Goal: Task Accomplishment & Management: Use online tool/utility

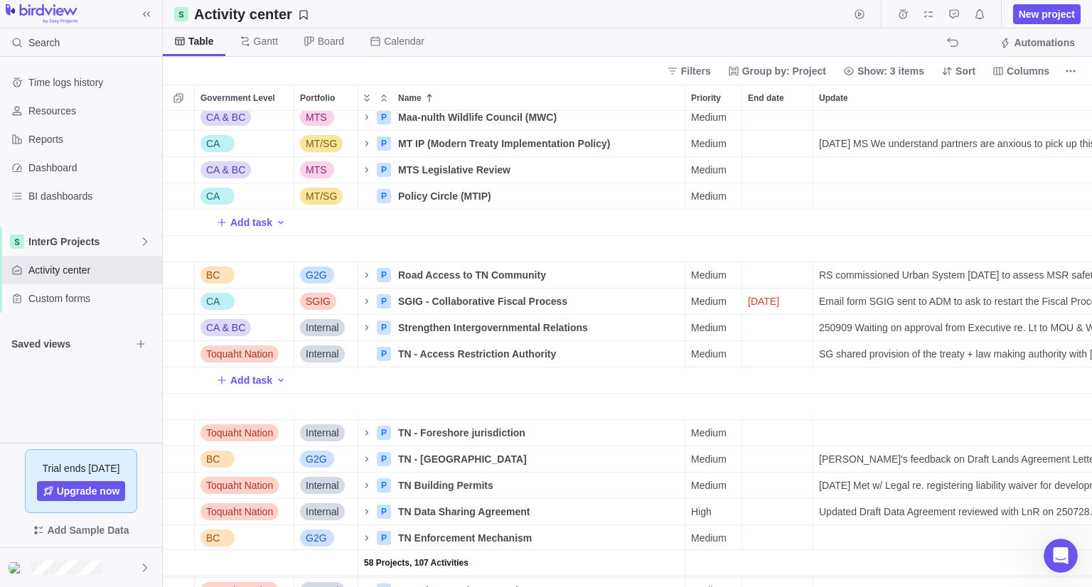
scroll to position [1919, 0]
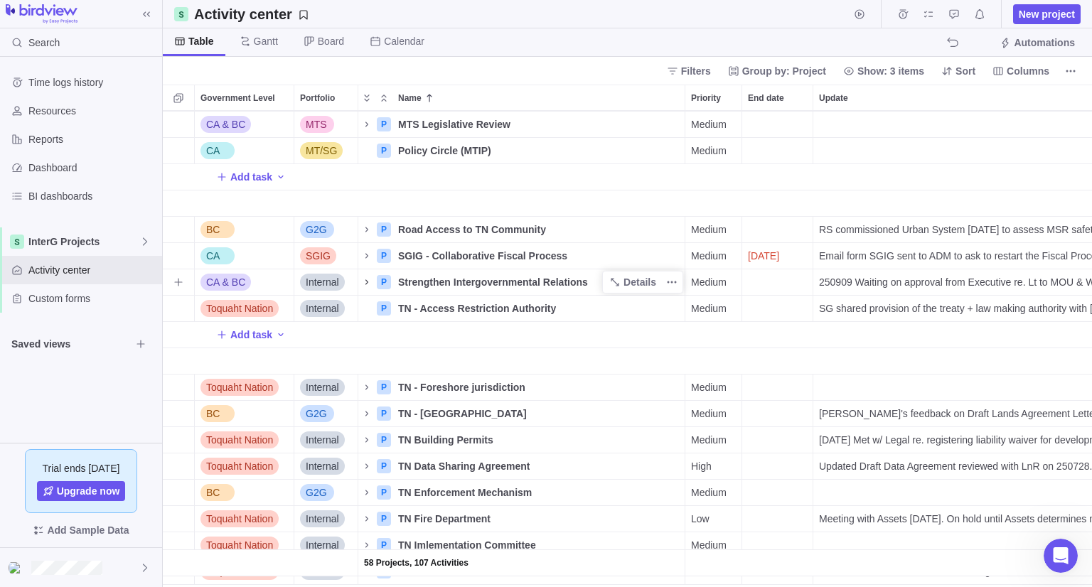
click at [364, 280] on icon "Name" at bounding box center [366, 281] width 11 height 11
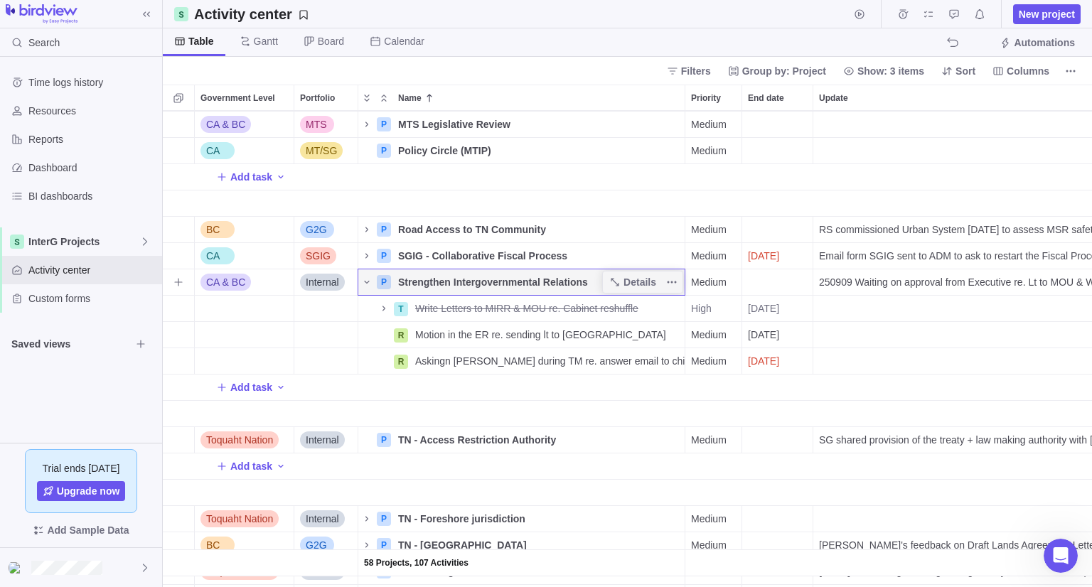
click at [464, 278] on span "Strengthen Intergovernmental Relations" at bounding box center [493, 282] width 190 height 14
click at [489, 365] on div "CA MT/SG P MT IP (Modern Treaty Implementation Policy) Details Medium [DATE] MS…" at bounding box center [627, 349] width 929 height 476
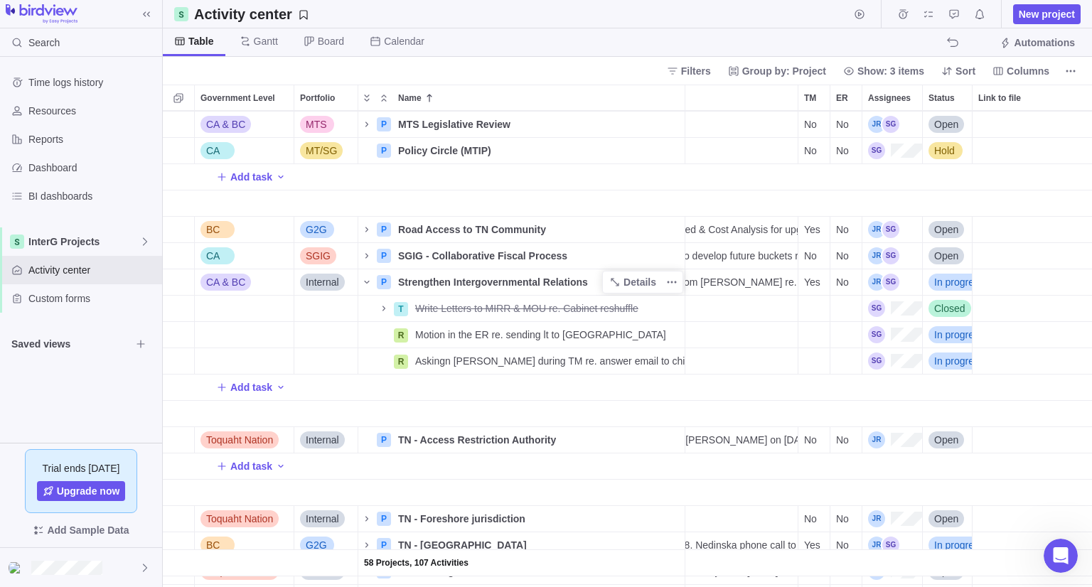
scroll to position [0, 0]
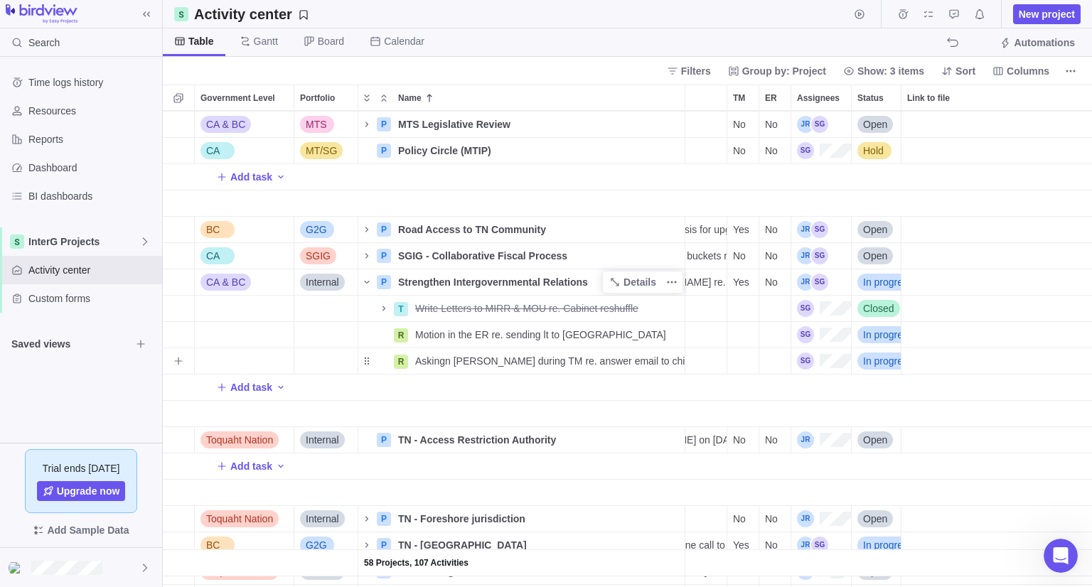
click at [894, 362] on span "In progress" at bounding box center [888, 361] width 50 height 14
click at [887, 502] on span "Closed" at bounding box center [883, 496] width 31 height 14
click at [517, 293] on div "Strengthen Intergovernmental Relations" at bounding box center [538, 282] width 292 height 26
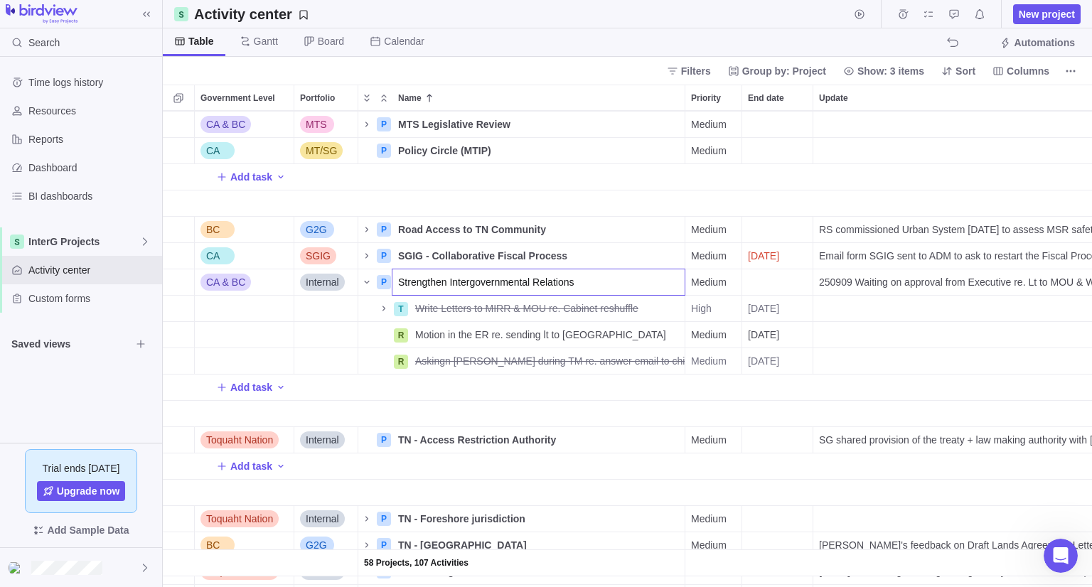
click at [657, 277] on input "Strengthen Intergovernmental Relations" at bounding box center [538, 282] width 293 height 27
click at [179, 286] on div "CA MT/SG P MT IP (Modern Treaty Implementation Policy) Details Medium [DATE] MS…" at bounding box center [627, 349] width 929 height 476
click at [620, 281] on icon "Name" at bounding box center [614, 281] width 11 height 11
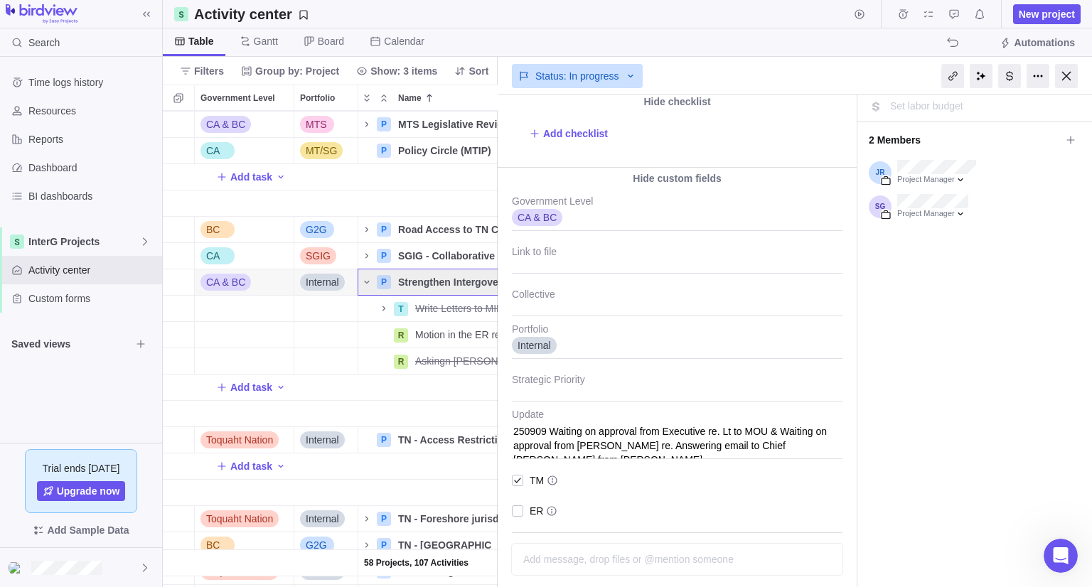
scroll to position [236, 0]
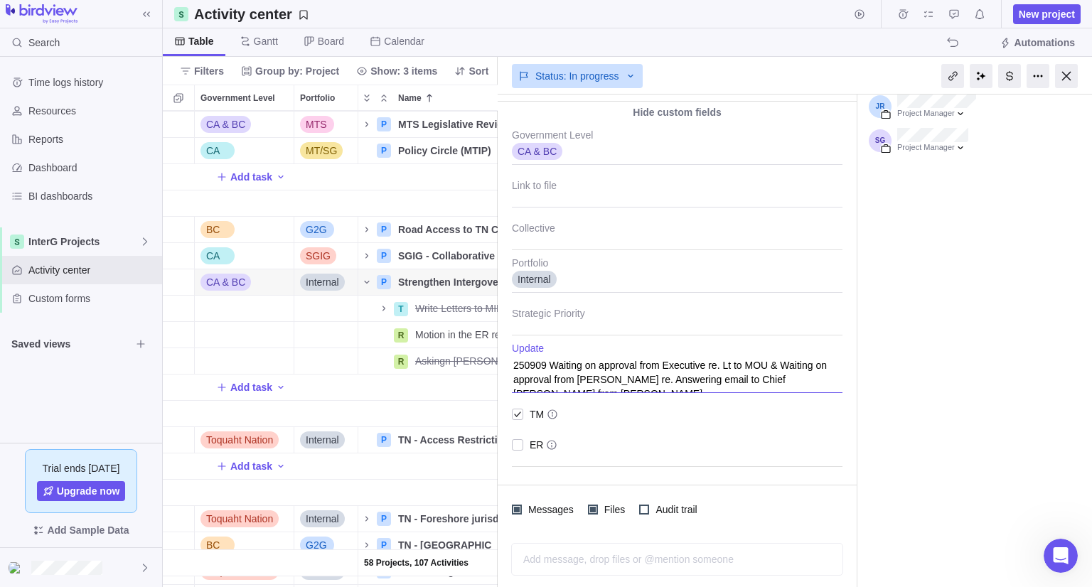
click at [784, 362] on textarea "250909 Waiting on approval from Executive re. Lt to MOU & Waiting on approval f…" at bounding box center [677, 368] width 330 height 50
click at [681, 367] on textarea "250909 Waiting on approval from Executive re. Lt to MOU & Waiting on approval f…" at bounding box center [677, 368] width 330 height 50
click at [543, 363] on textarea "250909 Waiting on approval from Executive re. Lt to MOU & Waiting on approval f…" at bounding box center [677, 368] width 330 height 50
type textarea "x"
type textarea "25090 Waiting on approval from Executive re. Lt to MOU & Waiting on approval fr…"
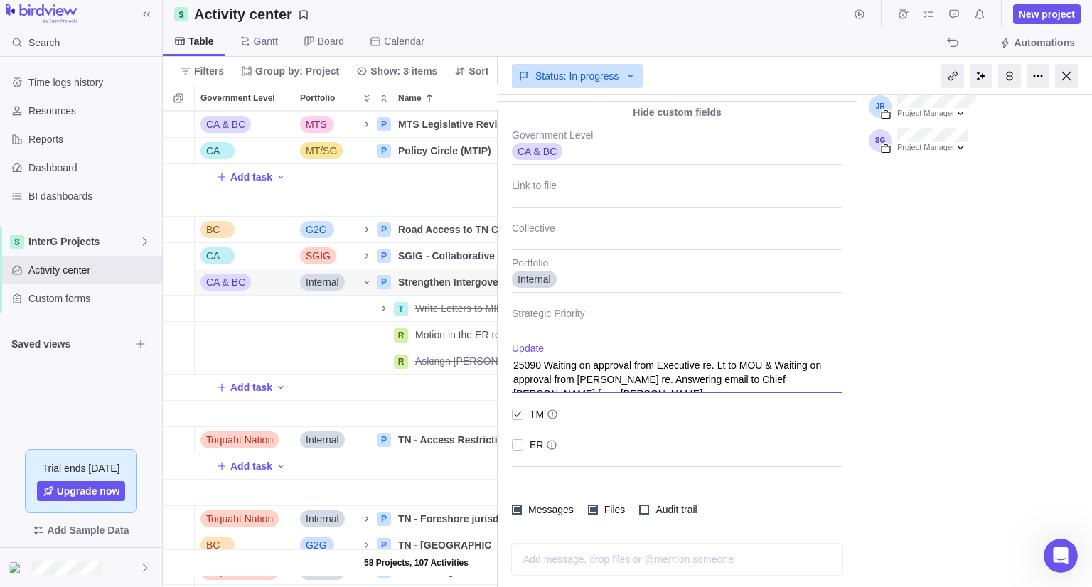
type textarea "x"
type textarea "2509 Waiting on approval from Executive re. Lt to MOU & Waiting on approval fro…"
type textarea "x"
type textarea "25091 Waiting on approval from Executive re. Lt to MOU & Waiting on approval fr…"
type textarea "x"
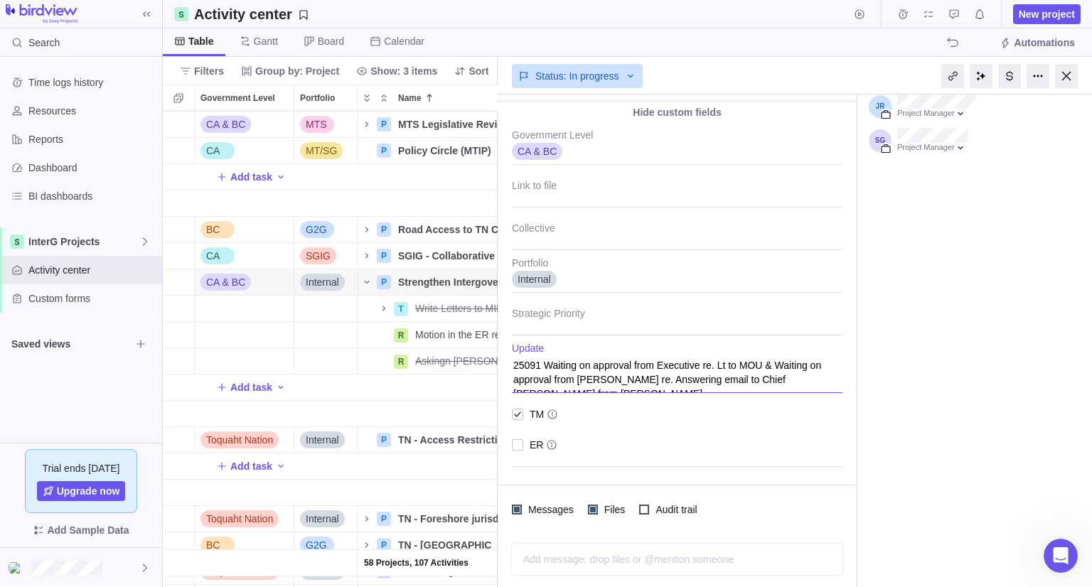
type textarea "250910 Waiting on approval from Executive re. Lt to MOU & Waiting on approval f…"
type textarea "x"
type textarea "250910 Waiting on approval from Executive re. Lt to MOU & Waiting on approval f…"
type textarea "x"
type textarea "250910 D Waiting on approval from Executive re. Lt to MOU & Waiting on approval…"
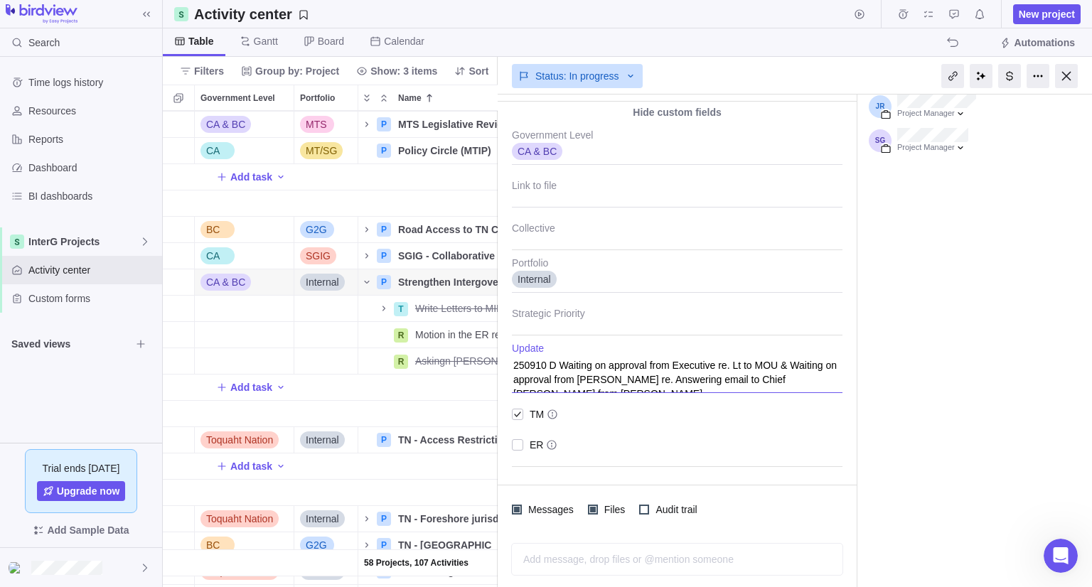
type textarea "x"
type textarea "250910 Do Waiting on approval from Executive re. Lt to MOU & Waiting on approva…"
type textarea "x"
type textarea "250910 Don Waiting on approval from Executive re. Lt to MOU & Waiting on approv…"
type textarea "x"
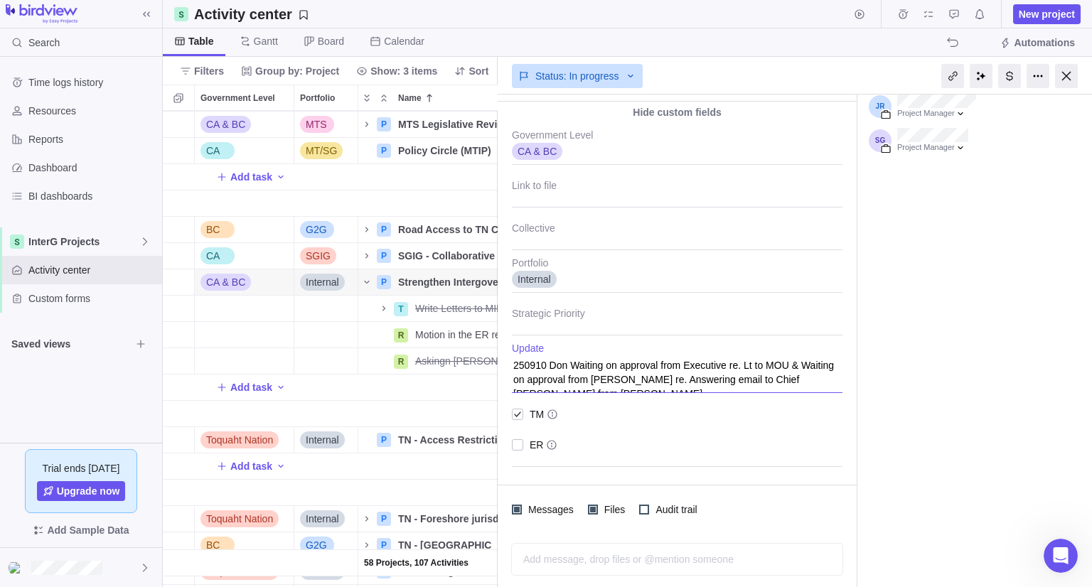
type textarea "250910 [PERSON_NAME] Waiting on approval from Executive re. Lt to MOU & Waiting…"
type textarea "x"
type textarea "250910 [PERSON_NAME] Waiting on approval from Executive re. Lt to MOU & Waiting…"
type textarea "x"
type textarea "250910 [PERSON_NAME] Waiting on approval from Executive re. Lt to MOU & Waiting…"
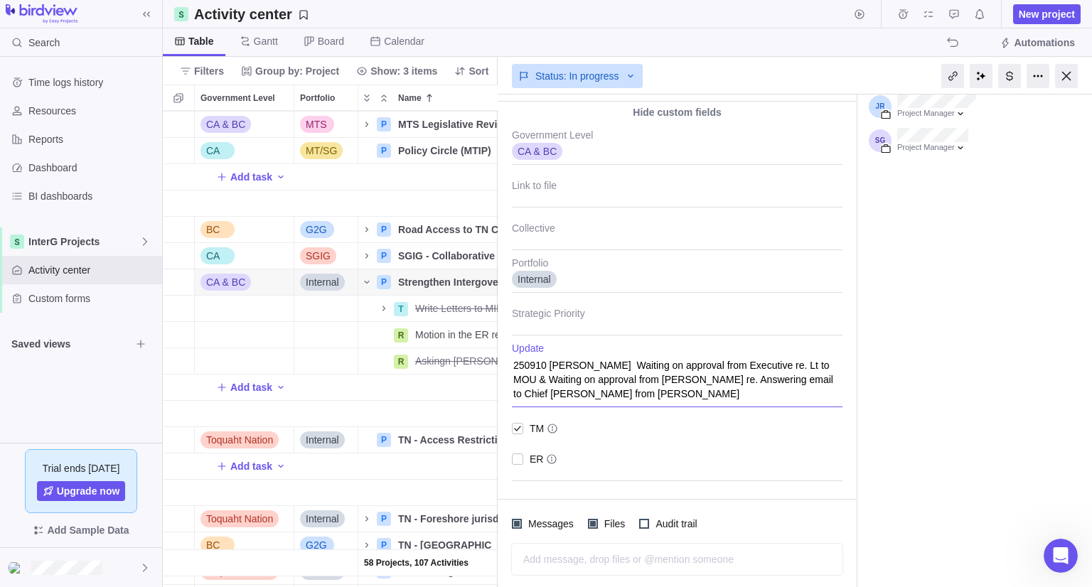
type textarea "x"
type textarea "250910 [PERSON_NAME] a Waiting on approval from Executive re. Lt to MOU & Waiti…"
type textarea "x"
type textarea "250910 [PERSON_NAME] an Waiting on approval from Executive re. Lt to MOU & Wait…"
type textarea "x"
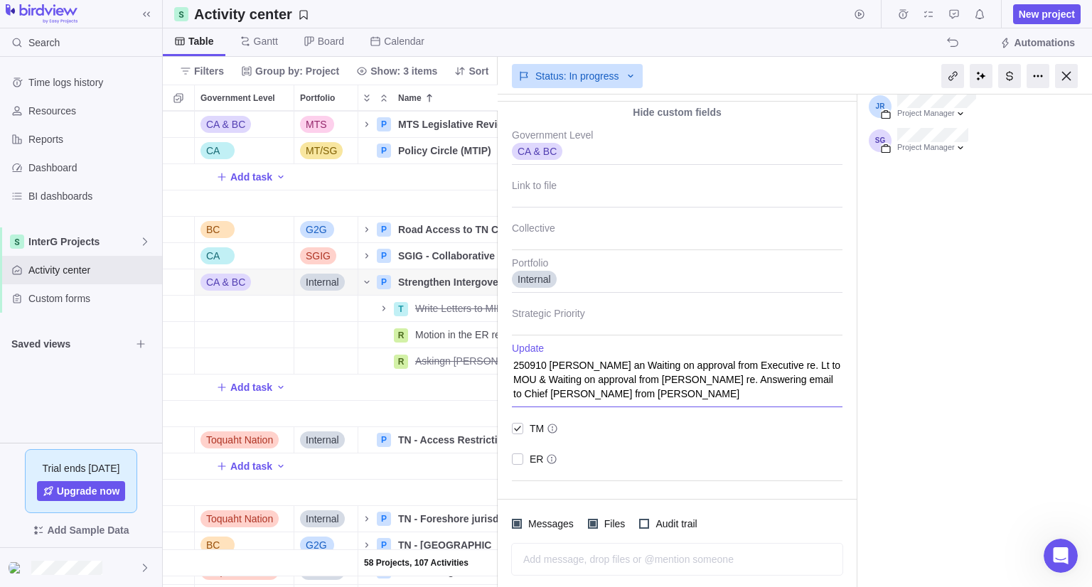
type textarea "250910 [PERSON_NAME] ans Waiting on approval from Executive re. Lt to MOU & Wai…"
type textarea "x"
type textarea "250910 [PERSON_NAME] answ Waiting on approval from Executive re. Lt to MOU & Wa…"
type textarea "x"
type textarea "250910 [PERSON_NAME] answe Waiting on approval from Executive re. Lt to MOU & W…"
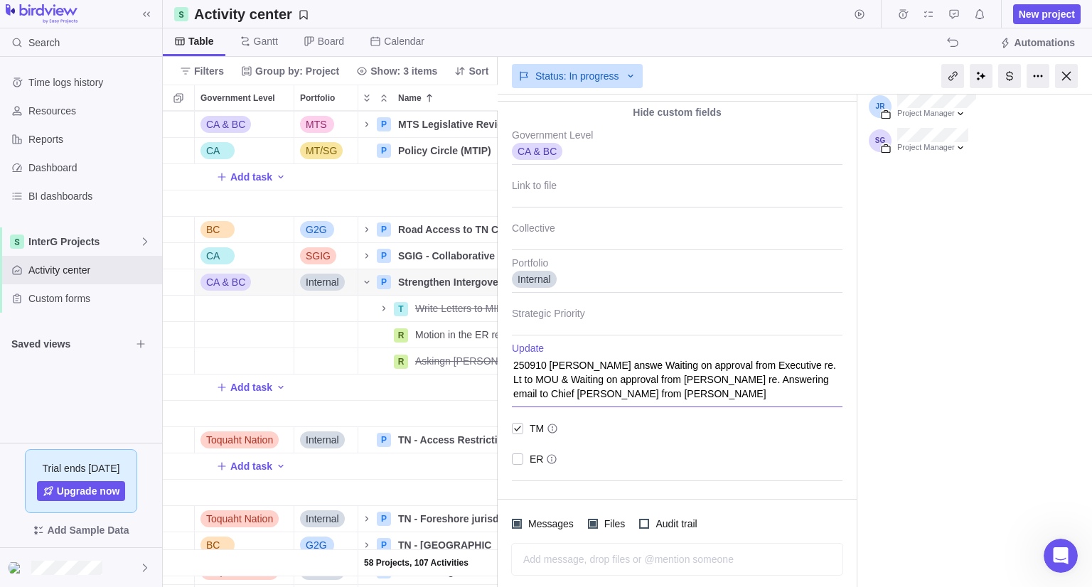
type textarea "x"
type textarea "250910 [PERSON_NAME] answer Waiting on approval from Executive re. Lt to MOU & …"
type textarea "x"
type textarea "250910 [PERSON_NAME] answere Waiting on approval from Executive re. Lt to MOU &…"
type textarea "x"
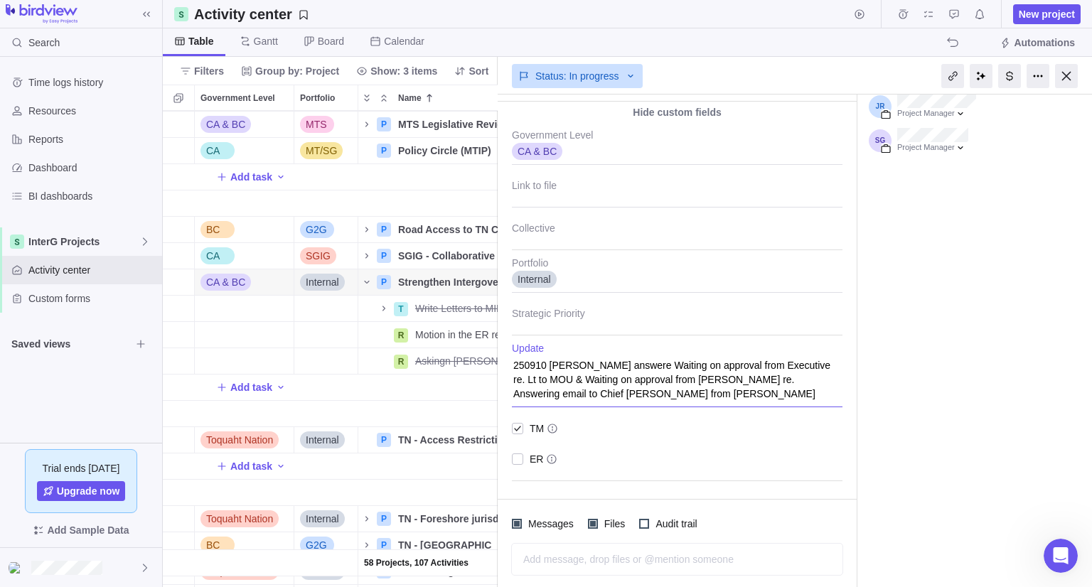
type textarea "250910 [PERSON_NAME] answered Waiting on approval from Executive re. Lt to MOU …"
type textarea "x"
type textarea "250910 [PERSON_NAME] answered Waiting on approval from Executive re. Lt to MOU …"
type textarea "x"
type textarea "250910 [PERSON_NAME] answered e Waiting on approval from Executive re. Lt to MO…"
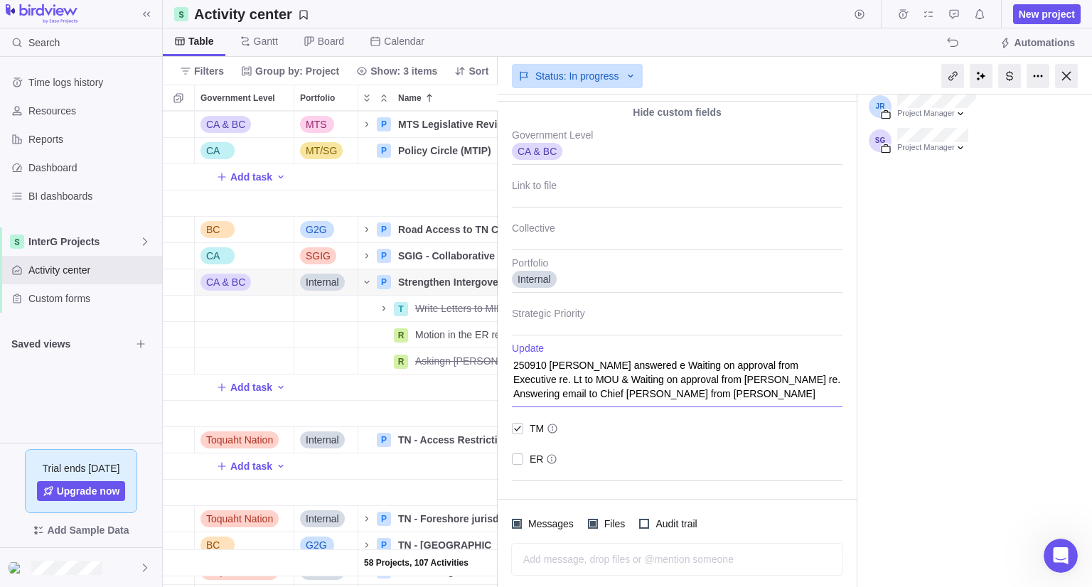
type textarea "x"
type textarea "250910 [PERSON_NAME] answered em Waiting on approval from Executive re. Lt to M…"
type textarea "x"
type textarea "250910 [PERSON_NAME] answered ema Waiting on approval from Executive re. Lt to …"
type textarea "x"
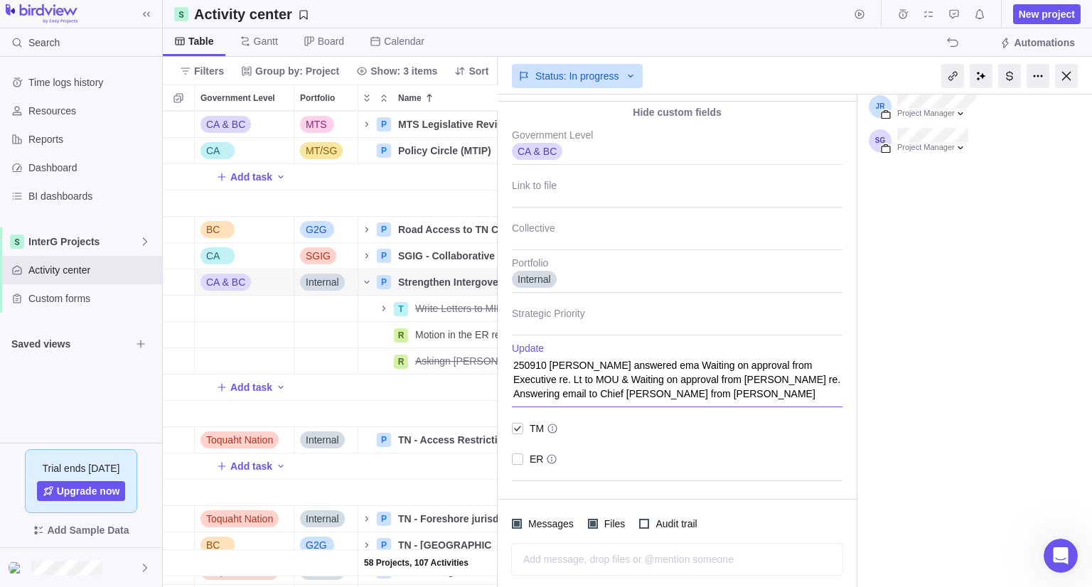
type textarea "250910 [PERSON_NAME] answered emai Waiting on approval from Executive re. Lt to…"
type textarea "x"
type textarea "250910 [PERSON_NAME] answered email Waiting on approval from Executive re. Lt t…"
type textarea "x"
type textarea "250910 [PERSON_NAME] answered email Waiting on approval from Executive re. Lt t…"
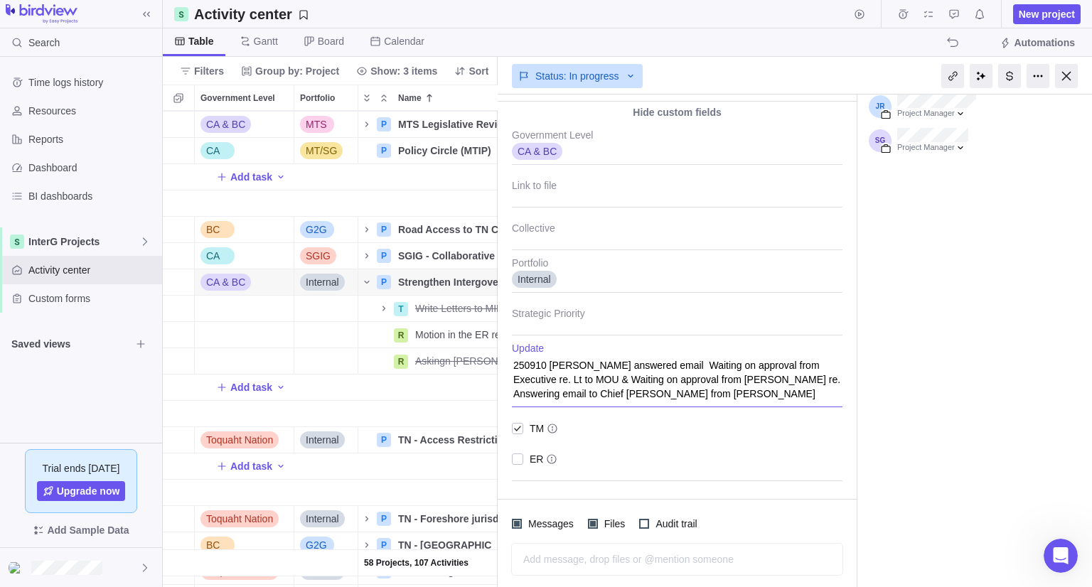
type textarea "x"
type textarea "250910 [PERSON_NAME] answered email f Waiting on approval from Executive re. Lt…"
type textarea "x"
type textarea "250910 [PERSON_NAME] answered email fr Waiting on approval from Executive re. L…"
type textarea "x"
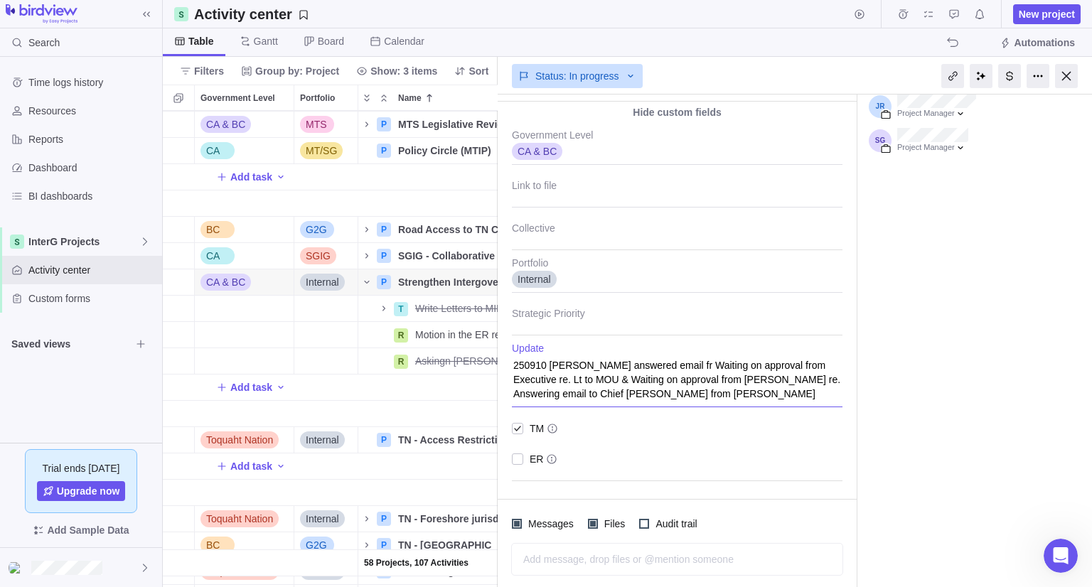
type textarea "250910 [PERSON_NAME] answered email fro Waiting on approval from Executive re. …"
type textarea "x"
type textarea "250910 [PERSON_NAME] answered email from Waiting on approval from Executive re.…"
type textarea "x"
type textarea "250910 [PERSON_NAME] answered email from M Waiting on approval from Executive r…"
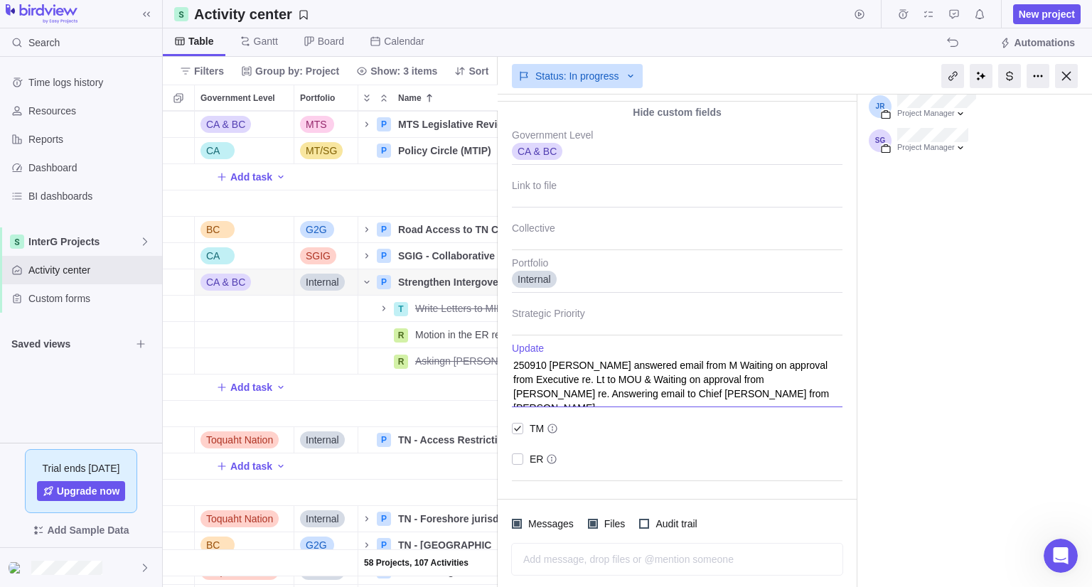
type textarea "x"
type textarea "250910 [PERSON_NAME] answered email from MI Waiting on approval from Executive …"
type textarea "x"
type textarea "250910 [PERSON_NAME] answered email from MIR Waiting on approval from Executive…"
type textarea "x"
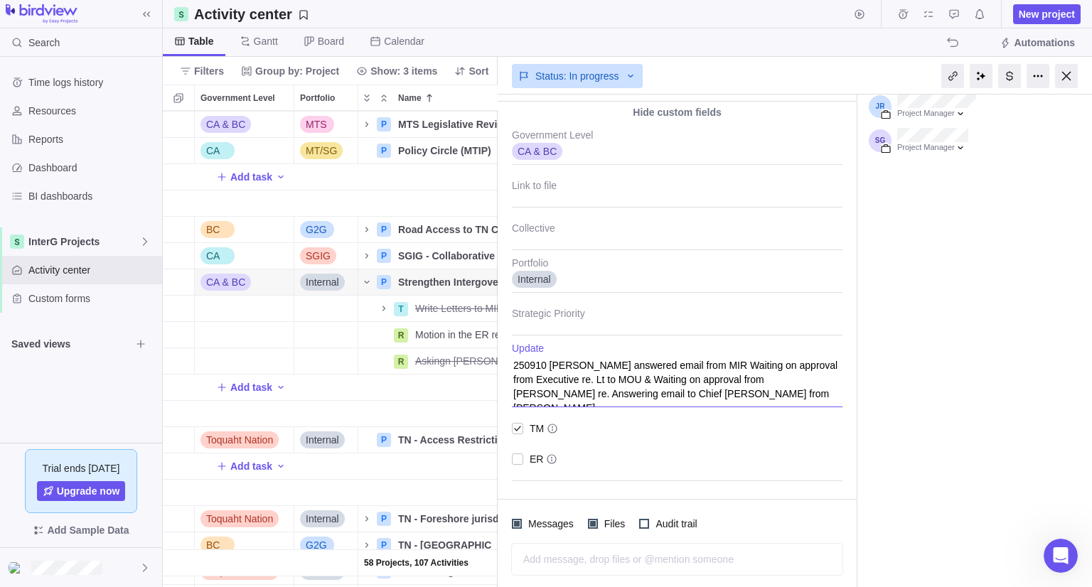
type textarea "250910 [PERSON_NAME] answered email from MIRR Waiting on approval from Executiv…"
type textarea "x"
type textarea "250910 [PERSON_NAME] answered email from MIRR Waiting on approval from Executiv…"
type textarea "x"
type textarea "250910 [PERSON_NAME] answered email from MIRR r Waiting on approval from Execut…"
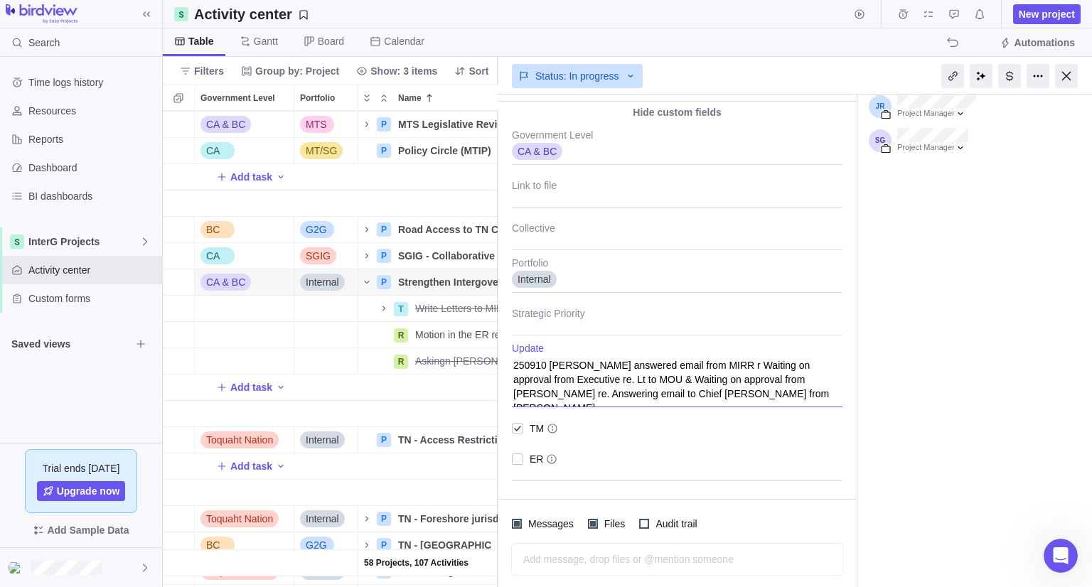
type textarea "x"
type textarea "250910 [PERSON_NAME] answered email from MIRR re Waiting on approval from Execu…"
type textarea "x"
type textarea "250910 [PERSON_NAME] answered email from MIRR re. Waiting on approval from Exec…"
type textarea "x"
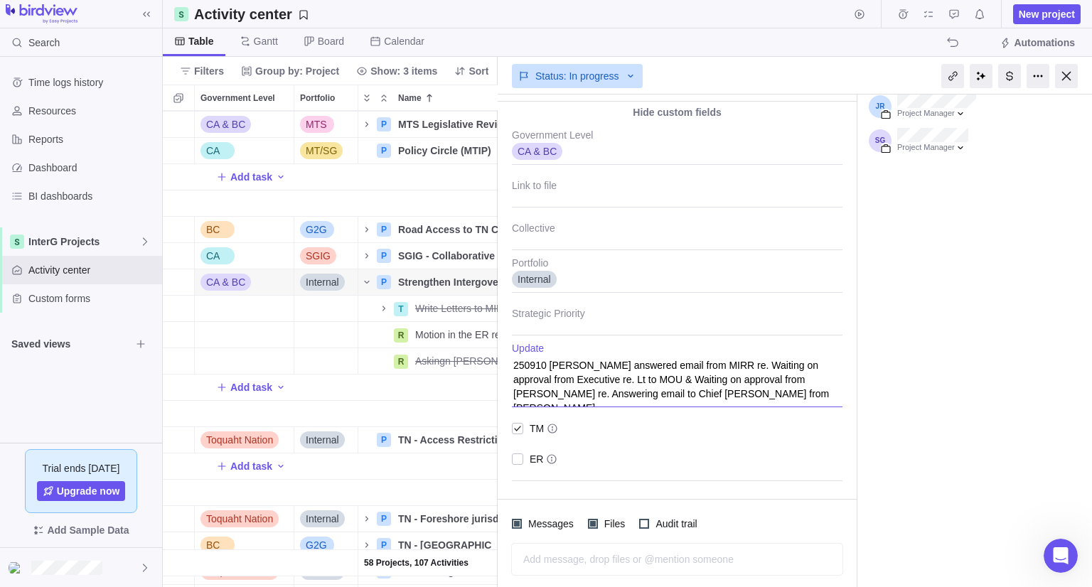
type textarea "250910 [PERSON_NAME] answered email from MIRR re. Waiting on approval from Exec…"
type textarea "x"
type textarea "250910 [PERSON_NAME] answered email from MIRR re. r Waiting on approval from Ex…"
type textarea "x"
type textarea "250910 [PERSON_NAME] answered email from MIRR re. re Waiting on approval from E…"
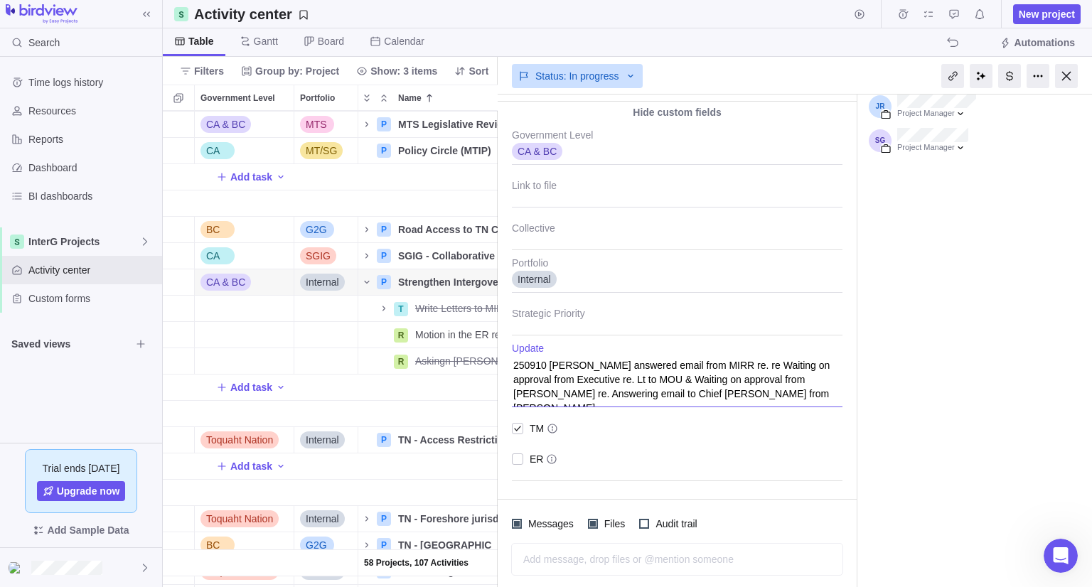
type textarea "x"
type textarea "250910 [PERSON_NAME] answered email from MIRR re. r Waiting on approval from Ex…"
type textarea "x"
type textarea "250910 [PERSON_NAME] answered email from MIRR re. Waiting on approval from Exec…"
type textarea "x"
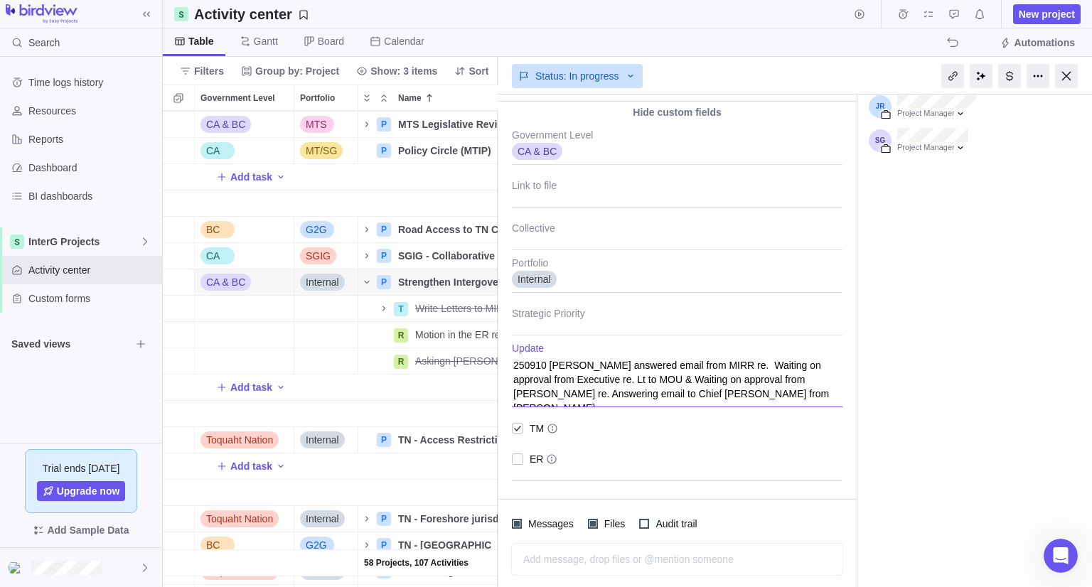
type textarea "250910 [PERSON_NAME] answered email from MIRR re. a Waiting on approval from Ex…"
type textarea "x"
type textarea "250910 [PERSON_NAME] answered email from MIRR re. as Waiting on approval from E…"
type textarea "x"
type textarea "250910 [PERSON_NAME] answered email from MIRR re. ask Waiting on approval from …"
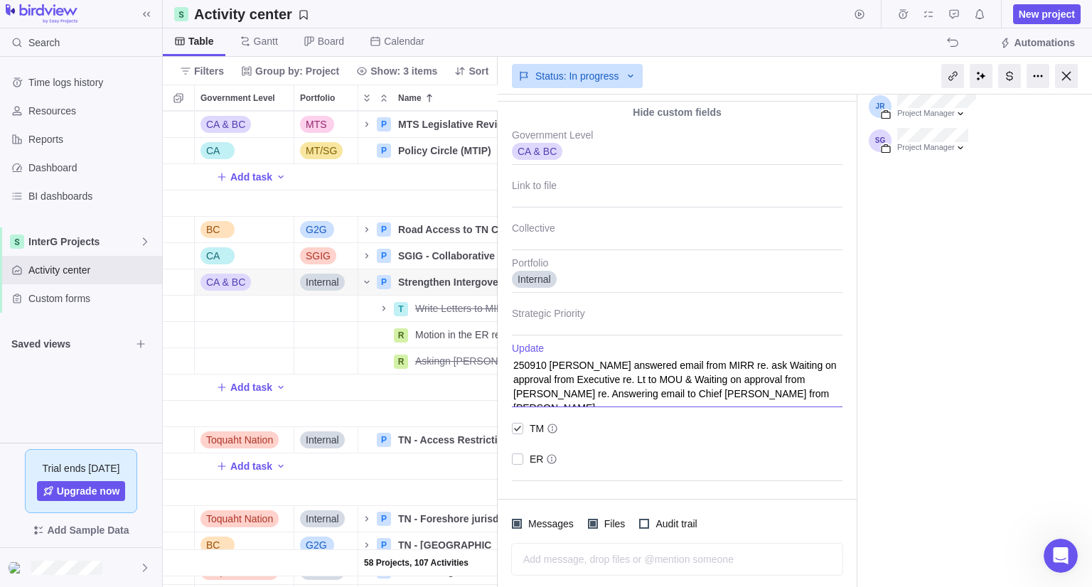
type textarea "x"
type textarea "250910 [PERSON_NAME] answered email from MIRR re. aski Waiting on approval from…"
type textarea "x"
type textarea "250910 [PERSON_NAME] answered email from MIRR re. askin Waiting on approval fro…"
type textarea "x"
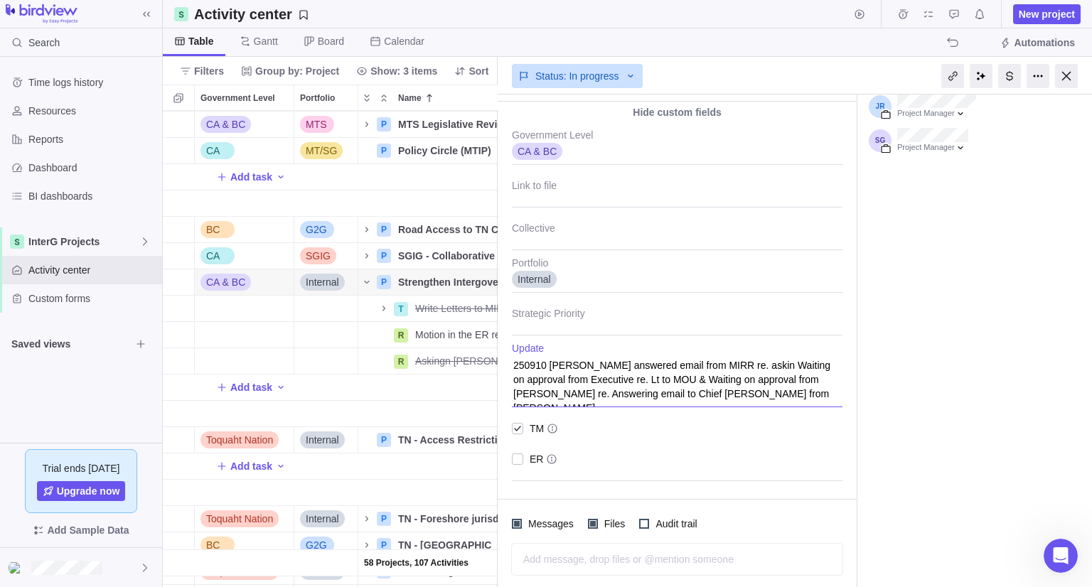
type textarea "250910 [PERSON_NAME] answered email from MIRR re. asking Waiting on approval fr…"
type textarea "x"
type textarea "250910 [PERSON_NAME] answered email from MIRR re. asking Waiting on approval fr…"
type textarea "x"
type textarea "250910 [PERSON_NAME] answered email from MIRR re. asking f Waiting on approval …"
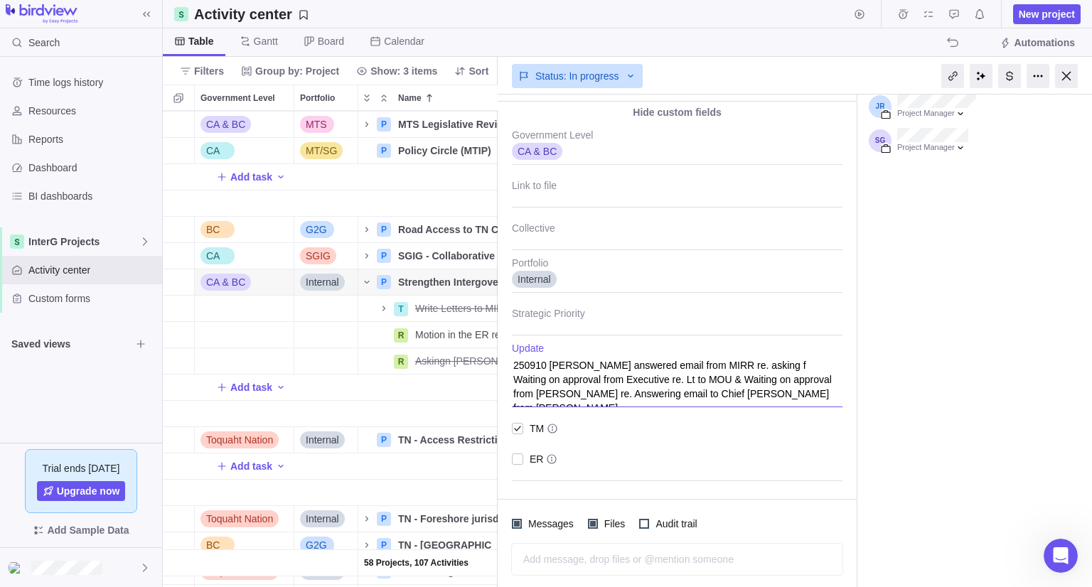
type textarea "x"
type textarea "250910 [PERSON_NAME] answered email from MIRR re. asking fo Waiting on approval…"
type textarea "x"
type textarea "250910 [PERSON_NAME] answered email from MIRR re. asking for Waiting on approva…"
type textarea "x"
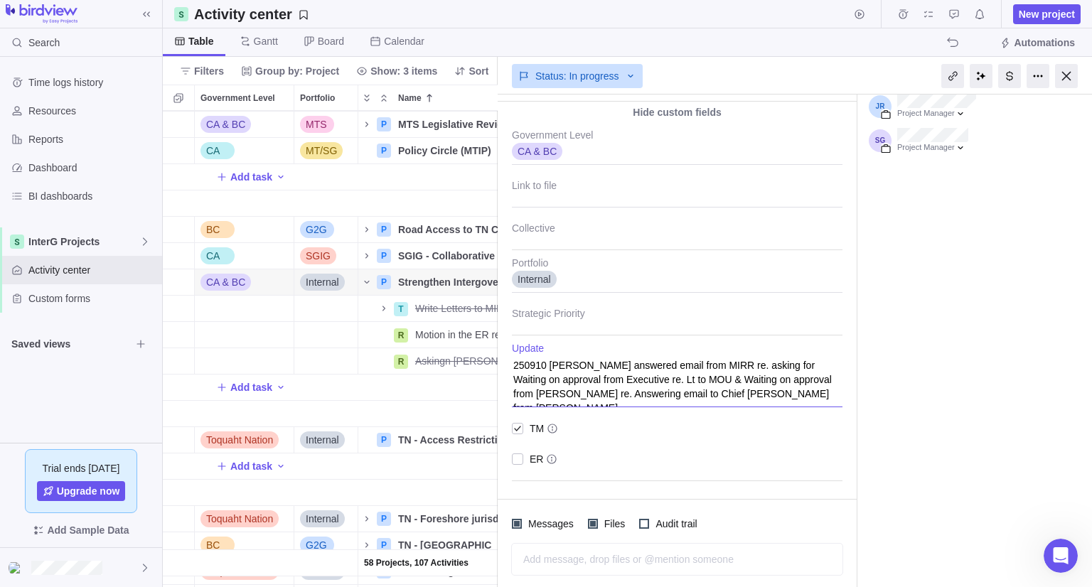
type textarea "250910 [PERSON_NAME] answered email from MIRR re. asking for Waiting on approva…"
type textarea "x"
type textarea "250910 [PERSON_NAME] answered email from MIRR re. asking for a Waiting on appro…"
type textarea "x"
type textarea "250910 [PERSON_NAME] answered email from MIRR re. asking for a Waiting on appro…"
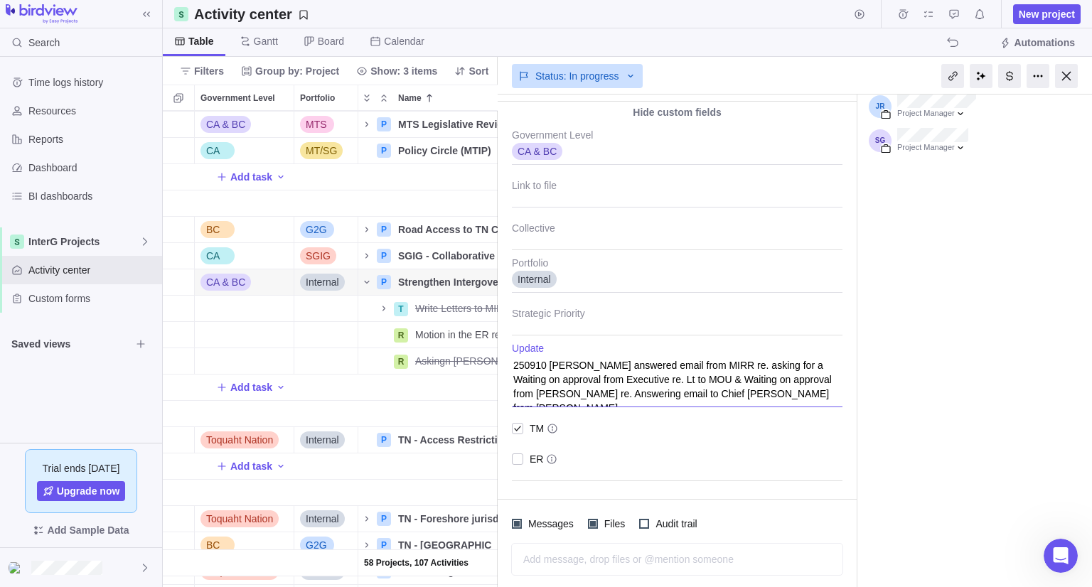
type textarea "x"
type textarea "250910 [PERSON_NAME] answered email from MIRR re. asking for a m Waiting on app…"
type textarea "x"
type textarea "250910 [PERSON_NAME] answered email from MIRR re. asking for a me Waiting on ap…"
type textarea "x"
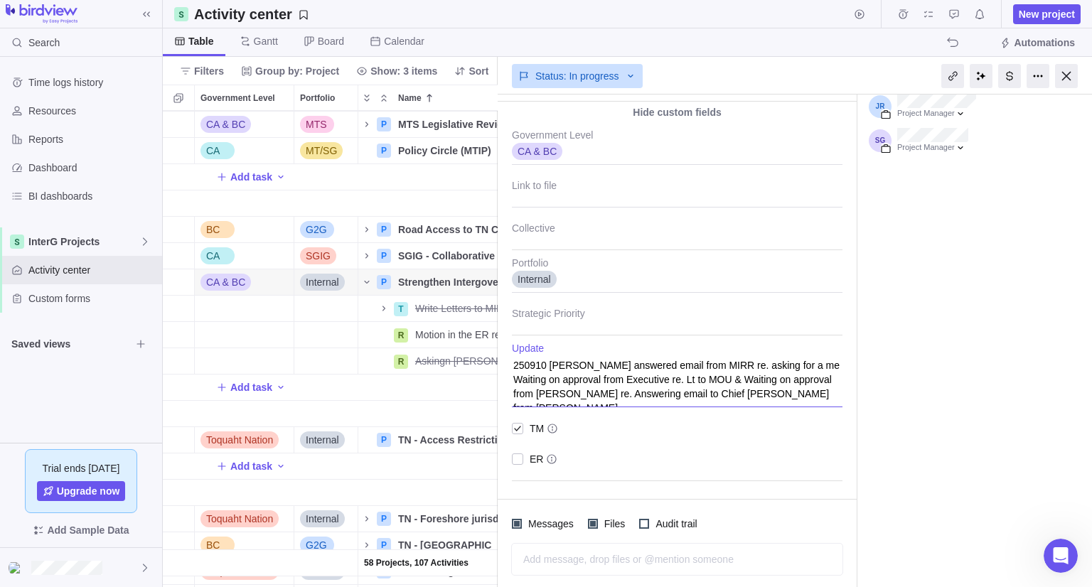
type textarea "250910 [PERSON_NAME] answered email from MIRR re. asking for a mee Waiting on a…"
type textarea "x"
type textarea "250910 [PERSON_NAME] answered email from MIRR re. asking for a meet Waiting on …"
type textarea "x"
type textarea "250910 [PERSON_NAME] answered email from MIRR re. asking for a meeti Waiting on…"
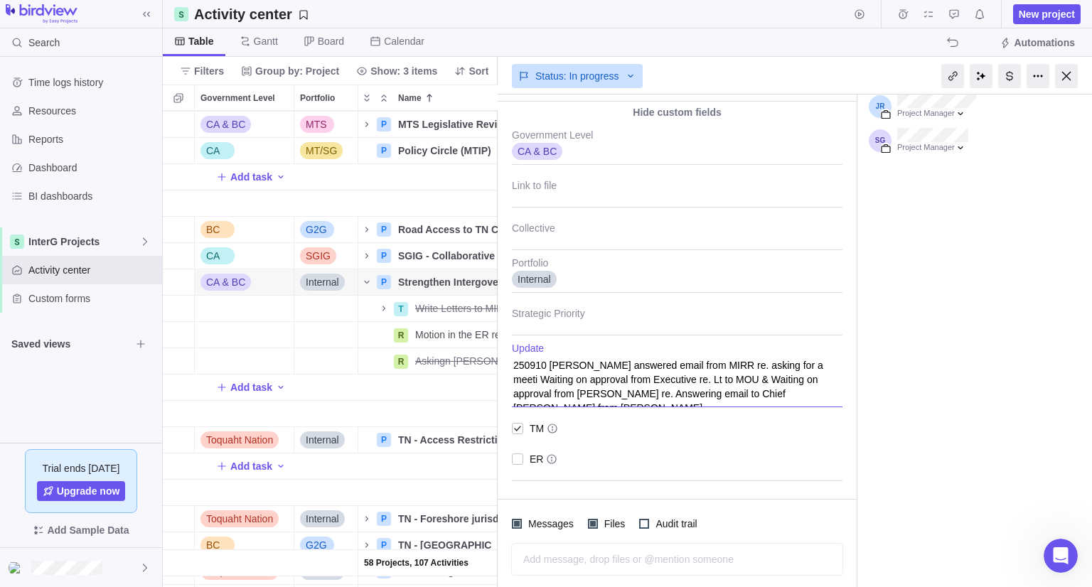
type textarea "x"
type textarea "250910 [PERSON_NAME] answered email from MIRR re. asking for a meetin Waiting o…"
type textarea "x"
type textarea "250910 [PERSON_NAME] answered email from MIRR re. asking for a meeting Waiting …"
type textarea "x"
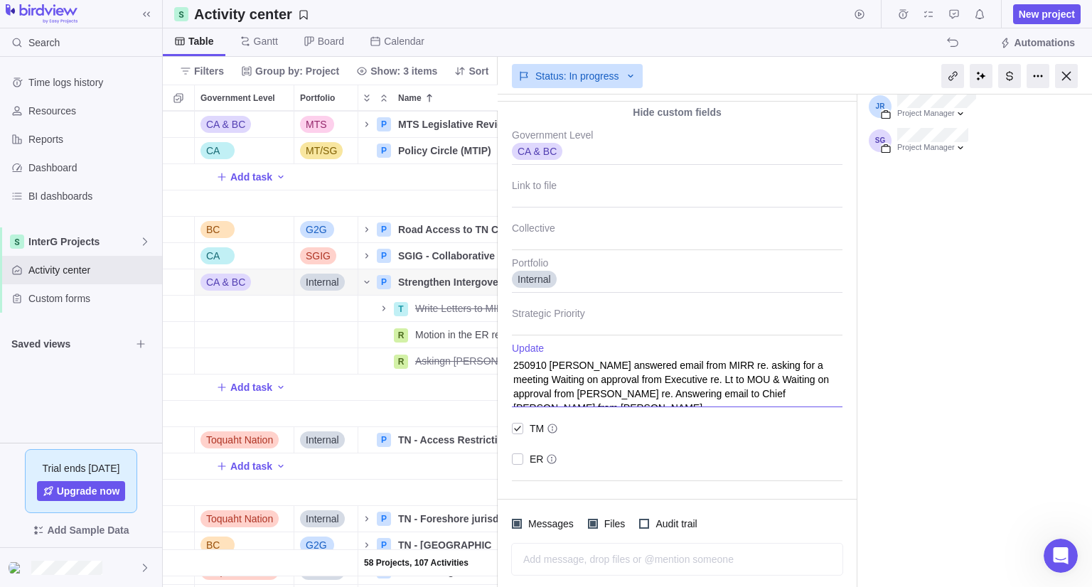
type textarea "250910 [PERSON_NAME] answered email from MIRR re. asking for a meeting Waiting …"
type textarea "x"
type textarea "250910 [PERSON_NAME] answered email from MIRR re. asking for a meeting w Waitin…"
type textarea "x"
type textarea "250910 [PERSON_NAME] answered email from MIRR re. asking for a meeting w/ Waiti…"
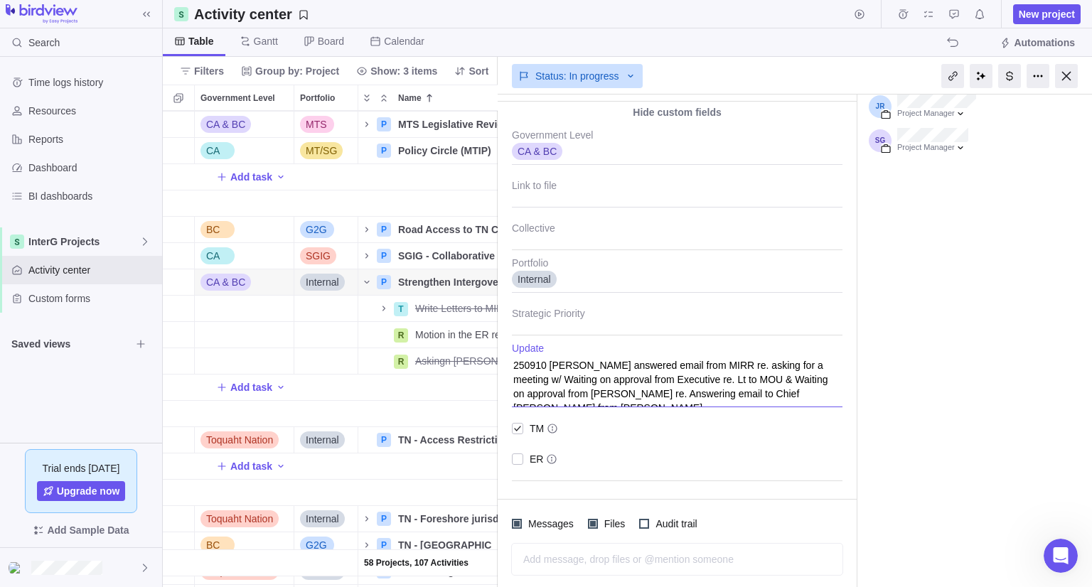
type textarea "x"
type textarea "250910 [PERSON_NAME] answered email from MIRR re. asking for a meeting w/ Waiti…"
type textarea "x"
type textarea "250910 [PERSON_NAME] answered email from MIRR re. asking for a meeting w/ n Wai…"
type textarea "x"
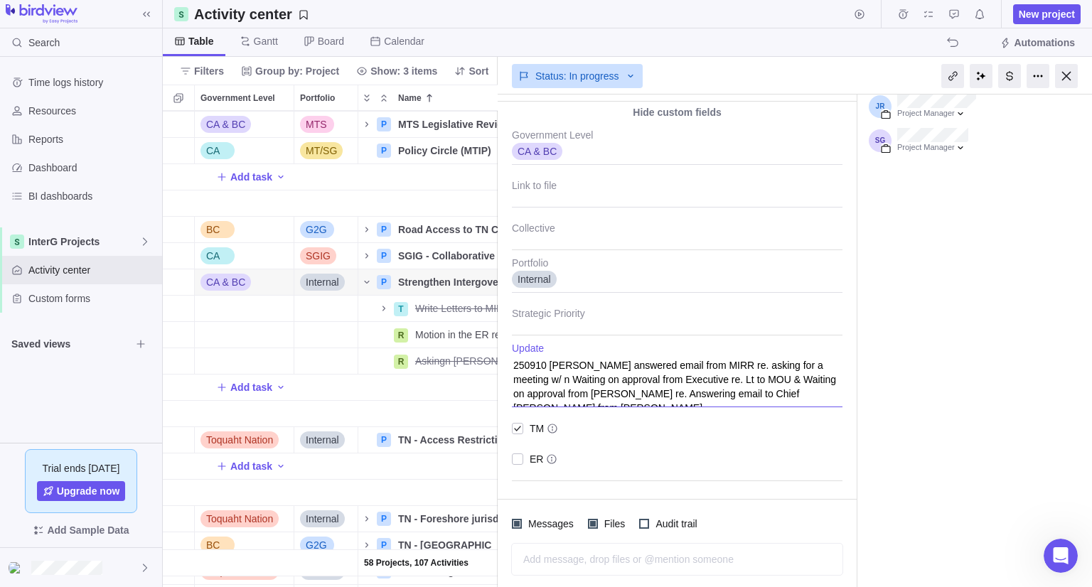
type textarea "250910 [PERSON_NAME] answered email from MIRR re. asking for a meeting w/ ne Wa…"
type textarea "x"
type textarea "250910 [PERSON_NAME] answered email from MIRR re. asking for a meeting w/ new W…"
type textarea "x"
type textarea "250910 [PERSON_NAME] answered email from MIRR re. asking for a meeting w/ new W…"
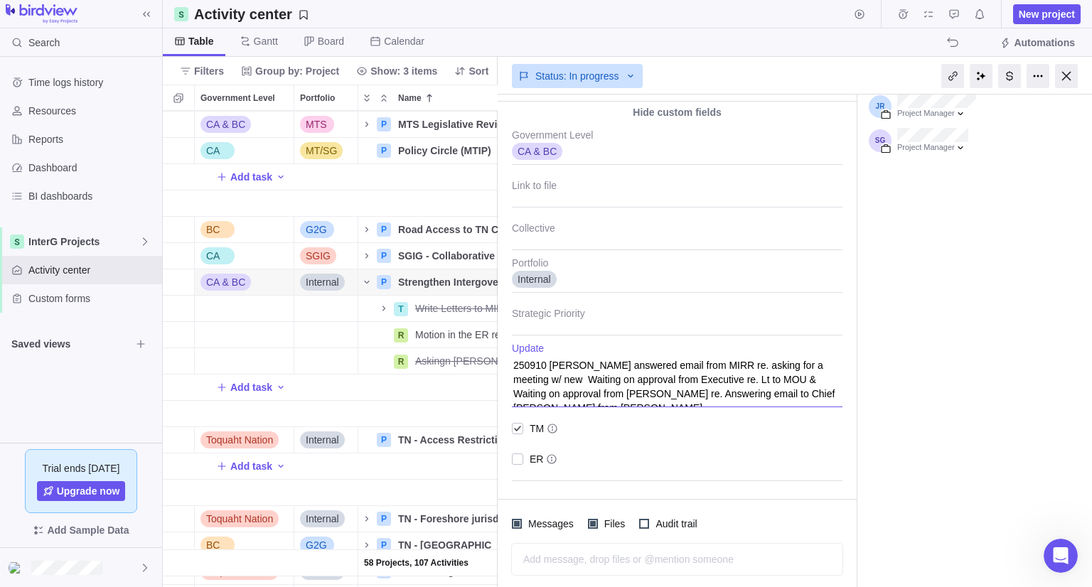
type textarea "x"
type textarea "250910 [PERSON_NAME] answered email from MIRR re. asking for a meeting w/ new M…"
type textarea "x"
type textarea "250910 [PERSON_NAME] answered email from MIRR re. asking for a meeting w/ new M…"
type textarea "x"
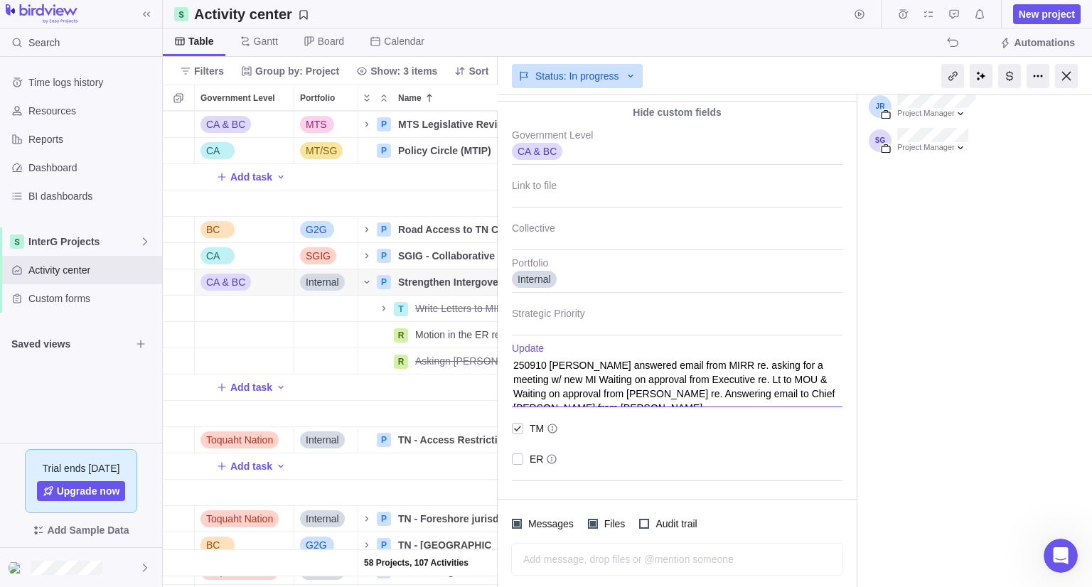
type textarea "250910 [PERSON_NAME] answered email from MIRR re. asking for a meeting w/ new M…"
type textarea "x"
type textarea "250910 [PERSON_NAME] answered email from MIRR re. asking for a meeting w/ new M…"
type textarea "x"
type textarea "250910 [PERSON_NAME] answered email from MIRR re. asking for a meeting w/ new M…"
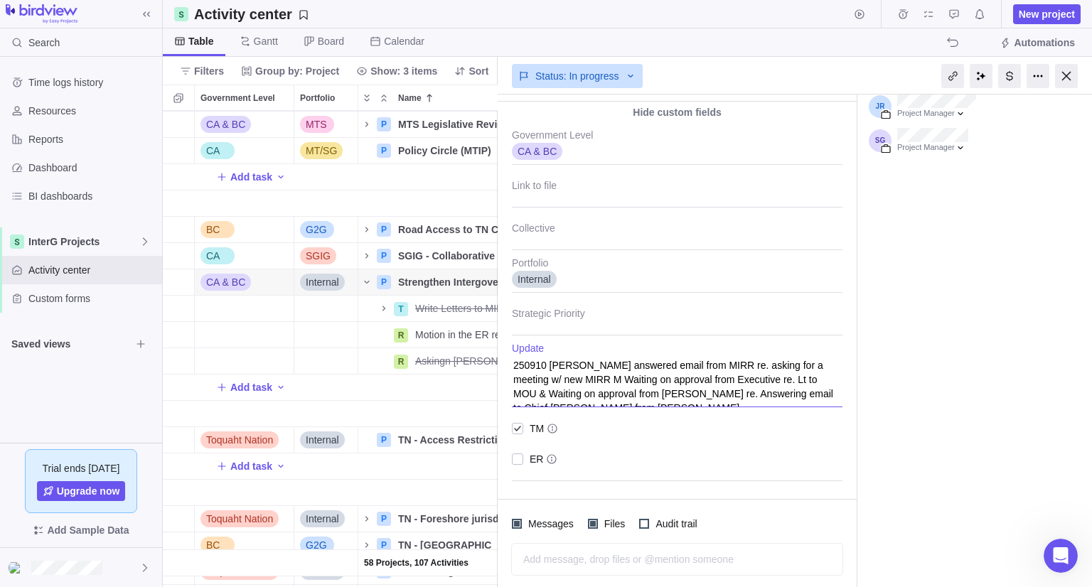
type textarea "x"
type textarea "250910 [PERSON_NAME] answered email from MIRR re. asking for a meeting w/ new M…"
type textarea "x"
type textarea "250910 [PERSON_NAME] answered email from MIRR re. asking for a meeting w/ new M…"
type textarea "x"
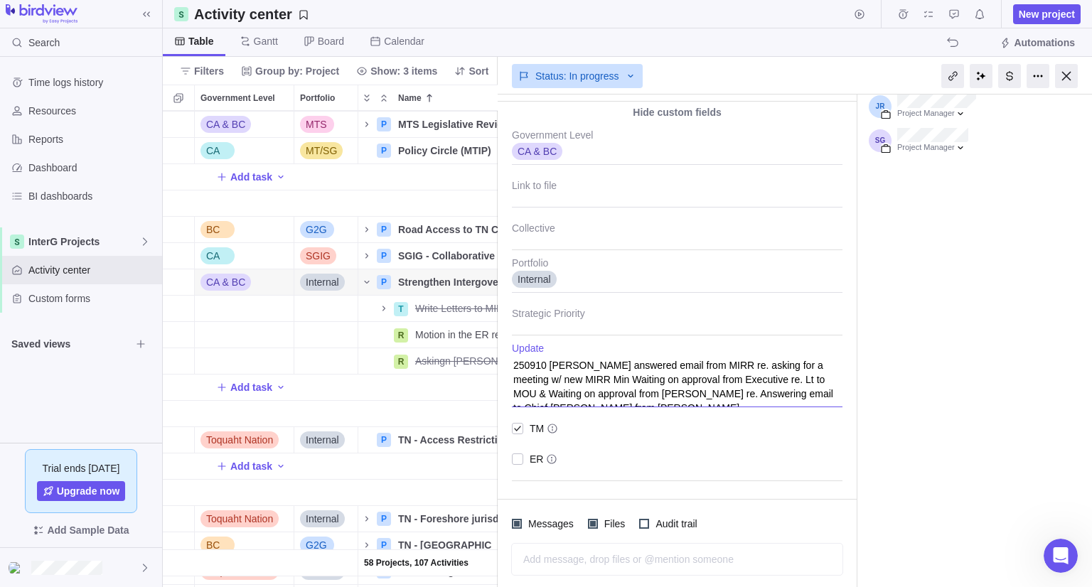
type textarea "250910 [PERSON_NAME] answered email from MIRR re. asking for a meeting w/ new M…"
type textarea "x"
type textarea "250910 [PERSON_NAME] answered email from MIRR re. asking for a meeting w/ new M…"
type textarea "x"
type textarea "250910 [PERSON_NAME] answered email from MIRR re. asking for a meeting w/ new M…"
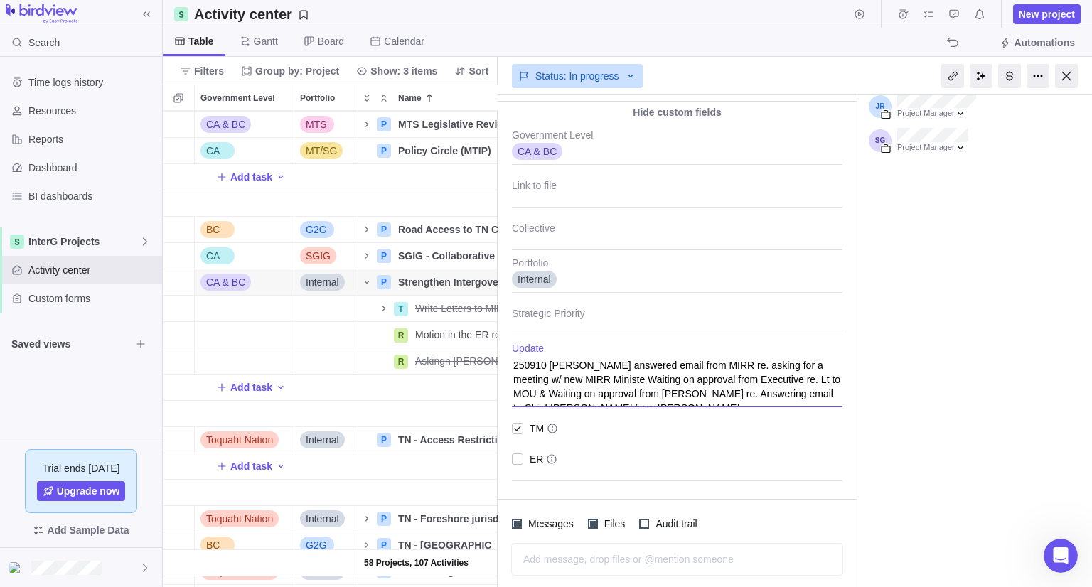
type textarea "x"
type textarea "250910 [PERSON_NAME] answered email from MIRR re. asking for a meeting w/ new M…"
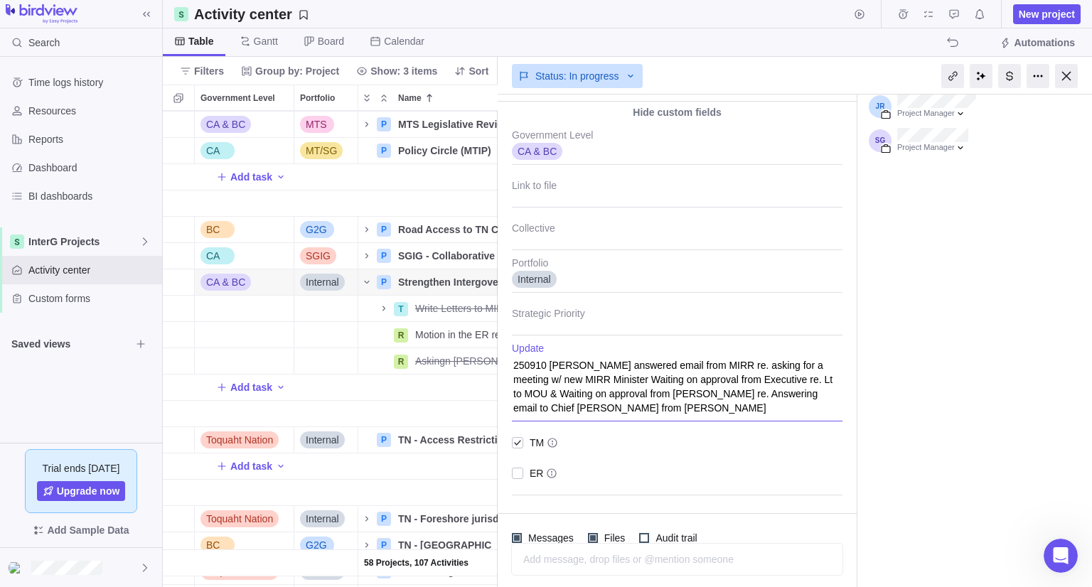
type textarea "x"
type textarea "250910 [PERSON_NAME] answered email from MIRR re. asking for a meeting w/ new M…"
drag, startPoint x: 654, startPoint y: 416, endPoint x: 513, endPoint y: 395, distance: 142.9
click at [513, 395] on textarea "250910 [PERSON_NAME] answered email from MIRR re. asking for a meeting w/ new M…" at bounding box center [677, 382] width 330 height 79
type textarea "x"
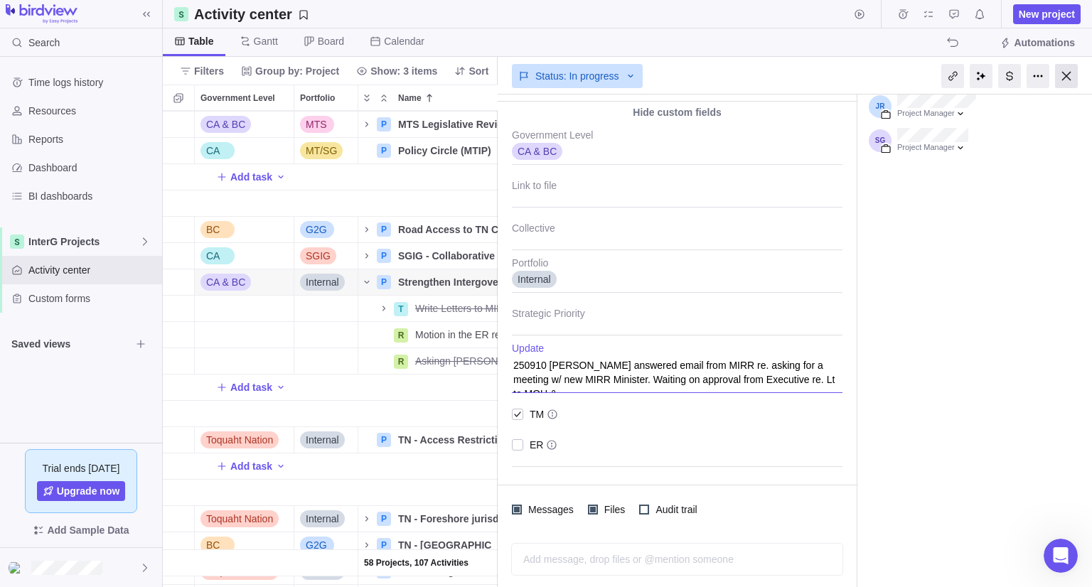
type textarea "250910 [PERSON_NAME] answered email from MIRR re. asking for a meeting w/ new M…"
type textarea "x"
type textarea "250910 [PERSON_NAME] answered email from MIRR re. asking for a meeting w/ new M…"
click at [1072, 80] on div at bounding box center [1066, 76] width 23 height 24
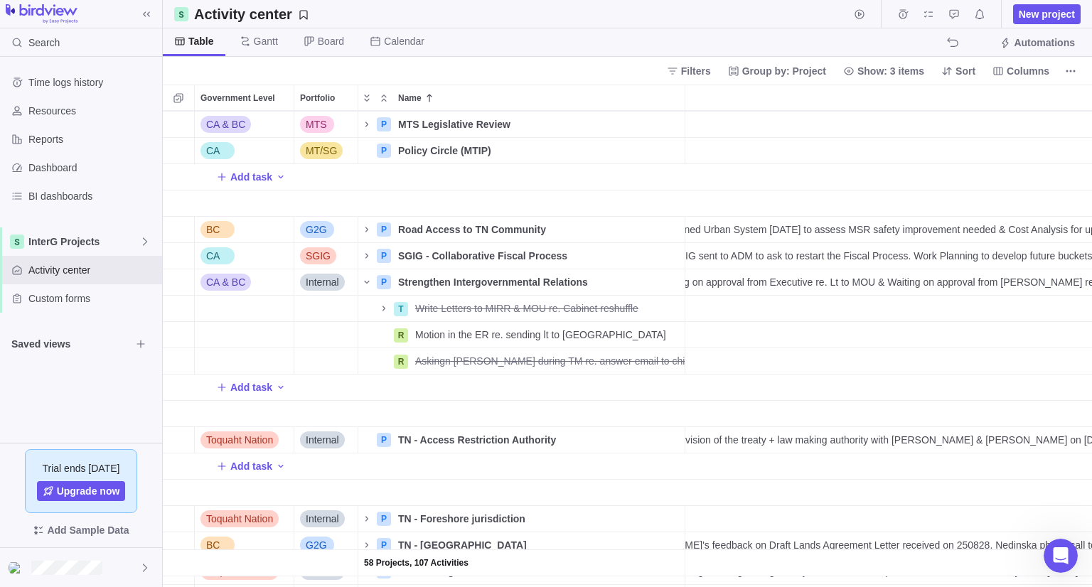
scroll to position [465, 918]
click at [368, 281] on icon "Name" at bounding box center [366, 282] width 5 height 3
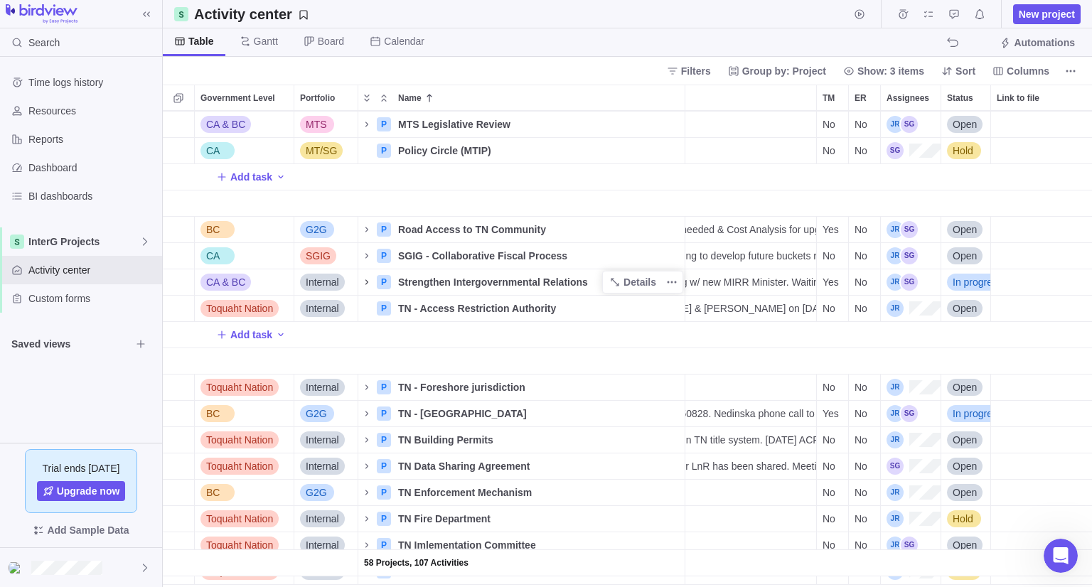
scroll to position [0, 102]
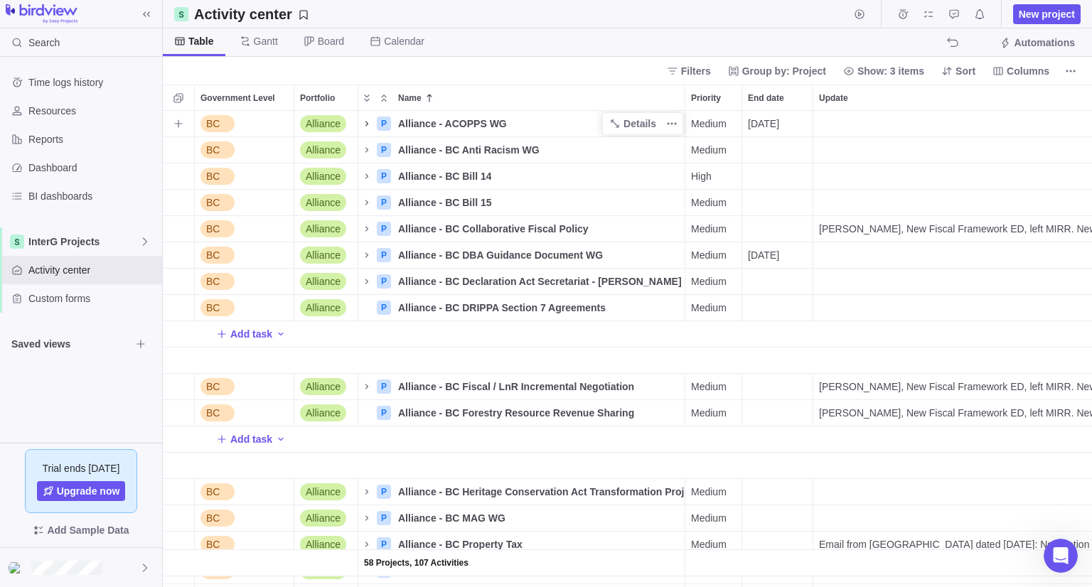
click at [367, 124] on icon "Name" at bounding box center [366, 123] width 3 height 5
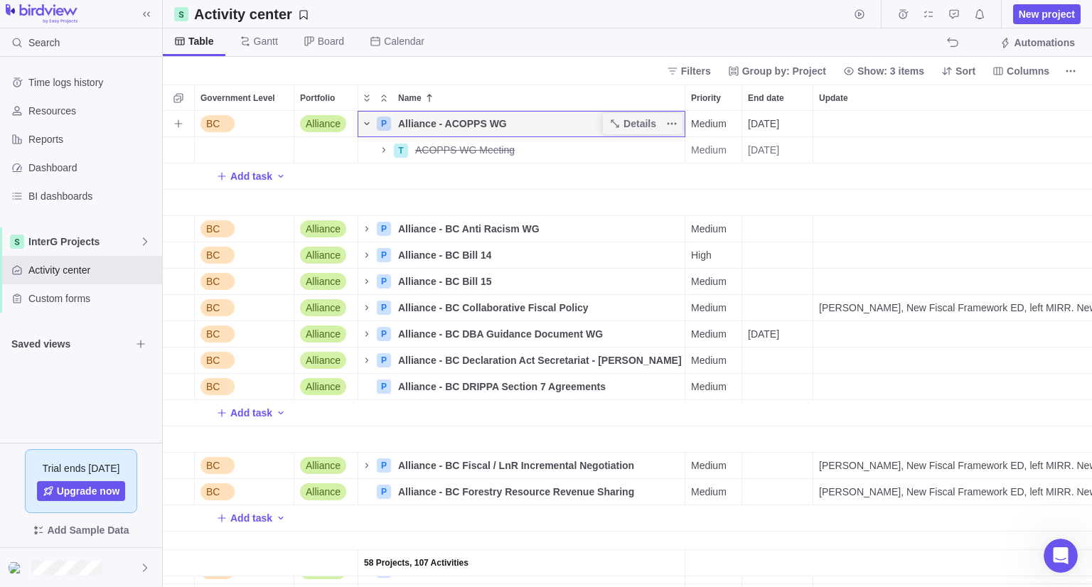
click at [770, 126] on span "[DATE]" at bounding box center [763, 124] width 31 height 14
click at [802, 99] on div "Government Level Portfolio Name Priority End date Update TM ER Assignees Status…" at bounding box center [627, 336] width 929 height 502
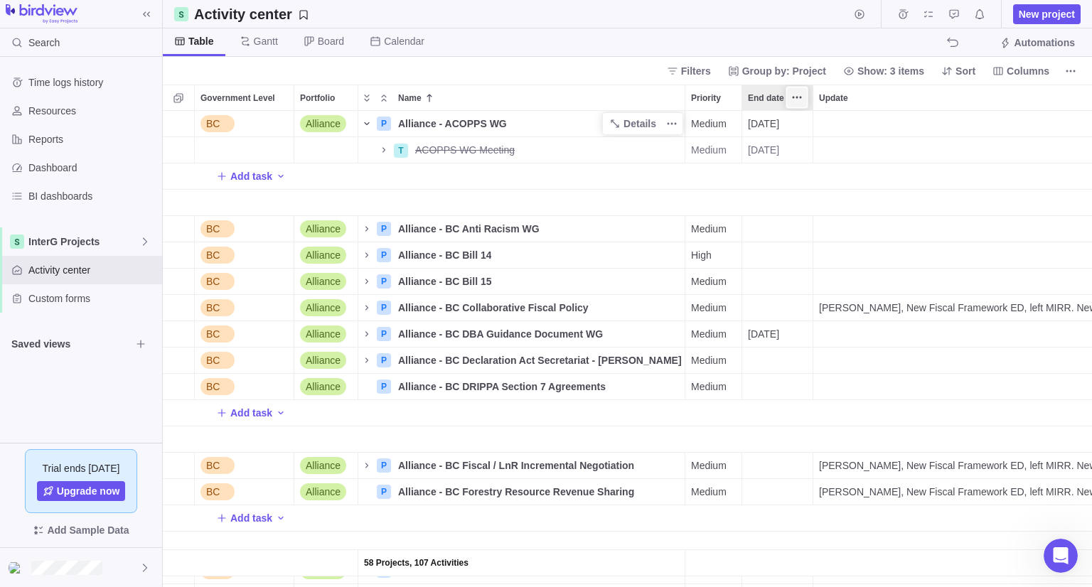
click at [788, 99] on span "More actions" at bounding box center [797, 97] width 20 height 20
click at [790, 99] on span "More actions" at bounding box center [797, 97] width 20 height 20
click at [807, 199] on icon at bounding box center [804, 195] width 11 height 11
click at [367, 251] on icon "Name" at bounding box center [366, 254] width 11 height 11
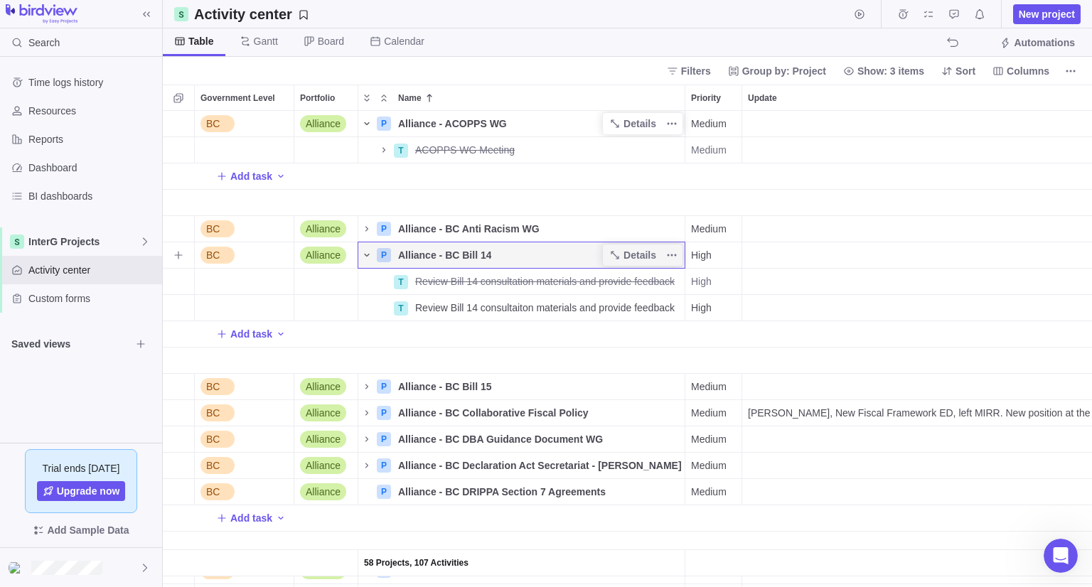
click at [367, 251] on icon "Name" at bounding box center [366, 254] width 11 height 11
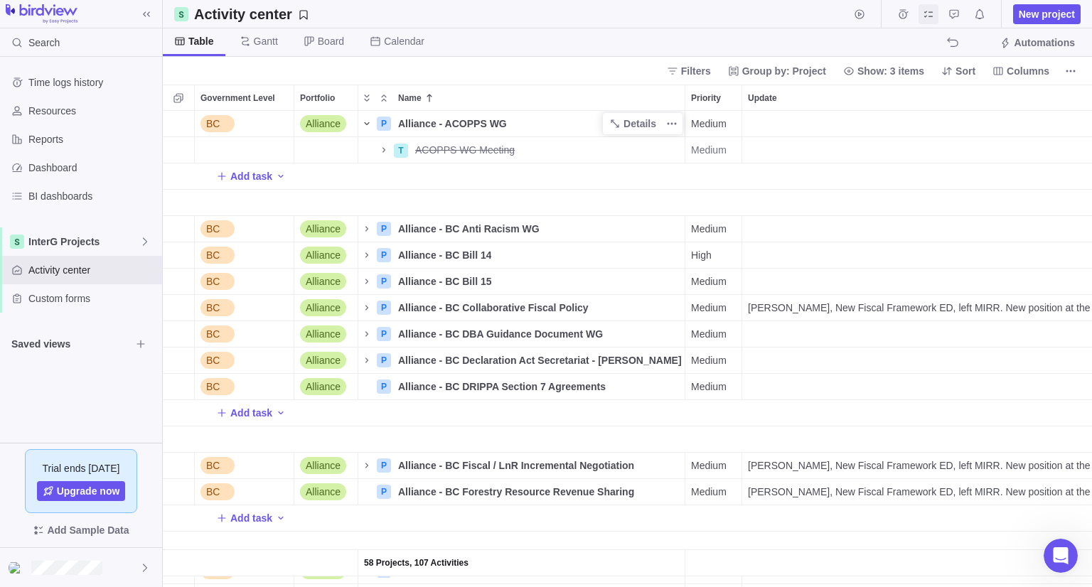
click at [933, 16] on icon "My assignments" at bounding box center [927, 14] width 11 height 11
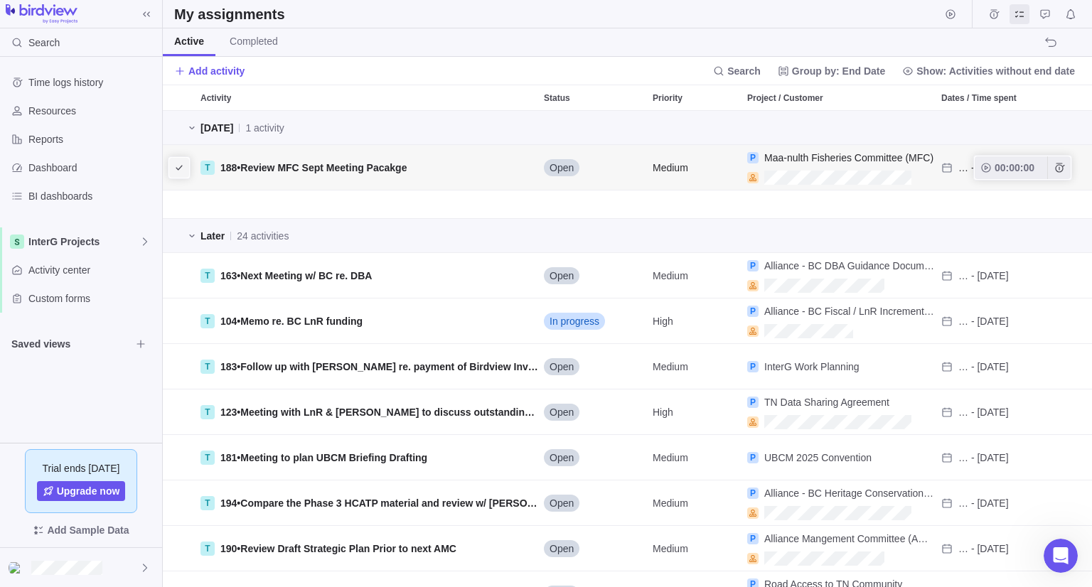
click at [178, 166] on icon "I'm done" at bounding box center [178, 167] width 11 height 11
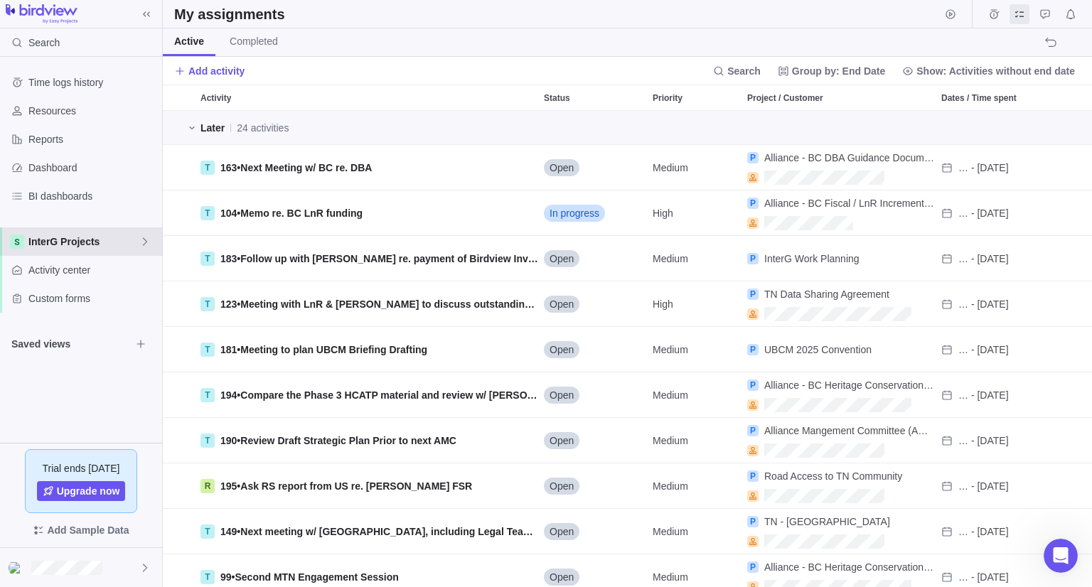
click at [72, 252] on div "InterG Projects" at bounding box center [81, 241] width 162 height 28
click at [81, 281] on span "InterG Projects" at bounding box center [81, 275] width 87 height 14
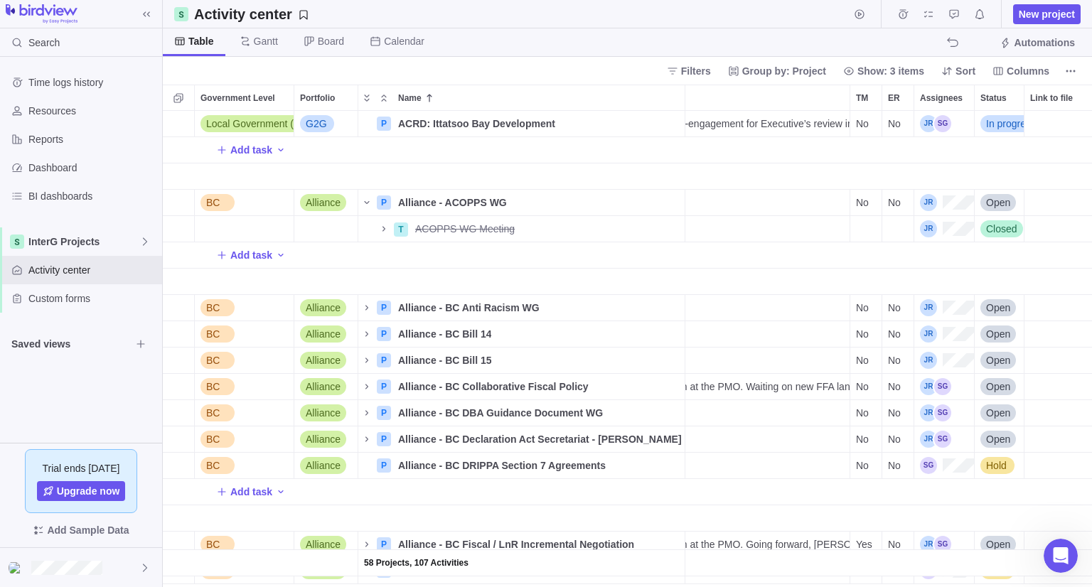
scroll to position [0, 383]
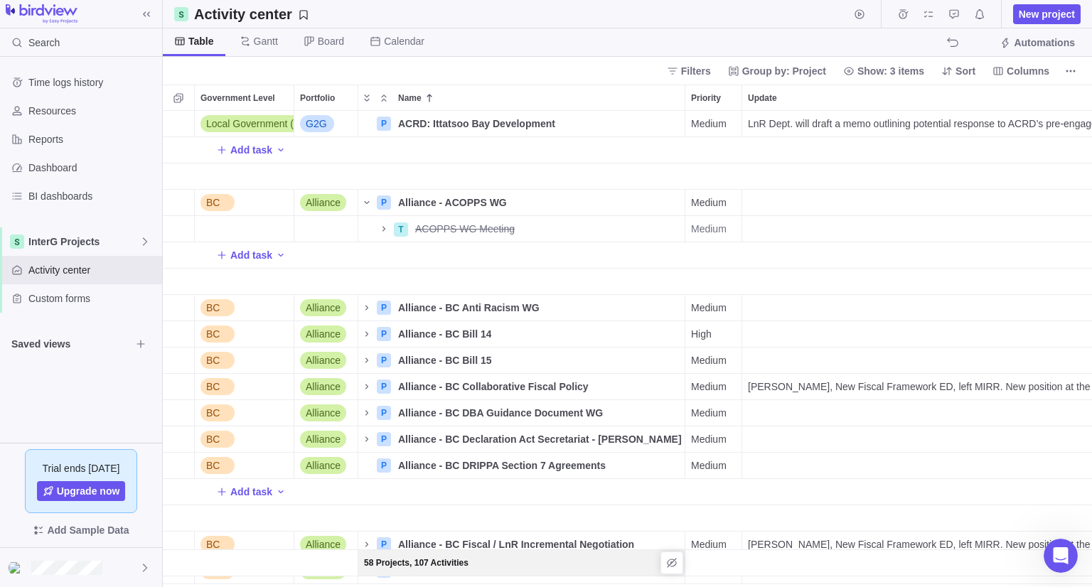
drag, startPoint x: 555, startPoint y: 563, endPoint x: 546, endPoint y: 563, distance: 9.2
click at [546, 563] on div "58 Projects, 107 Activities" at bounding box center [521, 563] width 326 height 26
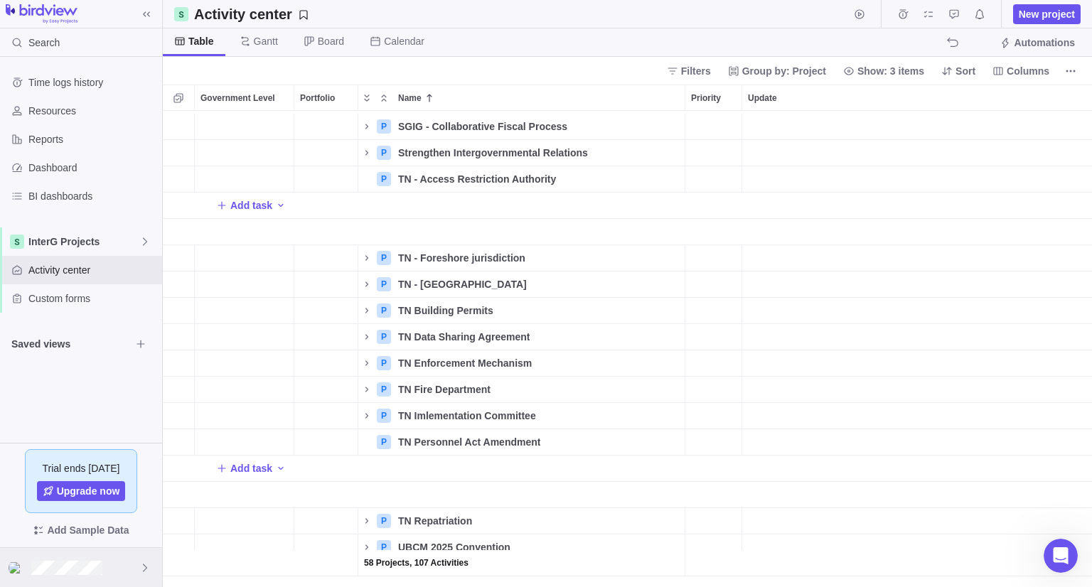
click at [129, 574] on div at bounding box center [81, 567] width 162 height 39
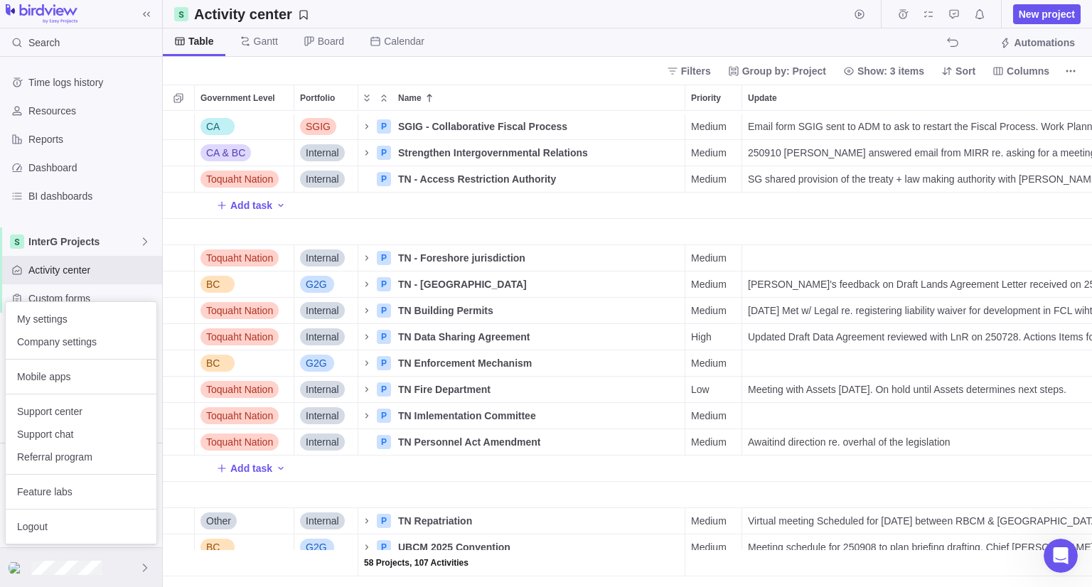
click at [116, 568] on div at bounding box center [81, 567] width 162 height 39
click at [64, 342] on span "Company settings" at bounding box center [81, 342] width 128 height 14
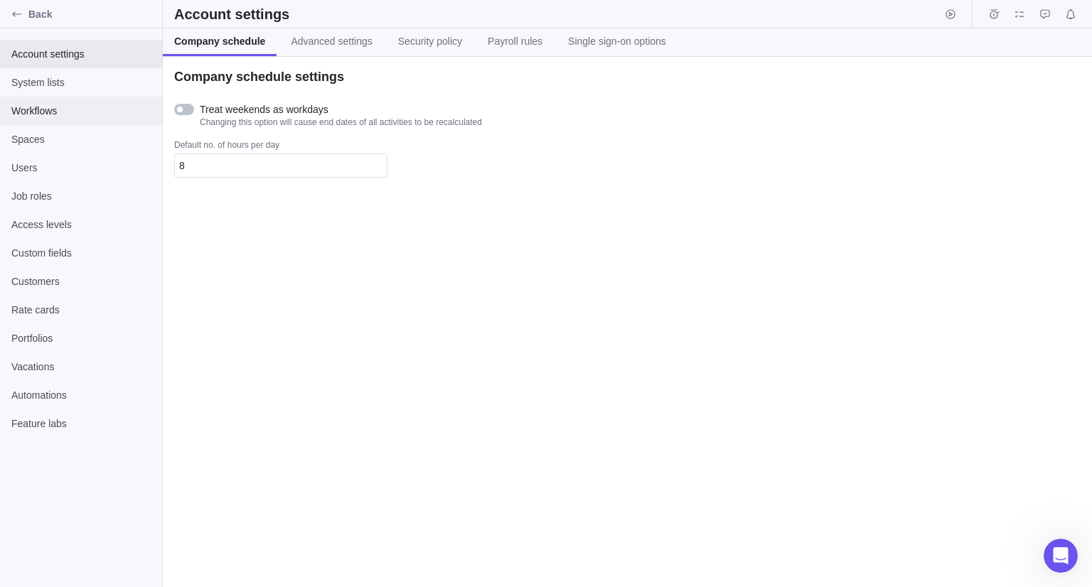
click at [33, 109] on span "Workflows" at bounding box center [80, 111] width 139 height 14
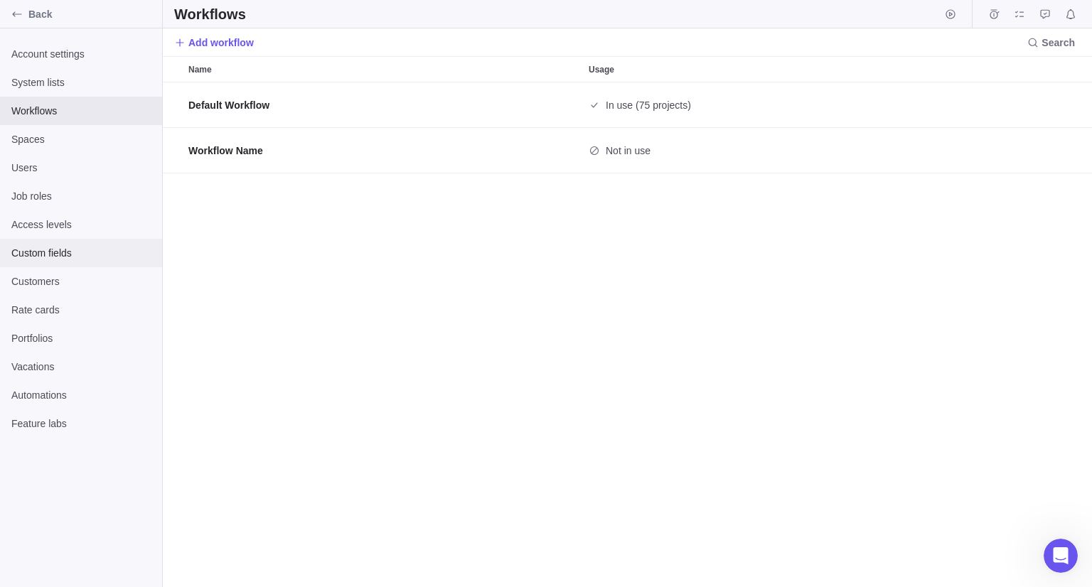
click at [41, 256] on span "Custom fields" at bounding box center [80, 253] width 139 height 14
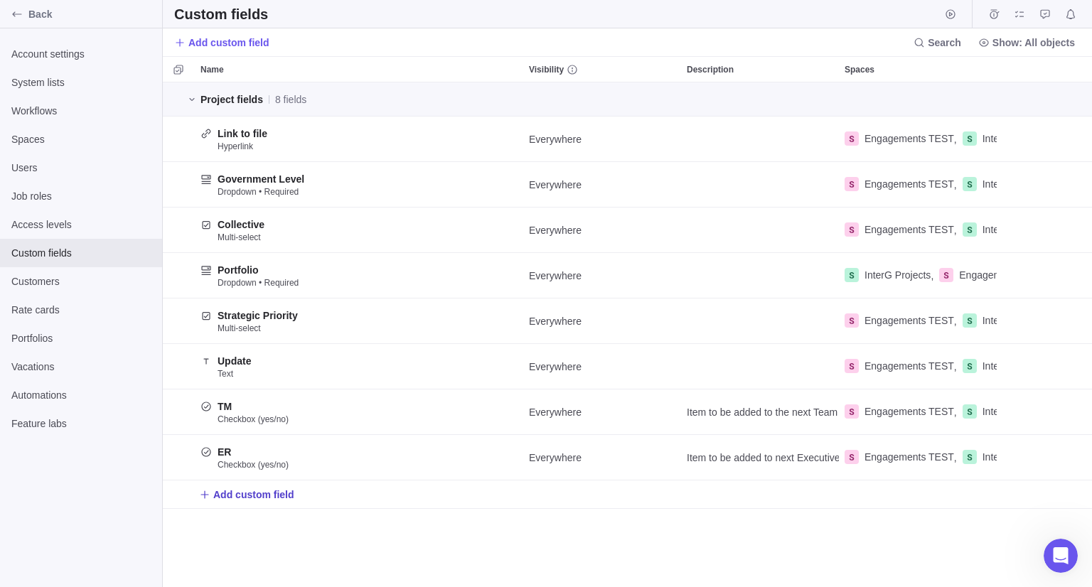
click at [238, 500] on span "Add custom field" at bounding box center [253, 494] width 81 height 14
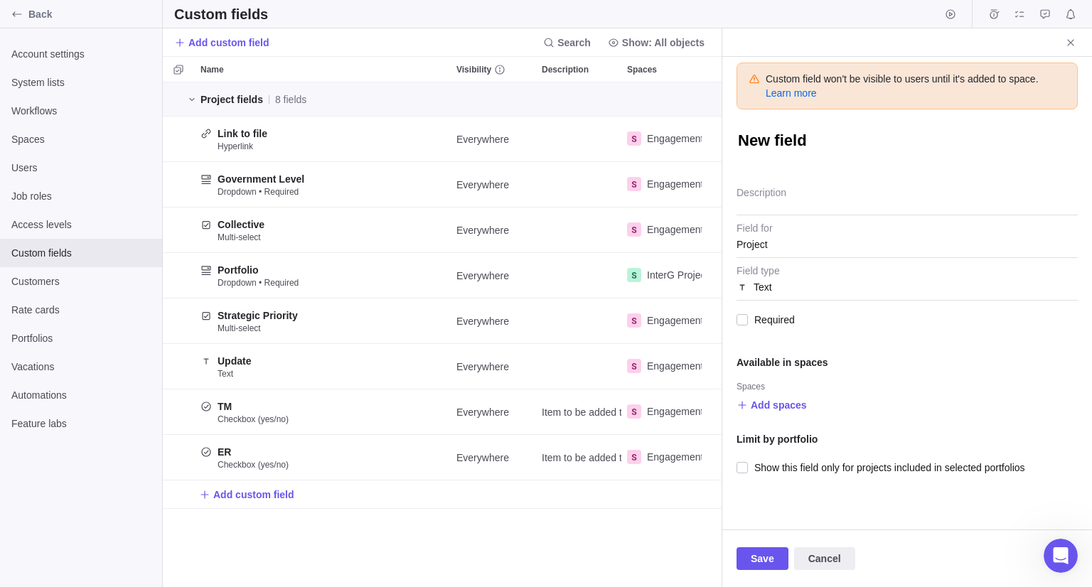
type textarea "x"
type textarea "U"
type textarea "x"
type textarea "Up"
type textarea "x"
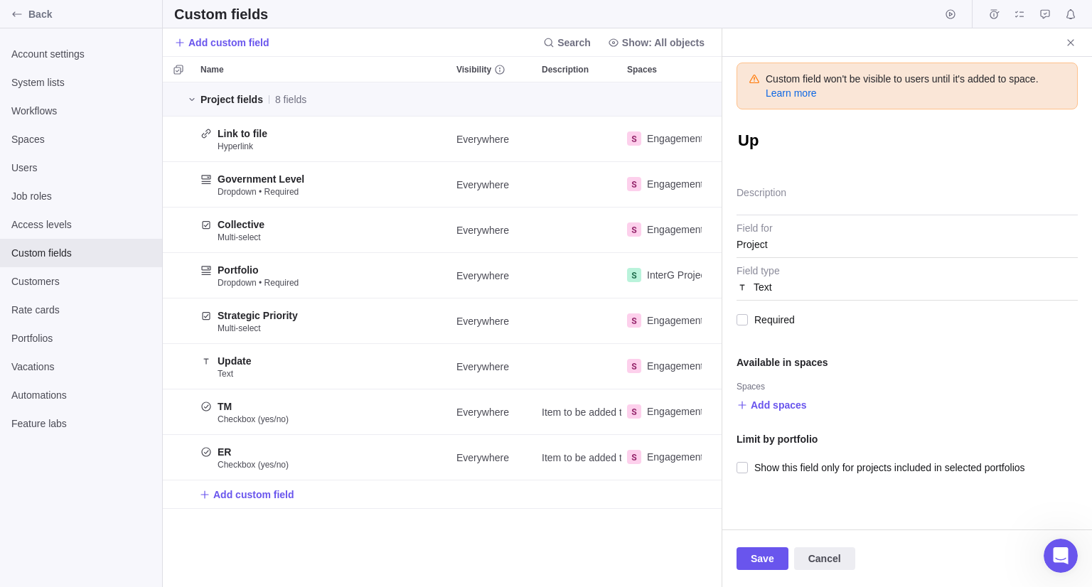
type textarea "Upd"
type textarea "x"
type textarea "Upda"
type textarea "x"
type textarea "Updat"
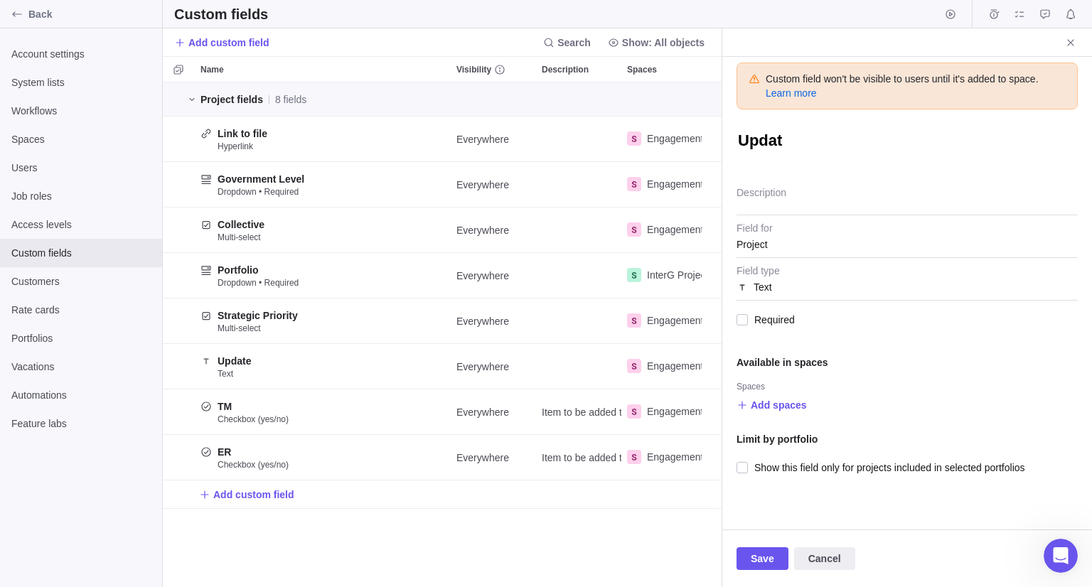
type textarea "x"
type textarea "Update"
type textarea "x"
type textarea "Update"
type textarea "x"
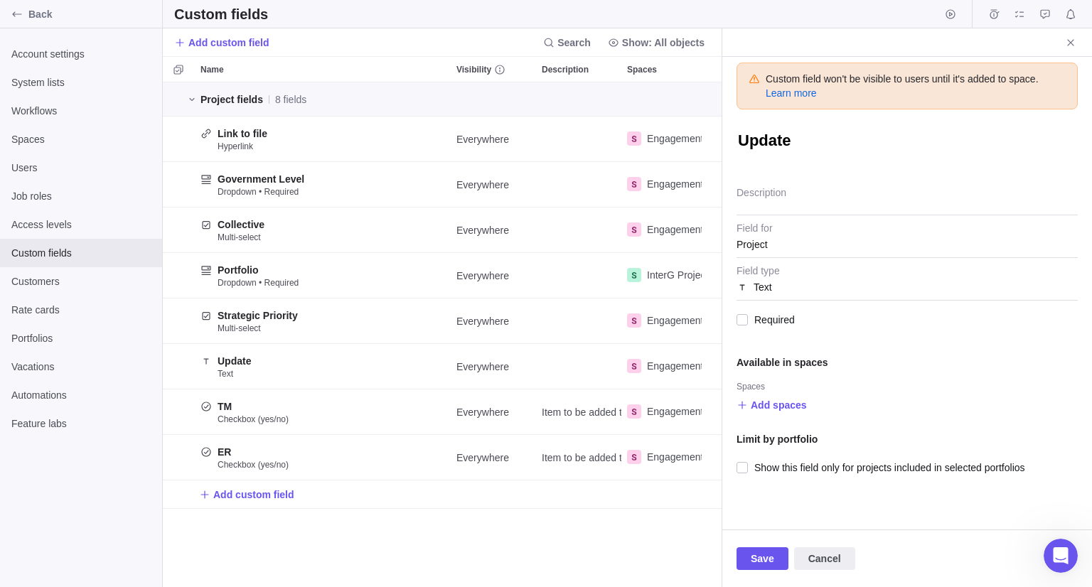
type textarea "Update D"
type textarea "x"
type textarea "Update Da"
type textarea "x"
type textarea "Update Dat"
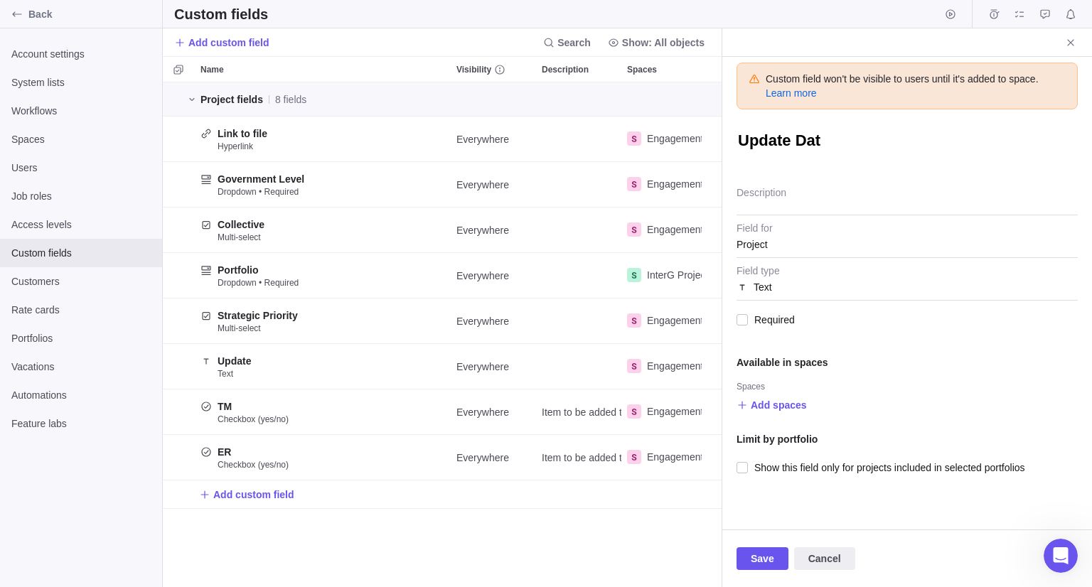
type textarea "x"
type textarea "Update Date"
type textarea "x"
type textarea "Update Date"
type textarea "x"
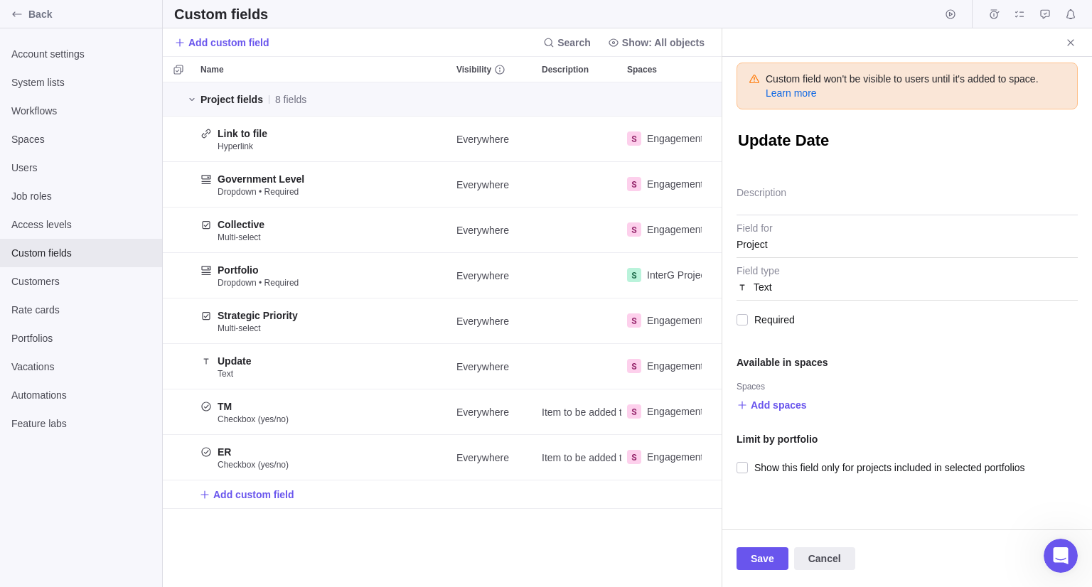
type textarea "Update Date"
click at [759, 282] on span "Text" at bounding box center [762, 287] width 18 height 26
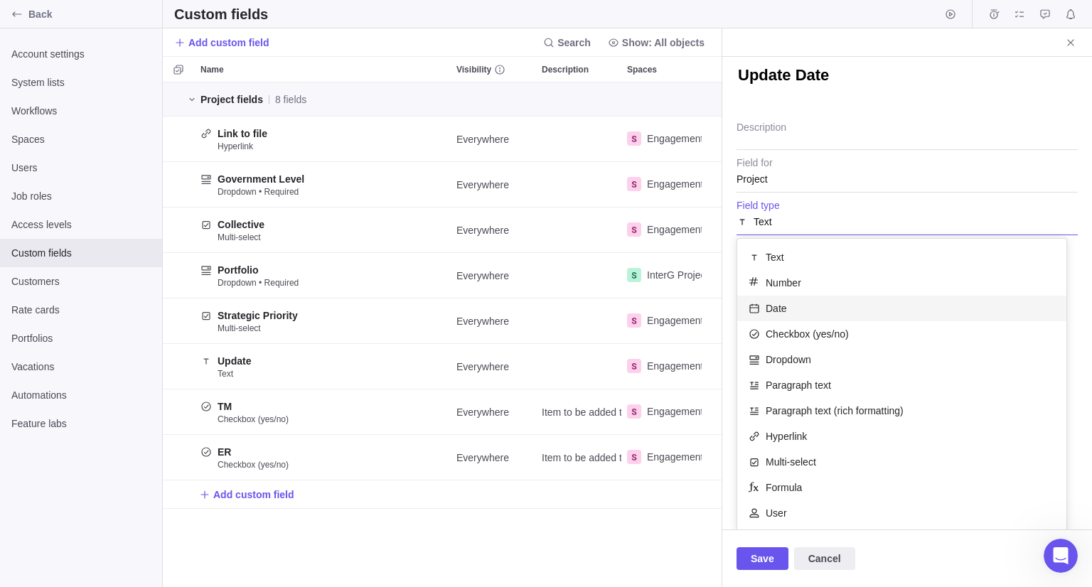
click at [768, 308] on span "Date" at bounding box center [775, 308] width 21 height 14
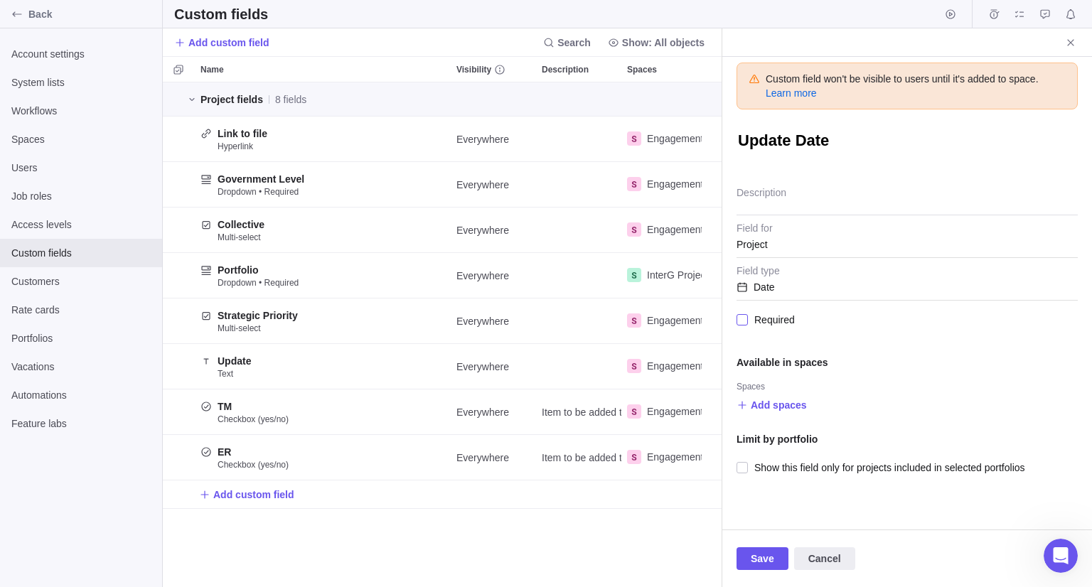
click at [770, 322] on span "Required" at bounding box center [771, 320] width 47 height 20
click at [775, 411] on span "Add spaces" at bounding box center [771, 405] width 70 height 20
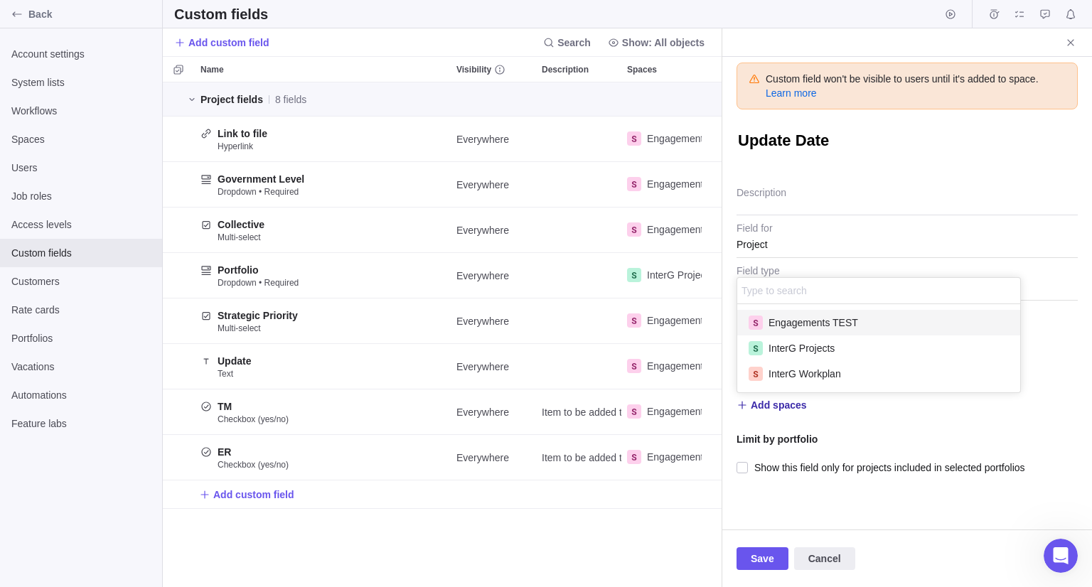
click at [785, 330] on div "Engagements TEST" at bounding box center [878, 323] width 283 height 26
click at [792, 350] on span "InterG Projects" at bounding box center [801, 348] width 66 height 14
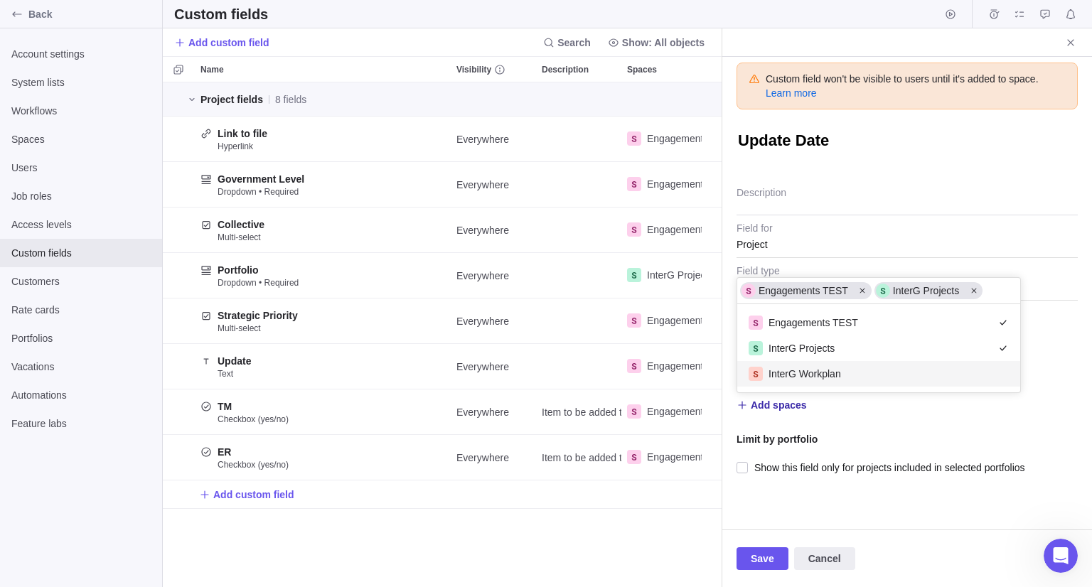
click at [802, 386] on div "InterG Workplan" at bounding box center [878, 376] width 283 height 31
click at [858, 493] on div "Custom field won't be visible to users until it's added to space. Learn more Up…" at bounding box center [907, 293] width 370 height 473
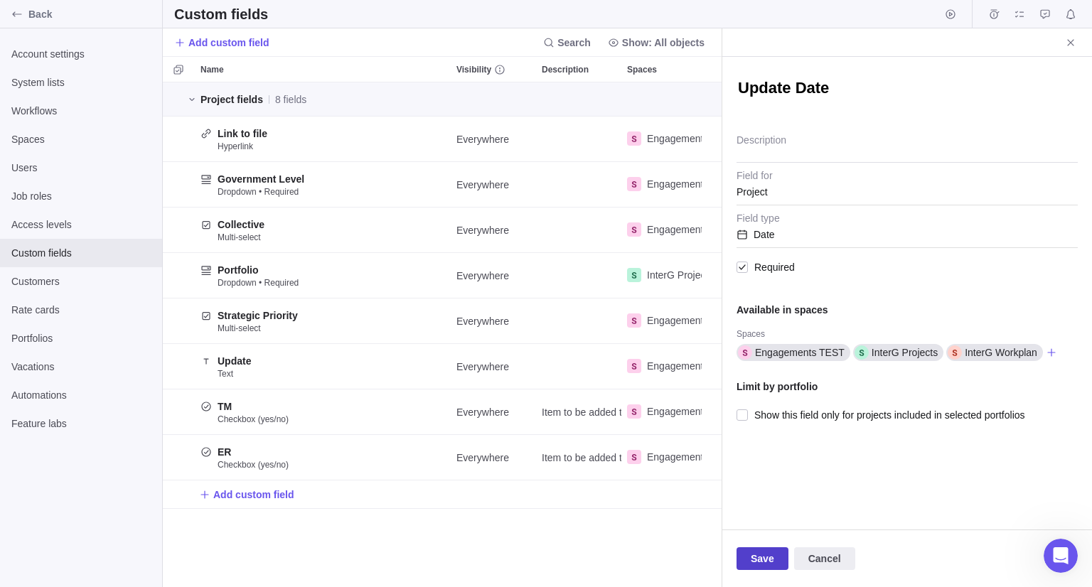
click at [754, 558] on span "Save" at bounding box center [761, 558] width 23 height 17
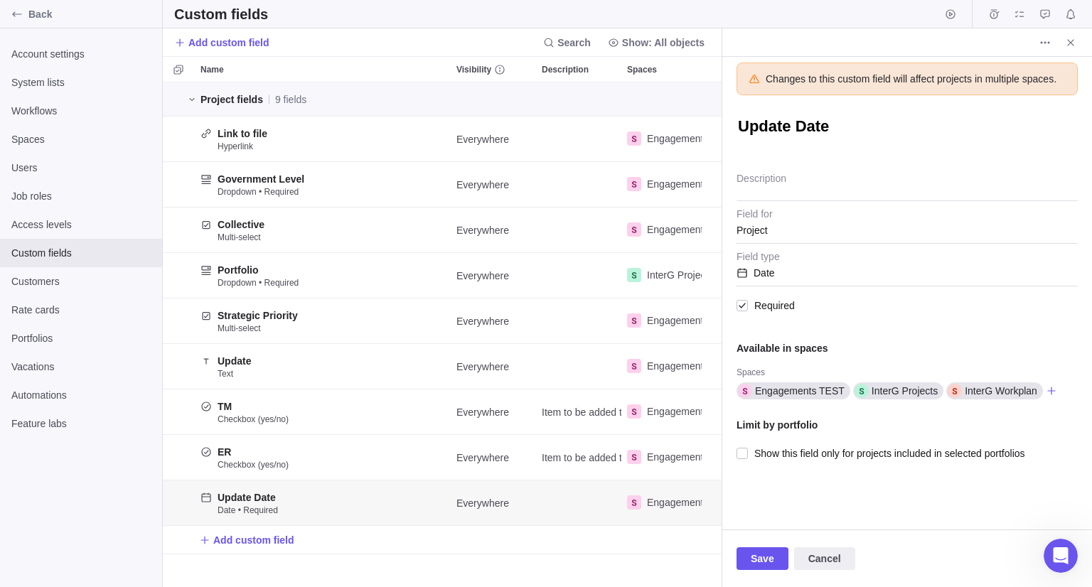
click at [743, 134] on textarea "Update Date" at bounding box center [906, 128] width 341 height 24
click at [743, 133] on textarea "Update Date" at bounding box center [906, 128] width 341 height 24
type textarea "x"
type textarea "L"
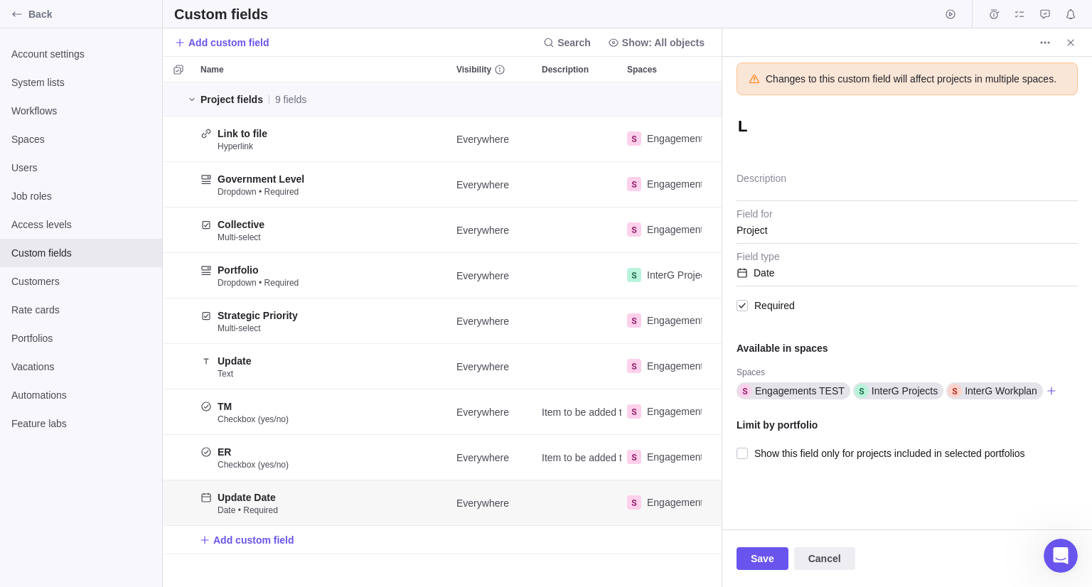
type textarea "x"
type textarea "La"
click at [742, 560] on span "Save" at bounding box center [762, 558] width 52 height 23
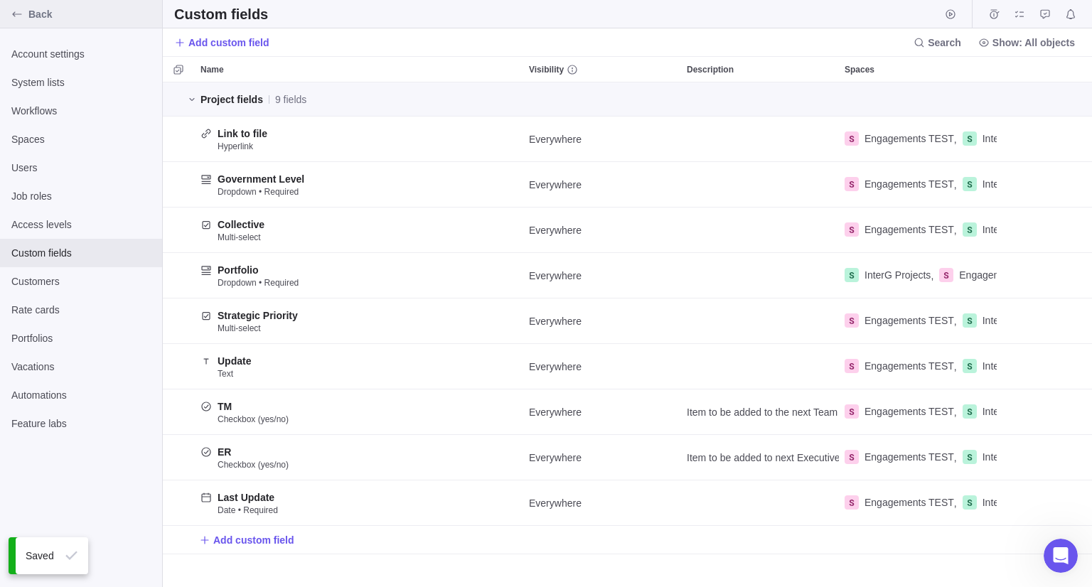
click at [13, 16] on icon "Back" at bounding box center [16, 14] width 11 height 11
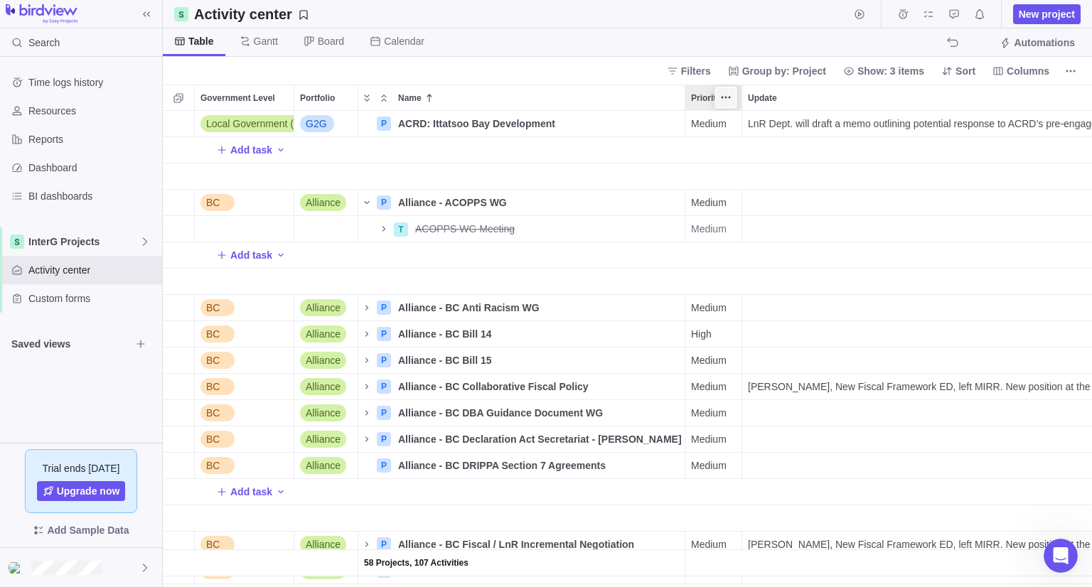
click at [731, 97] on span "More actions" at bounding box center [726, 97] width 20 height 20
click at [749, 174] on span "Freeze column" at bounding box center [778, 173] width 66 height 14
click at [725, 99] on icon "More actions" at bounding box center [725, 97] width 11 height 11
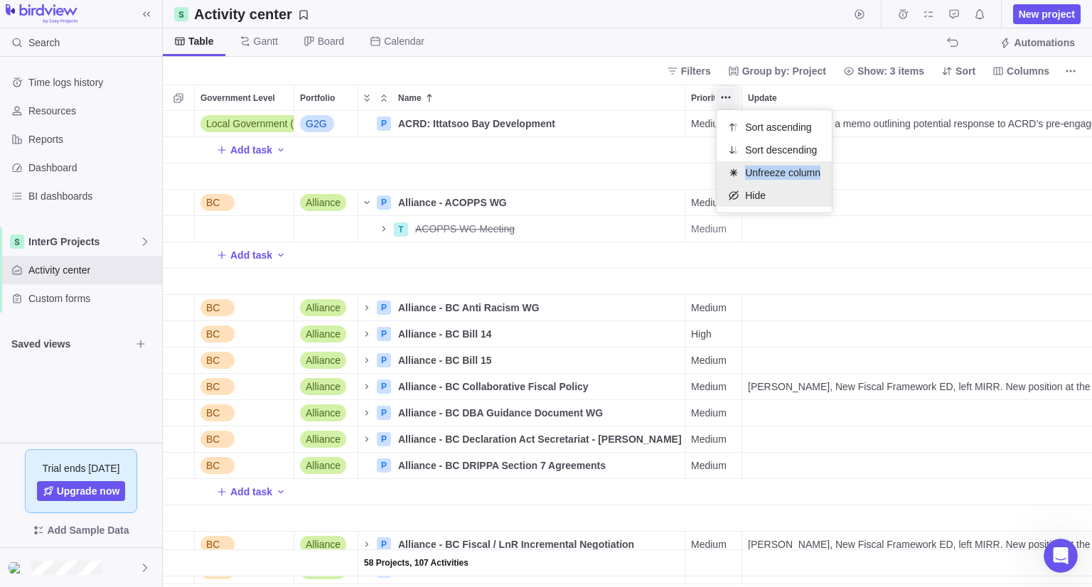
drag, startPoint x: 730, startPoint y: 174, endPoint x: 730, endPoint y: 194, distance: 19.9
click at [730, 194] on div "Sort ascending Sort descending Unfreeze column Hide" at bounding box center [773, 161] width 115 height 102
click at [733, 198] on icon at bounding box center [733, 195] width 9 height 9
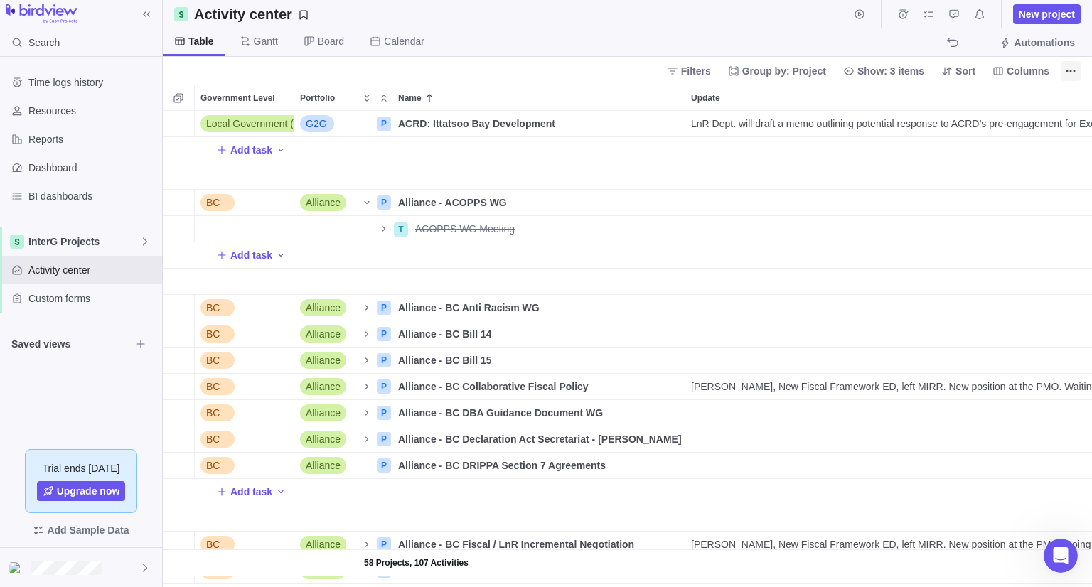
click at [1066, 77] on span "More actions" at bounding box center [1070, 71] width 20 height 20
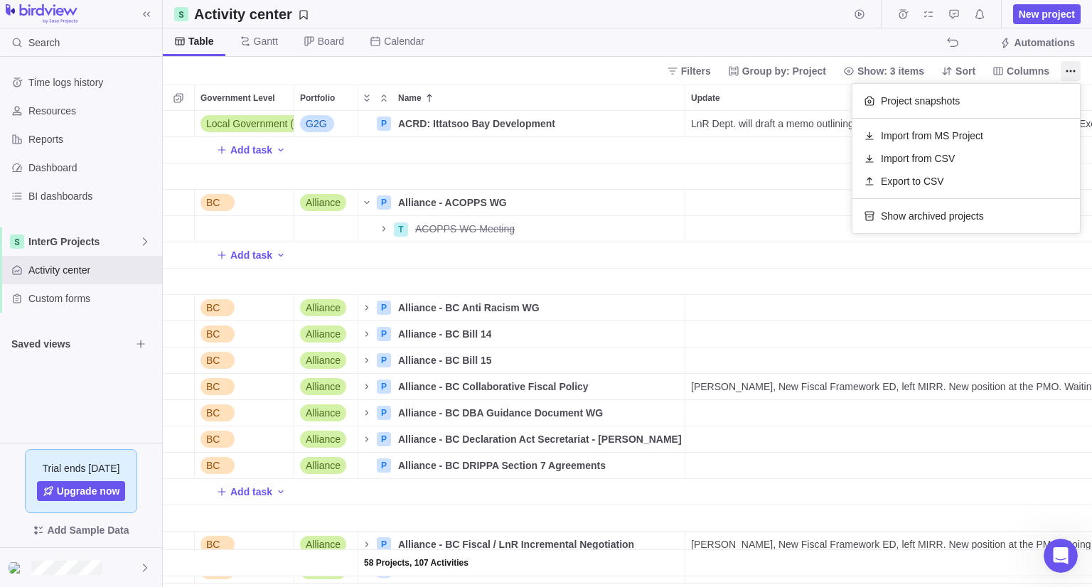
click at [1022, 71] on body "Search Time logs history Resources Reports Dashboard BI dashboards InterG Proje…" at bounding box center [546, 293] width 1092 height 587
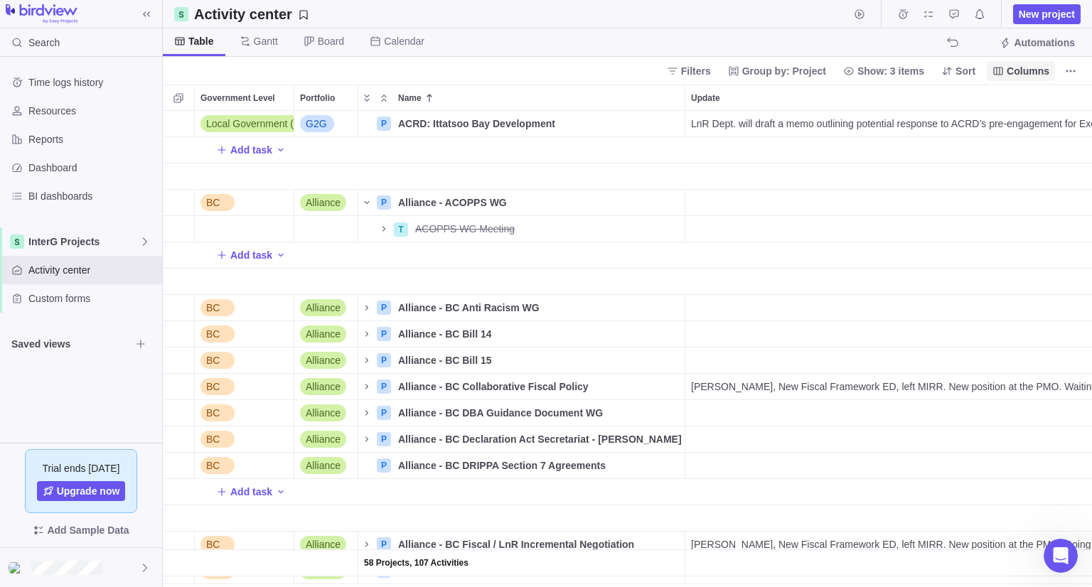
click at [1023, 72] on span "Columns" at bounding box center [1027, 71] width 43 height 14
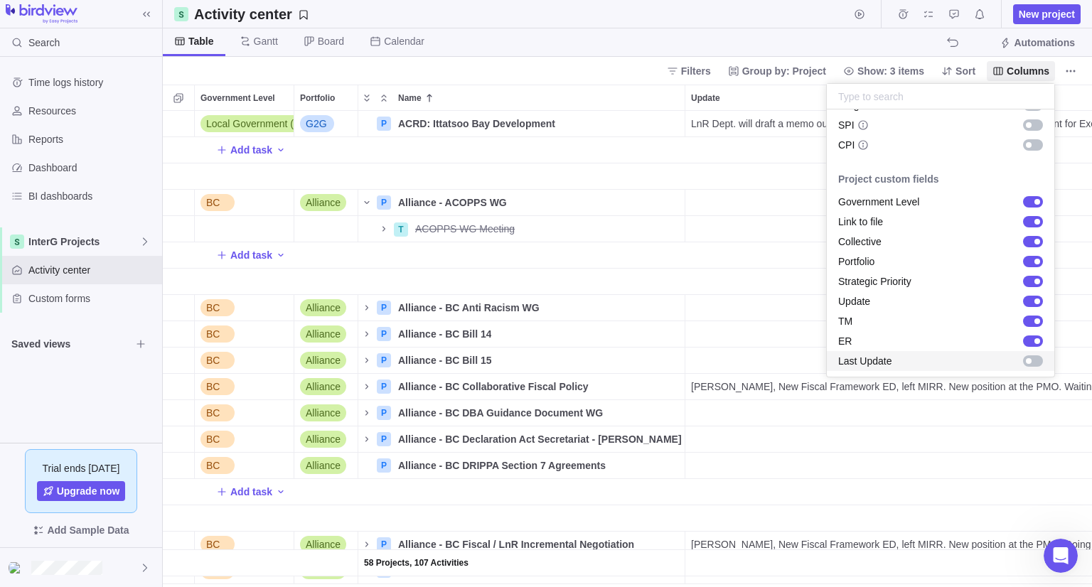
click at [1030, 360] on div "grid" at bounding box center [1033, 360] width 20 height 11
click at [998, 415] on body "Search Time logs history Resources Reports Dashboard BI dashboards InterG Proje…" at bounding box center [546, 293] width 1092 height 587
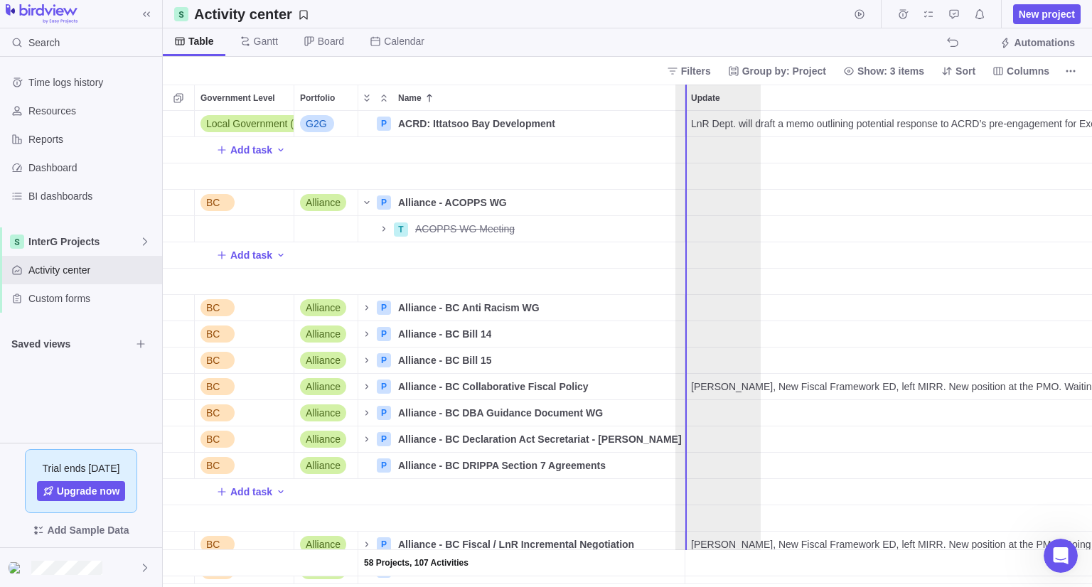
drag, startPoint x: 1035, startPoint y: 92, endPoint x: 711, endPoint y: 109, distance: 324.5
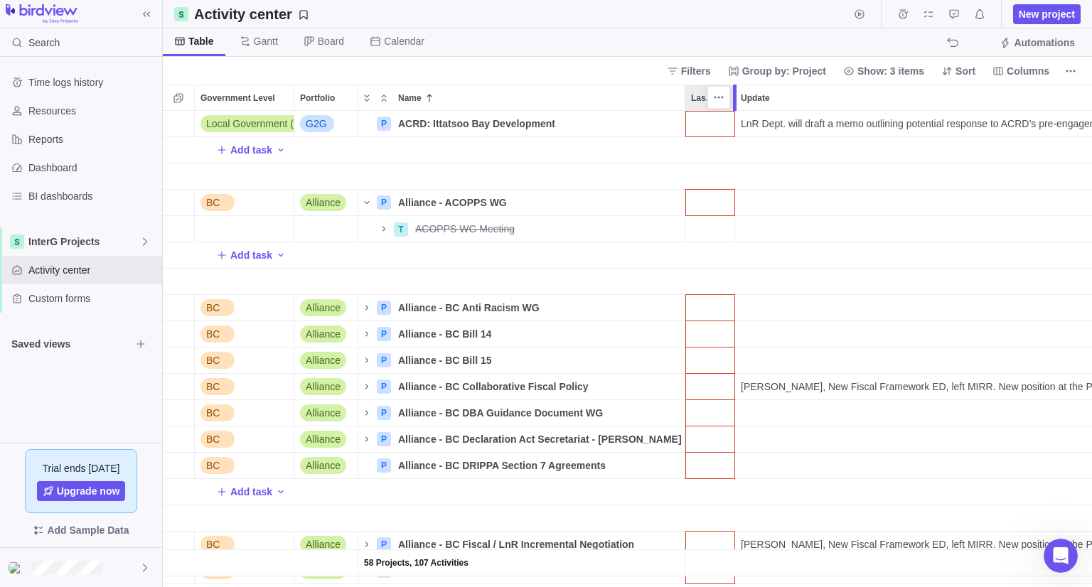
drag, startPoint x: 771, startPoint y: 95, endPoint x: 735, endPoint y: 98, distance: 36.4
click at [735, 98] on div at bounding box center [735, 98] width 4 height 26
click at [699, 131] on div "Last Update" at bounding box center [709, 124] width 49 height 26
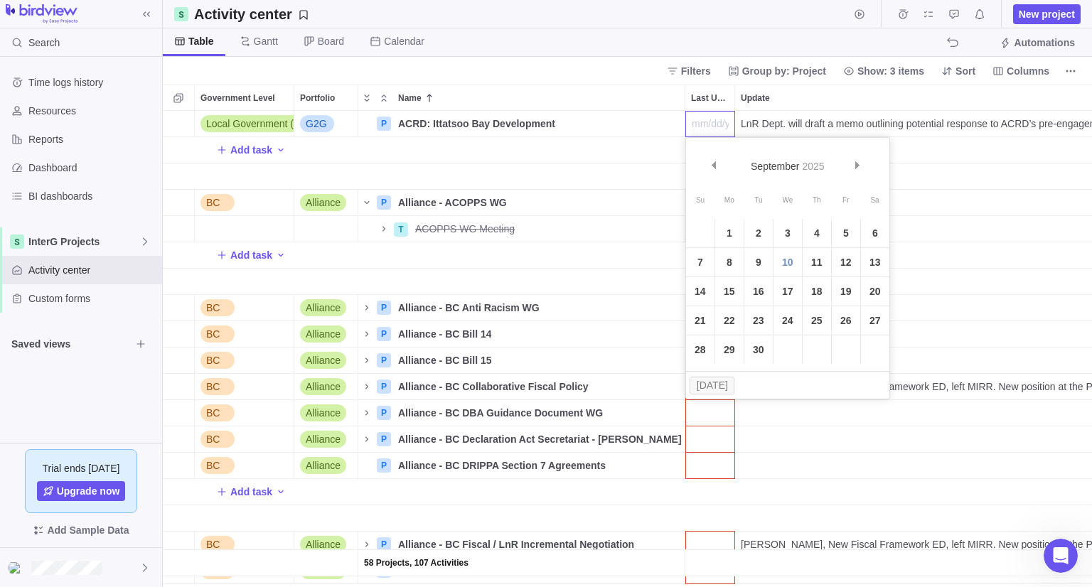
click at [789, 97] on div "Government Level Portfolio Name Last Update Update TM ER Assignees Status Link …" at bounding box center [627, 336] width 929 height 502
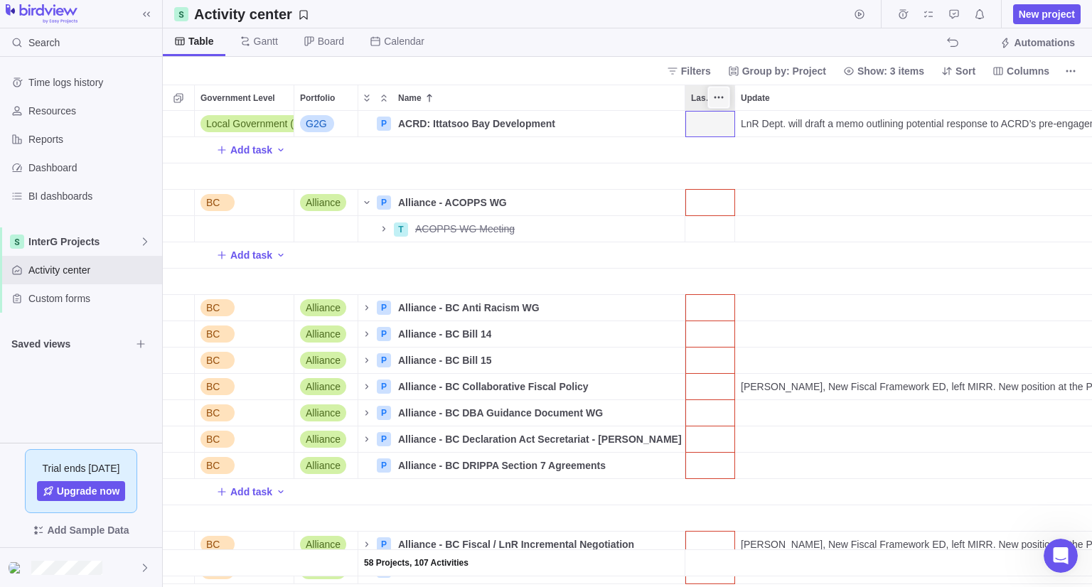
click at [719, 95] on icon "More actions" at bounding box center [718, 97] width 11 height 11
click at [645, 51] on body "Search Time logs history Resources Reports Dashboard BI dashboards InterG Proje…" at bounding box center [546, 293] width 1092 height 587
click at [707, 133] on div "Last Update" at bounding box center [709, 124] width 49 height 26
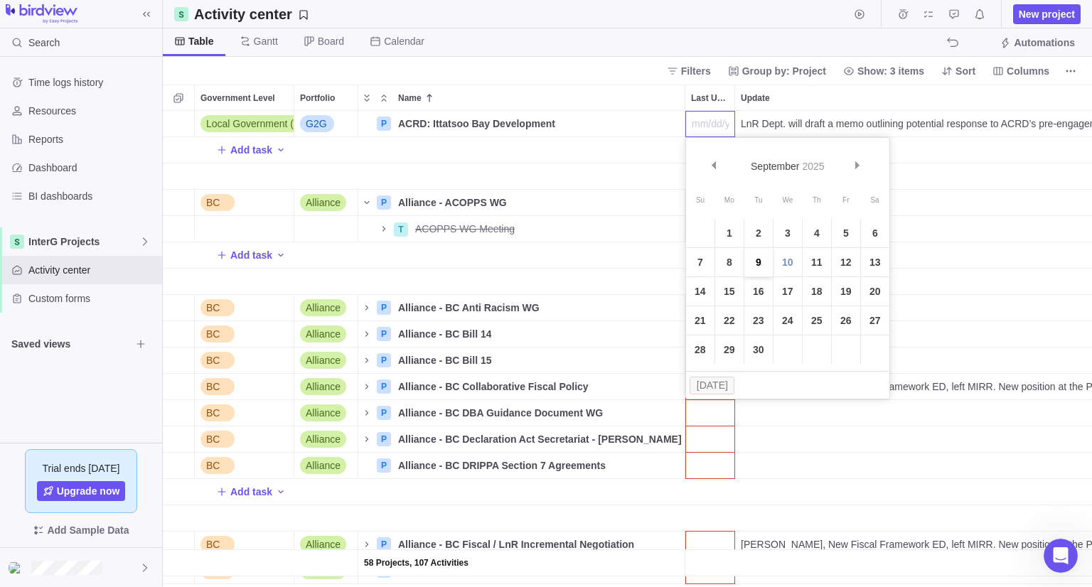
click at [762, 264] on link "9" at bounding box center [758, 262] width 28 height 28
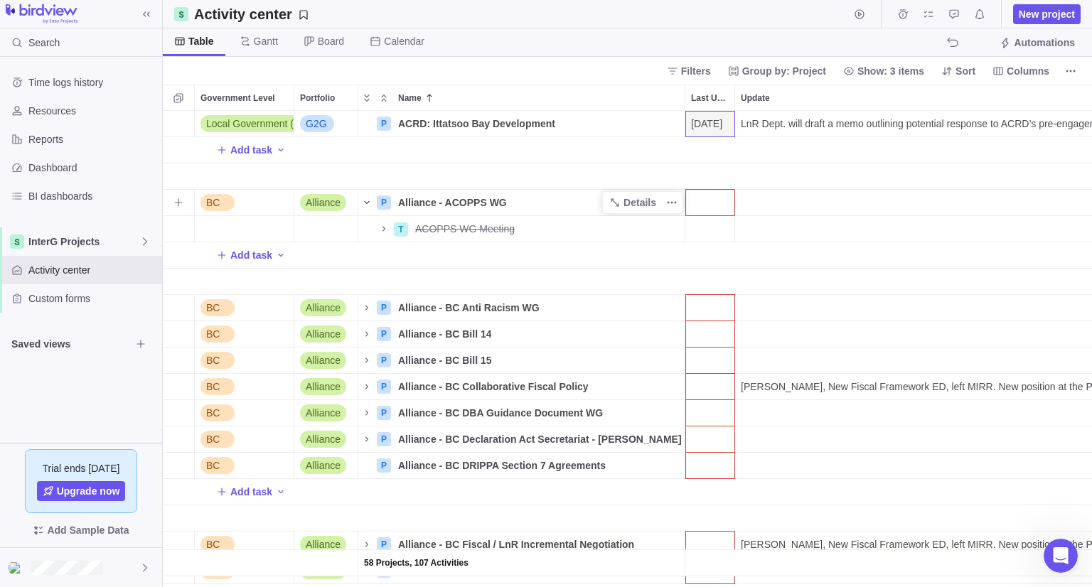
click at [371, 197] on icon "Name" at bounding box center [366, 202] width 11 height 11
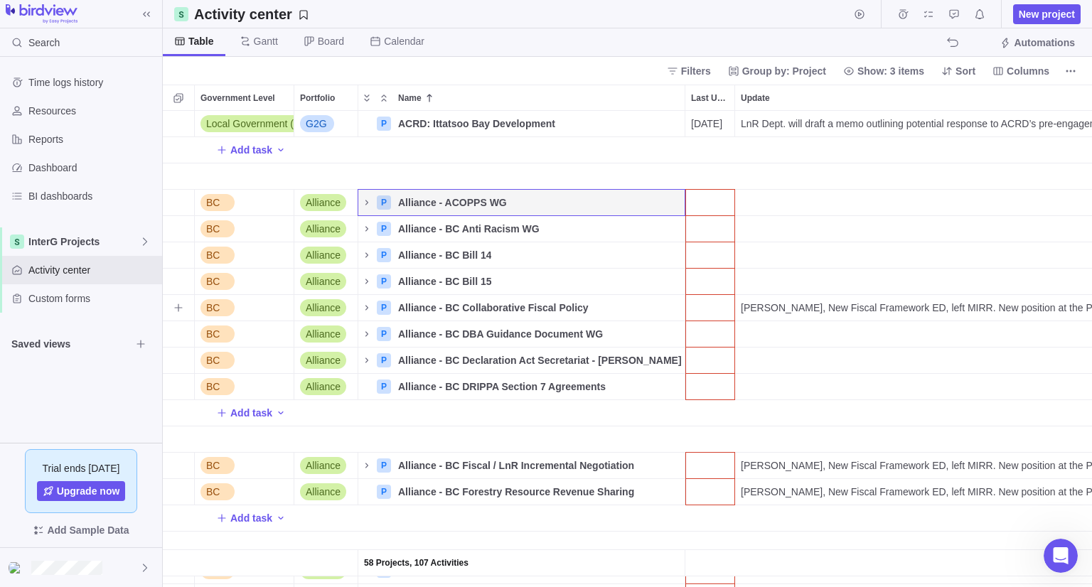
click at [727, 308] on div "Last Update" at bounding box center [709, 308] width 49 height 26
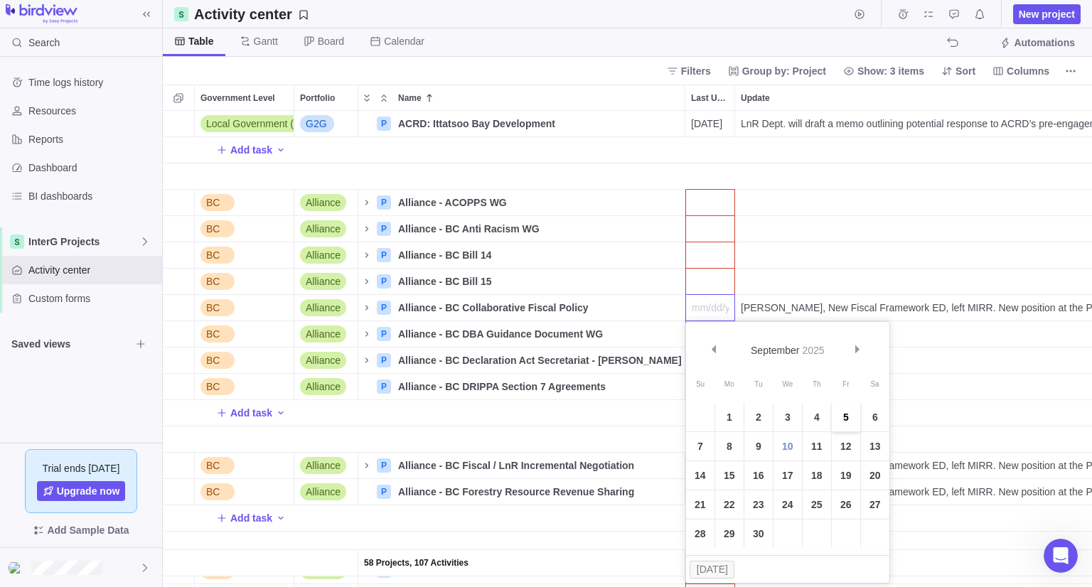
click at [847, 420] on link "5" at bounding box center [845, 417] width 28 height 28
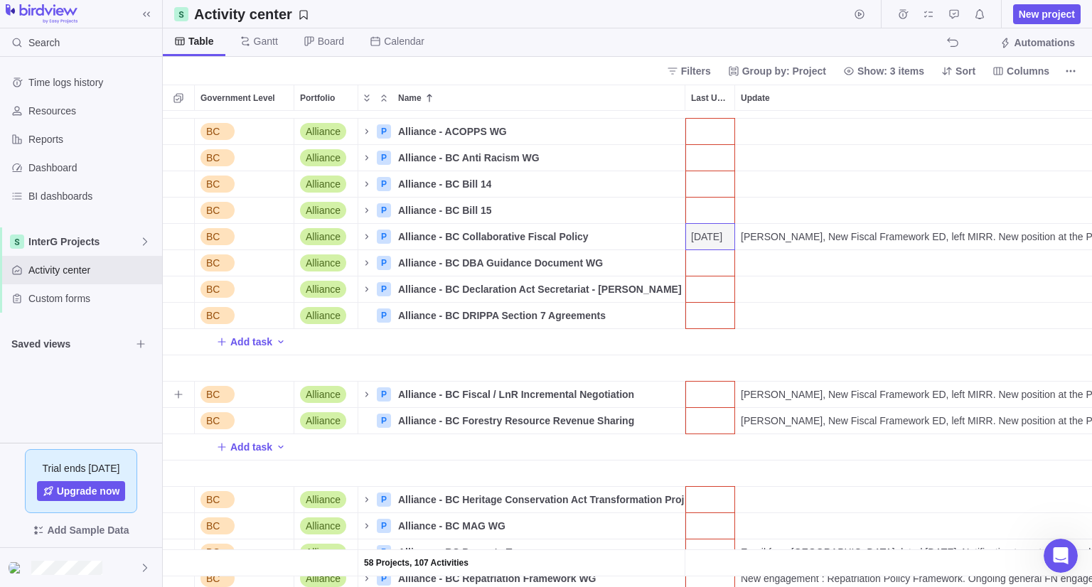
click at [711, 392] on div "Last Update" at bounding box center [709, 395] width 49 height 26
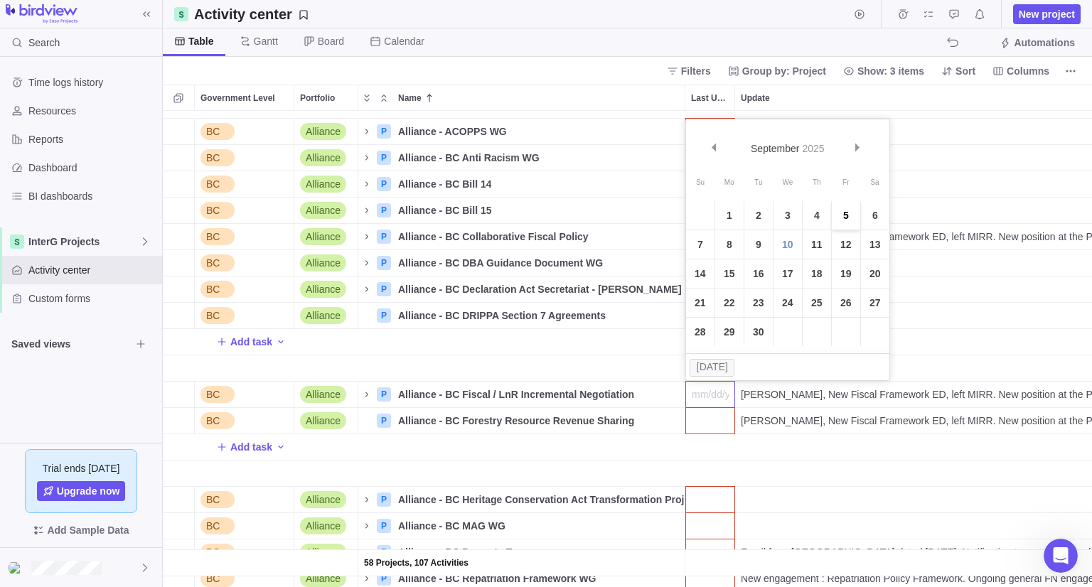
click at [834, 222] on link "5" at bounding box center [845, 215] width 28 height 28
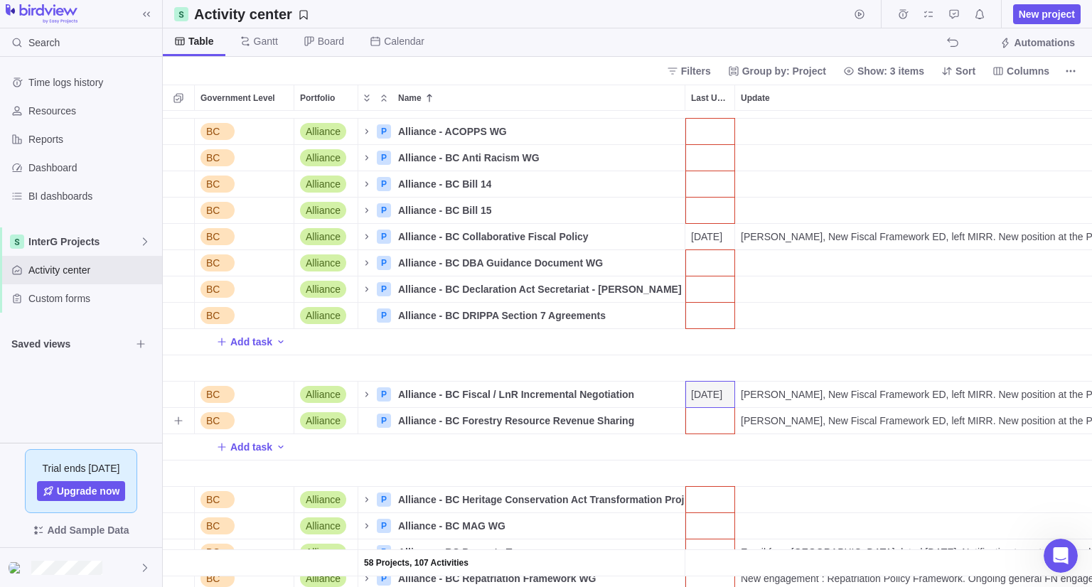
click at [709, 421] on div "Last Update" at bounding box center [709, 421] width 49 height 26
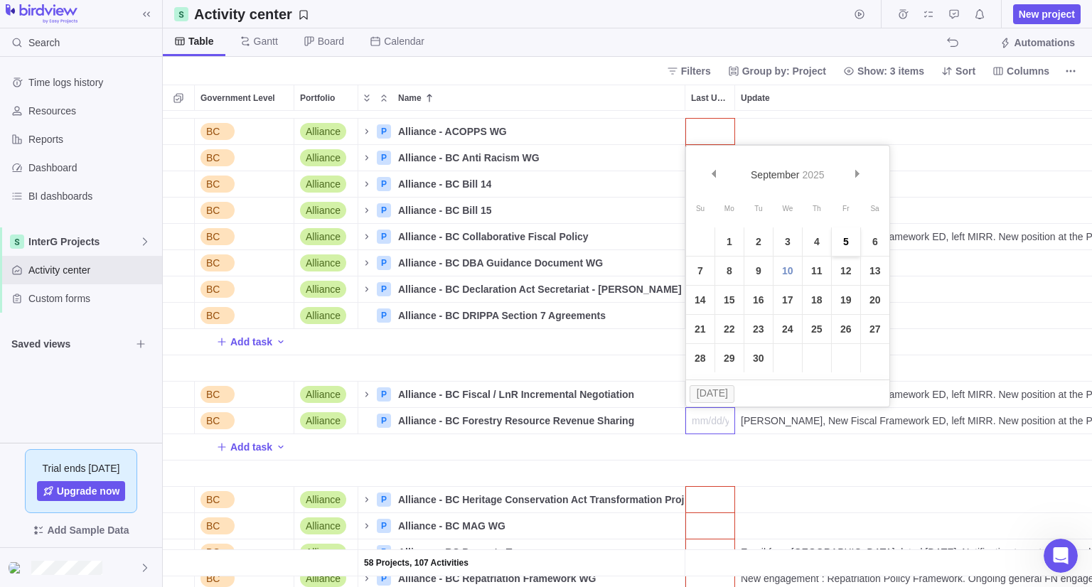
click at [847, 248] on link "5" at bounding box center [845, 241] width 28 height 28
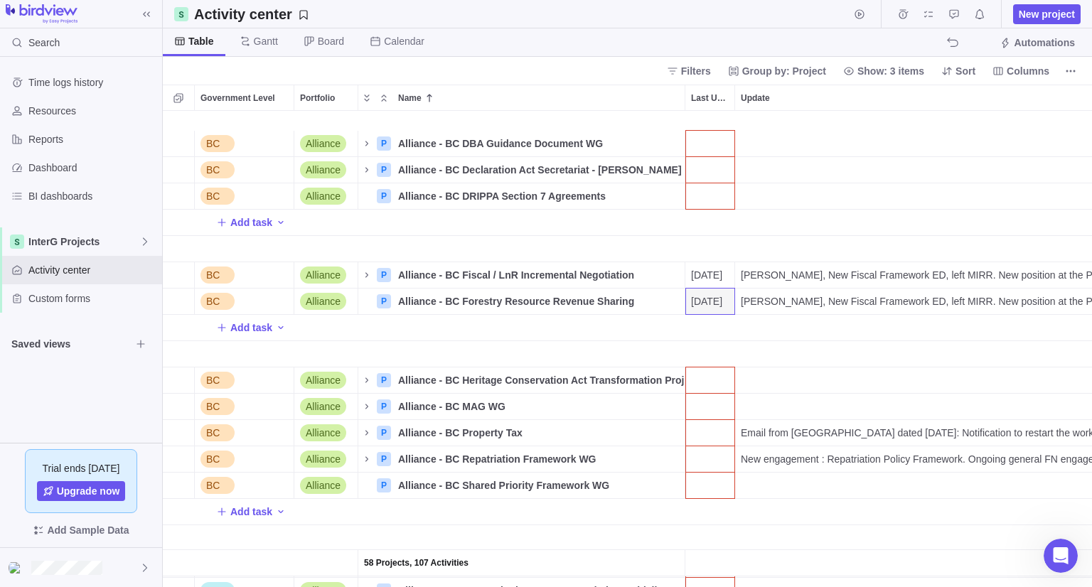
scroll to position [213, 0]
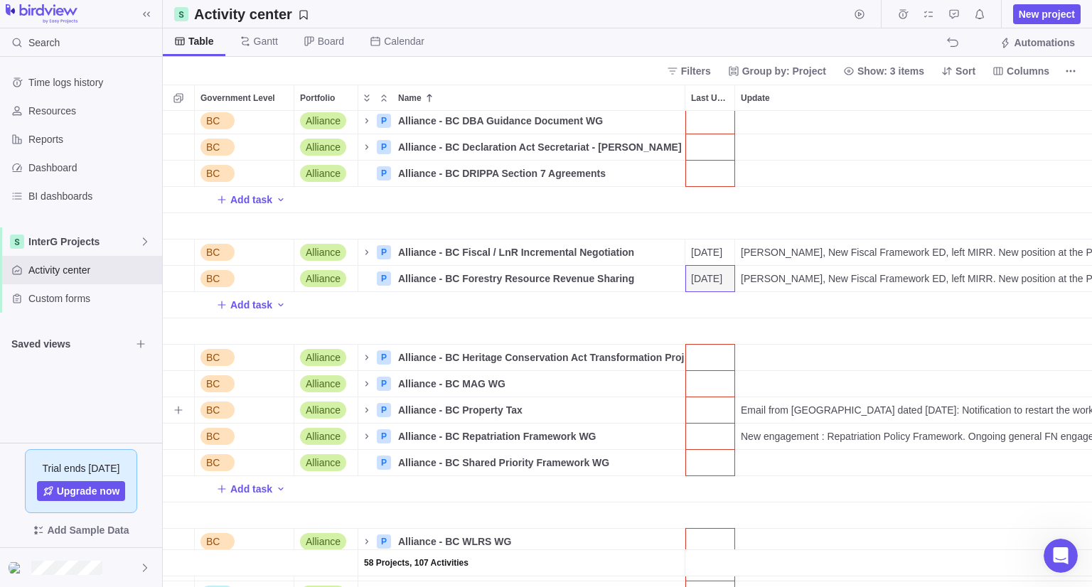
click at [711, 404] on div "Last Update" at bounding box center [709, 410] width 49 height 26
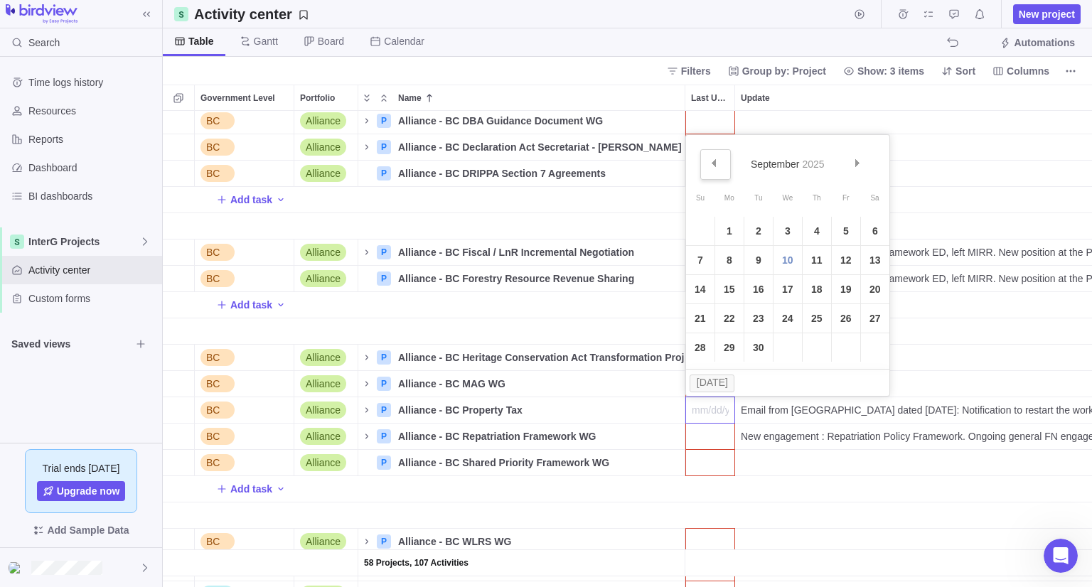
click at [714, 169] on link "Prev" at bounding box center [715, 164] width 31 height 31
click at [804, 326] on link "21" at bounding box center [816, 318] width 28 height 28
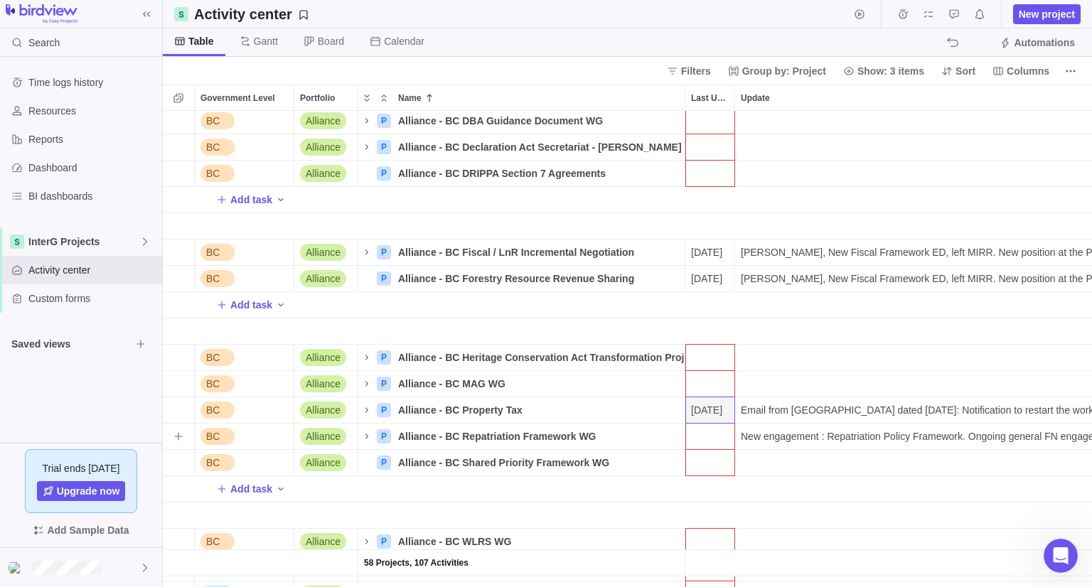
click at [704, 441] on div "Last Update" at bounding box center [709, 437] width 49 height 26
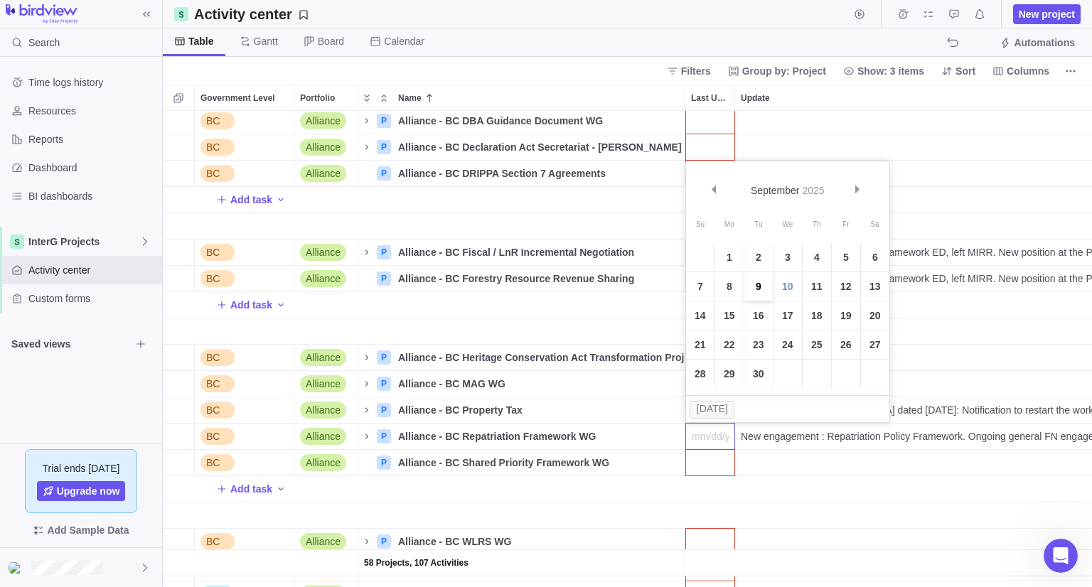
click at [764, 284] on link "9" at bounding box center [758, 286] width 28 height 28
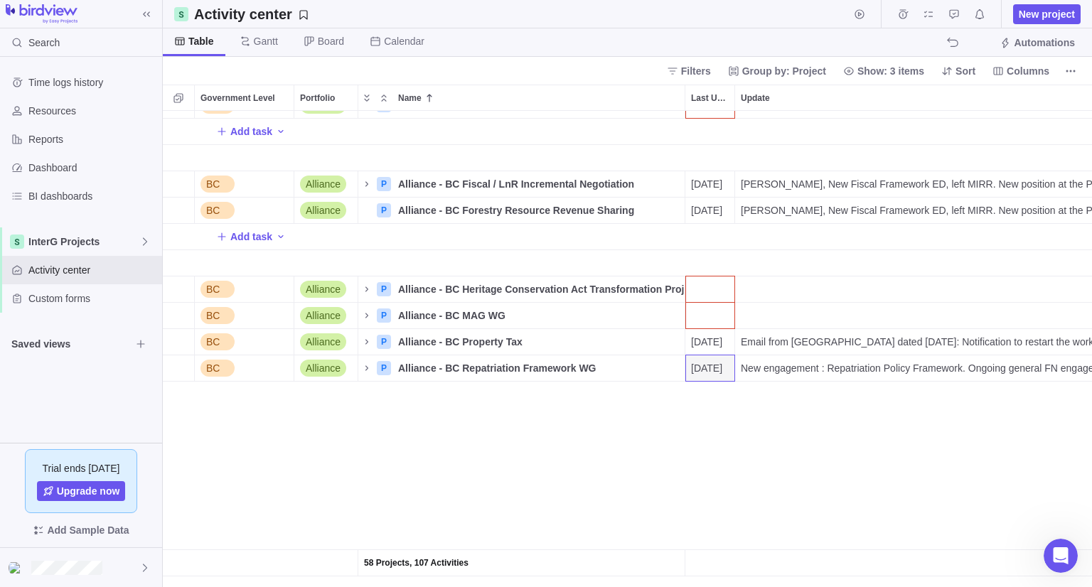
scroll to position [0, 0]
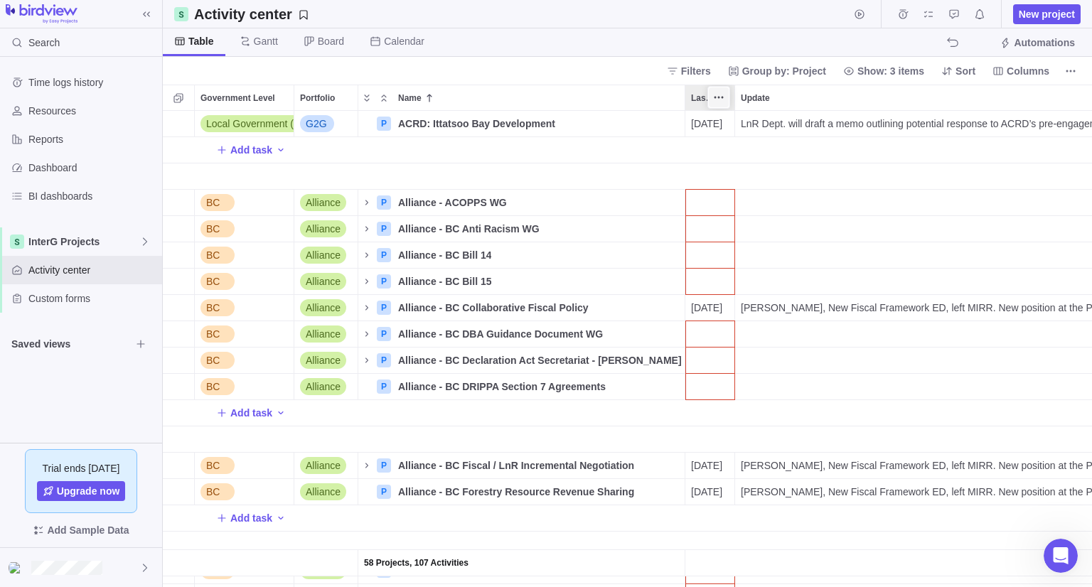
click at [723, 104] on span "More actions" at bounding box center [718, 97] width 20 height 20
click at [740, 132] on span "Sort ascending" at bounding box center [771, 127] width 66 height 14
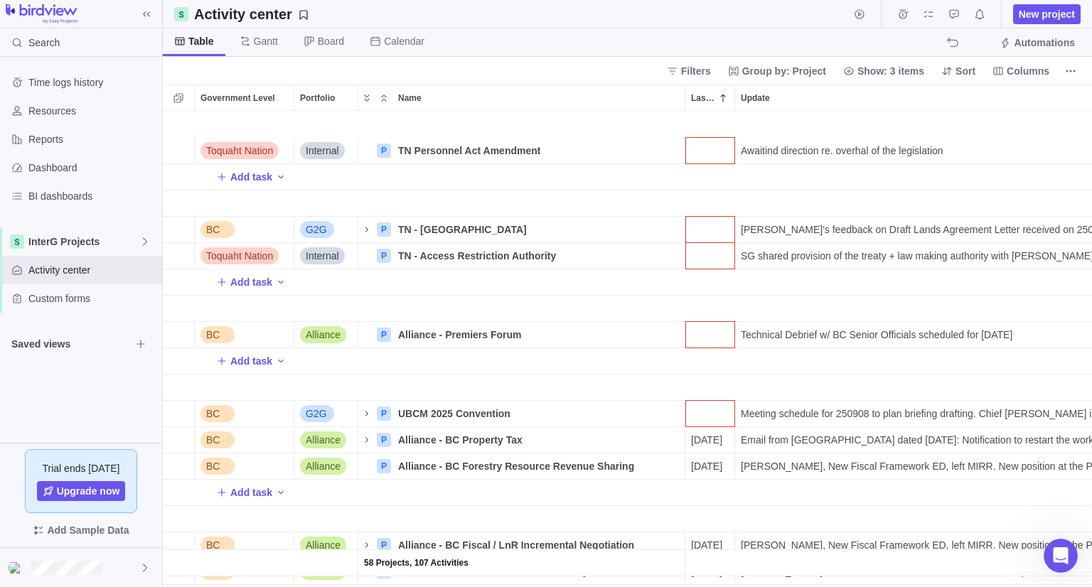
scroll to position [2032, 0]
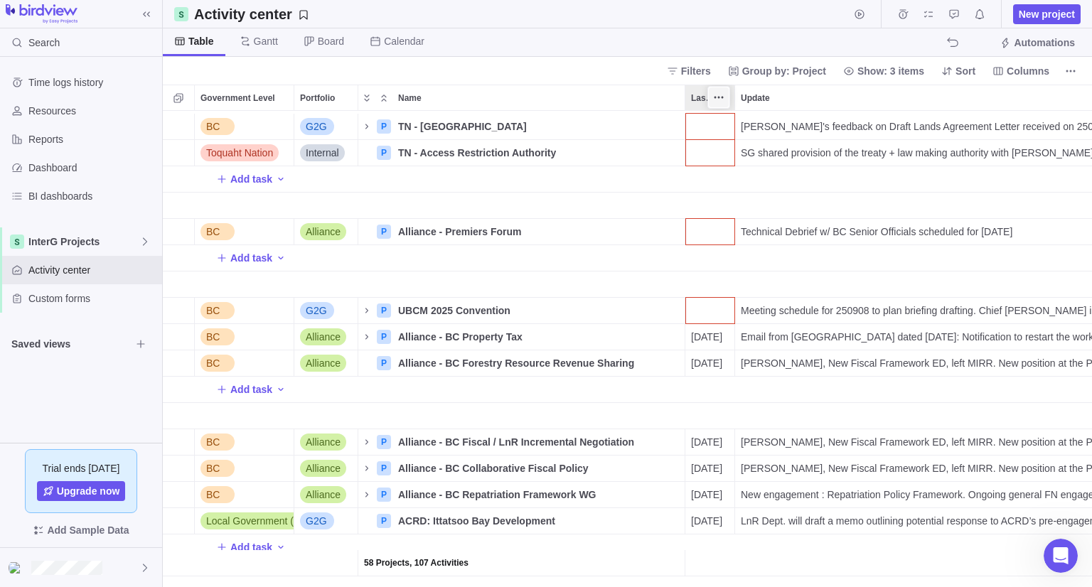
click at [725, 91] on span "More actions" at bounding box center [718, 97] width 20 height 20
click at [738, 149] on span "Sort descending" at bounding box center [774, 150] width 72 height 14
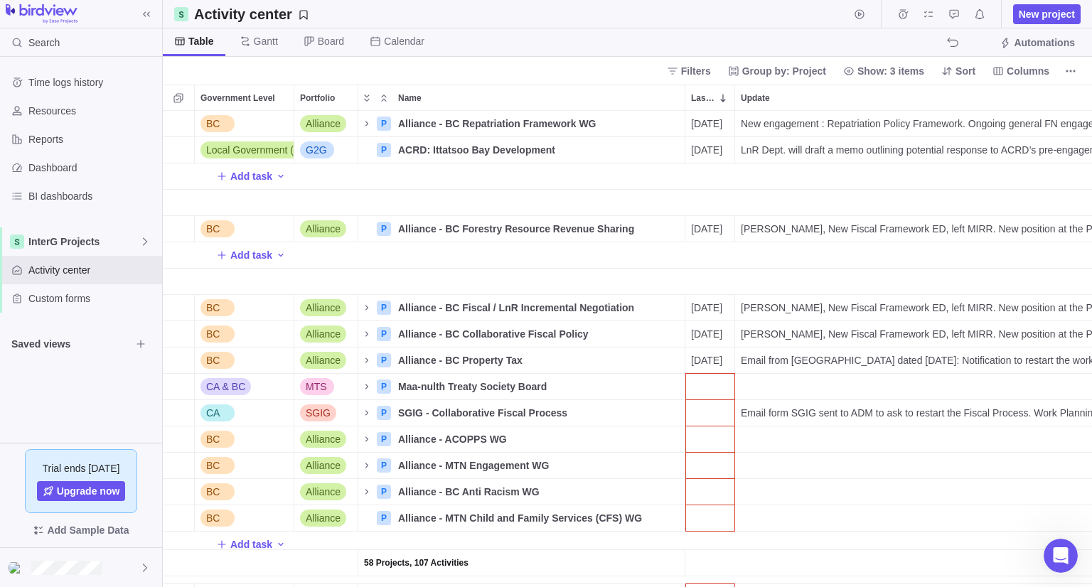
scroll to position [465, 918]
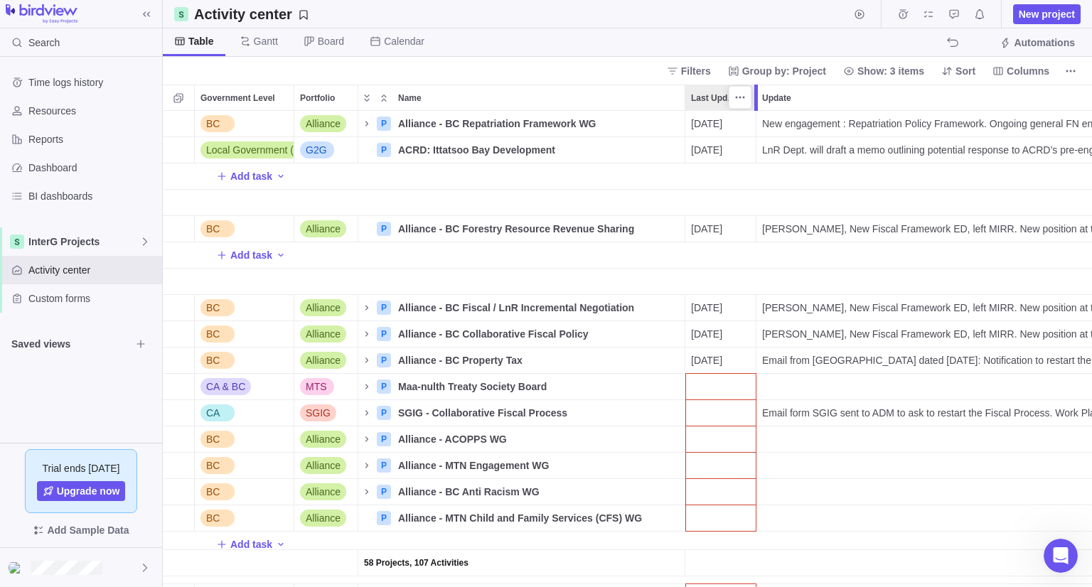
drag, startPoint x: 735, startPoint y: 94, endPoint x: 755, endPoint y: 100, distance: 20.9
click at [755, 100] on div at bounding box center [756, 98] width 4 height 26
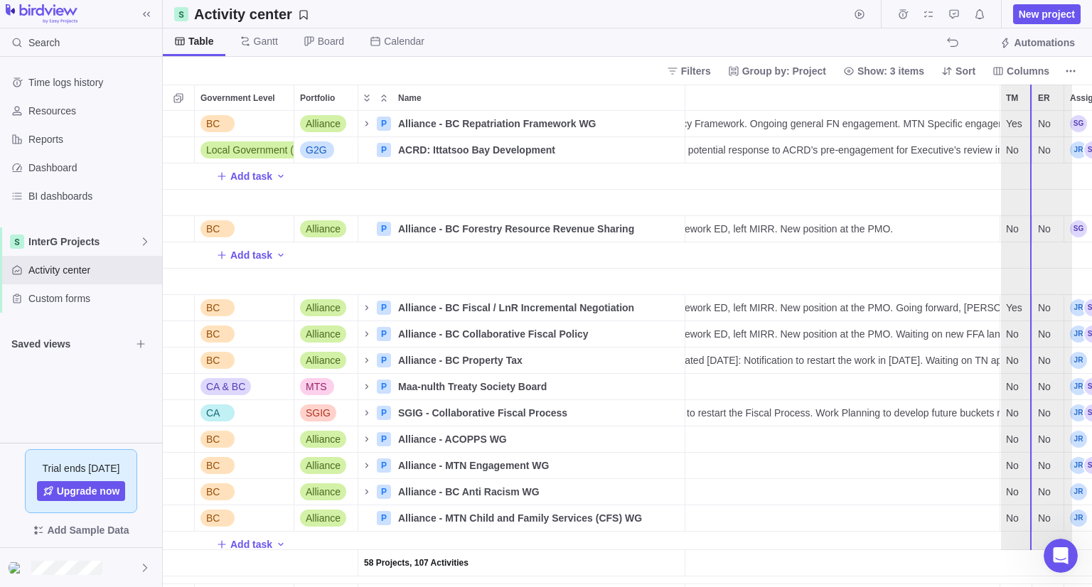
scroll to position [0, 323]
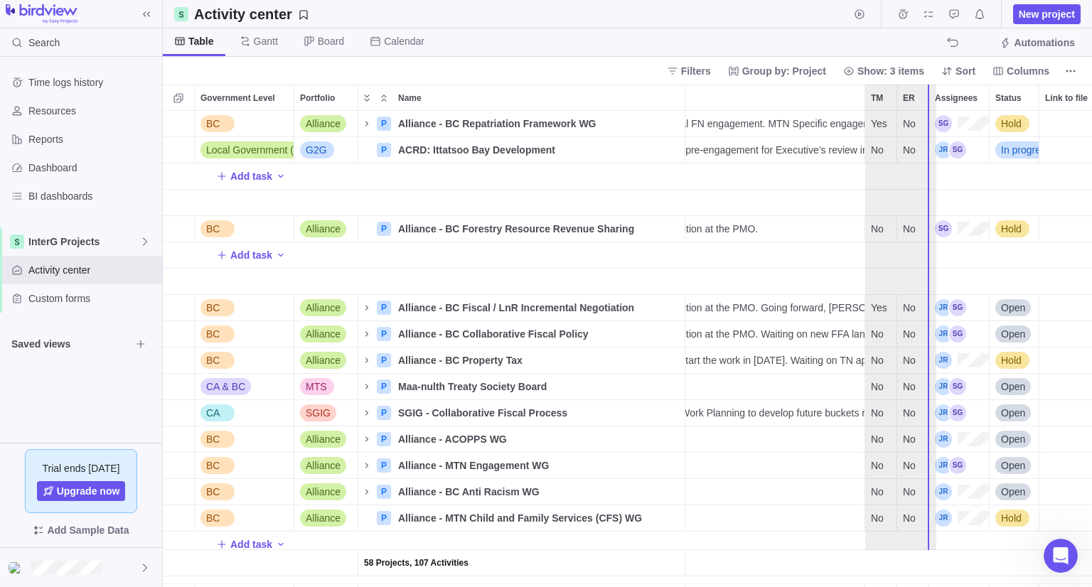
drag, startPoint x: 716, startPoint y: 94, endPoint x: 901, endPoint y: 146, distance: 192.6
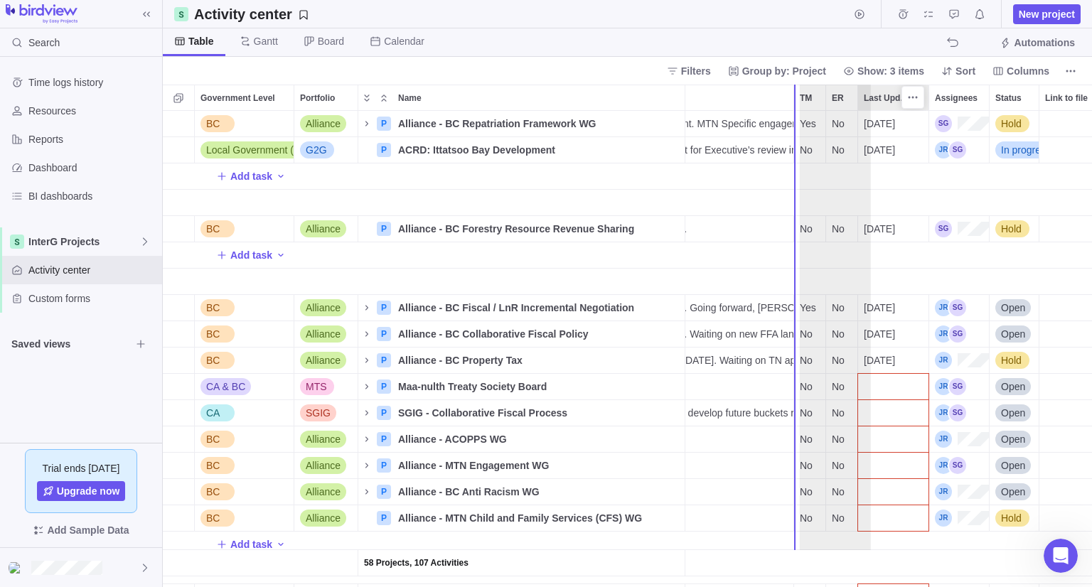
drag, startPoint x: 883, startPoint y: 100, endPoint x: 821, endPoint y: 104, distance: 61.9
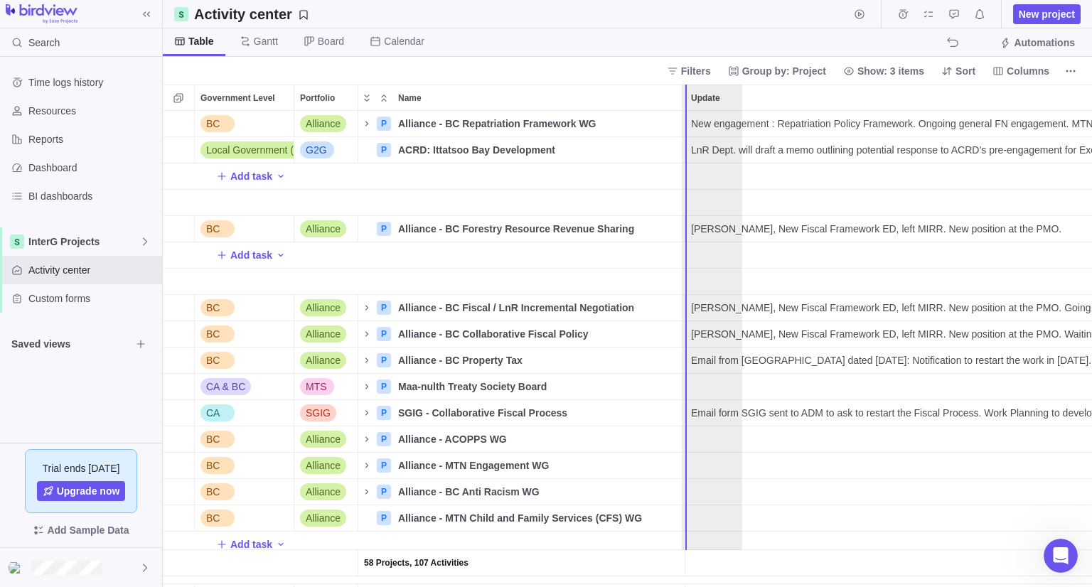
drag, startPoint x: 767, startPoint y: 98, endPoint x: 698, endPoint y: 104, distance: 69.9
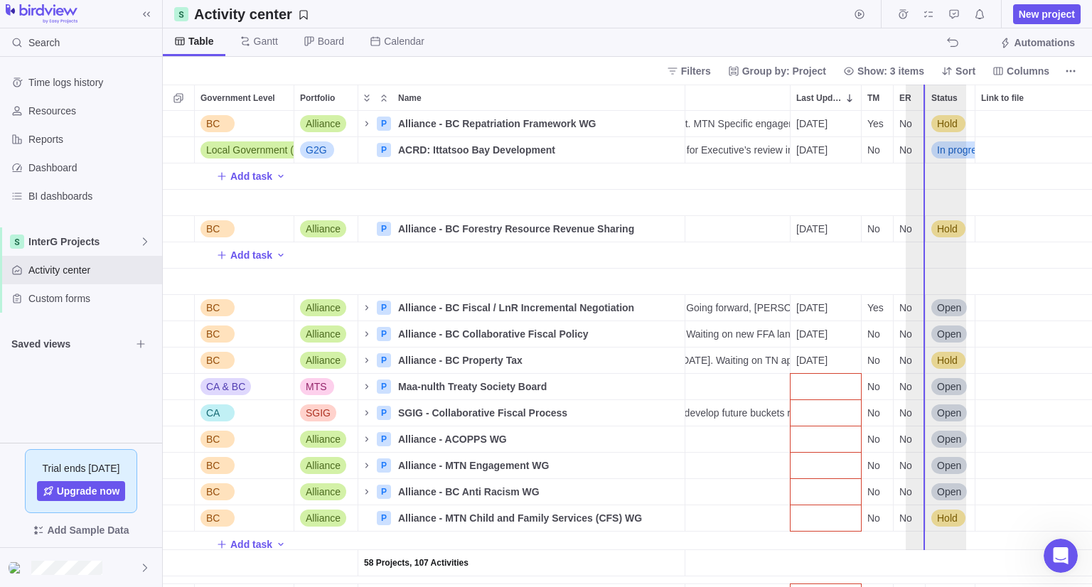
drag, startPoint x: 699, startPoint y: 102, endPoint x: 925, endPoint y: 149, distance: 230.2
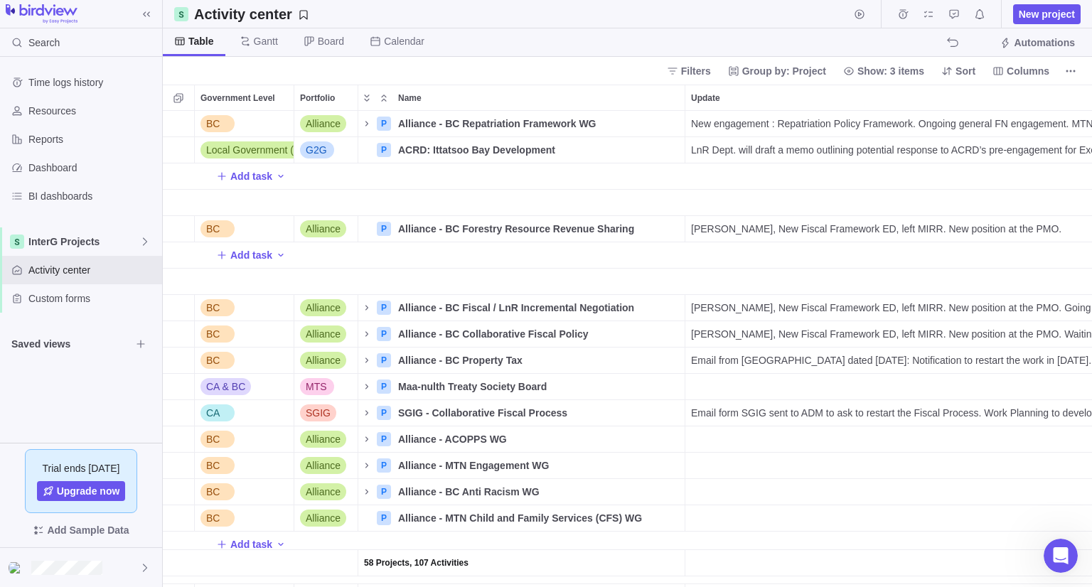
click at [109, 344] on span "Saved views" at bounding box center [70, 344] width 119 height 14
click at [137, 345] on icon "Browse views" at bounding box center [140, 343] width 11 height 11
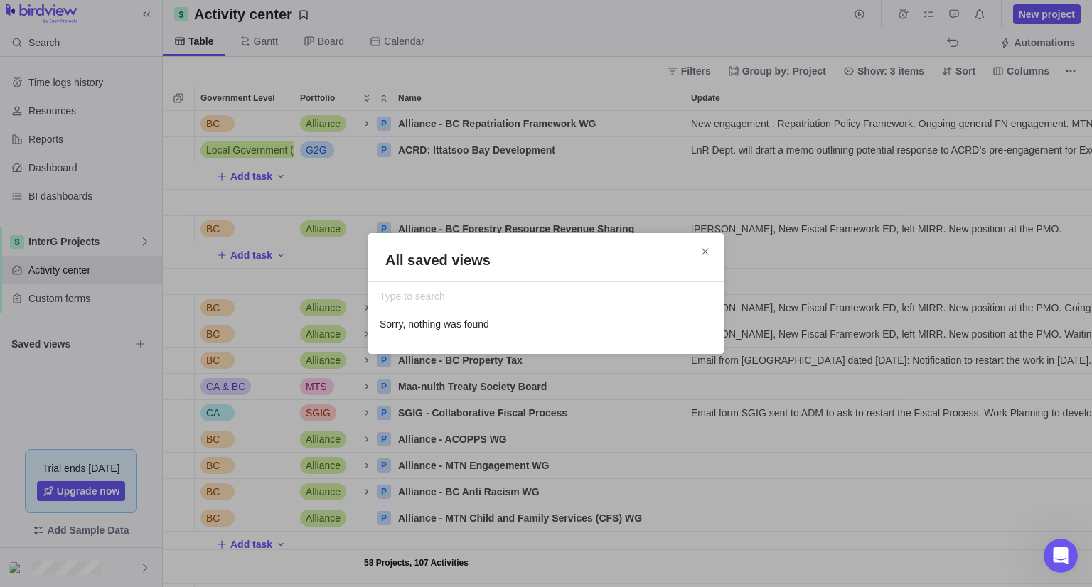
click at [432, 298] on input "All saved views" at bounding box center [545, 296] width 333 height 17
click at [702, 249] on icon "Close" at bounding box center [704, 251] width 6 height 6
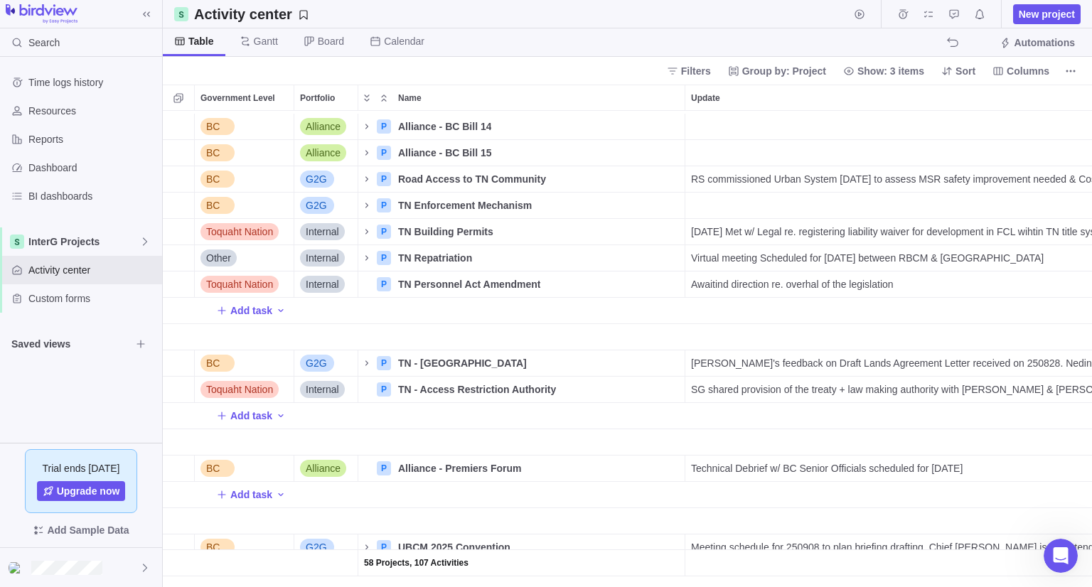
scroll to position [2058, 82]
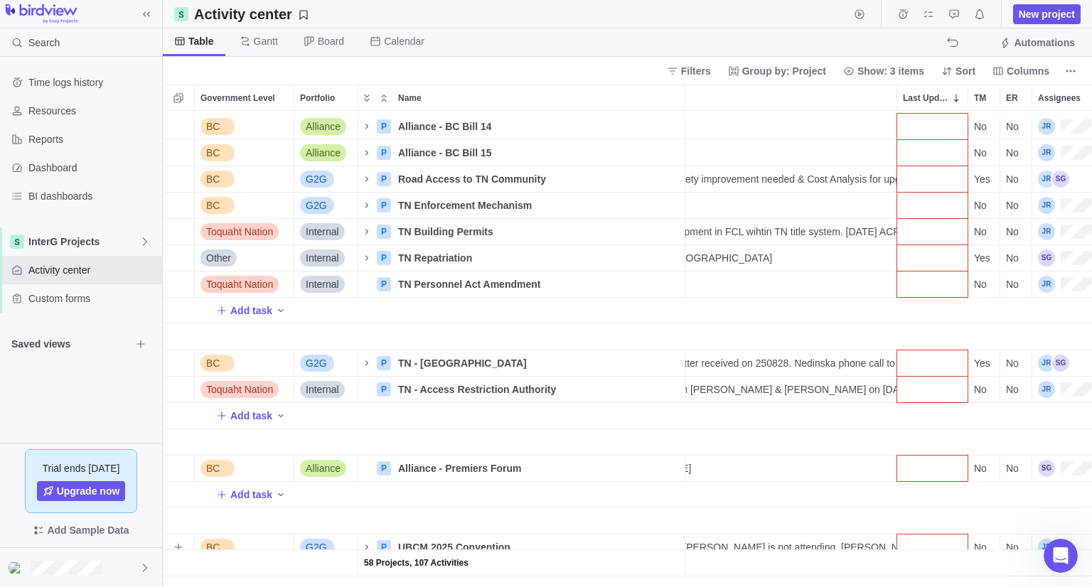
click at [922, 537] on div "Last Update" at bounding box center [932, 547] width 70 height 26
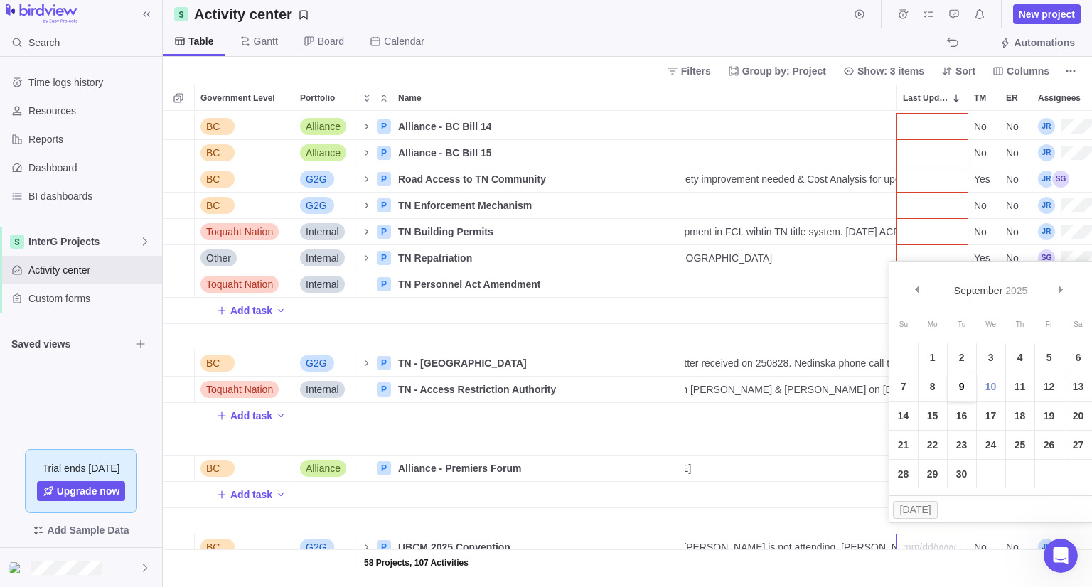
click at [956, 389] on link "9" at bounding box center [961, 386] width 28 height 28
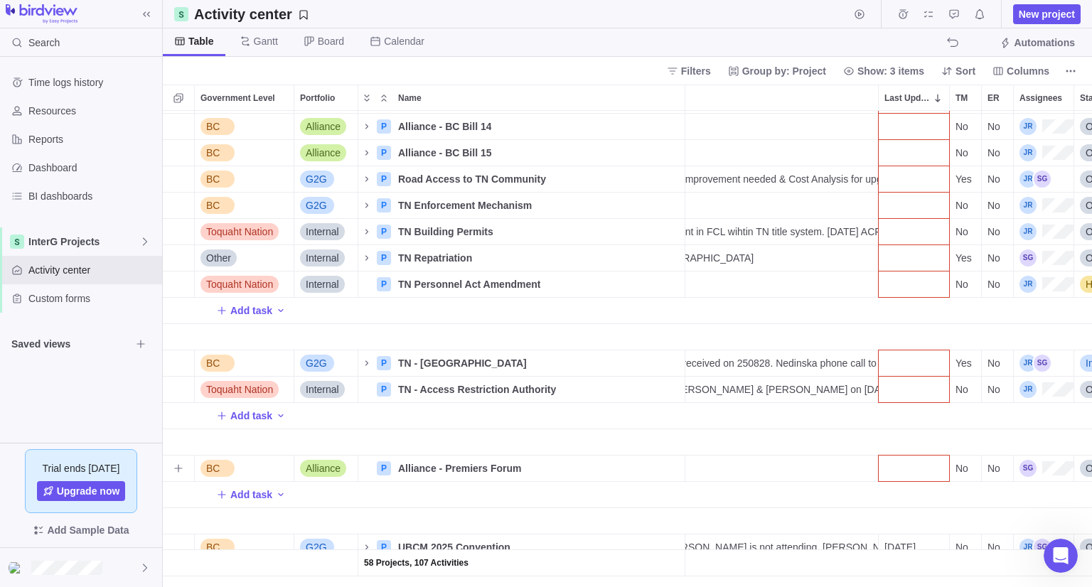
click at [887, 460] on div "Last Update" at bounding box center [913, 469] width 70 height 26
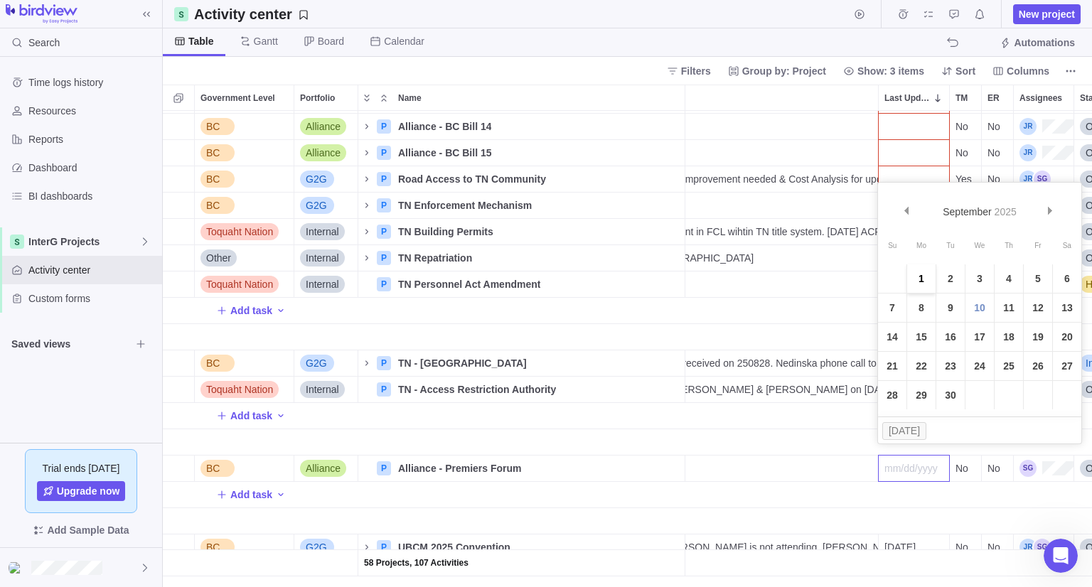
click at [911, 279] on link "1" at bounding box center [921, 278] width 28 height 28
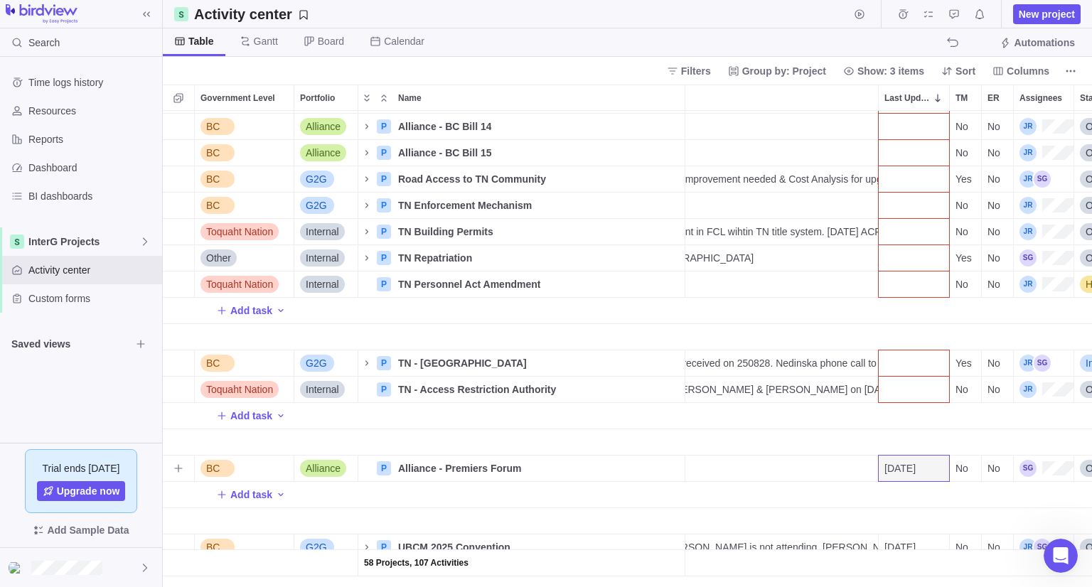
click at [902, 462] on span "[DATE]" at bounding box center [899, 468] width 31 height 14
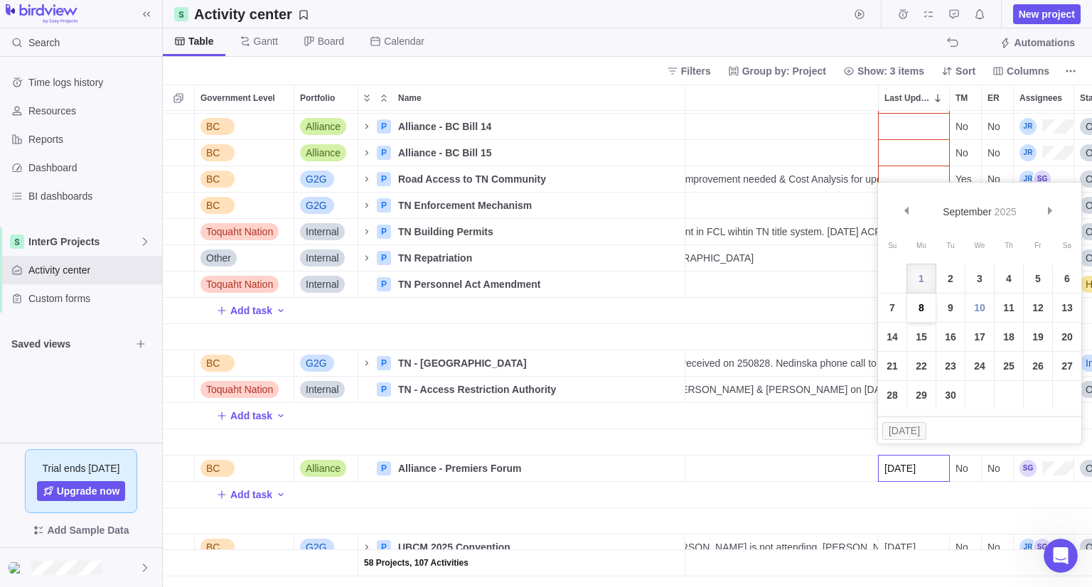
click at [924, 306] on link "8" at bounding box center [921, 307] width 28 height 28
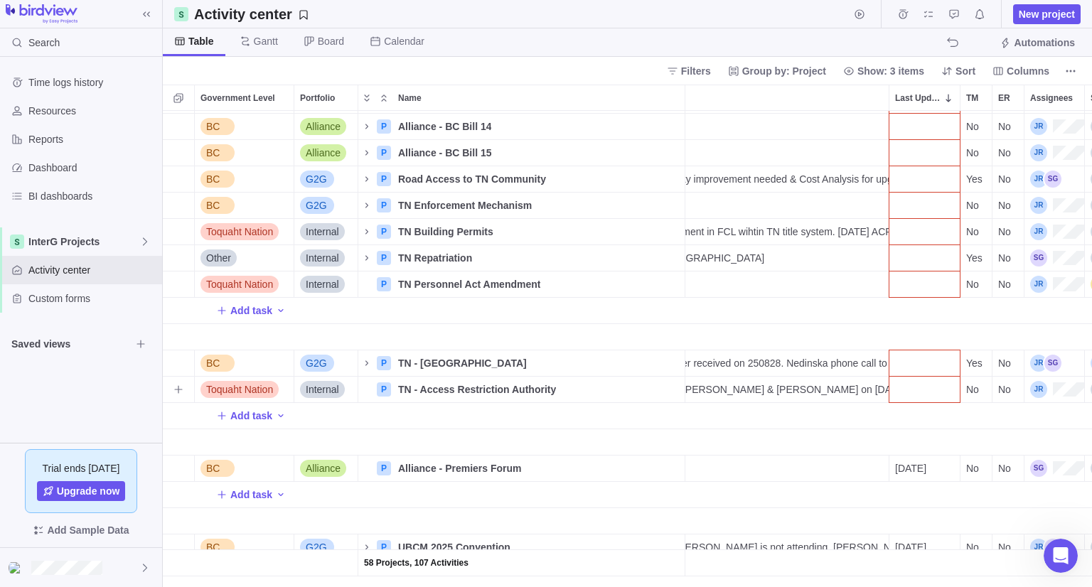
click at [941, 379] on div "Last Update" at bounding box center [924, 390] width 70 height 26
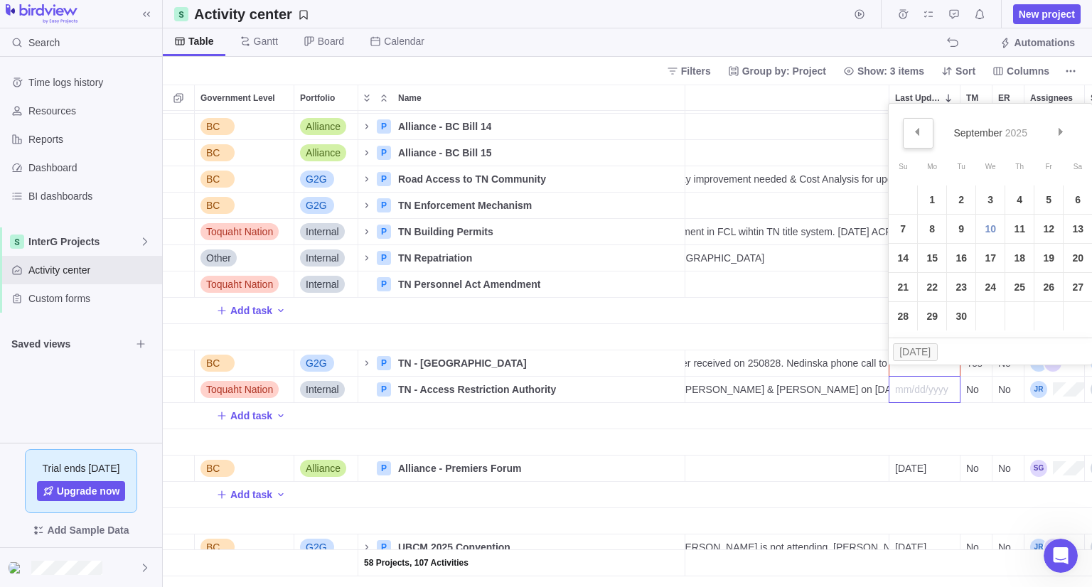
click at [916, 126] on link "Prev" at bounding box center [917, 133] width 31 height 31
click at [929, 228] on link "7" at bounding box center [931, 229] width 28 height 28
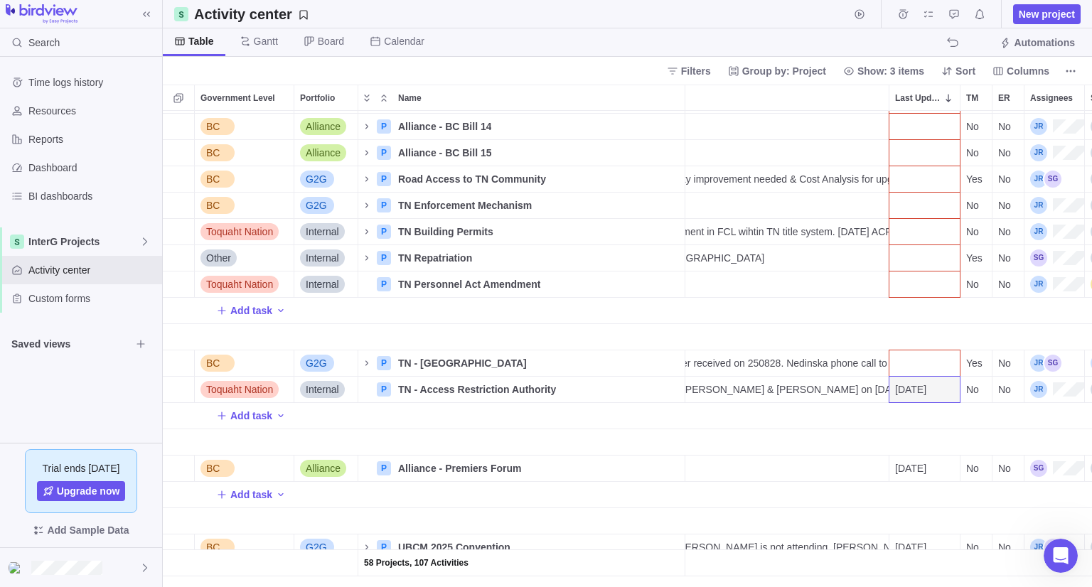
click at [918, 350] on div "Last Update" at bounding box center [924, 363] width 70 height 26
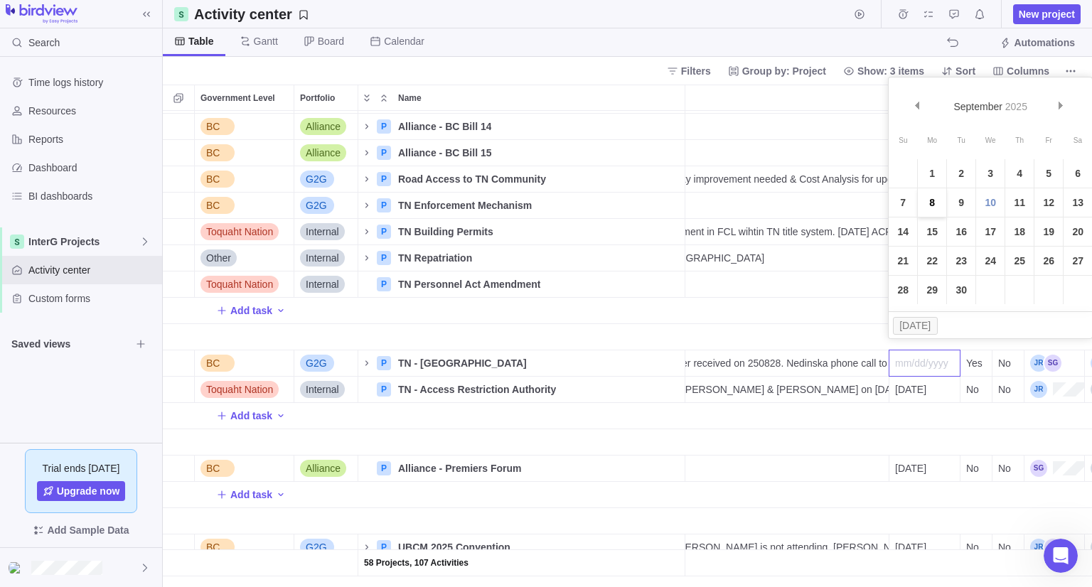
click at [935, 208] on link "8" at bounding box center [931, 202] width 28 height 28
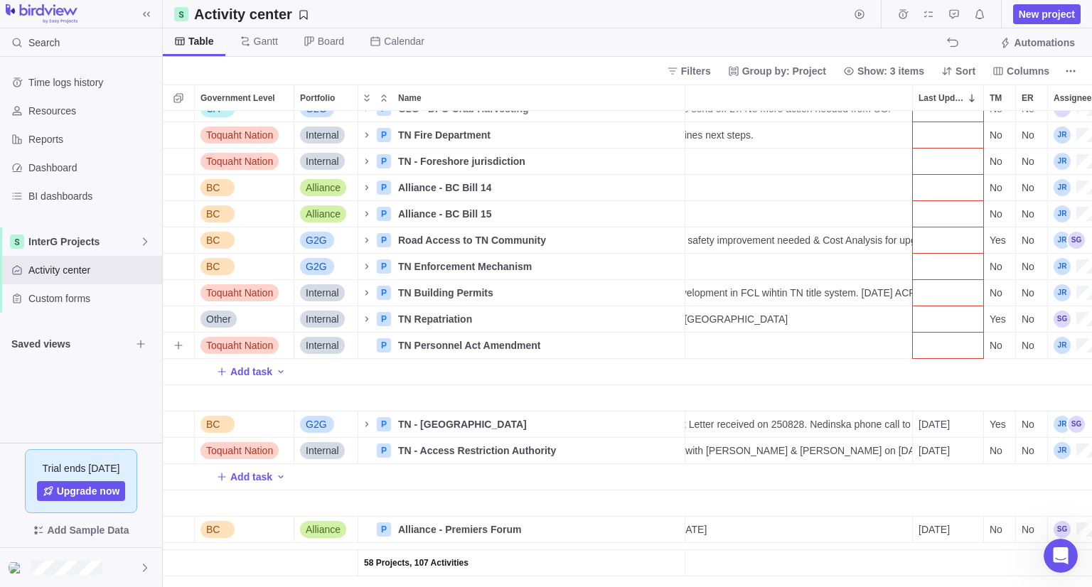
click at [944, 335] on div "Last Update" at bounding box center [947, 346] width 70 height 26
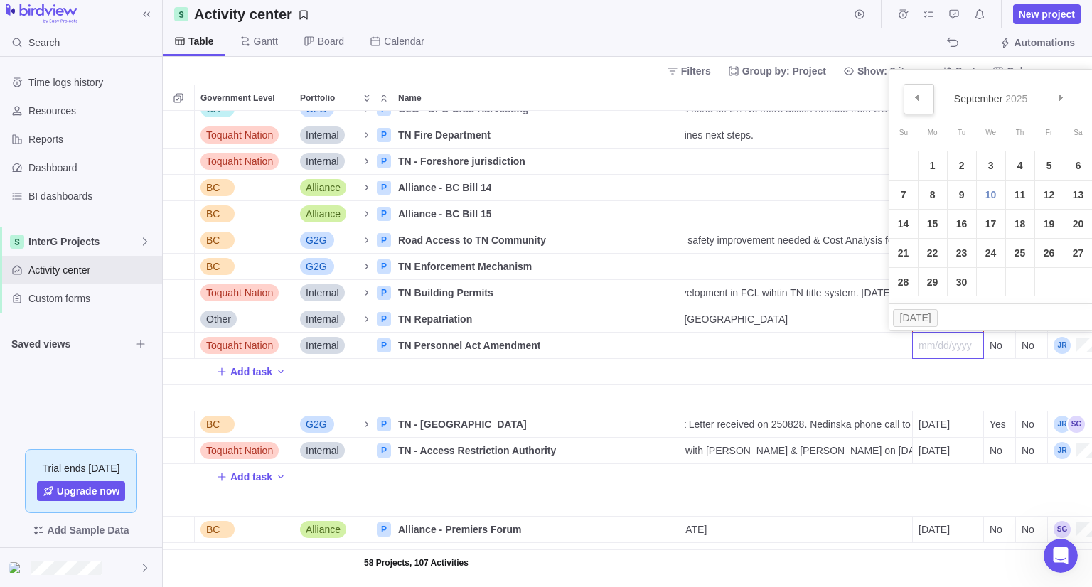
click at [917, 96] on span "Prev" at bounding box center [916, 98] width 8 height 8
click at [924, 91] on link "Prev" at bounding box center [918, 99] width 31 height 31
click at [925, 278] on link "28" at bounding box center [932, 282] width 28 height 28
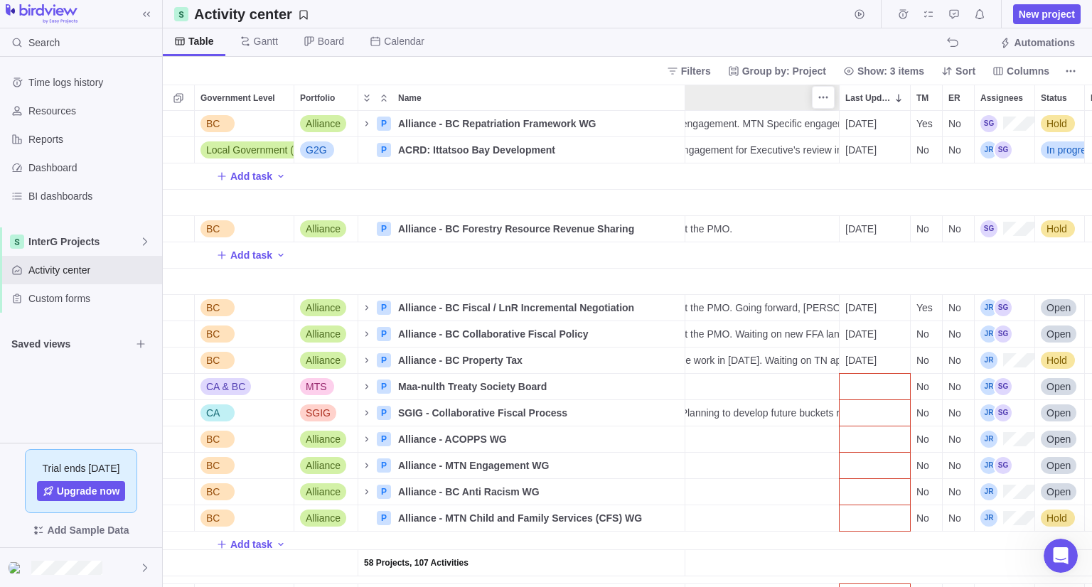
drag, startPoint x: 851, startPoint y: 95, endPoint x: 704, endPoint y: 95, distance: 147.1
click at [704, 95] on div "Government Level Portfolio Name Update Last Update TM ER Assignees Status Link …" at bounding box center [720, 98] width 1773 height 26
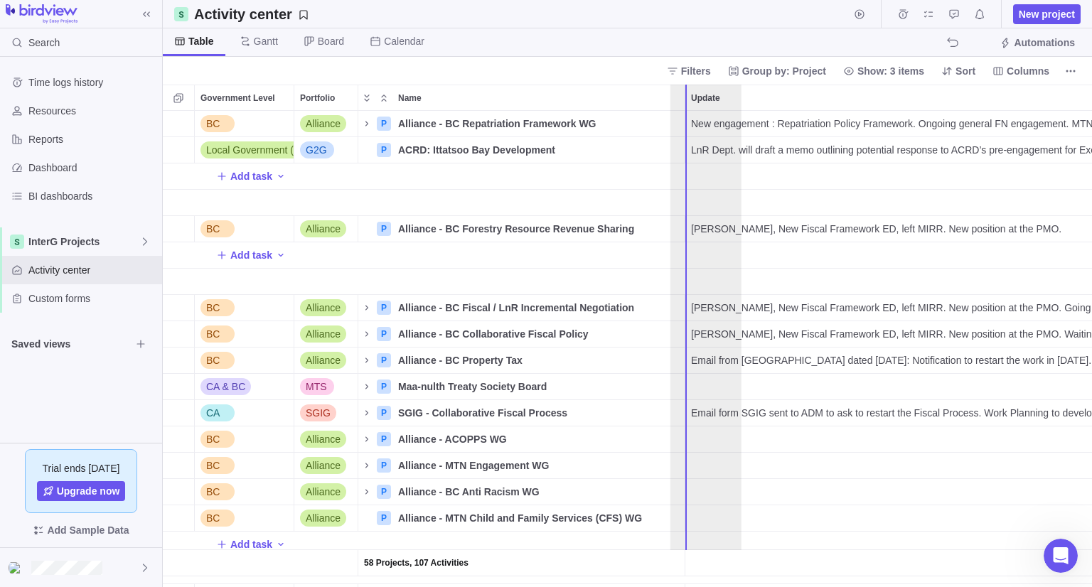
drag, startPoint x: 875, startPoint y: 93, endPoint x: 703, endPoint y: 94, distance: 172.7
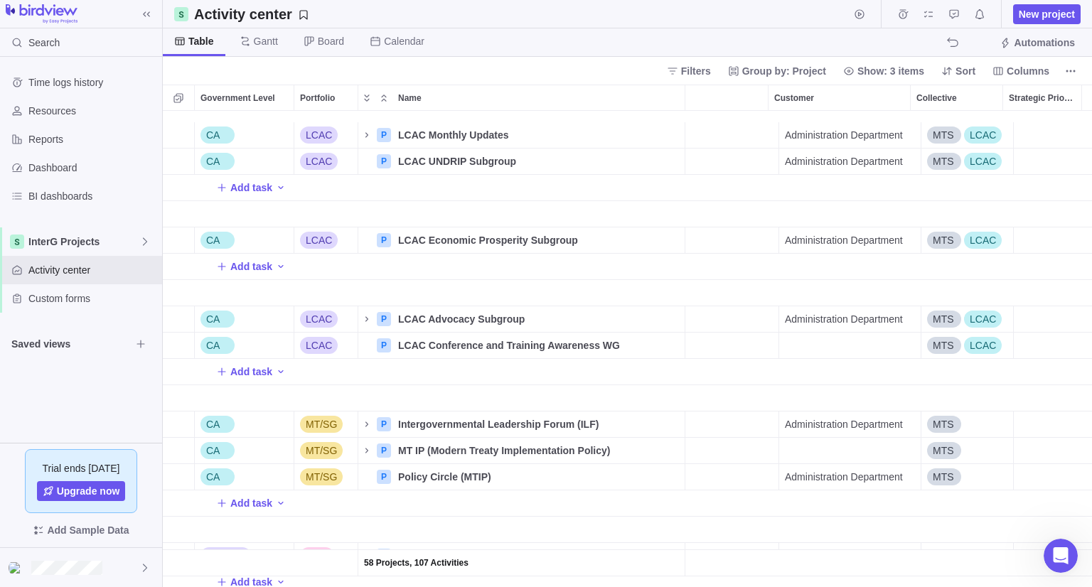
scroll to position [921, 844]
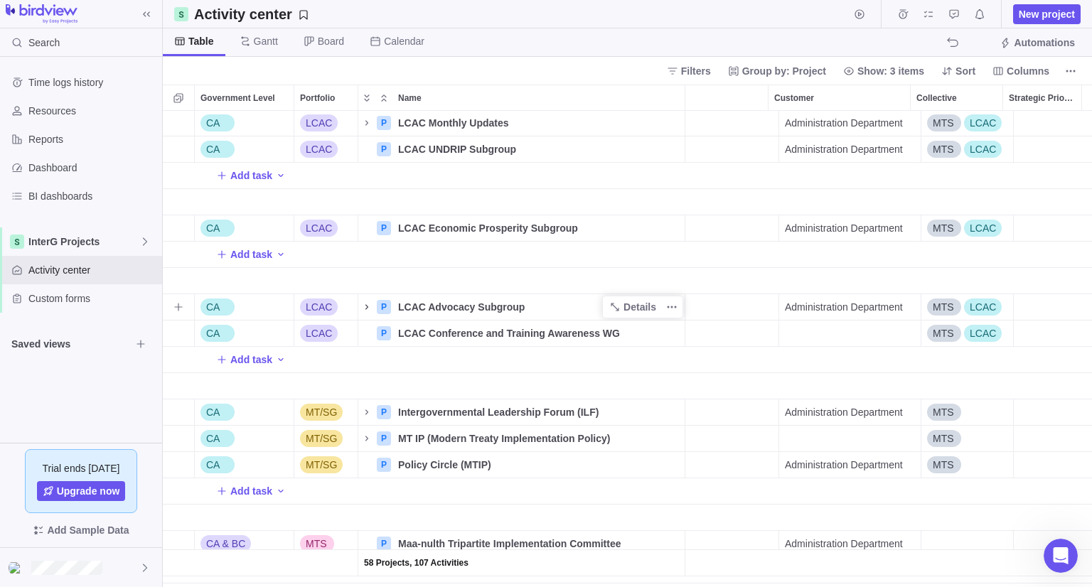
click at [370, 303] on icon "Name" at bounding box center [366, 306] width 11 height 11
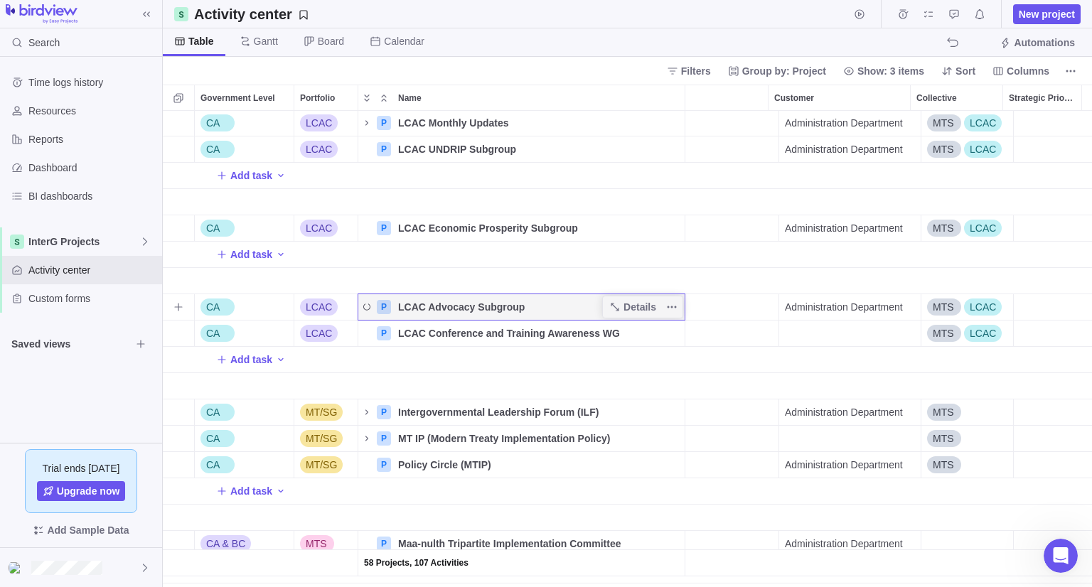
scroll to position [0, 0]
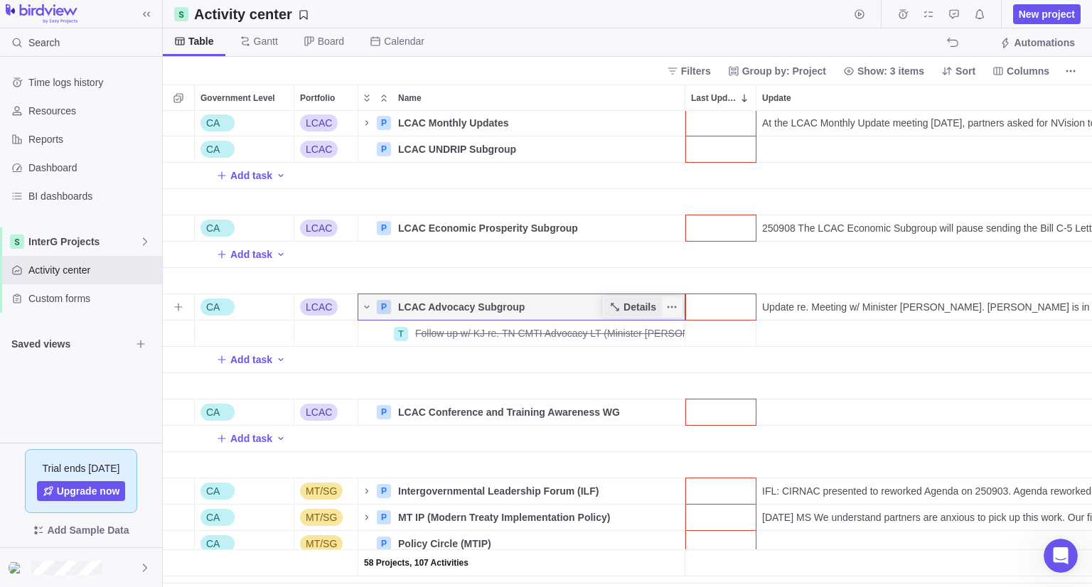
click at [629, 308] on span "Details" at bounding box center [639, 307] width 33 height 14
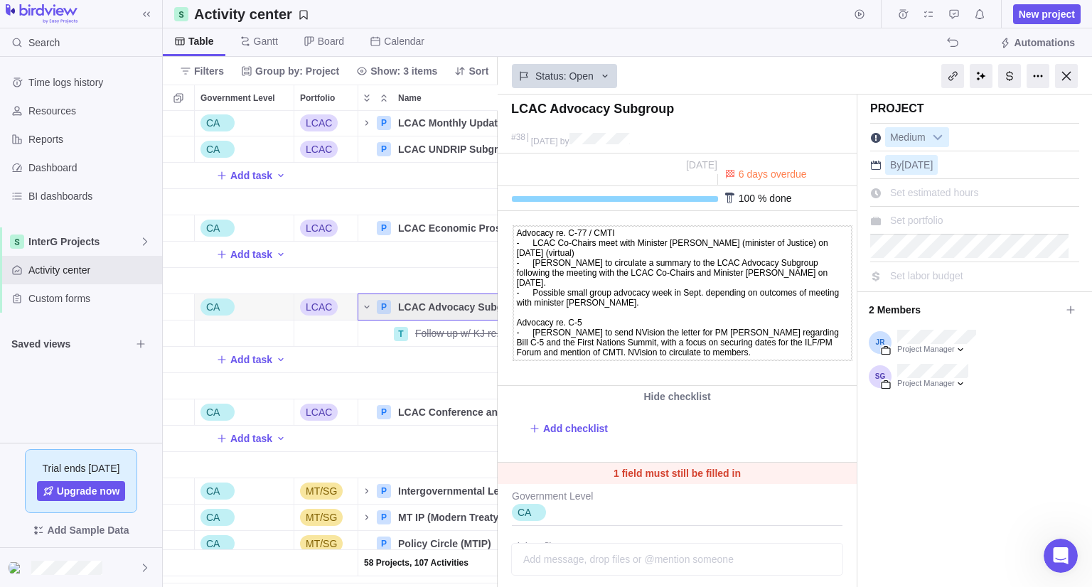
click at [629, 308] on span "Possible small group advocacy week in Sept. depending on outcomes of meeting wi…" at bounding box center [678, 298] width 323 height 20
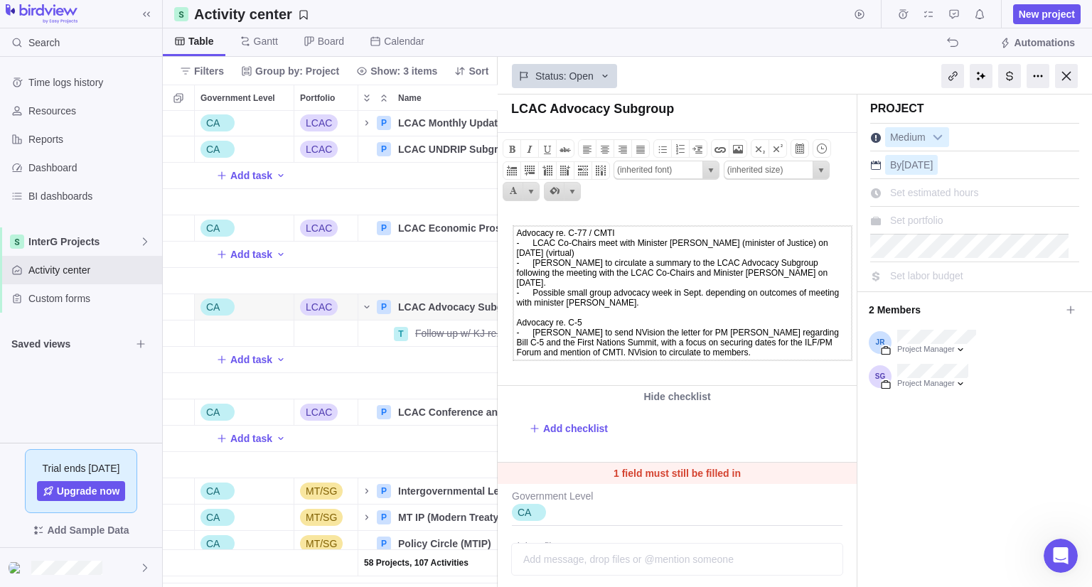
click at [610, 260] on span "[PERSON_NAME] to circulate a summary to the LCAC Advocacy Subgroup following th…" at bounding box center [672, 273] width 311 height 30
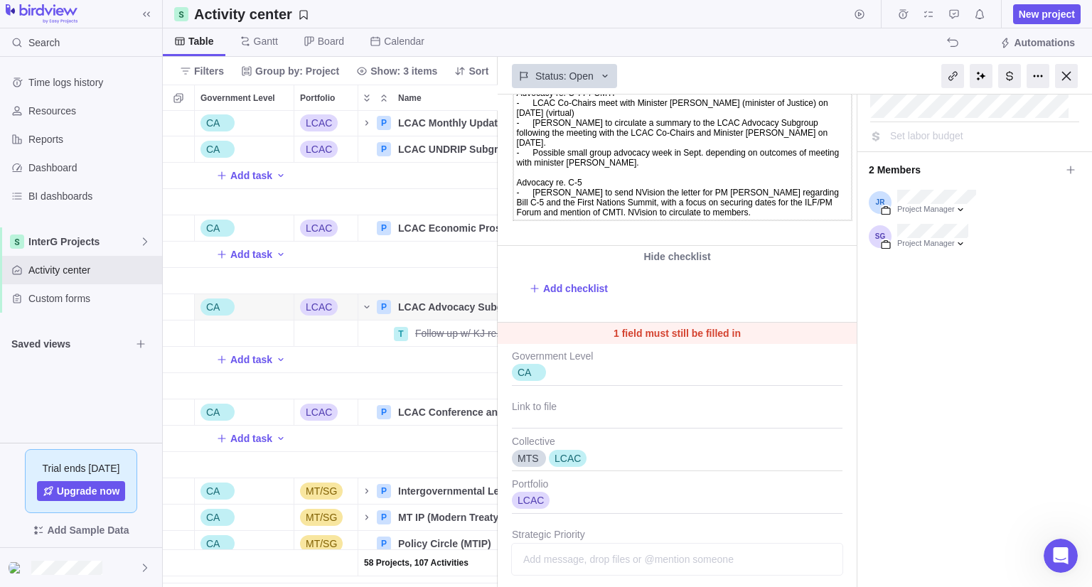
scroll to position [142, 0]
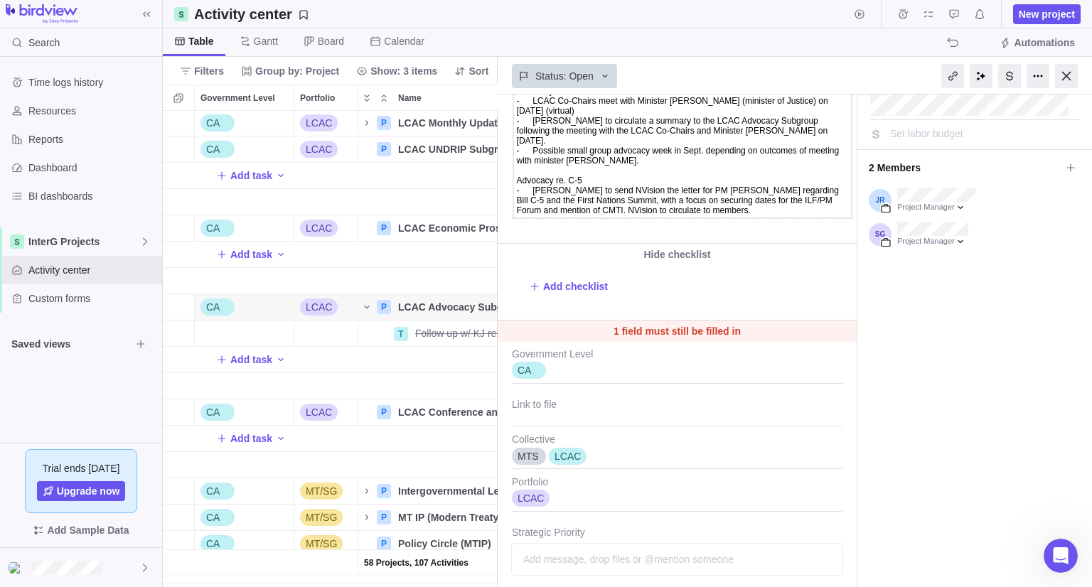
click at [799, 212] on td "Advocacy re. C-77 / CMTI - LCAC Co-Chairs meet with Minister [PERSON_NAME] (min…" at bounding box center [682, 151] width 338 height 134
click at [532, 195] on span "[PERSON_NAME] to send NVision the letter for PM [PERSON_NAME] regarding Bill C-…" at bounding box center [678, 200] width 322 height 30
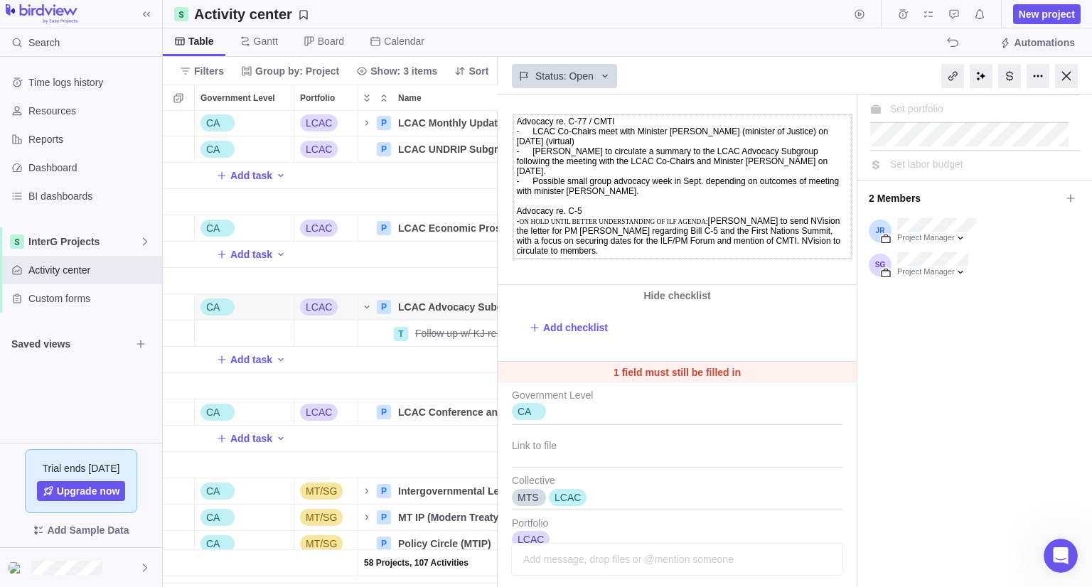
scroll to position [0, 0]
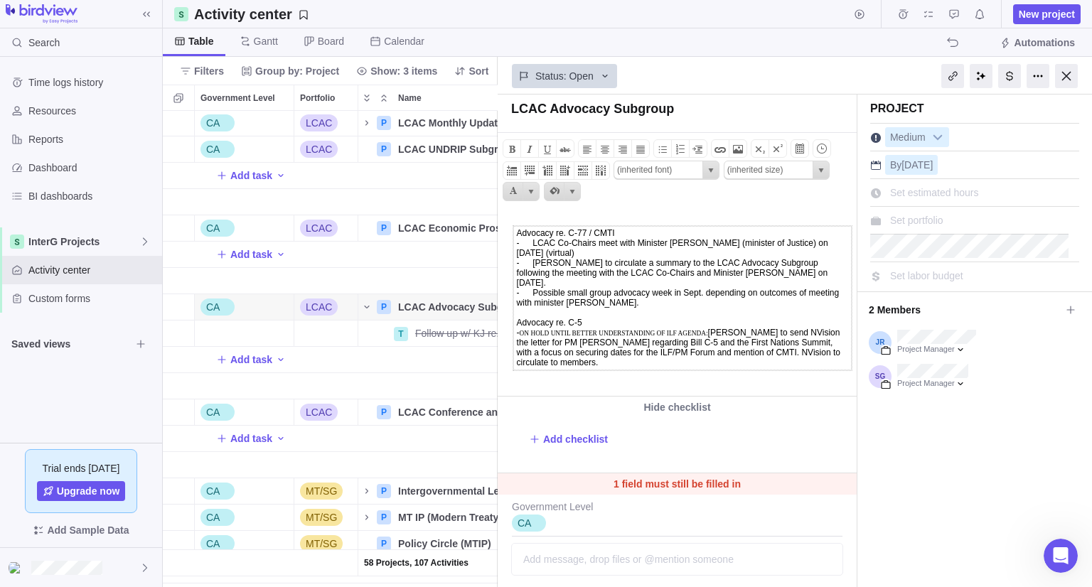
click at [555, 293] on span "Possible small group advocacy week in Sept. depending on outcomes of meeting wi…" at bounding box center [678, 298] width 323 height 20
click at [687, 294] on span "﻿small group advocacy week in Sept. depending on outcomes of meeting with minis…" at bounding box center [670, 298] width 306 height 20
click at [603, 283] on td "Advocacy re. C-77 / CMTI - LCAC Co-Chairs meet with Minister [PERSON_NAME] (min…" at bounding box center [682, 298] width 338 height 144
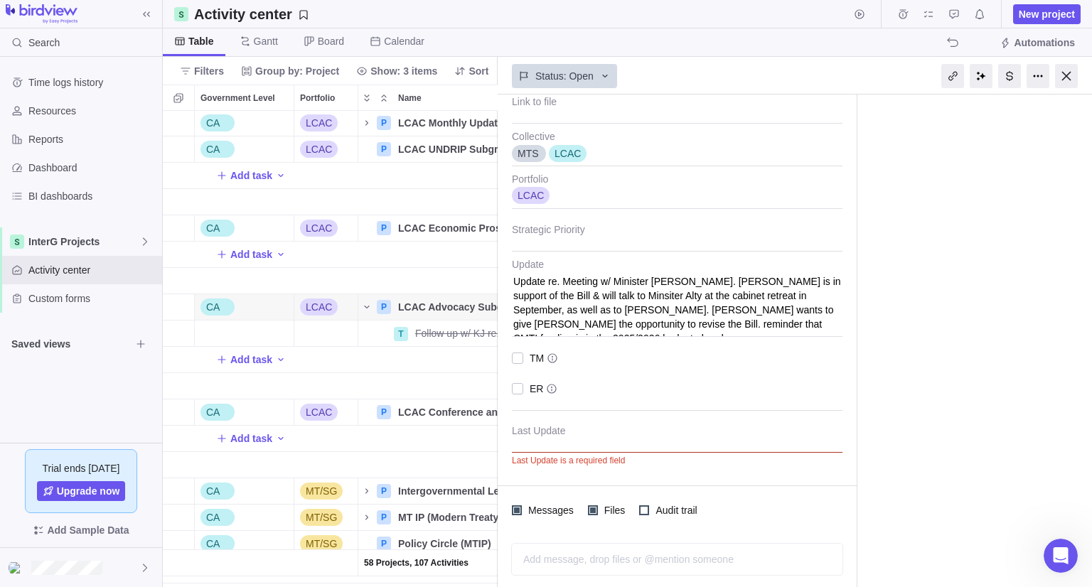
scroll to position [457, 0]
click at [621, 307] on textarea "Update re. Meeting w/ Minister [PERSON_NAME]. [PERSON_NAME] is in support of th…" at bounding box center [677, 296] width 330 height 79
drag, startPoint x: 802, startPoint y: 320, endPoint x: 502, endPoint y: 282, distance: 303.0
click at [502, 282] on div "CA Government Level Link to file MTS LCAC Collective LCAC Portfolio Strategic P…" at bounding box center [676, 252] width 359 height 429
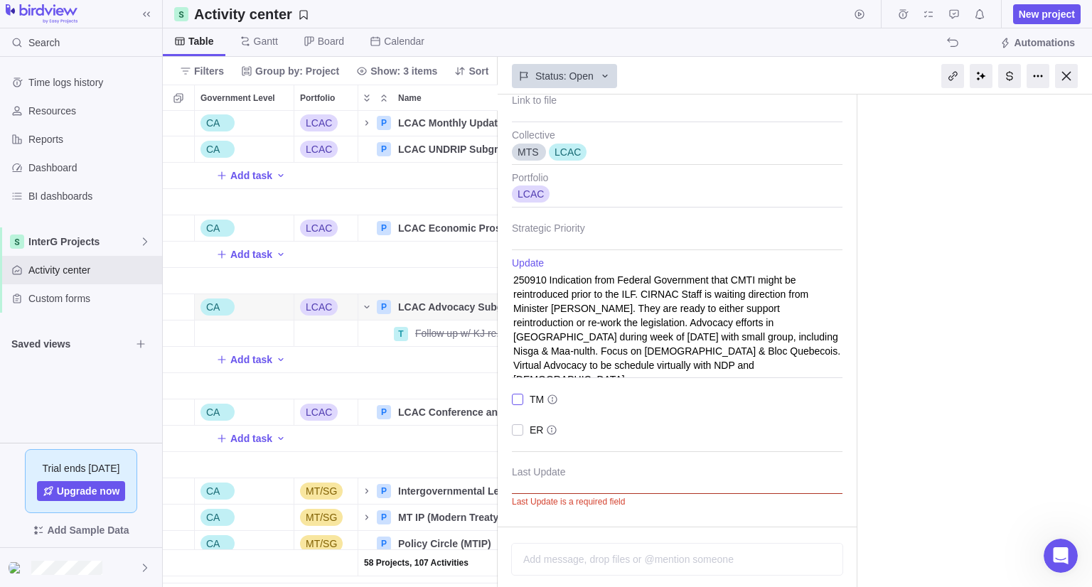
click at [517, 399] on div at bounding box center [517, 399] width 11 height 20
click at [630, 314] on textarea "250910 Indication from Federal Government that CMTI might be reintroduced prior…" at bounding box center [677, 318] width 330 height 122
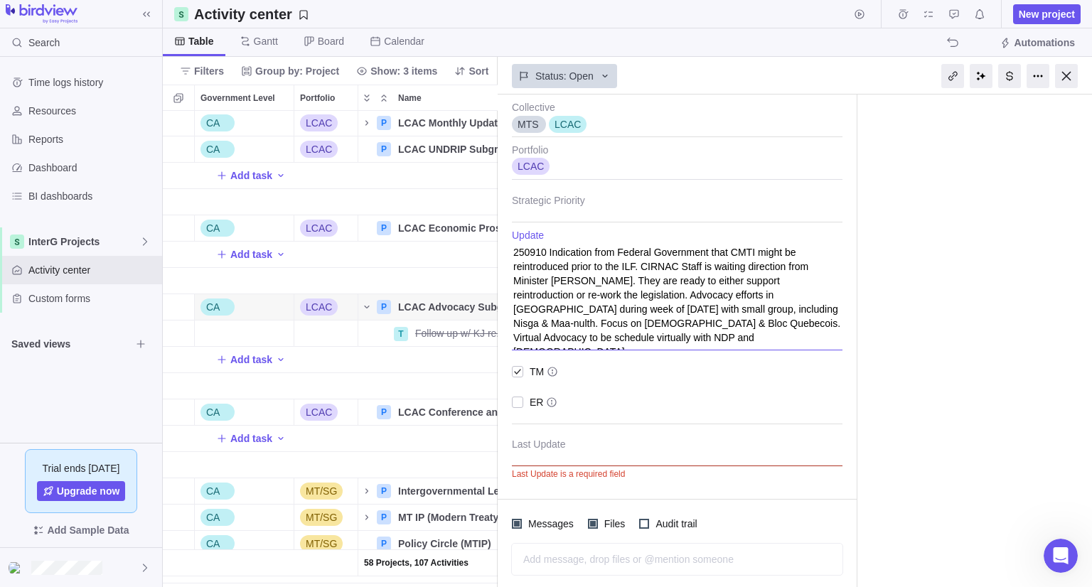
scroll to position [500, 0]
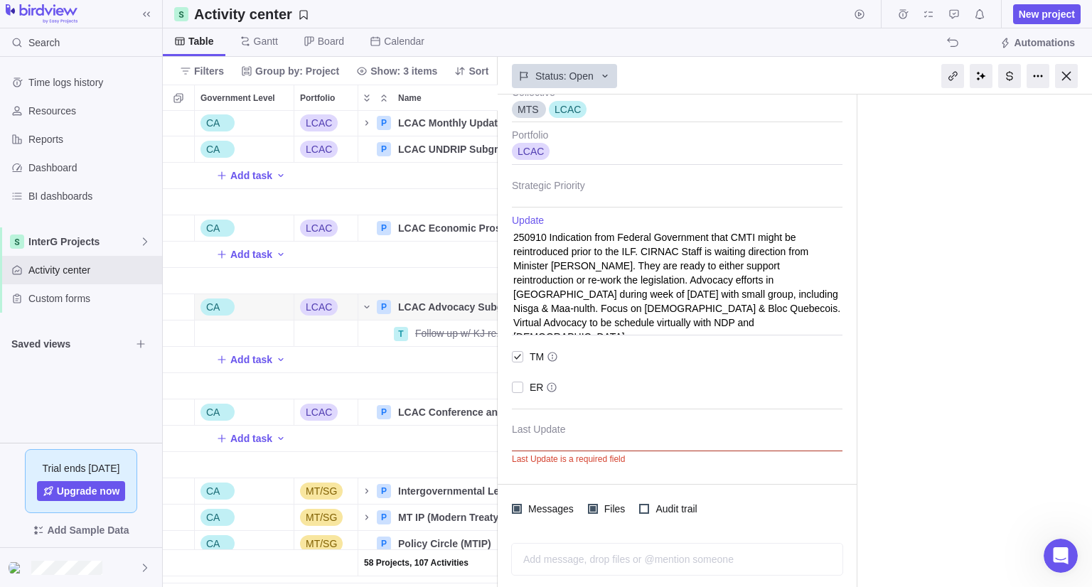
click at [853, 382] on div "CA Government Level Link to file MTS LCAC Collective LCAC Portfolio Strategic P…" at bounding box center [676, 231] width 359 height 472
click at [532, 443] on div at bounding box center [677, 434] width 330 height 36
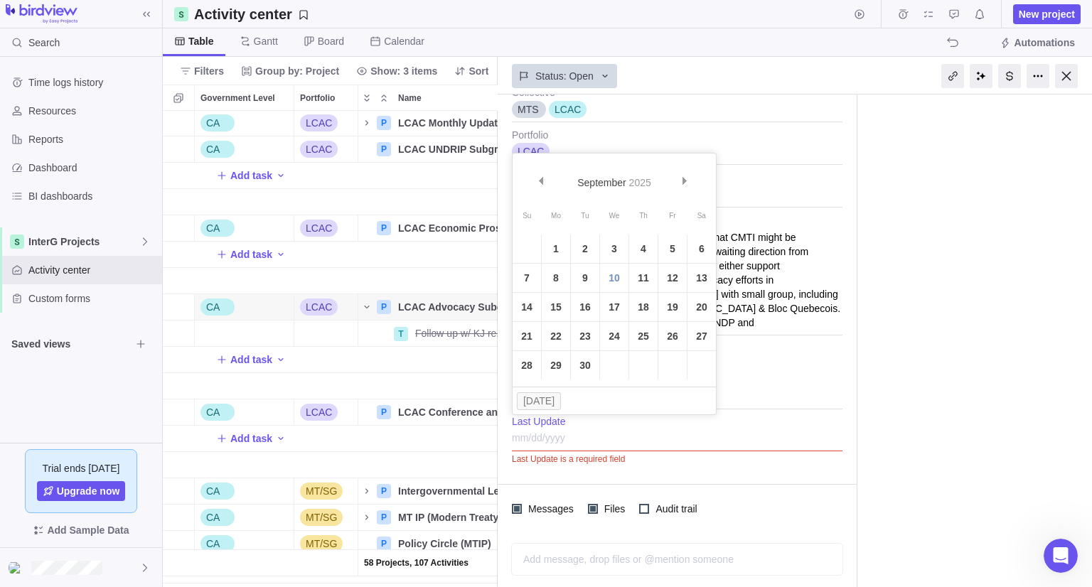
click at [606, 276] on link "10" at bounding box center [614, 278] width 28 height 28
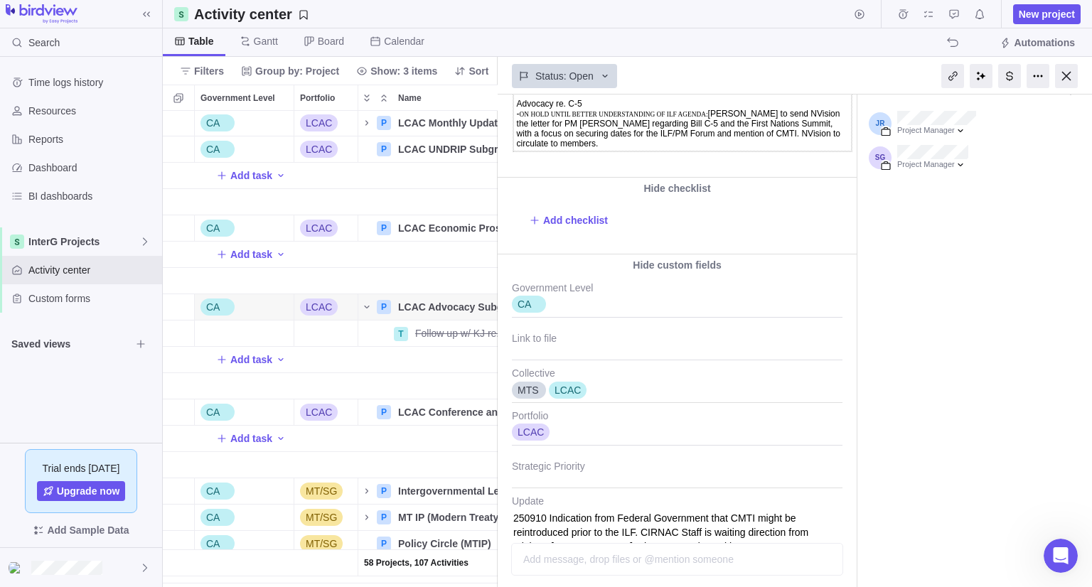
scroll to position [0, 0]
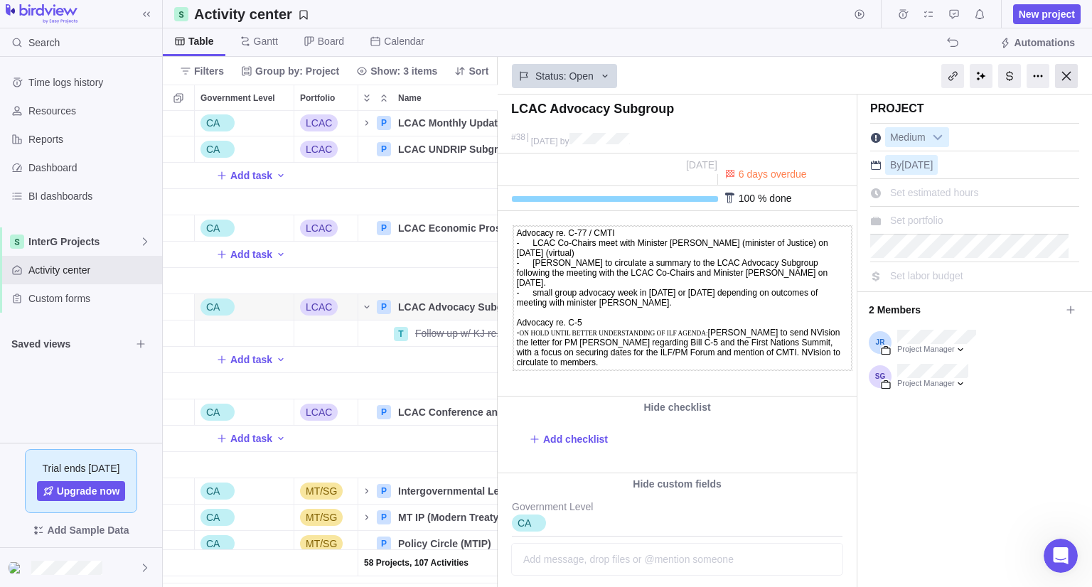
click at [1060, 77] on div at bounding box center [1066, 76] width 23 height 24
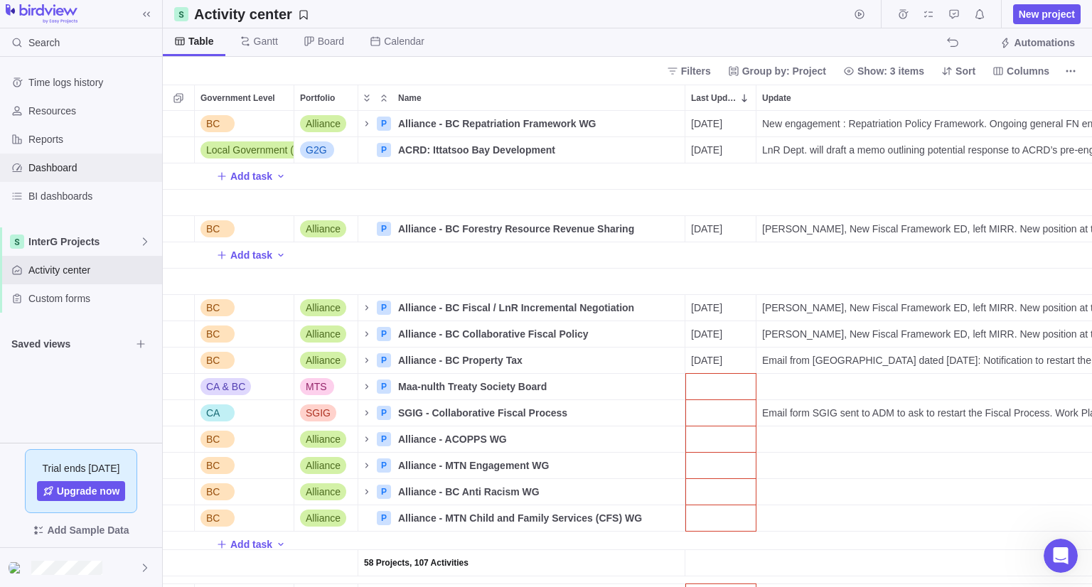
click at [41, 166] on span "Dashboard" at bounding box center [92, 168] width 128 height 14
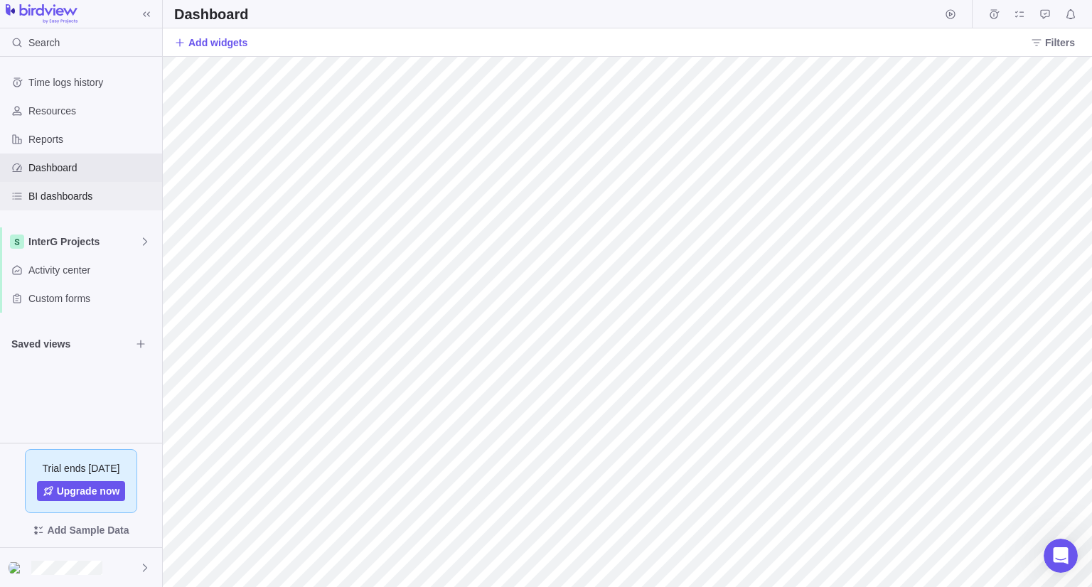
click at [46, 189] on span "BI dashboards" at bounding box center [92, 196] width 128 height 14
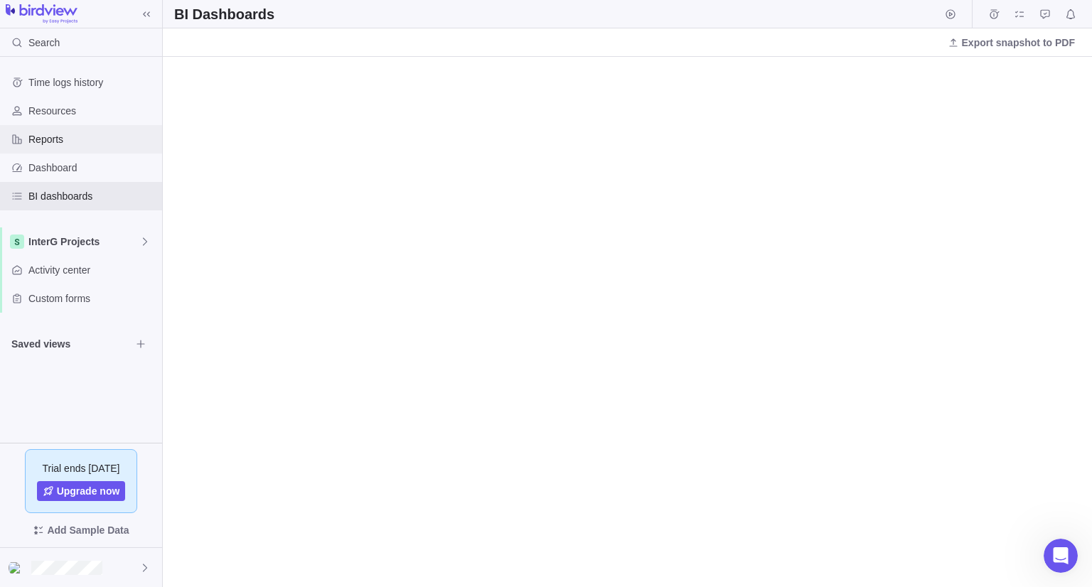
click at [44, 136] on span "Reports" at bounding box center [92, 139] width 128 height 14
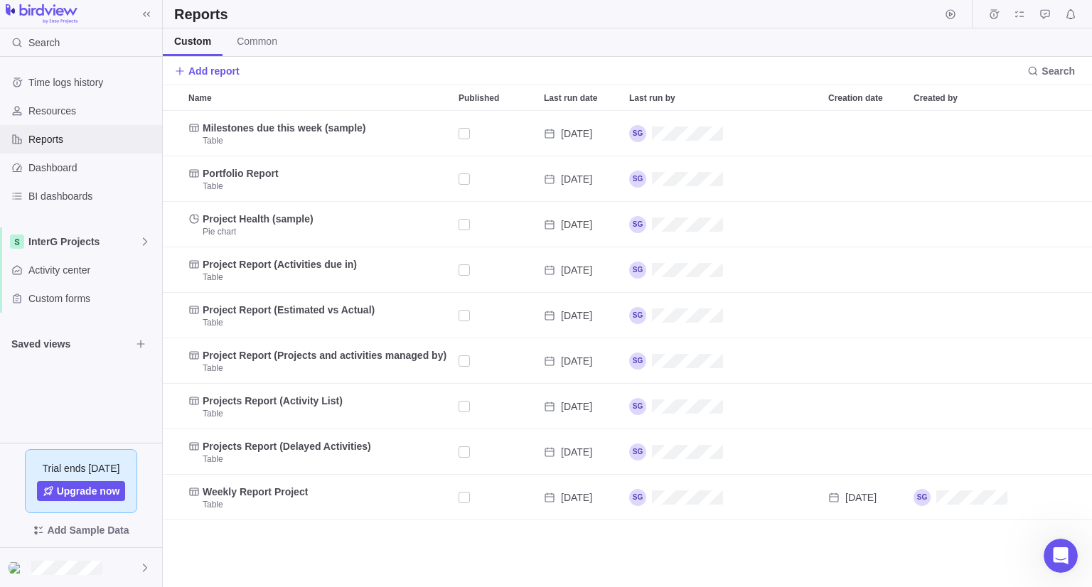
scroll to position [465, 918]
click at [204, 66] on span "Add report" at bounding box center [213, 71] width 51 height 14
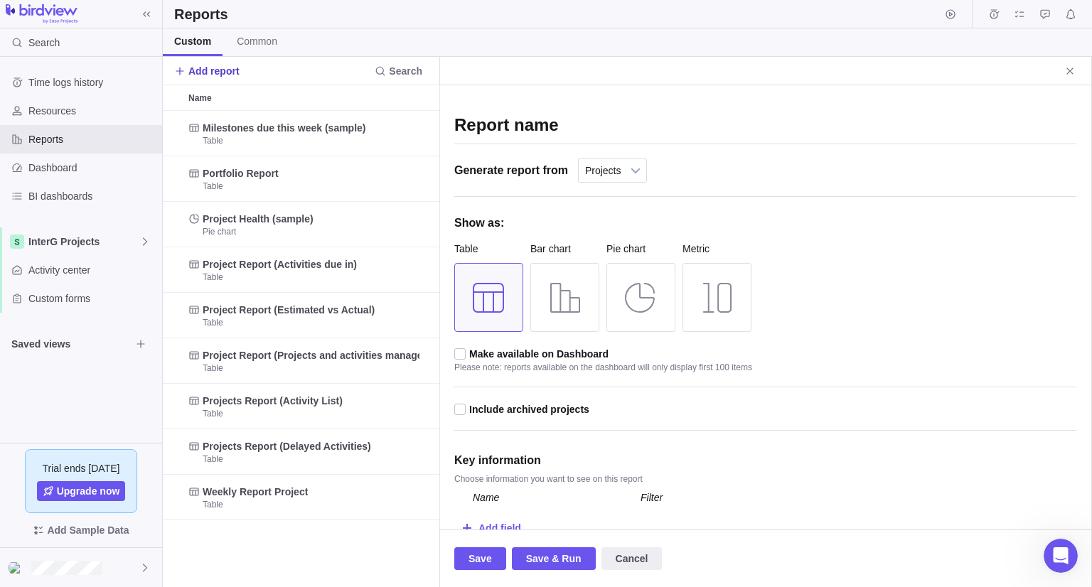
scroll to position [465, 265]
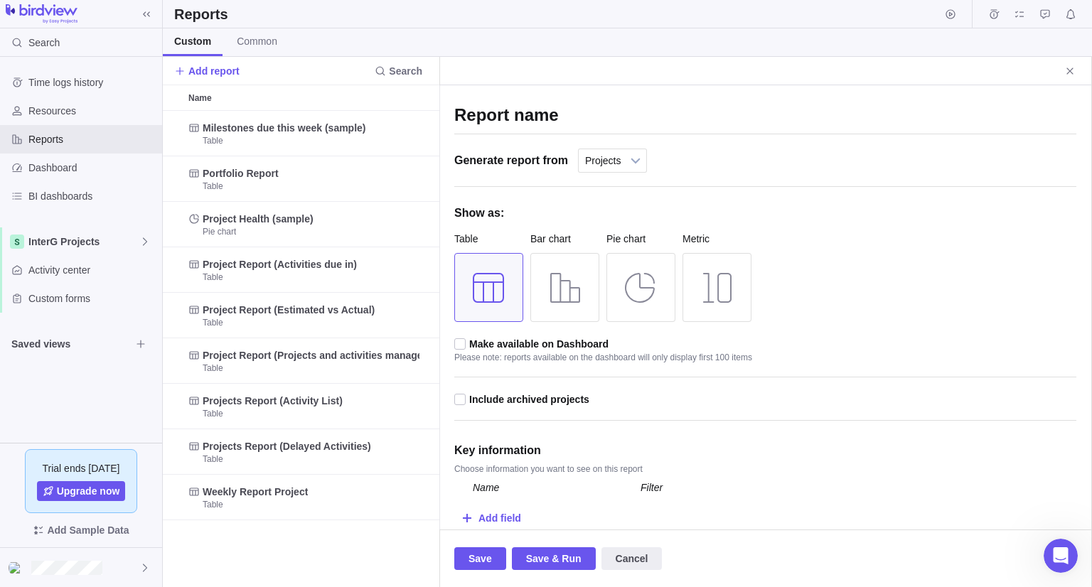
click at [485, 487] on div "Name" at bounding box center [552, 488] width 178 height 28
click at [490, 514] on div "Add field" at bounding box center [499, 518] width 43 height 26
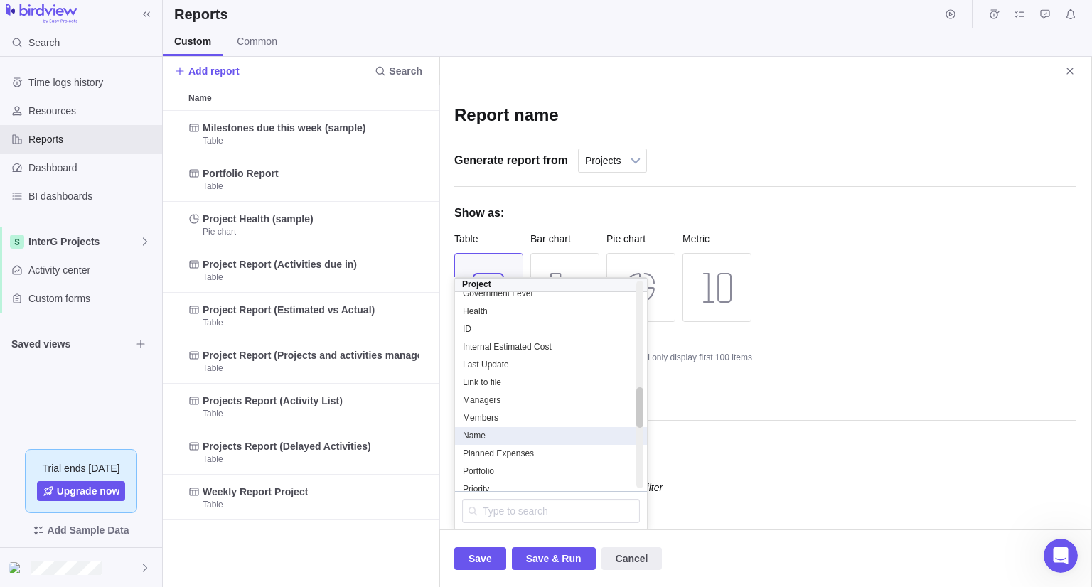
click at [573, 433] on div "Name" at bounding box center [551, 436] width 178 height 12
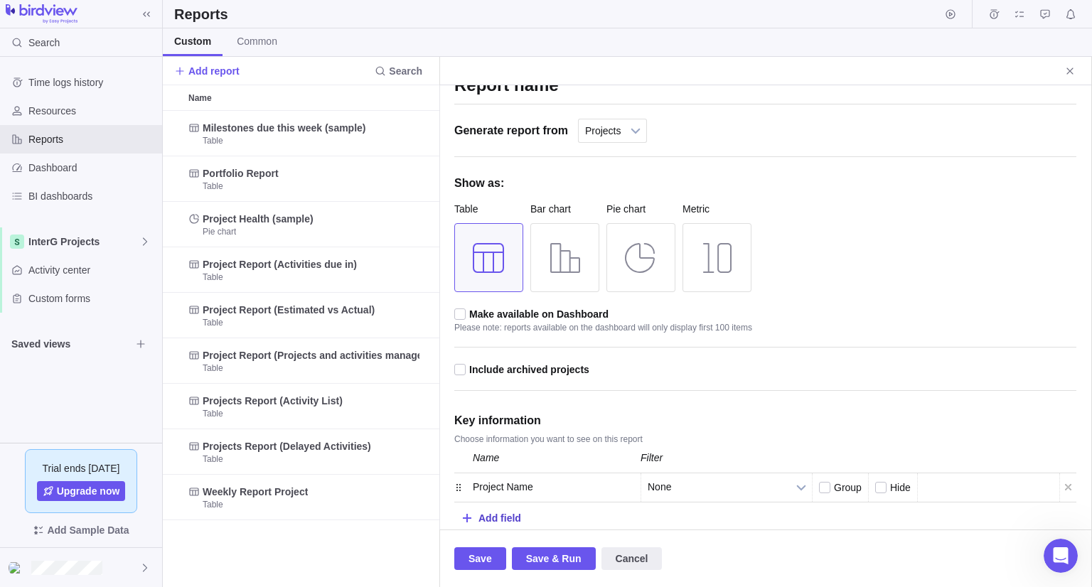
click at [502, 515] on div "Add field" at bounding box center [499, 518] width 43 height 26
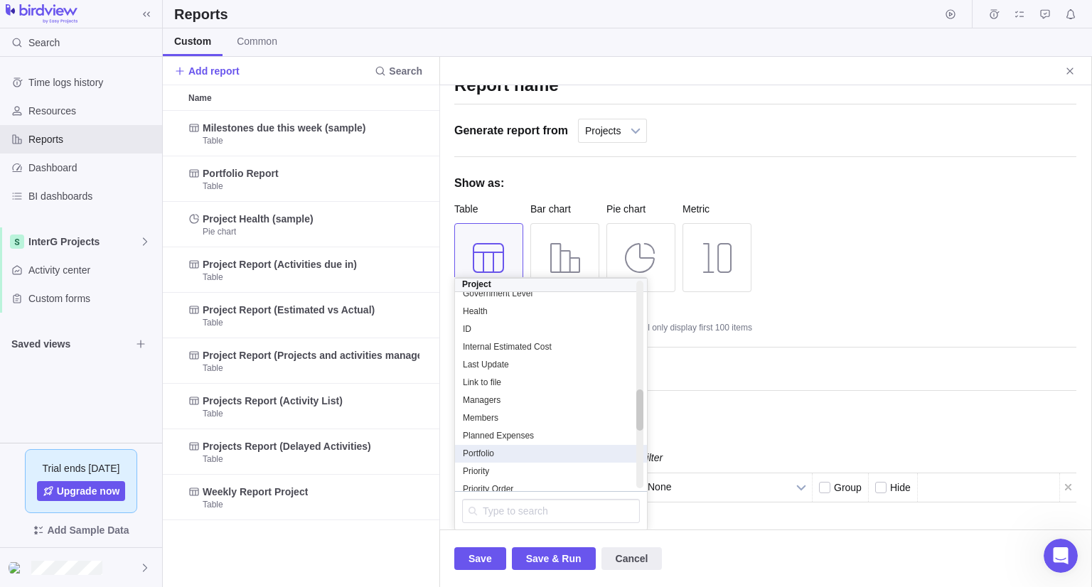
click at [481, 449] on span "Portfolio" at bounding box center [478, 453] width 31 height 11
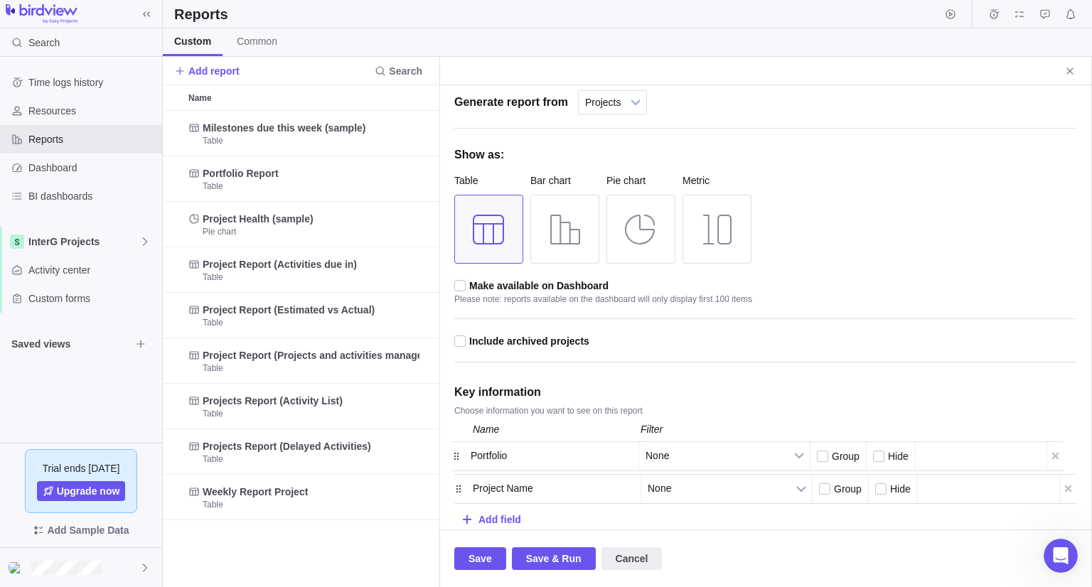
drag, startPoint x: 454, startPoint y: 485, endPoint x: 451, endPoint y: 455, distance: 30.0
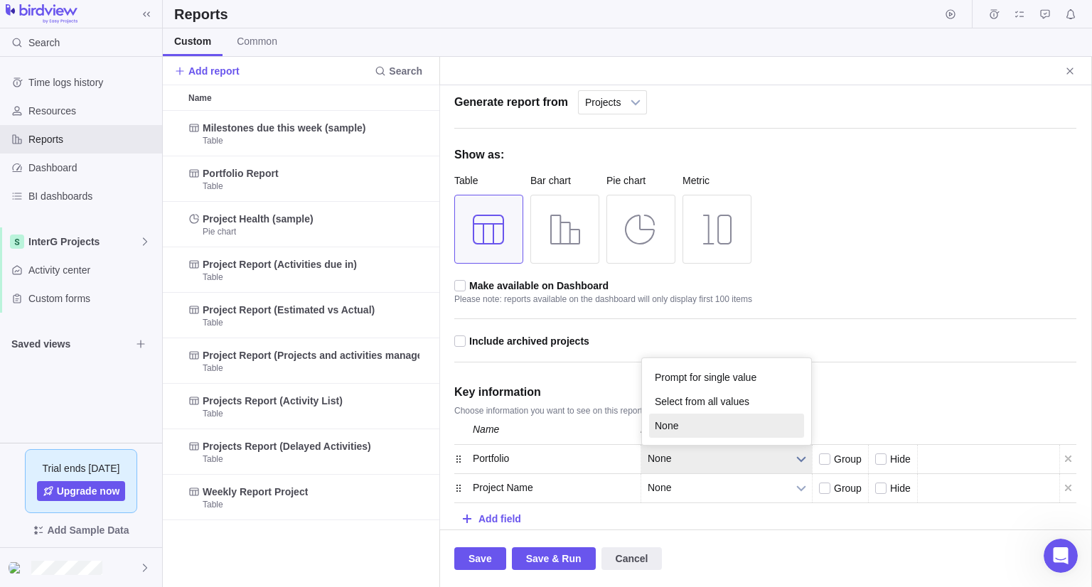
click at [790, 460] on b at bounding box center [800, 459] width 21 height 28
click at [798, 463] on b at bounding box center [800, 459] width 21 height 28
click at [826, 463] on div at bounding box center [825, 459] width 13 height 13
click at [0, 0] on input "checkbox" at bounding box center [0, 0] width 0 height 0
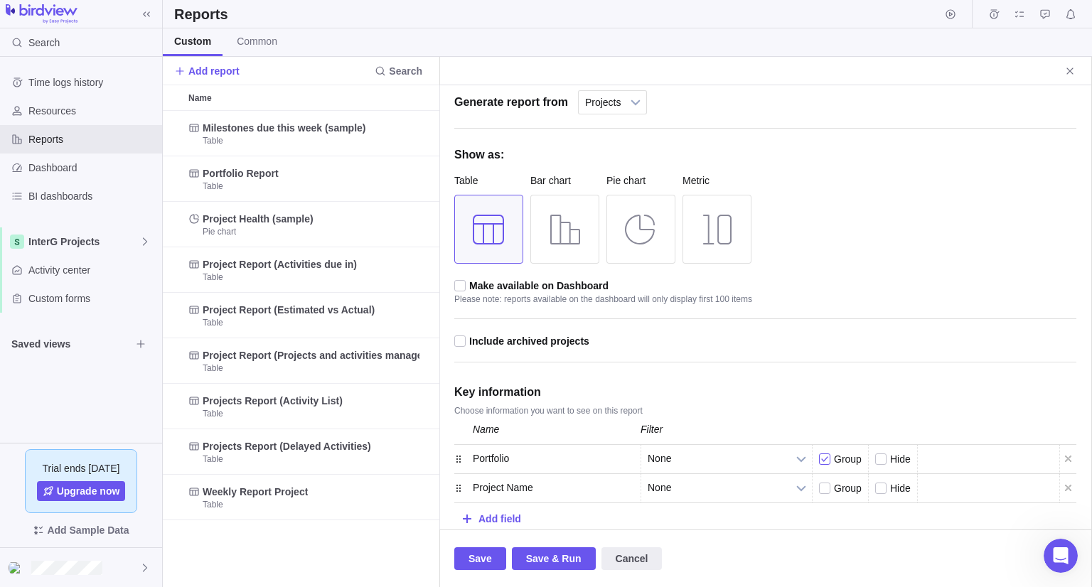
click at [826, 463] on div at bounding box center [825, 459] width 13 height 13
click at [0, 0] on input "checkbox" at bounding box center [0, 0] width 0 height 0
click at [481, 510] on div "Add field" at bounding box center [499, 518] width 43 height 26
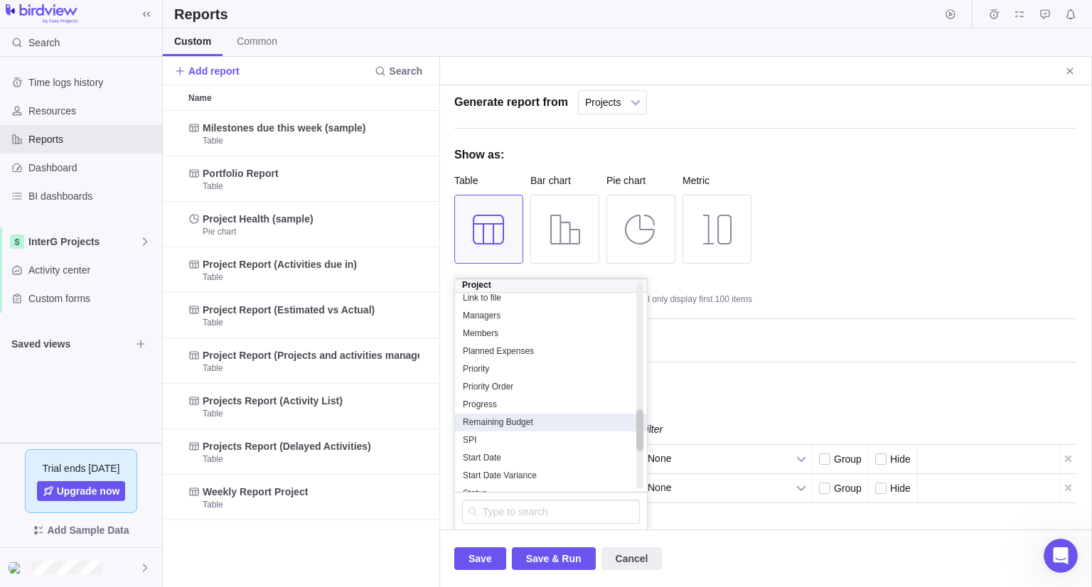
scroll to position [597, 0]
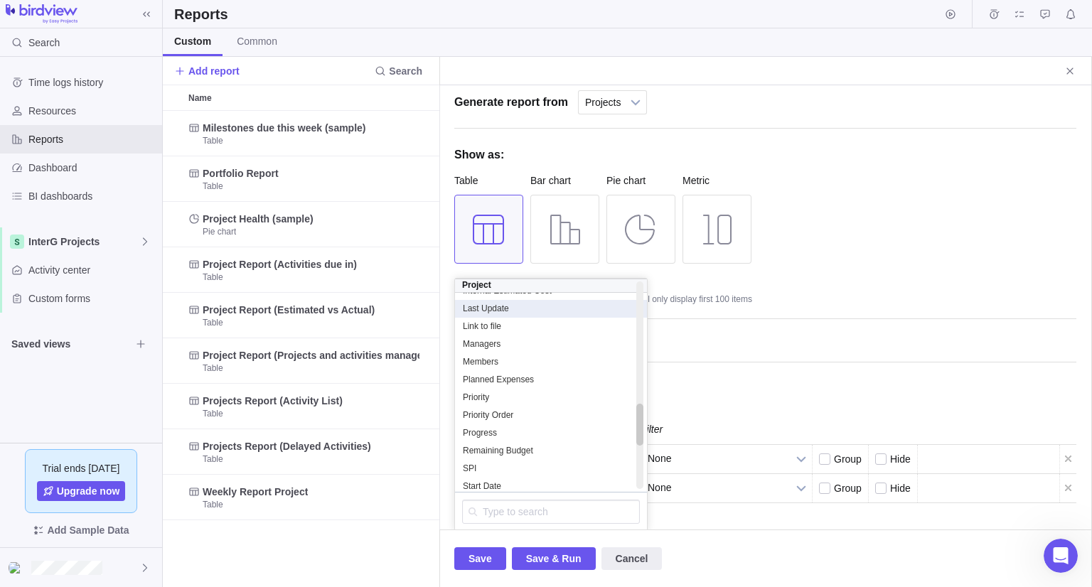
click at [487, 309] on span "Last Update" at bounding box center [486, 308] width 46 height 11
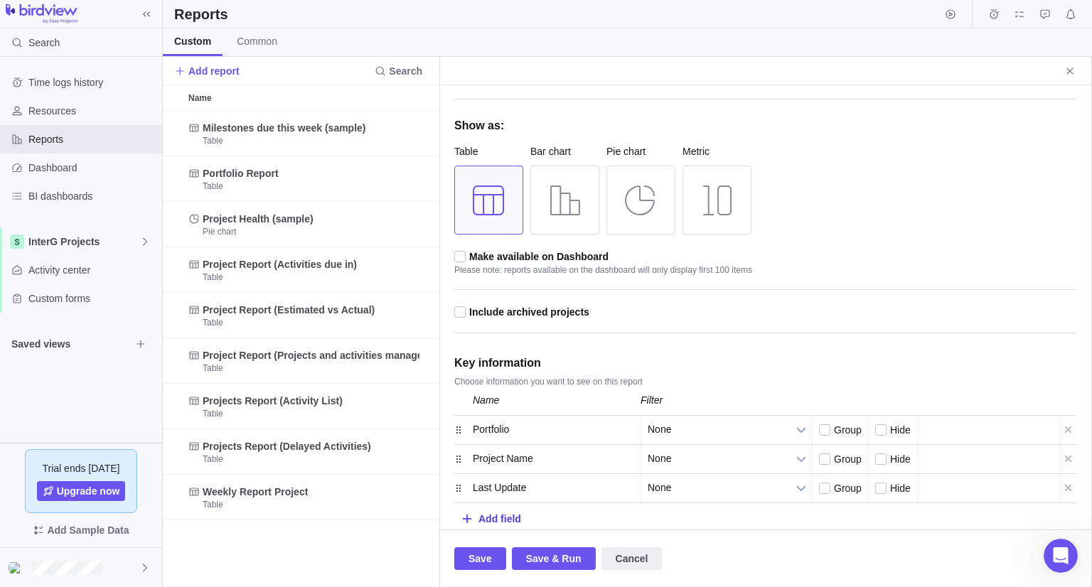
click at [493, 520] on div "Add field" at bounding box center [499, 518] width 43 height 26
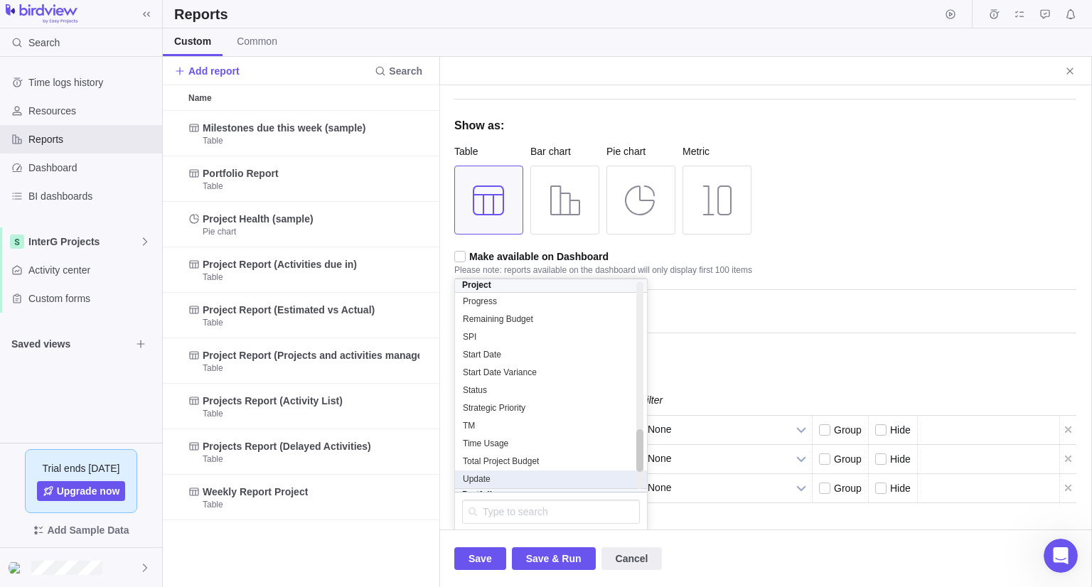
scroll to position [739, 0]
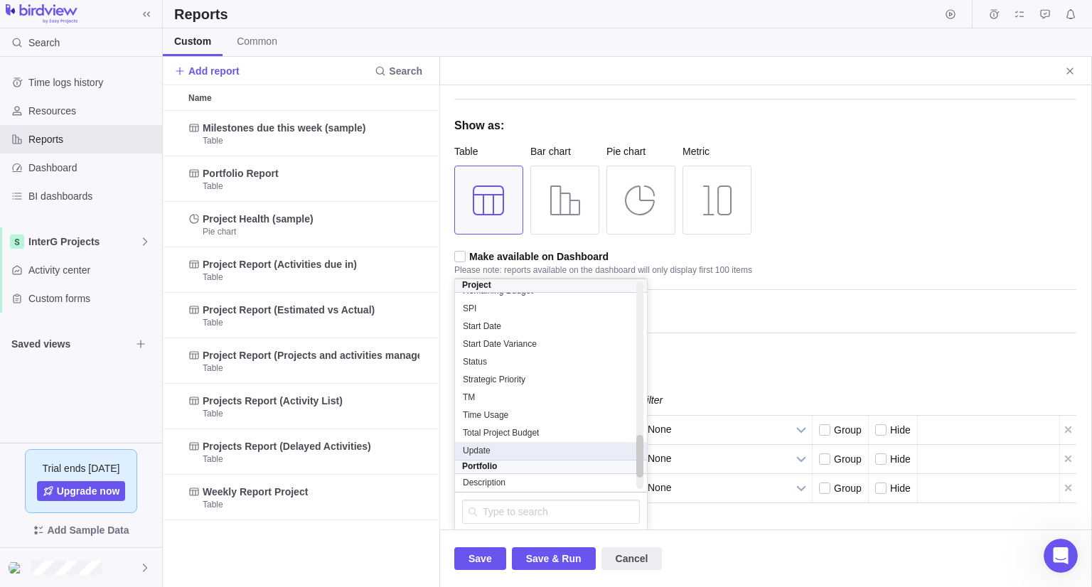
click at [520, 451] on div "Update" at bounding box center [551, 451] width 178 height 12
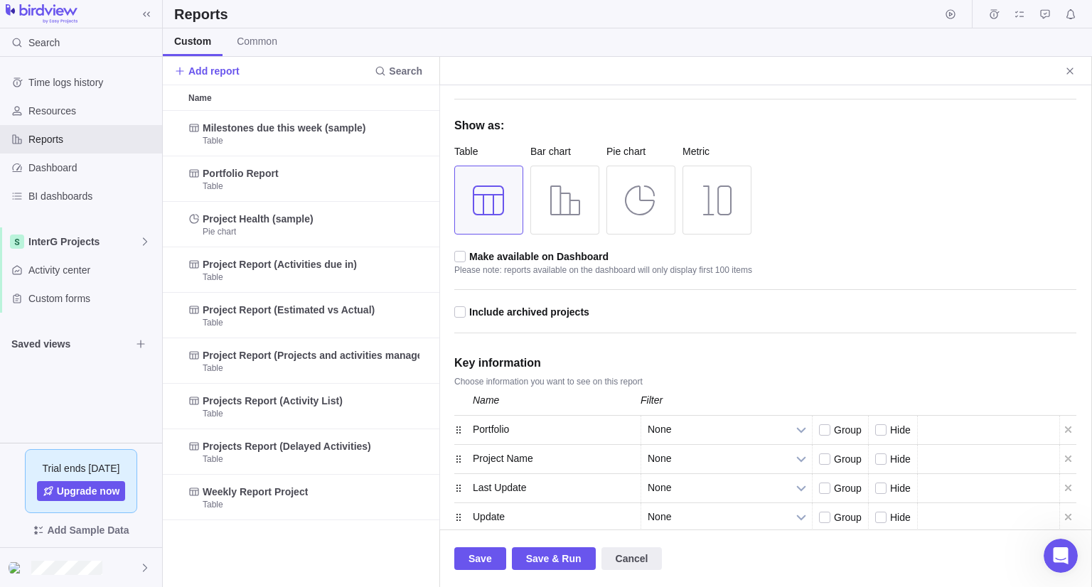
scroll to position [126, 0]
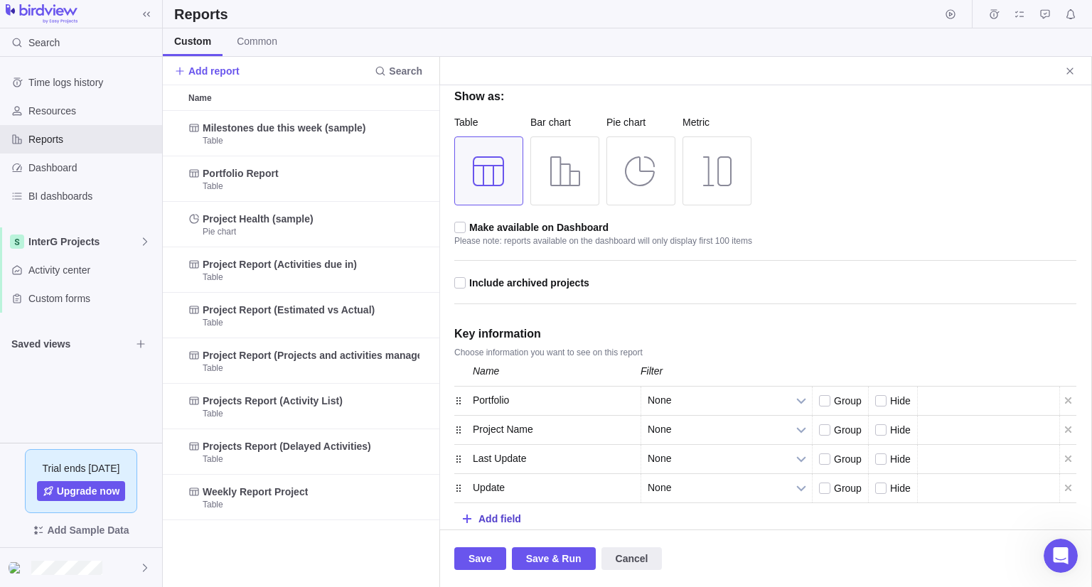
click at [473, 522] on div "Add field" at bounding box center [765, 517] width 622 height 28
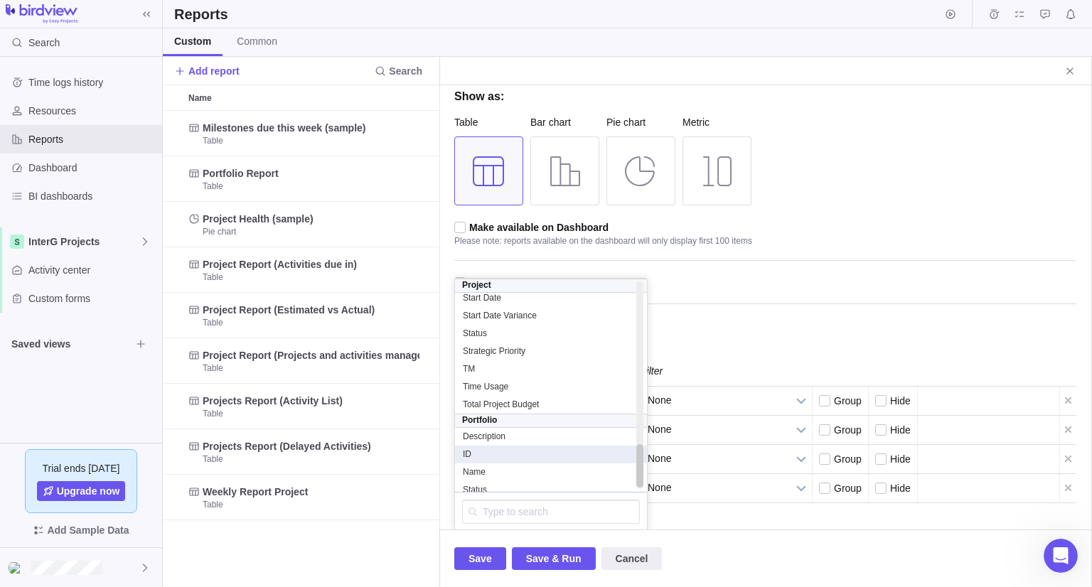
scroll to position [775, 0]
click at [699, 317] on div "Report name Generate report from Projects All activities All activities (hierar…" at bounding box center [765, 252] width 622 height 559
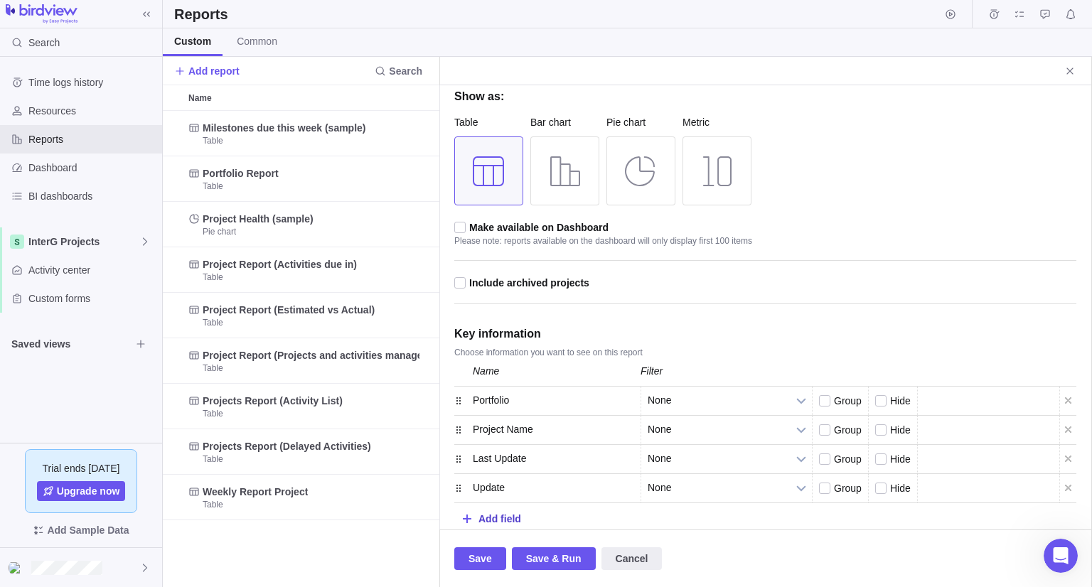
click at [506, 509] on div "Add field" at bounding box center [499, 518] width 43 height 26
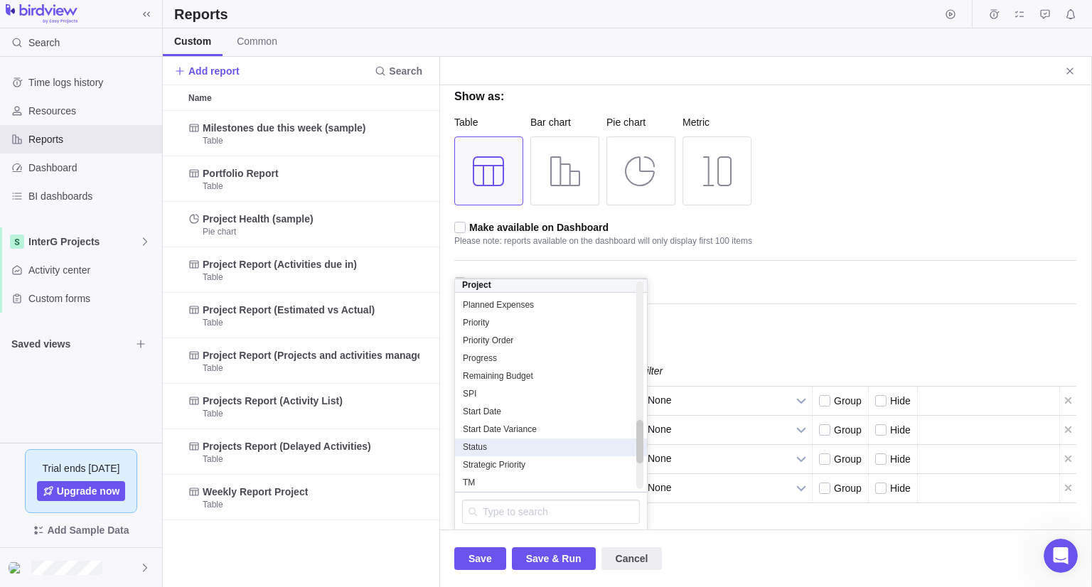
scroll to position [711, 0]
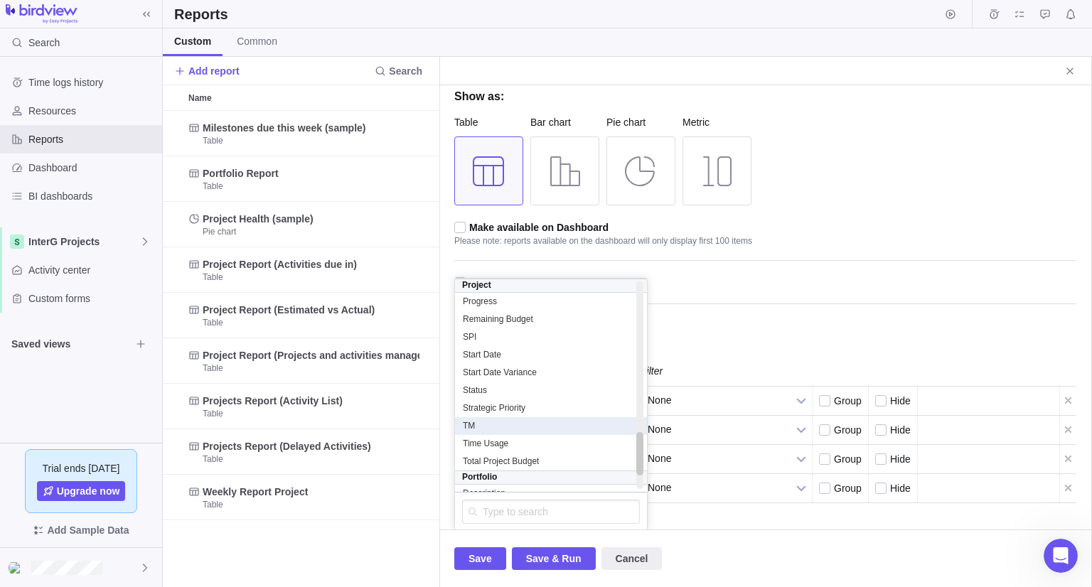
click at [487, 428] on div "TM" at bounding box center [551, 426] width 178 height 12
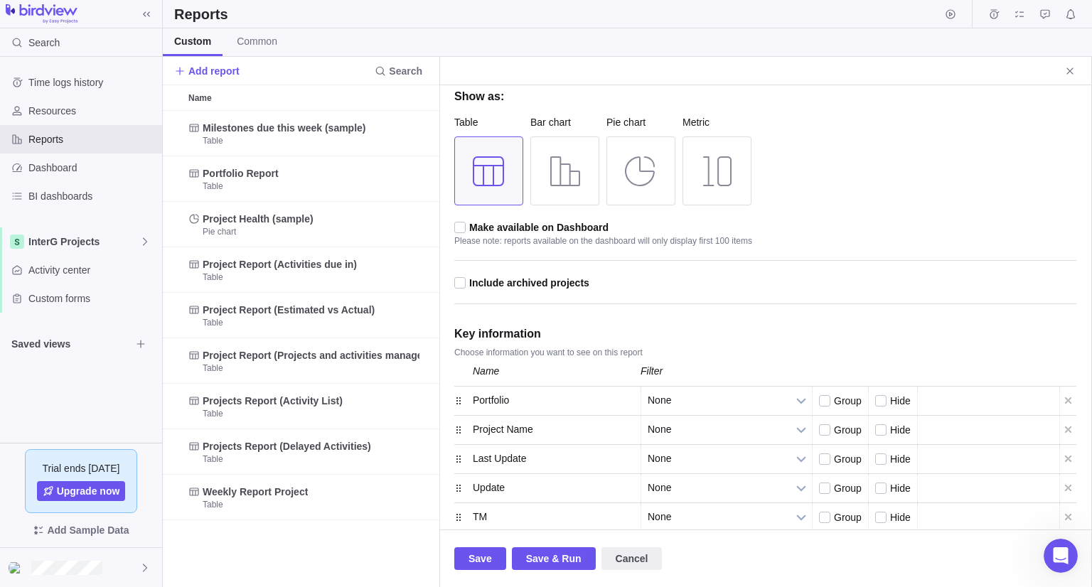
scroll to position [156, 0]
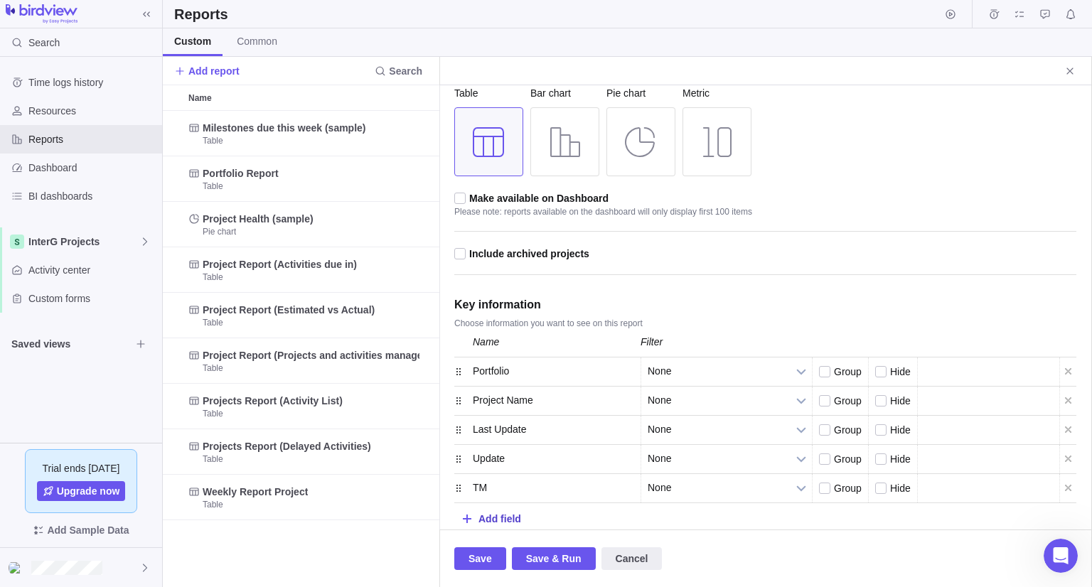
click at [486, 517] on div "Add field" at bounding box center [499, 518] width 43 height 26
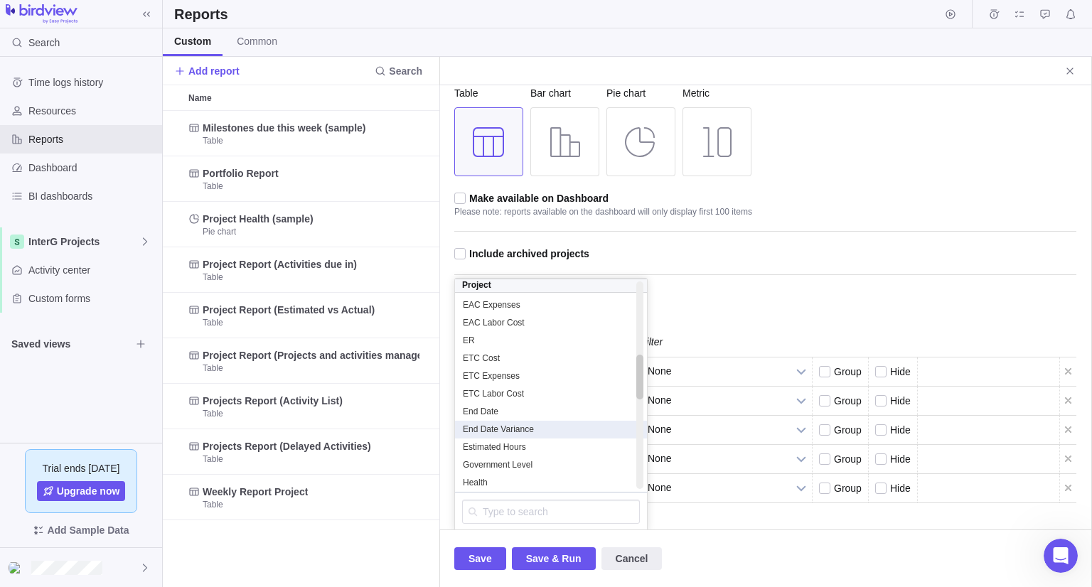
scroll to position [256, 0]
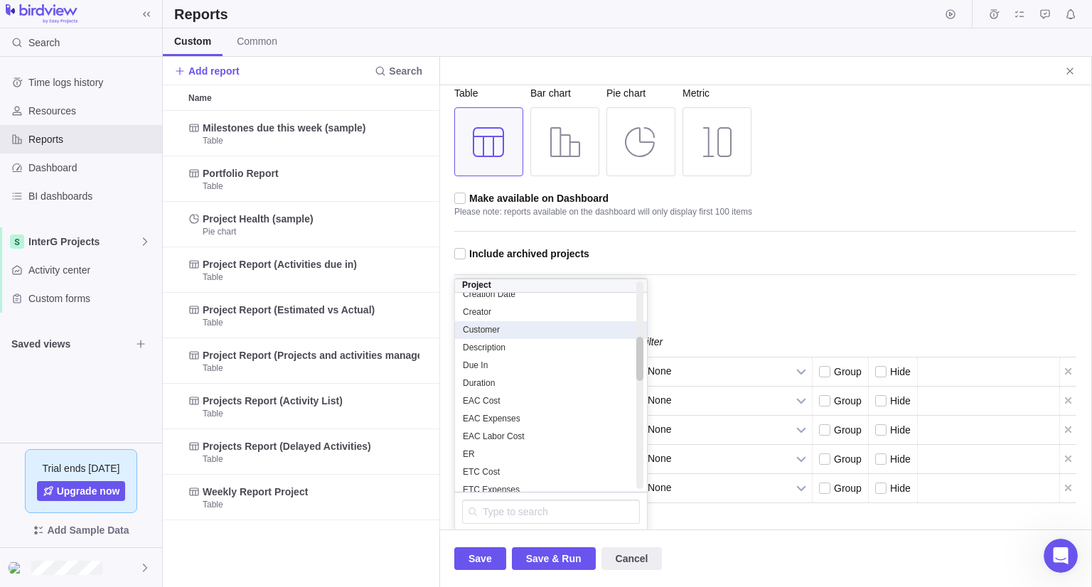
click at [503, 330] on div "Customer" at bounding box center [551, 330] width 178 height 12
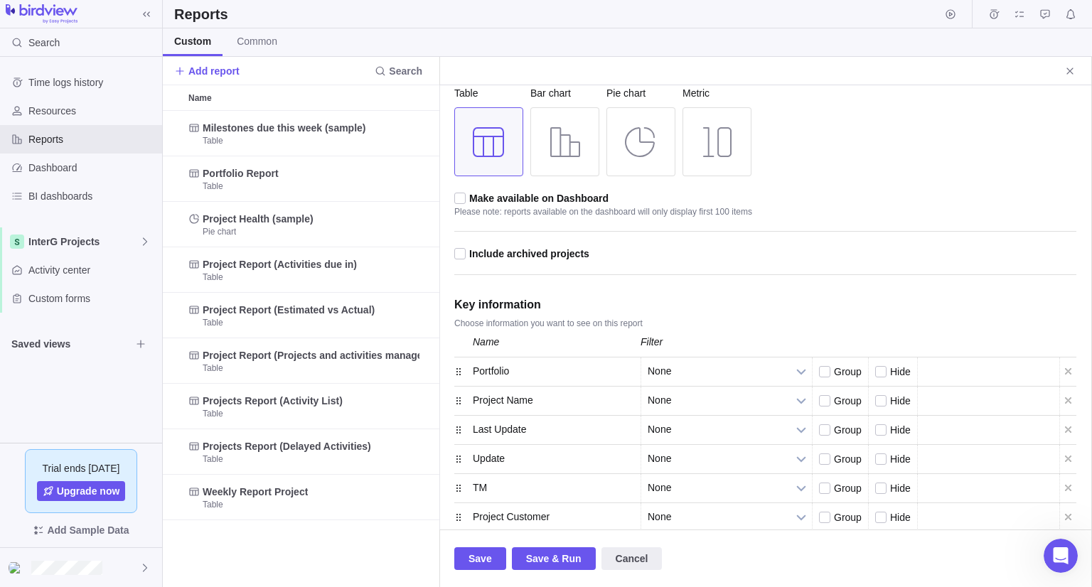
scroll to position [185, 0]
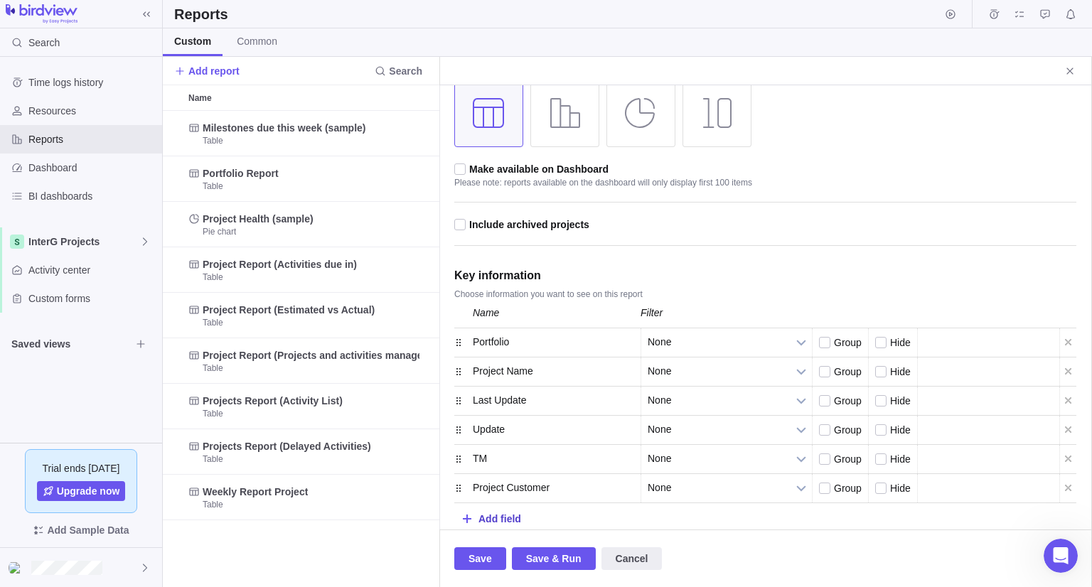
click at [498, 508] on div "Add field" at bounding box center [499, 518] width 43 height 26
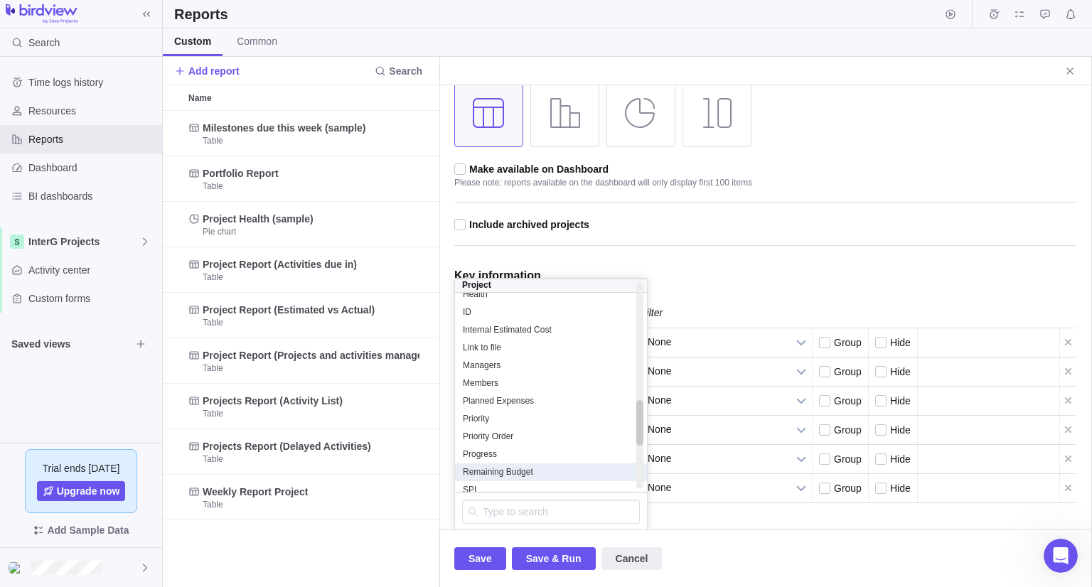
scroll to position [568, 0]
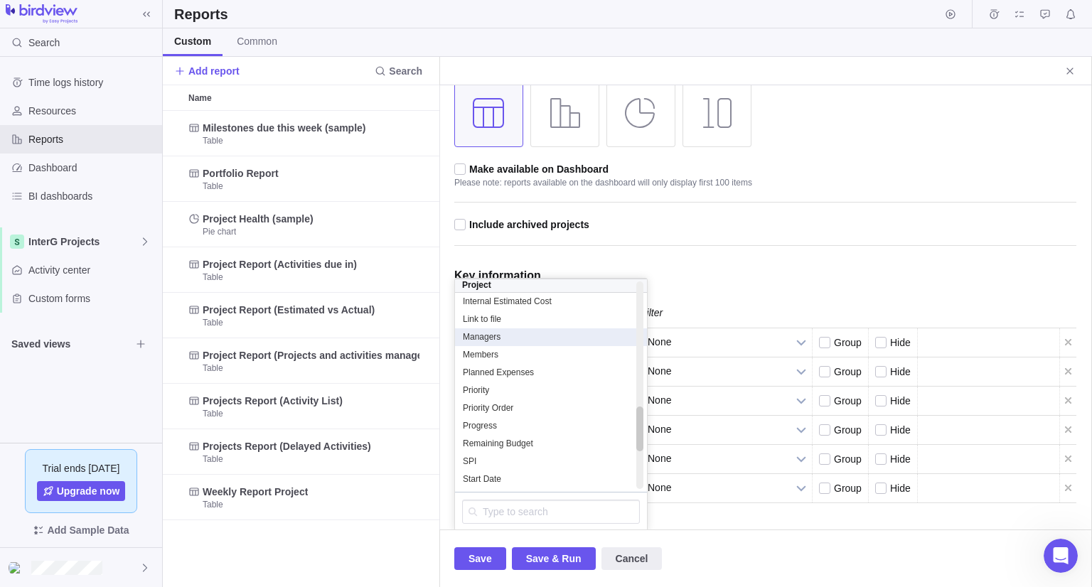
click at [512, 335] on div "Managers" at bounding box center [551, 337] width 178 height 12
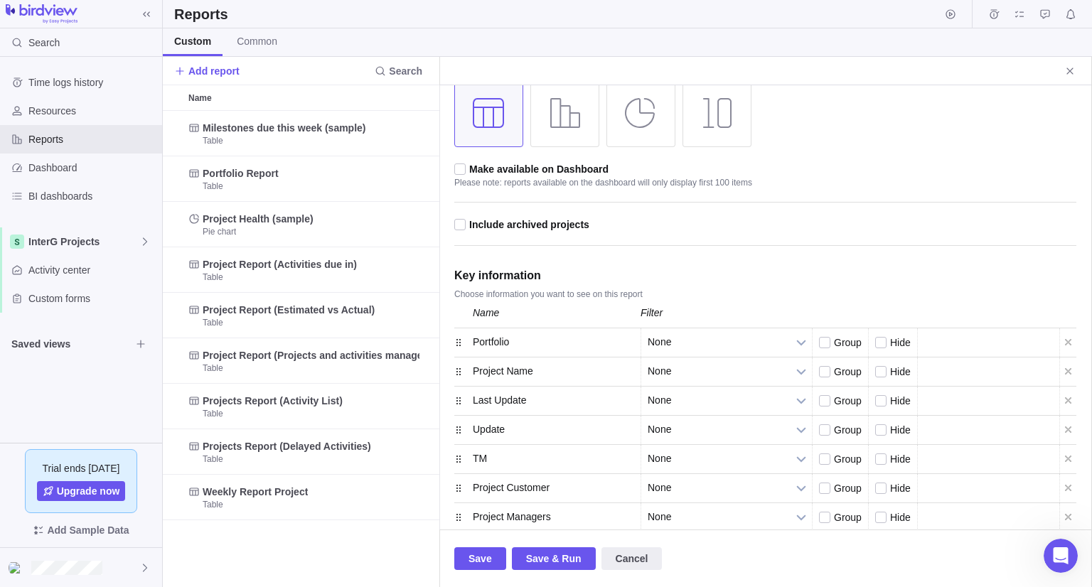
scroll to position [213, 0]
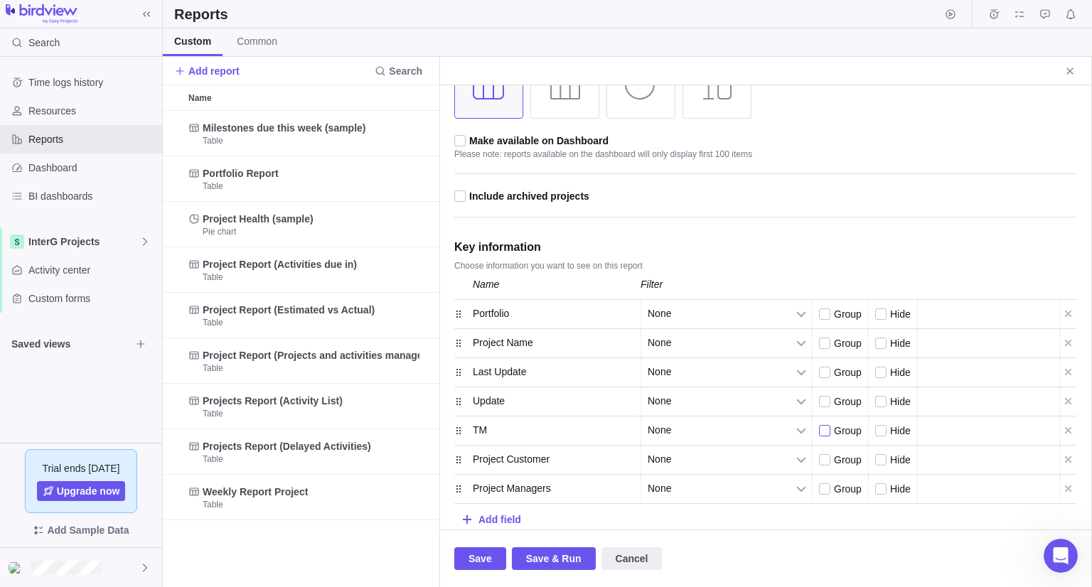
click at [824, 434] on div at bounding box center [825, 431] width 13 height 13
click at [0, 0] on input "checkbox" at bounding box center [0, 0] width 0 height 0
click at [825, 434] on div at bounding box center [825, 431] width 13 height 13
click at [0, 0] on input "checkbox" at bounding box center [0, 0] width 0 height 0
click at [845, 427] on span "Group" at bounding box center [848, 430] width 28 height 11
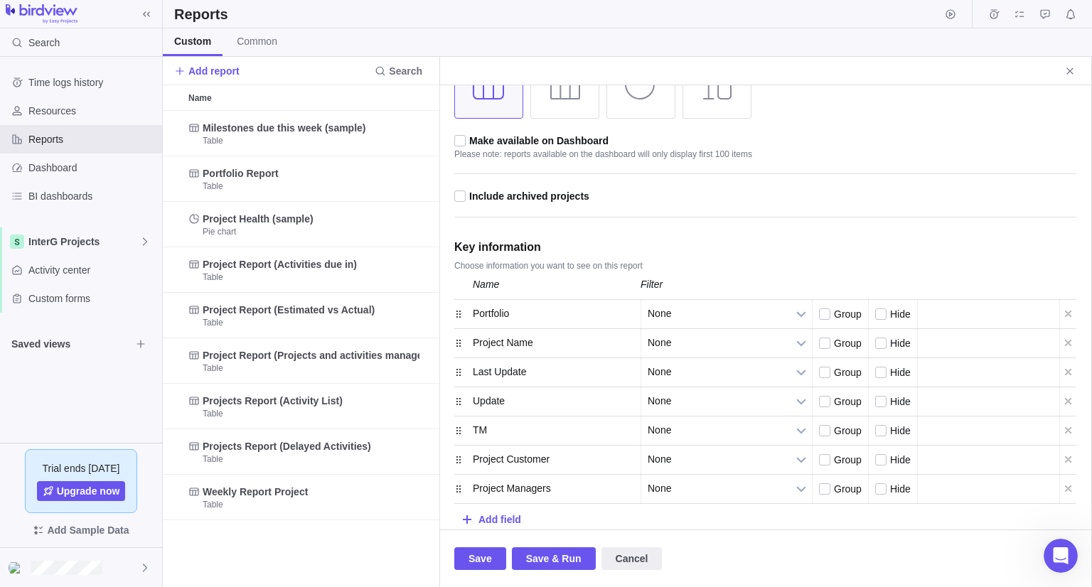
click at [0, 0] on input "checkbox" at bounding box center [0, 0] width 0 height 0
click at [845, 427] on span "Group" at bounding box center [848, 430] width 28 height 11
click at [0, 0] on input "checkbox" at bounding box center [0, 0] width 0 height 0
click at [554, 556] on span "Save & Run" at bounding box center [553, 558] width 55 height 17
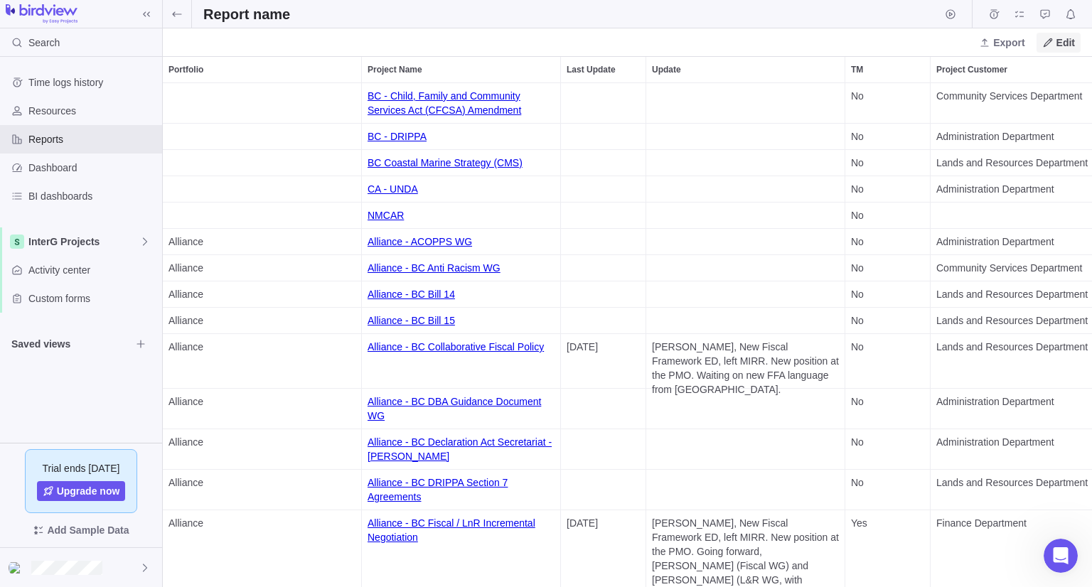
click at [1069, 41] on span "Edit" at bounding box center [1065, 43] width 18 height 14
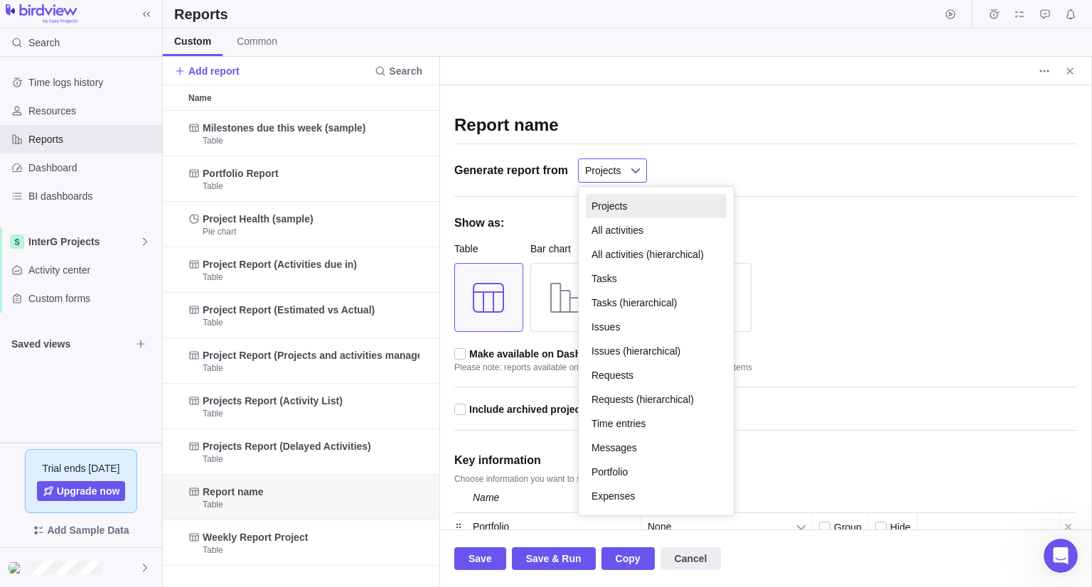
click at [625, 168] on b at bounding box center [635, 170] width 21 height 23
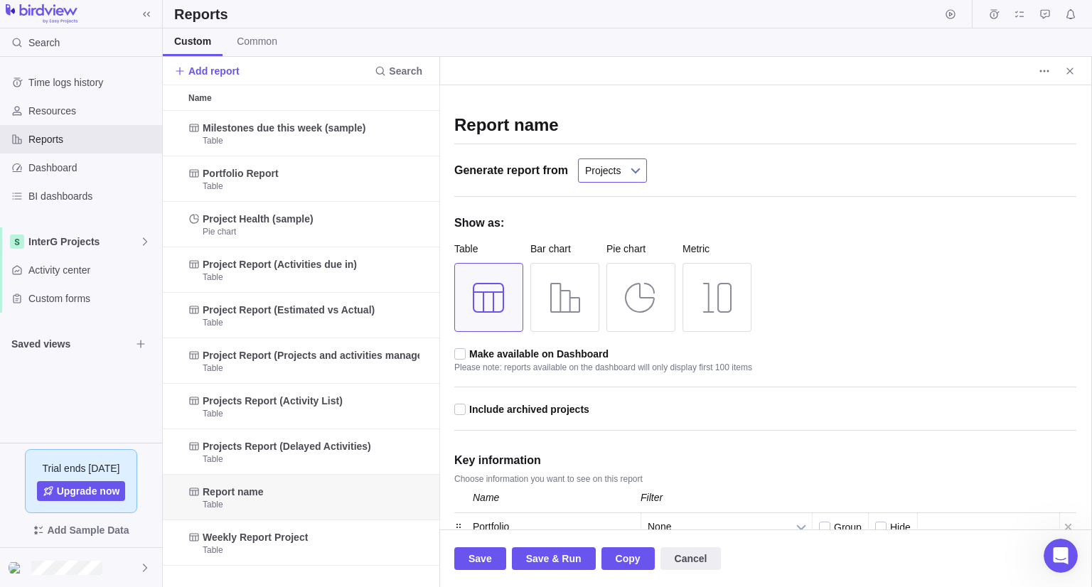
click at [625, 168] on b at bounding box center [635, 170] width 21 height 23
click at [858, 215] on div "Report name Generate report from Projects All activities All activities (hierar…" at bounding box center [765, 422] width 622 height 646
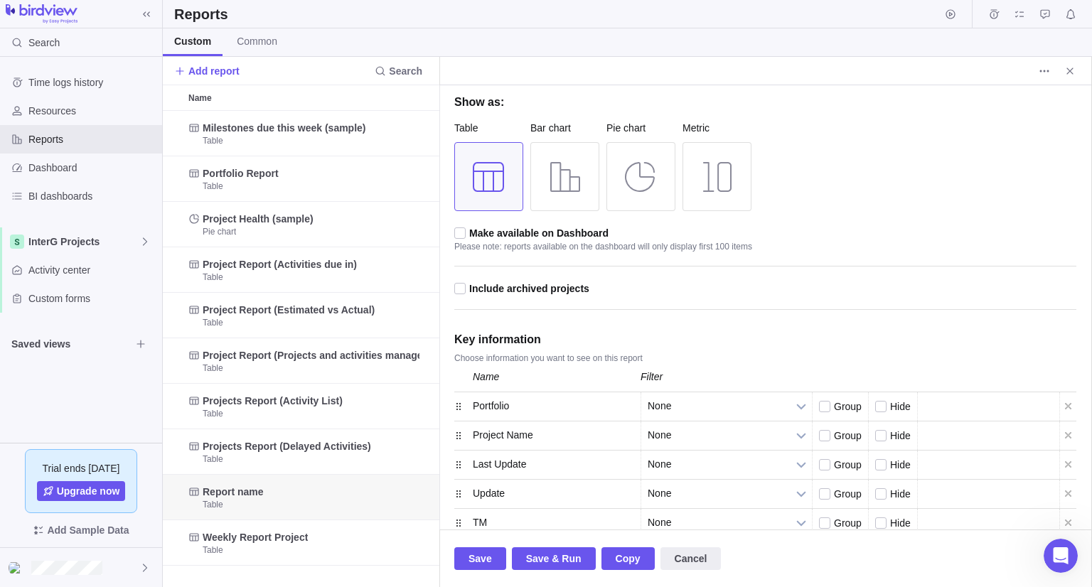
scroll to position [142, 0]
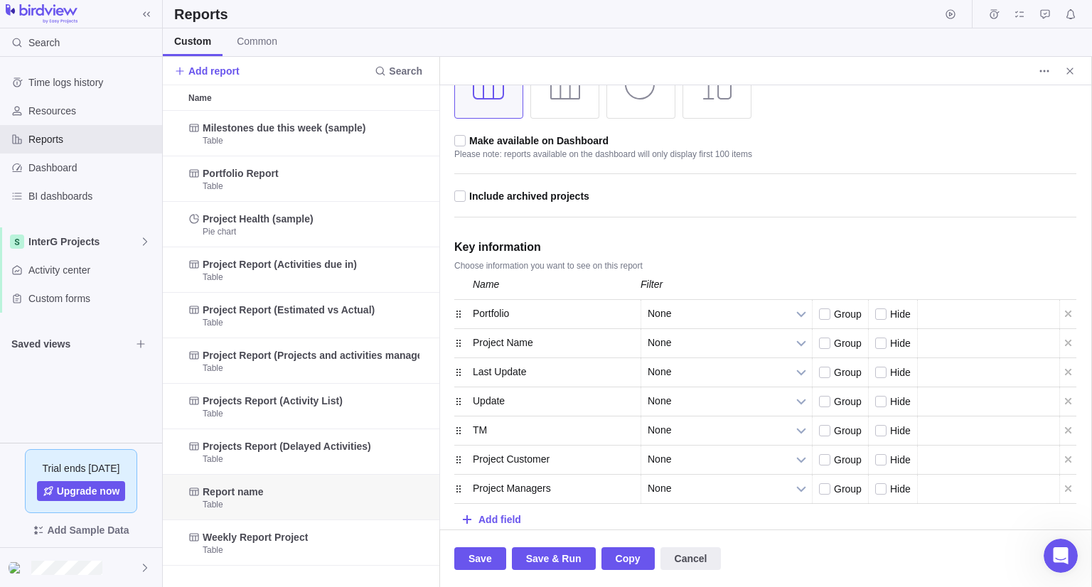
click at [561, 199] on span "Include archived projects" at bounding box center [529, 195] width 120 height 11
click at [0, 0] on input "checkbox" at bounding box center [0, 0] width 0 height 0
click at [559, 561] on span "Save & Run" at bounding box center [553, 558] width 55 height 17
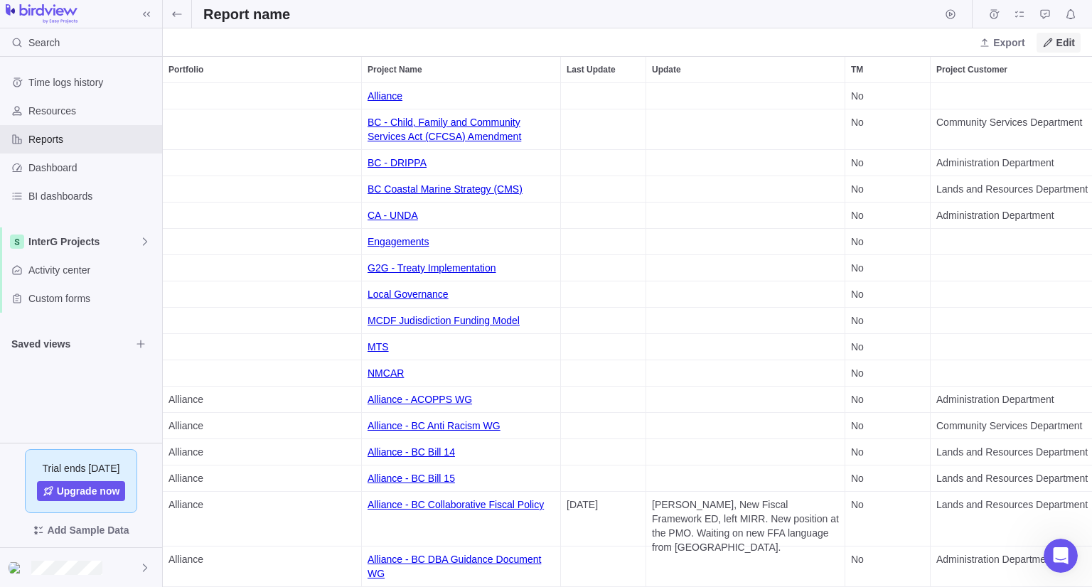
click at [1075, 39] on span "Edit" at bounding box center [1058, 43] width 44 height 20
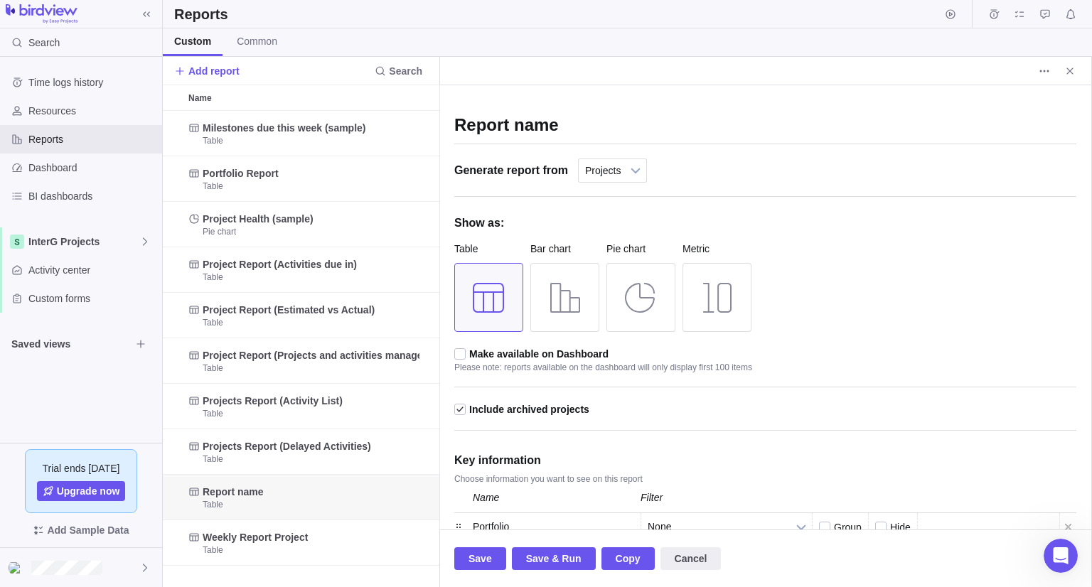
scroll to position [213, 0]
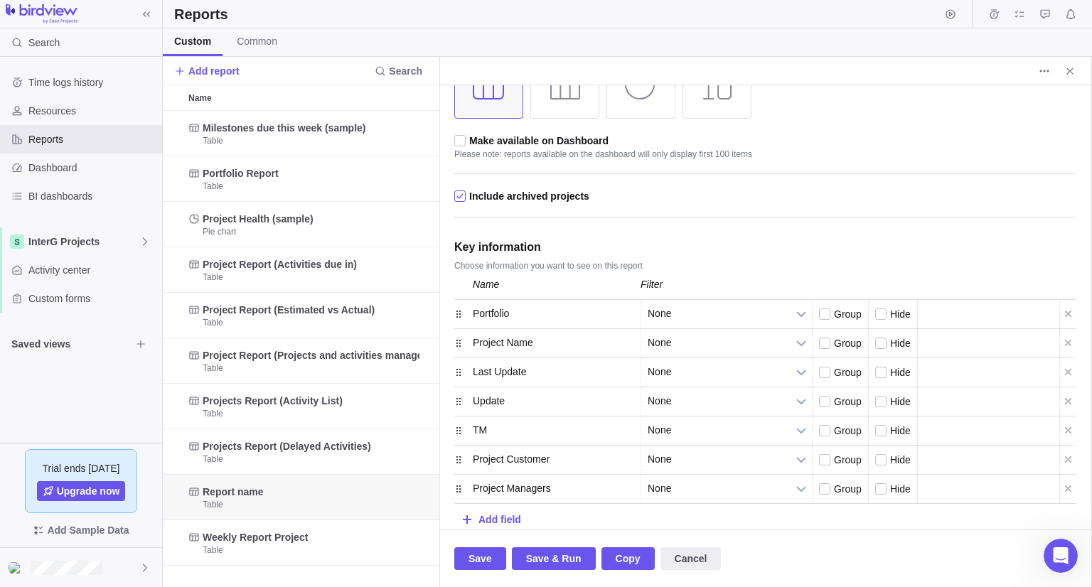
click at [460, 194] on div at bounding box center [460, 196] width 13 height 13
click at [0, 0] on input "checkbox" at bounding box center [0, 0] width 0 height 0
click at [813, 311] on div "Group" at bounding box center [840, 314] width 56 height 28
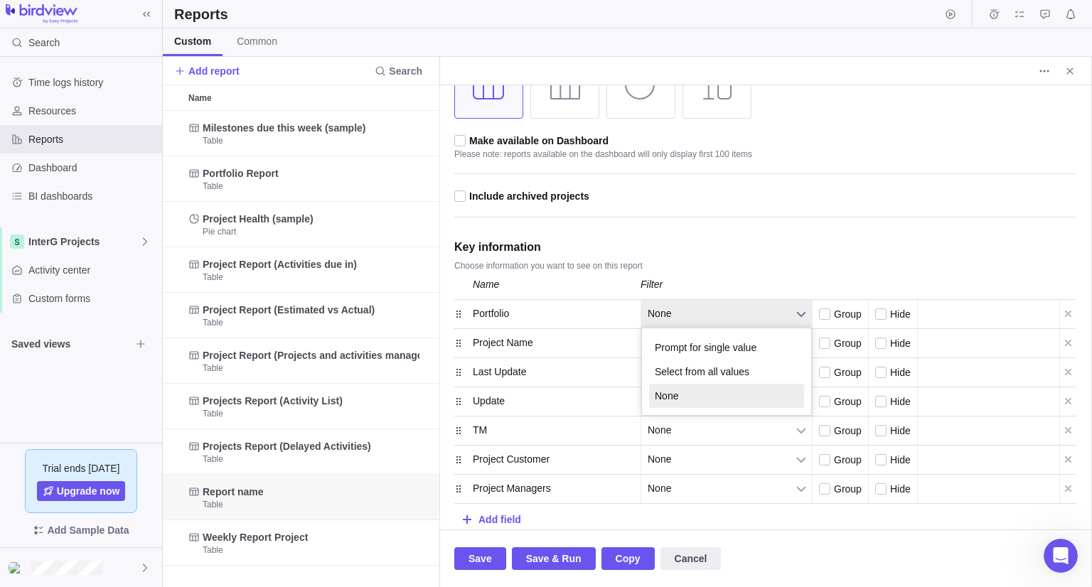
click at [805, 311] on b at bounding box center [800, 314] width 21 height 28
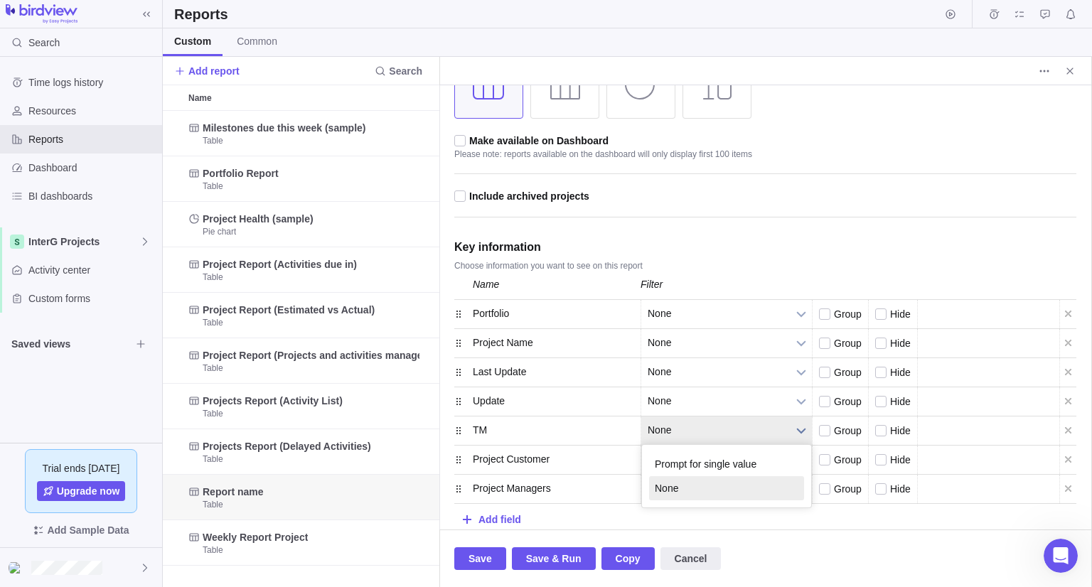
click at [799, 421] on b at bounding box center [800, 430] width 21 height 28
click at [777, 459] on li "Prompt for single value" at bounding box center [726, 464] width 155 height 24
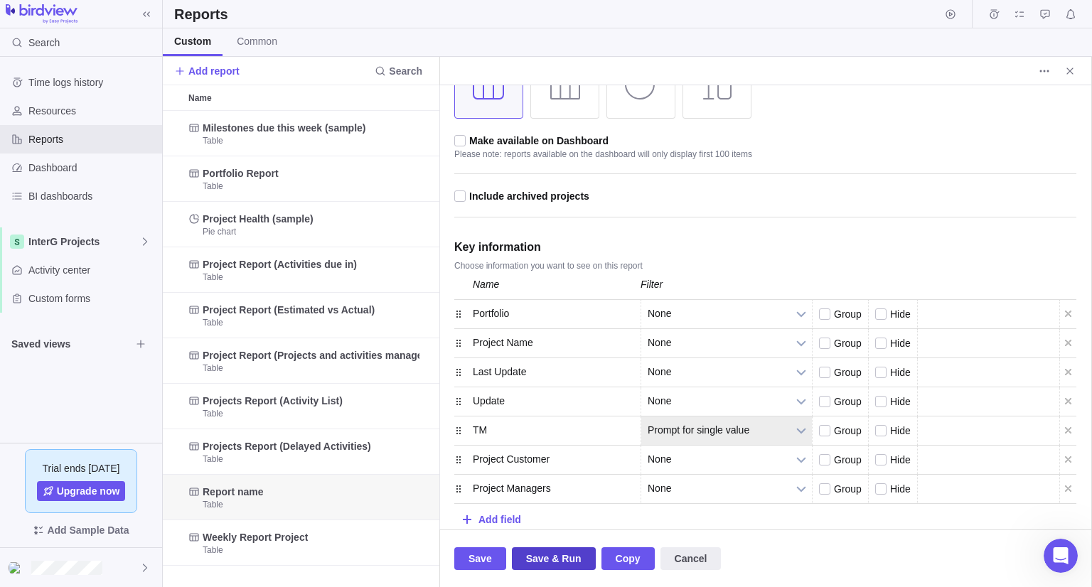
click at [559, 561] on span "Save & Run" at bounding box center [553, 558] width 55 height 17
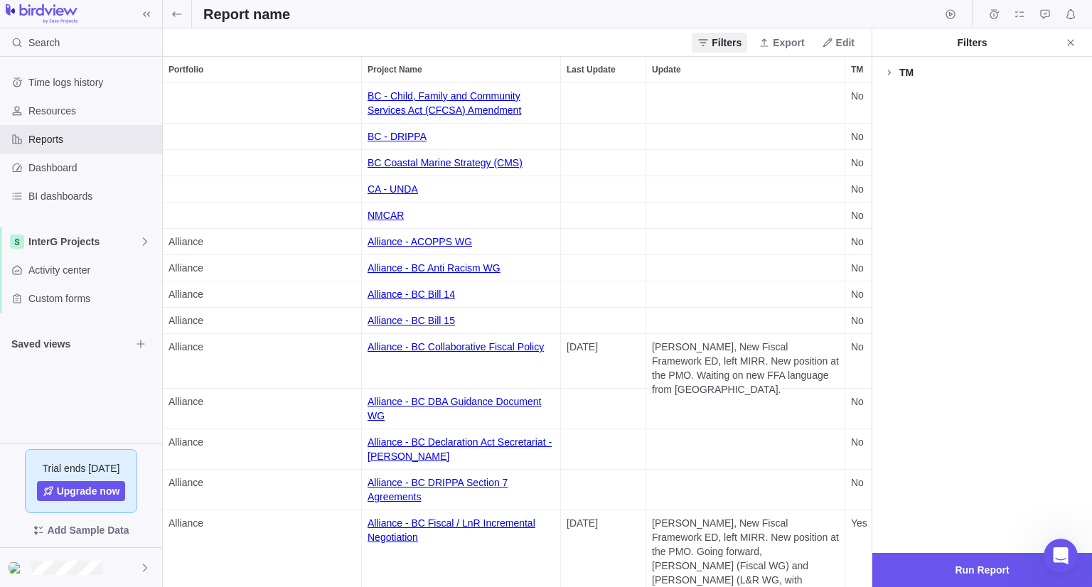
scroll to position [492, 697]
click at [893, 74] on icon at bounding box center [888, 72] width 11 height 11
click at [983, 570] on span "Run Report" at bounding box center [981, 569] width 54 height 17
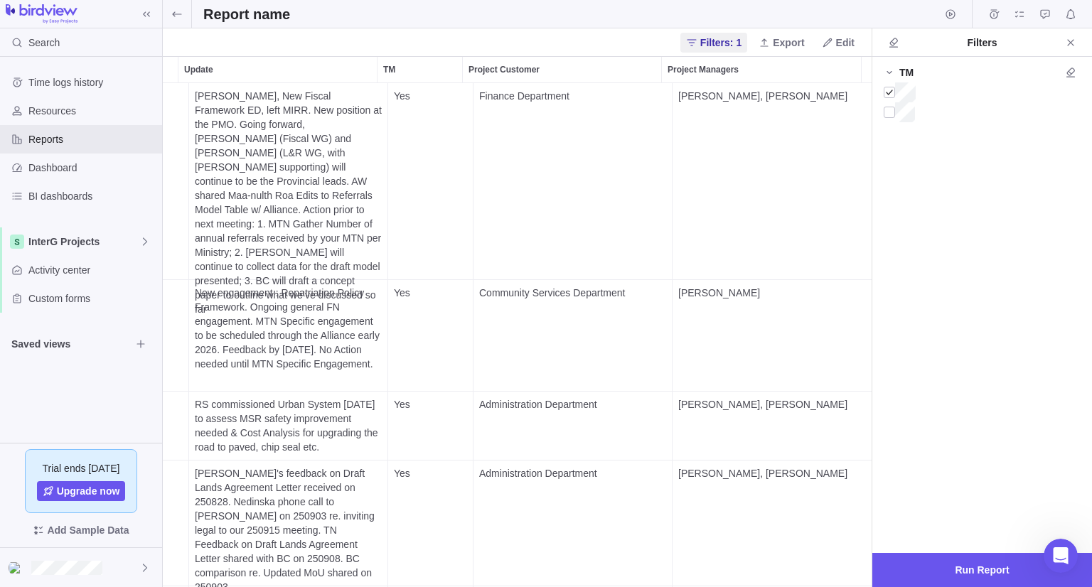
scroll to position [0, 414]
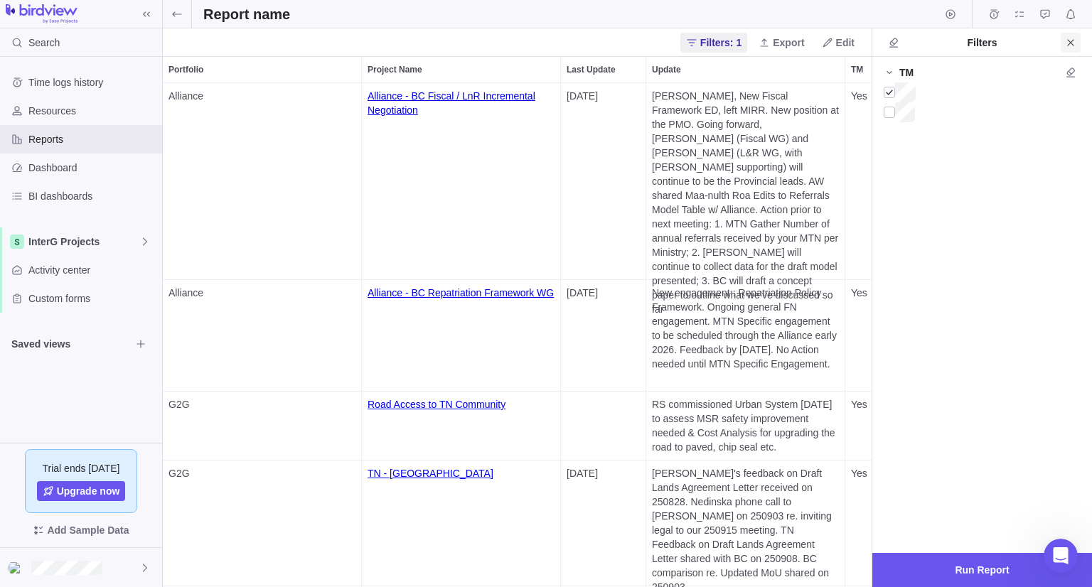
click at [1066, 44] on icon "Close" at bounding box center [1070, 42] width 11 height 11
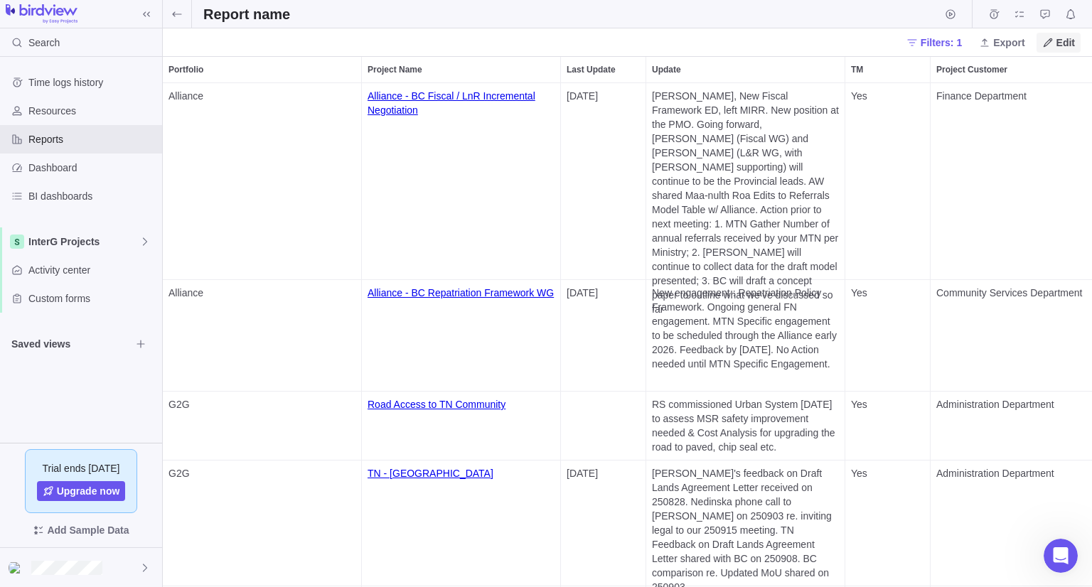
click at [1063, 46] on span "Edit" at bounding box center [1065, 43] width 18 height 14
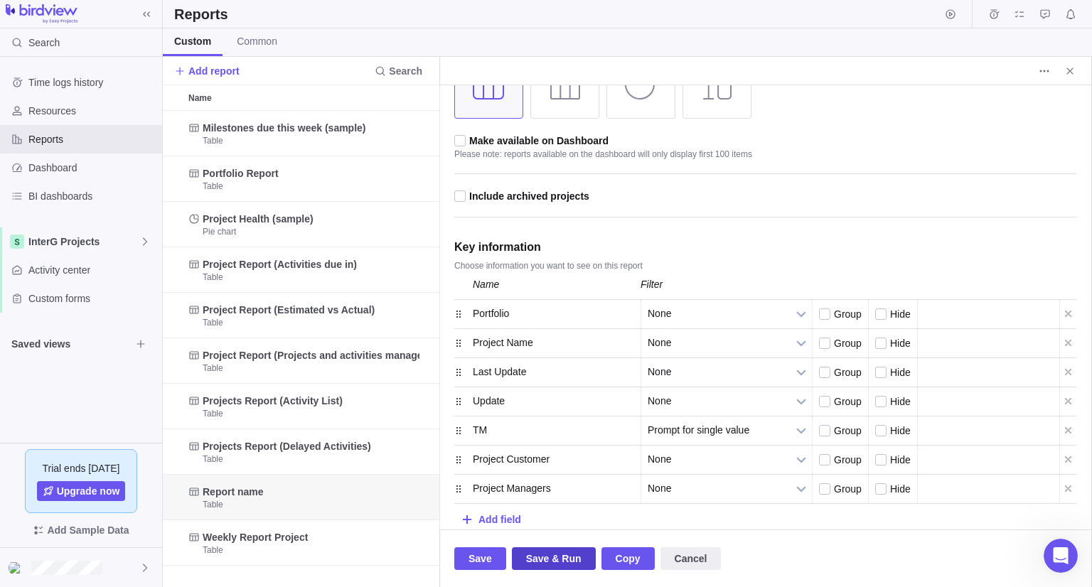
click at [569, 562] on span "Save & Run" at bounding box center [553, 558] width 55 height 17
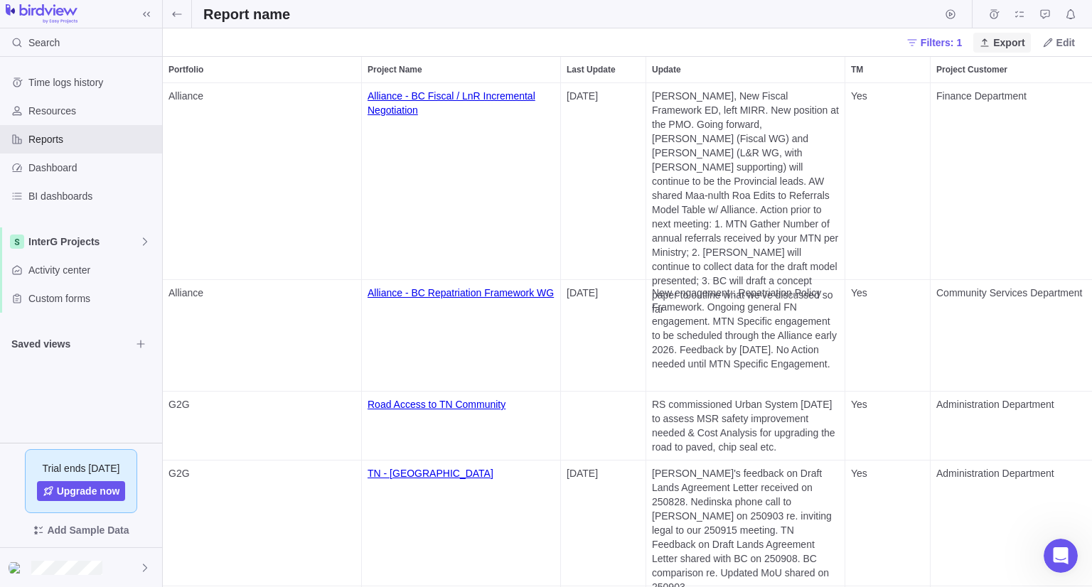
click at [1009, 38] on span "Export" at bounding box center [1008, 43] width 31 height 14
click at [1013, 75] on span "Export to PDF" at bounding box center [1019, 72] width 63 height 14
click at [171, 14] on span at bounding box center [177, 14] width 28 height 28
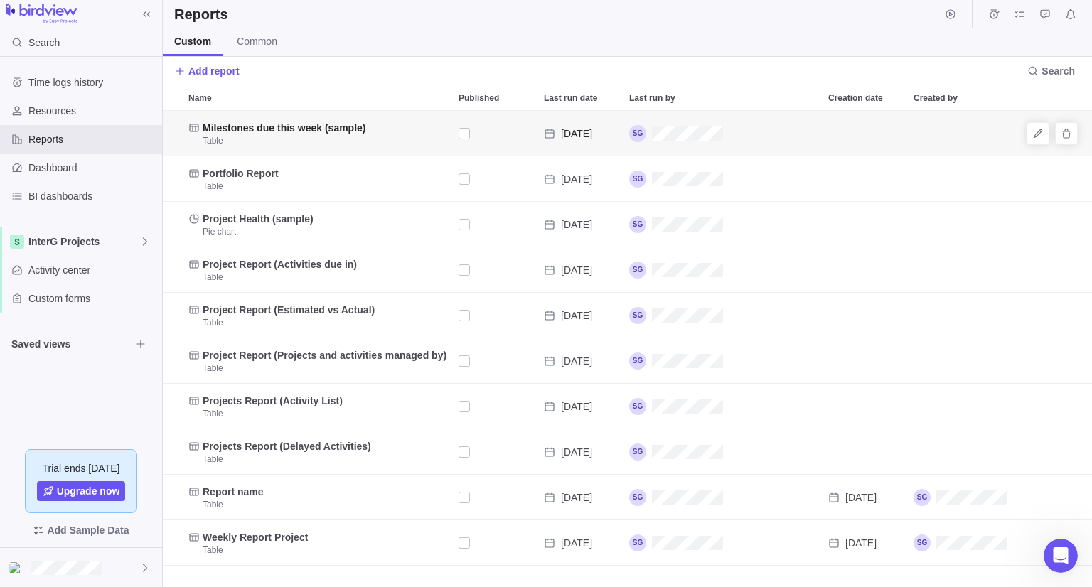
scroll to position [465, 918]
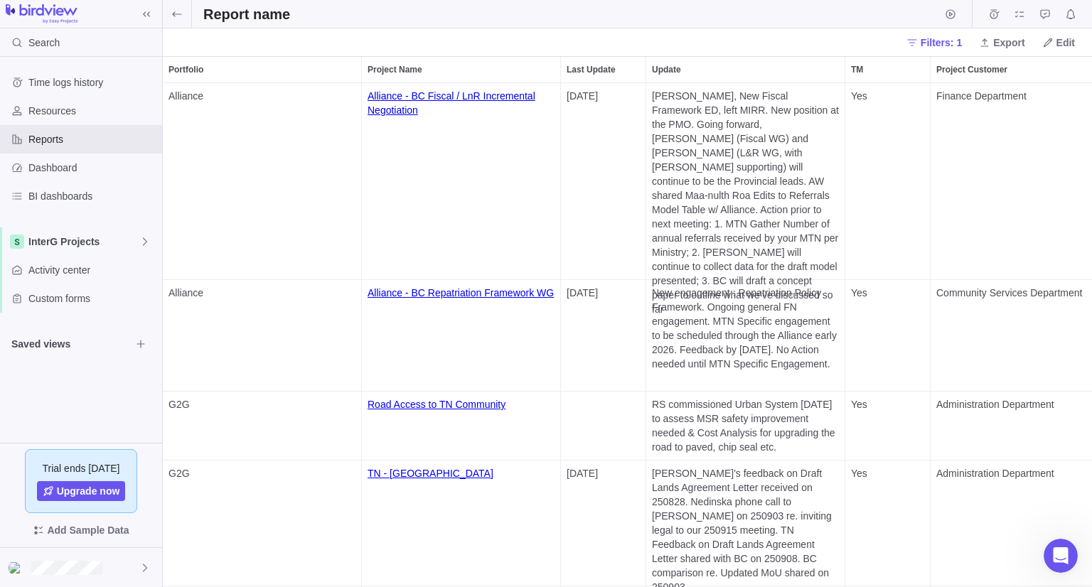
scroll to position [492, 918]
click at [1060, 43] on span "Edit" at bounding box center [1065, 43] width 18 height 14
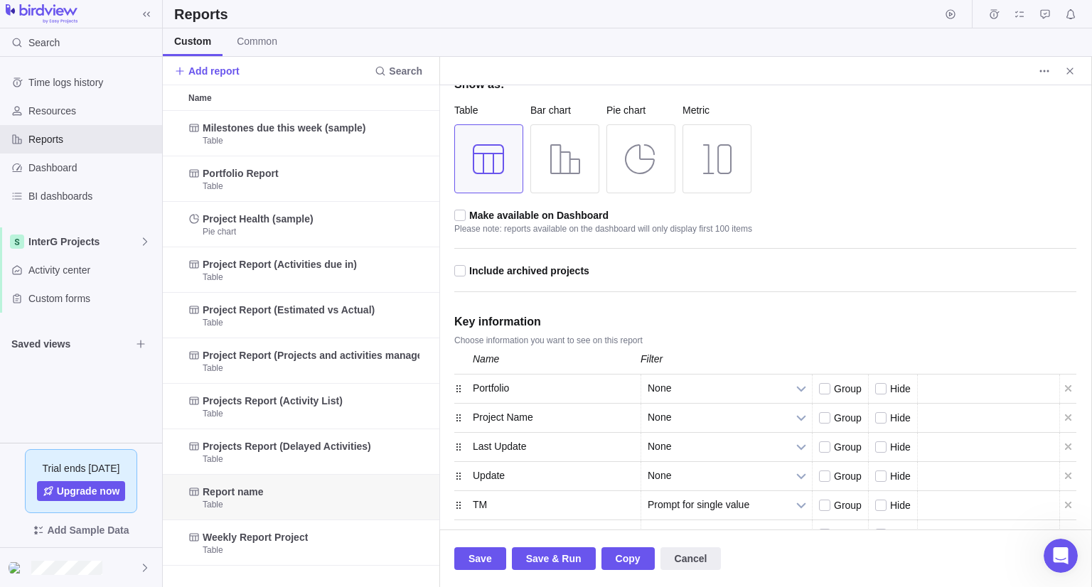
scroll to position [213, 0]
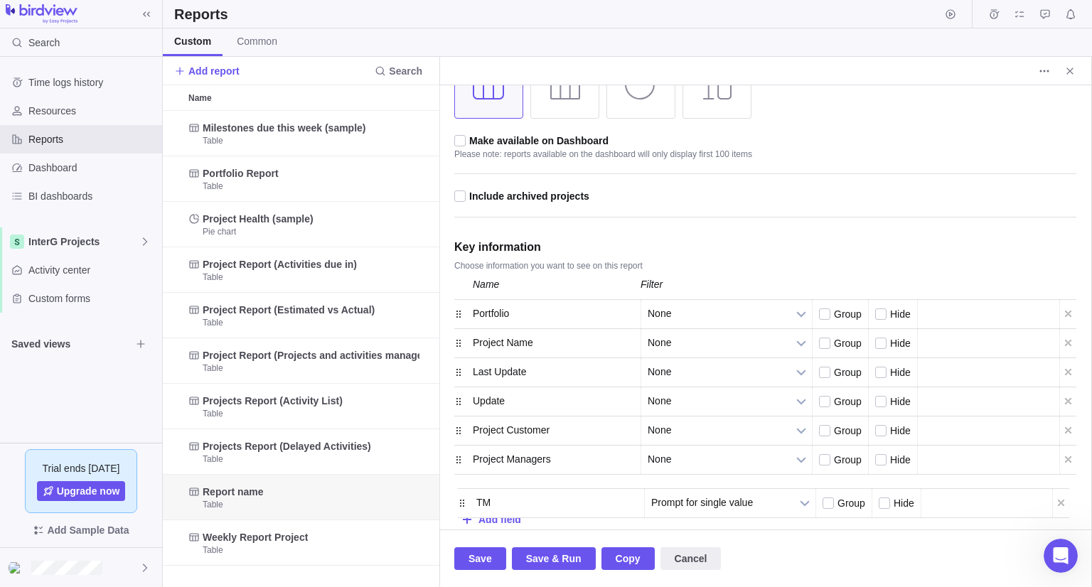
drag, startPoint x: 457, startPoint y: 426, endPoint x: 460, endPoint y: 498, distance: 72.6
click at [876, 490] on div at bounding box center [881, 489] width 13 height 13
click at [0, 0] on input "checkbox" at bounding box center [0, 0] width 0 height 0
click at [880, 370] on div at bounding box center [881, 373] width 13 height 13
click at [0, 0] on input "checkbox" at bounding box center [0, 0] width 0 height 0
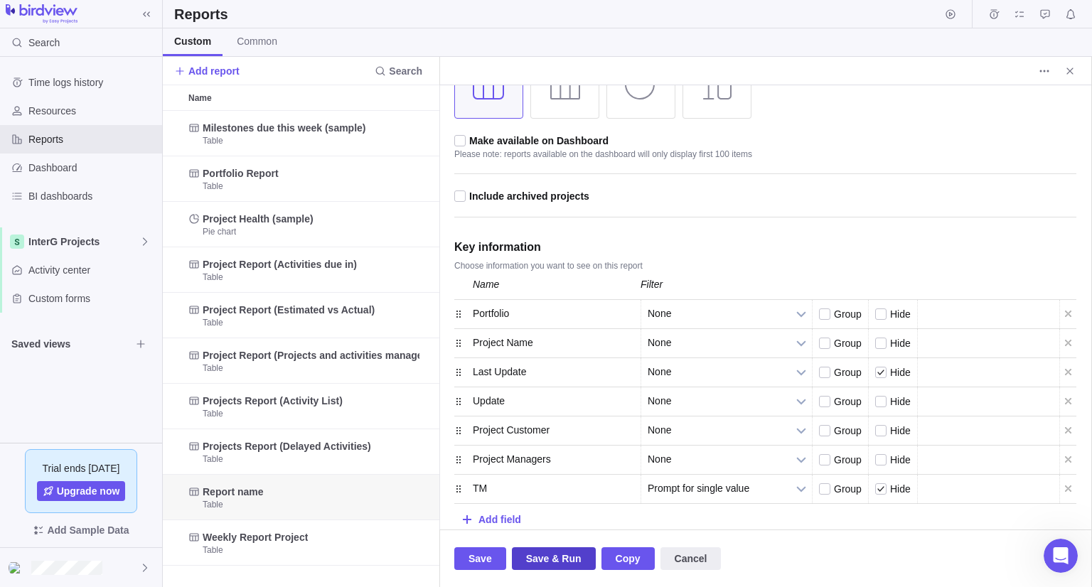
click at [558, 555] on span "Save & Run" at bounding box center [553, 558] width 55 height 17
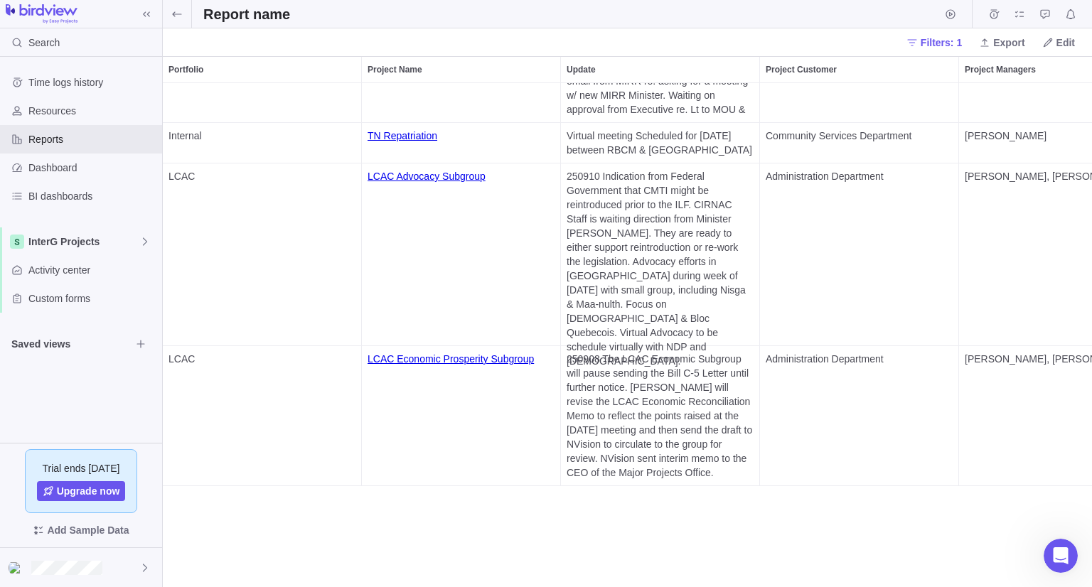
scroll to position [225, 0]
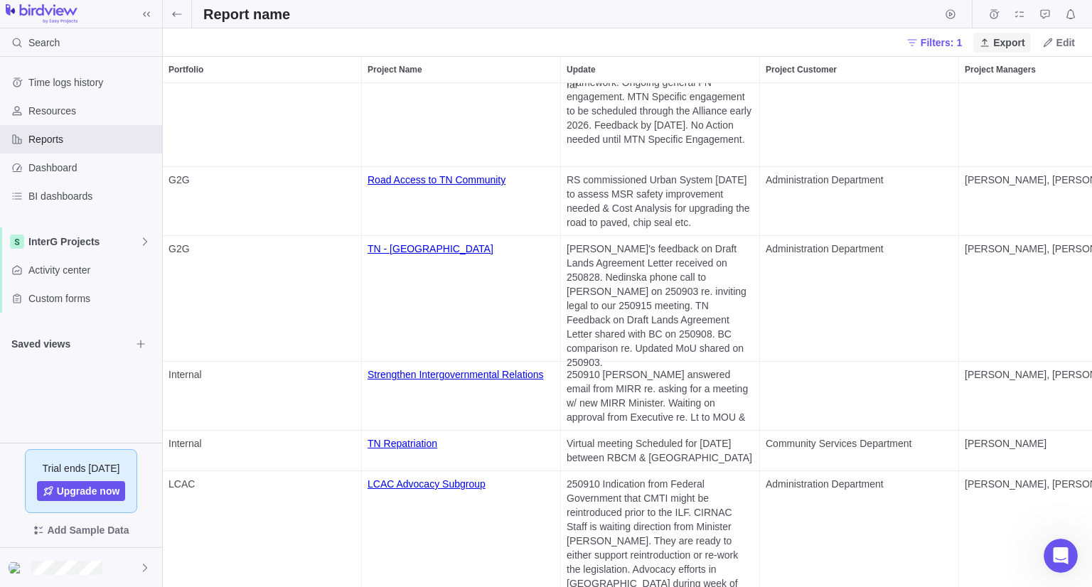
click at [1021, 49] on span "Export" at bounding box center [1008, 43] width 31 height 14
click at [1021, 102] on span "Export to Excel" at bounding box center [1021, 95] width 67 height 14
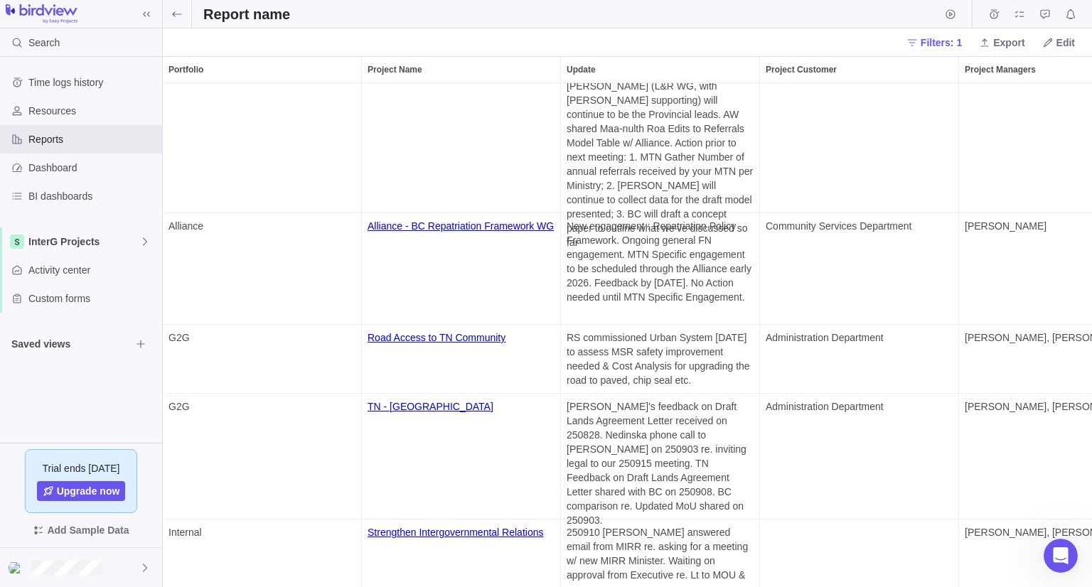
scroll to position [0, 0]
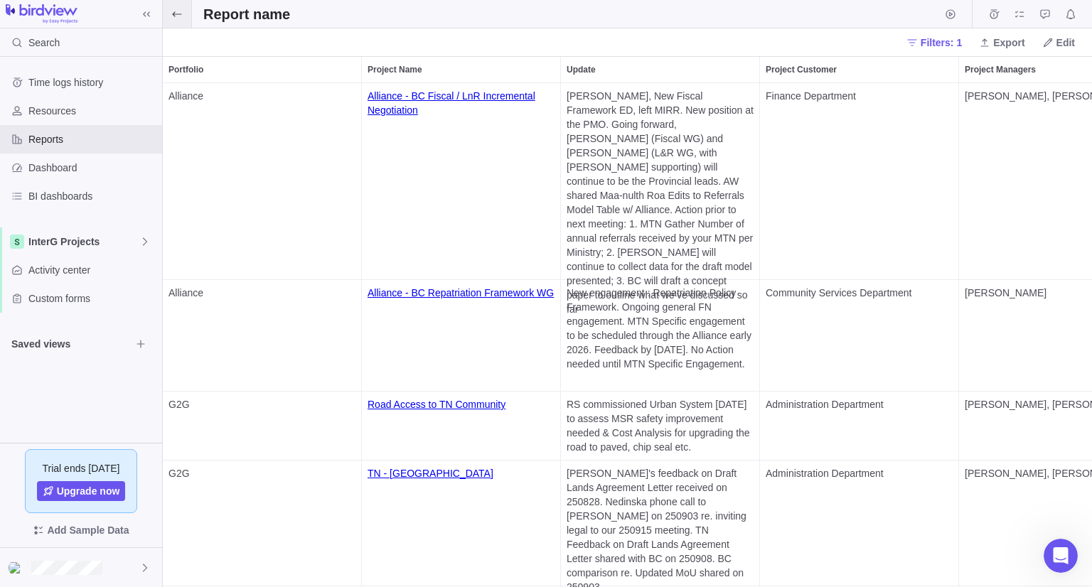
click at [185, 16] on span at bounding box center [177, 14] width 28 height 28
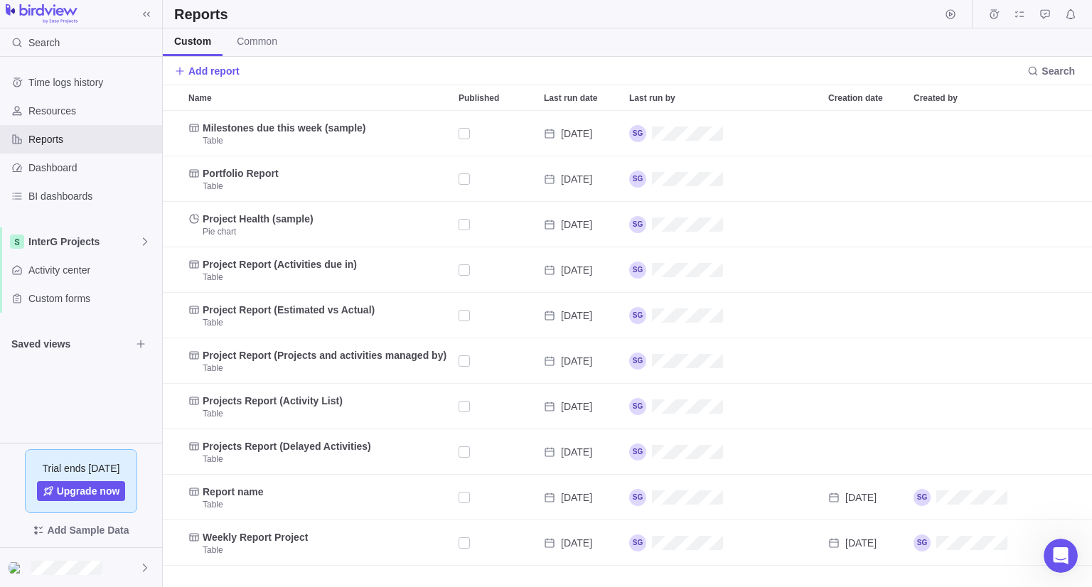
scroll to position [465, 918]
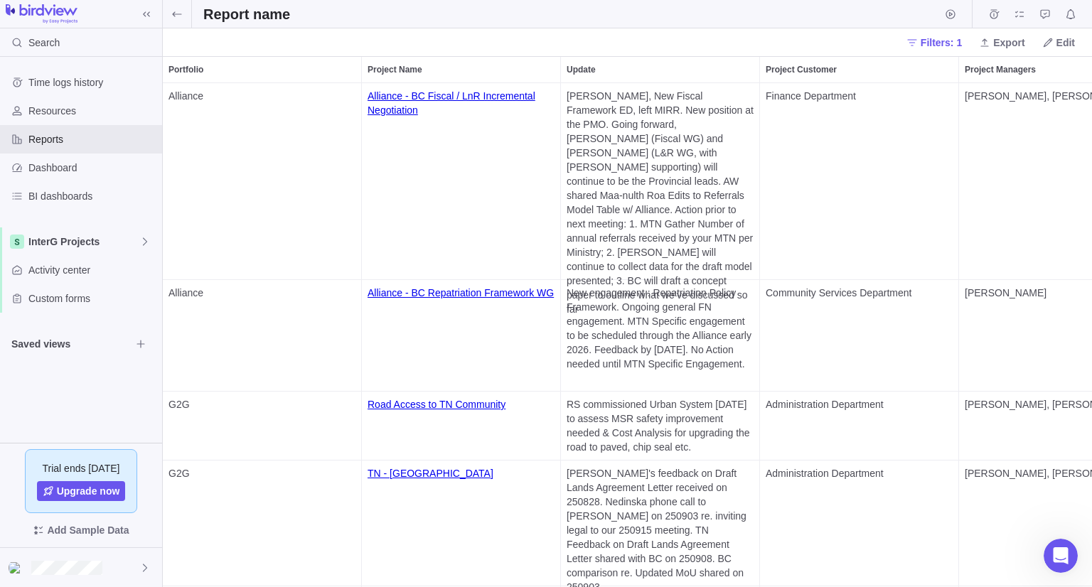
scroll to position [492, 918]
click at [1055, 49] on span "Edit" at bounding box center [1058, 43] width 44 height 20
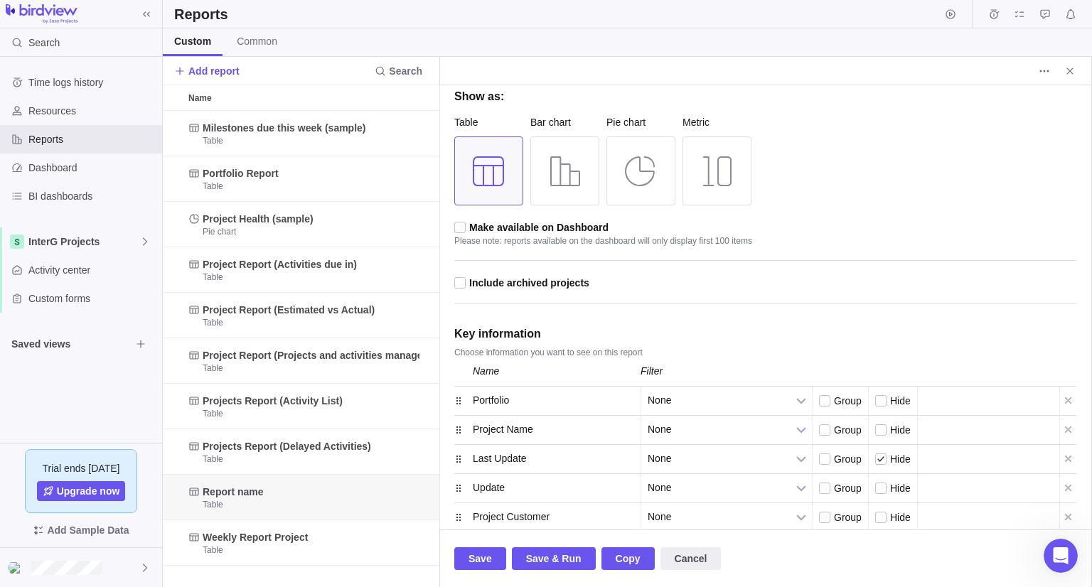
scroll to position [213, 0]
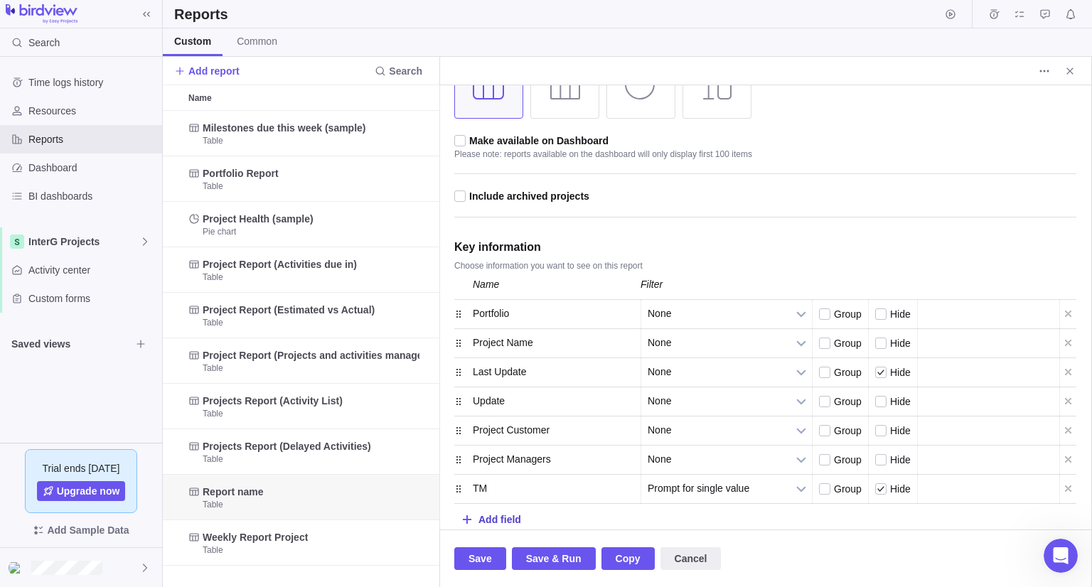
click at [485, 516] on div "Add field" at bounding box center [499, 519] width 43 height 26
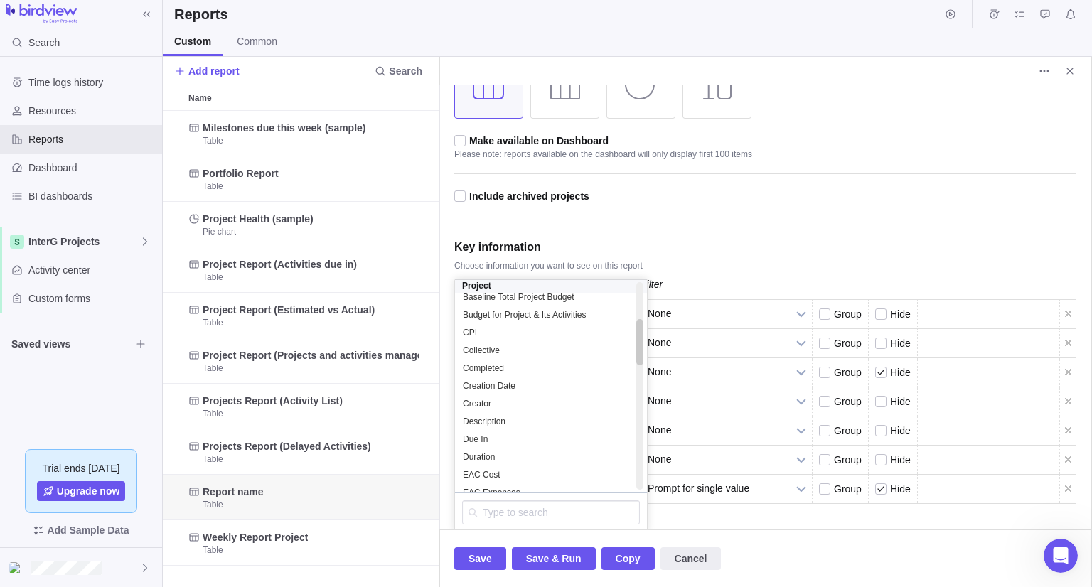
scroll to position [178, 0]
drag, startPoint x: 640, startPoint y: 305, endPoint x: 637, endPoint y: 345, distance: 39.9
click at [637, 345] on div at bounding box center [639, 345] width 7 height 46
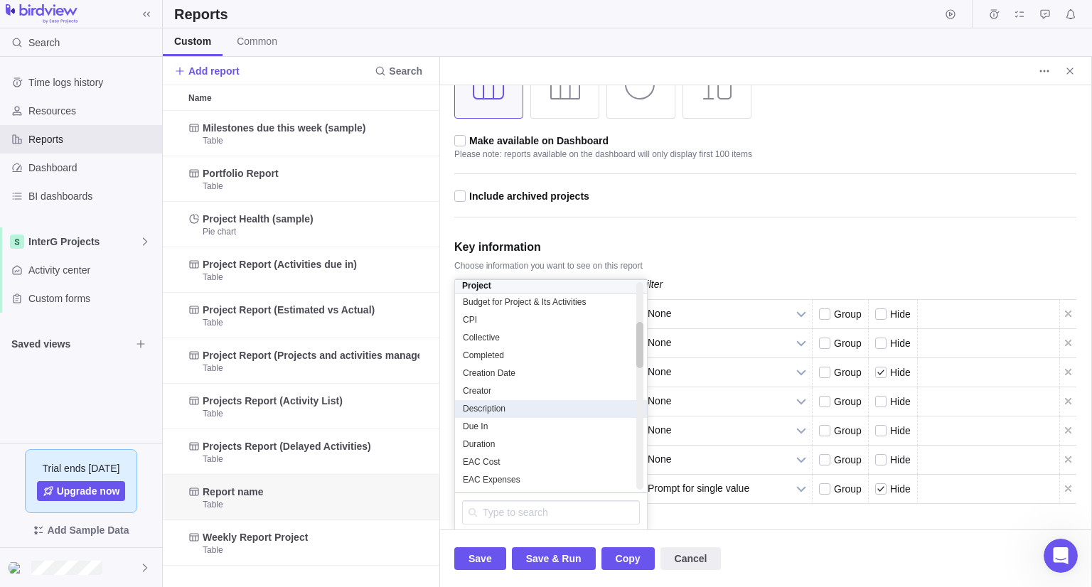
click at [472, 410] on span "Description" at bounding box center [484, 408] width 43 height 11
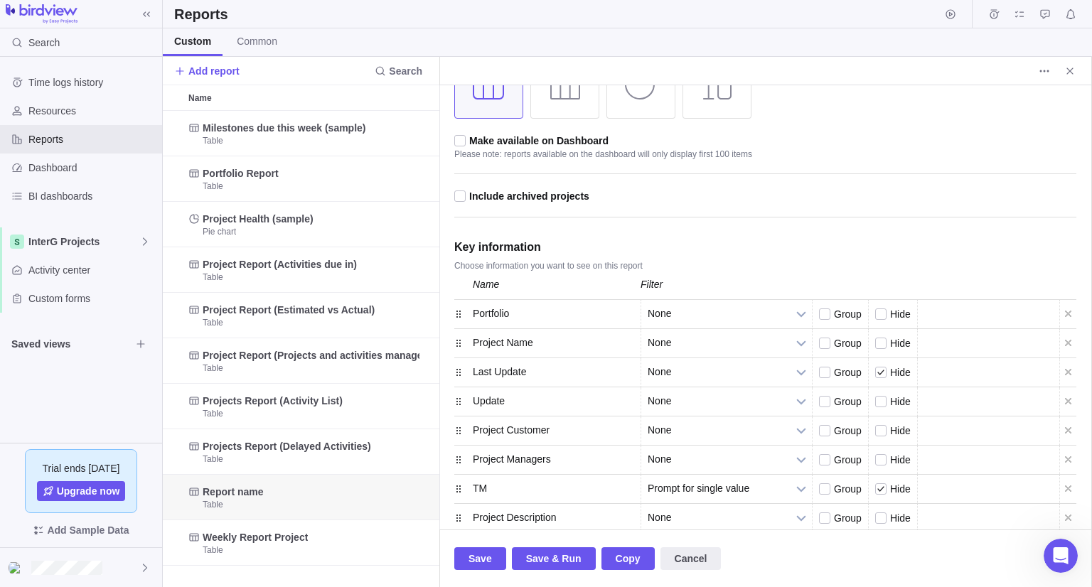
scroll to position [242, 0]
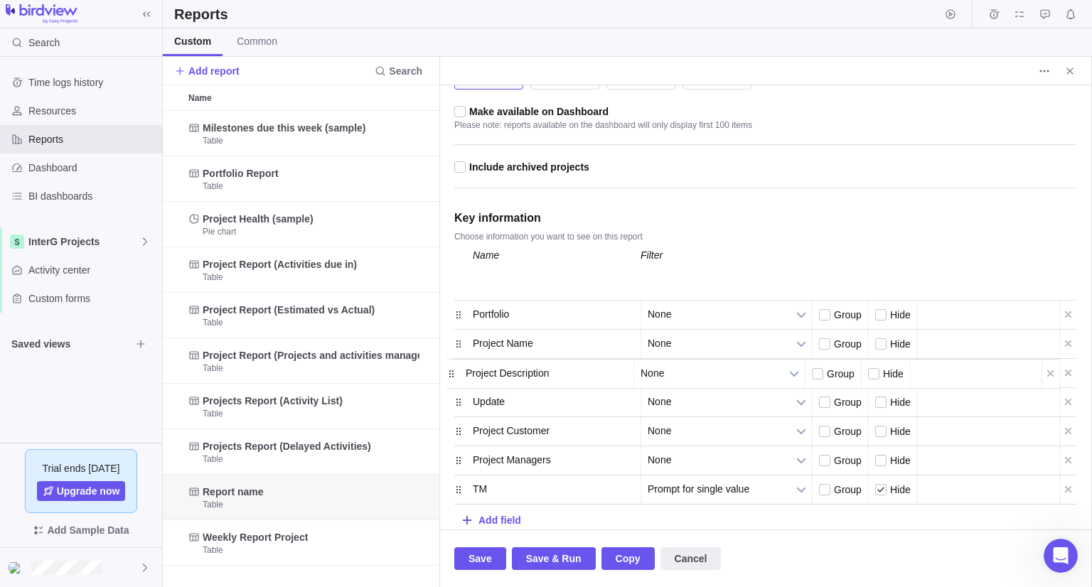
drag, startPoint x: 455, startPoint y: 494, endPoint x: 448, endPoint y: 379, distance: 114.6
drag, startPoint x: 453, startPoint y: 284, endPoint x: 458, endPoint y: 345, distance: 61.3
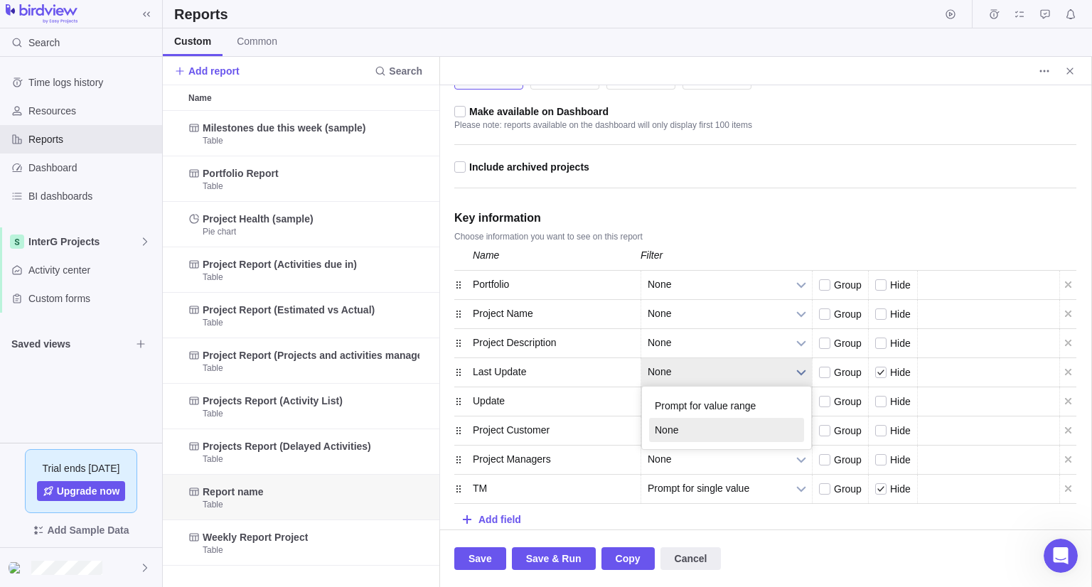
click at [783, 371] on span "None" at bounding box center [716, 372] width 139 height 28
click at [742, 403] on li "Prompt for value range" at bounding box center [726, 406] width 155 height 24
click at [484, 561] on span "Save" at bounding box center [479, 558] width 23 height 17
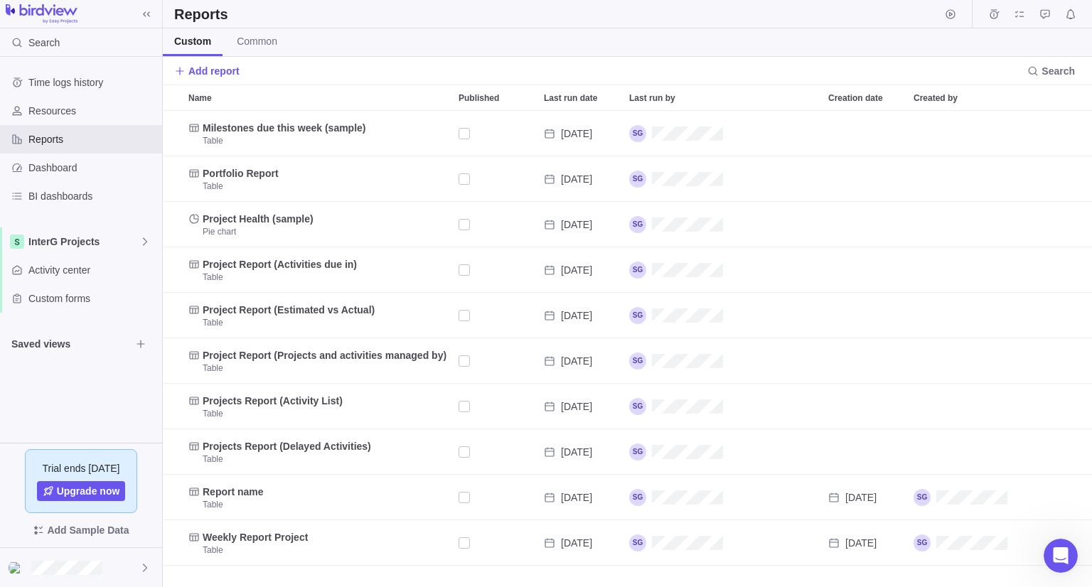
scroll to position [465, 918]
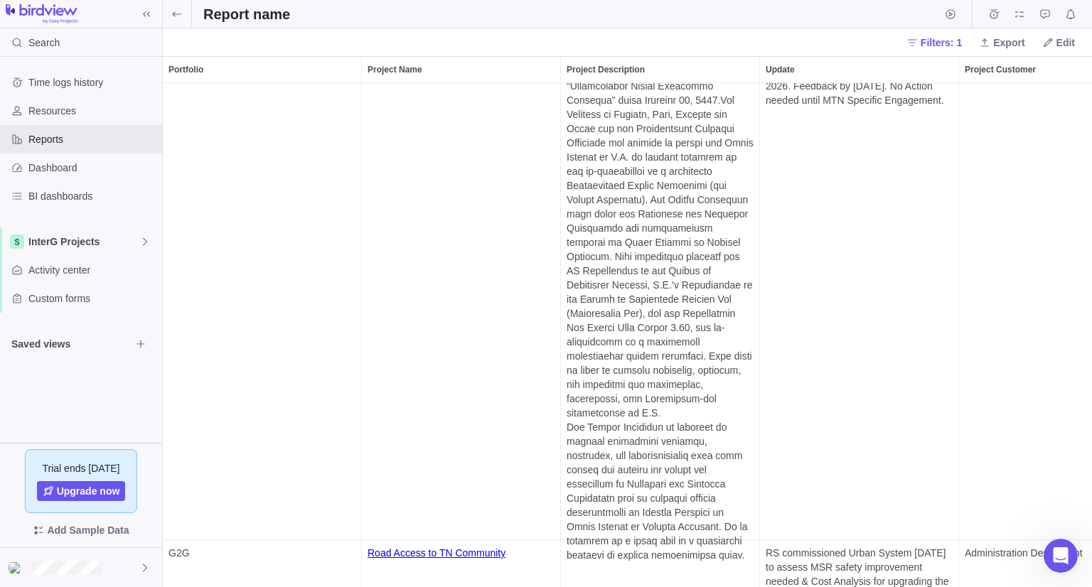
scroll to position [426, 0]
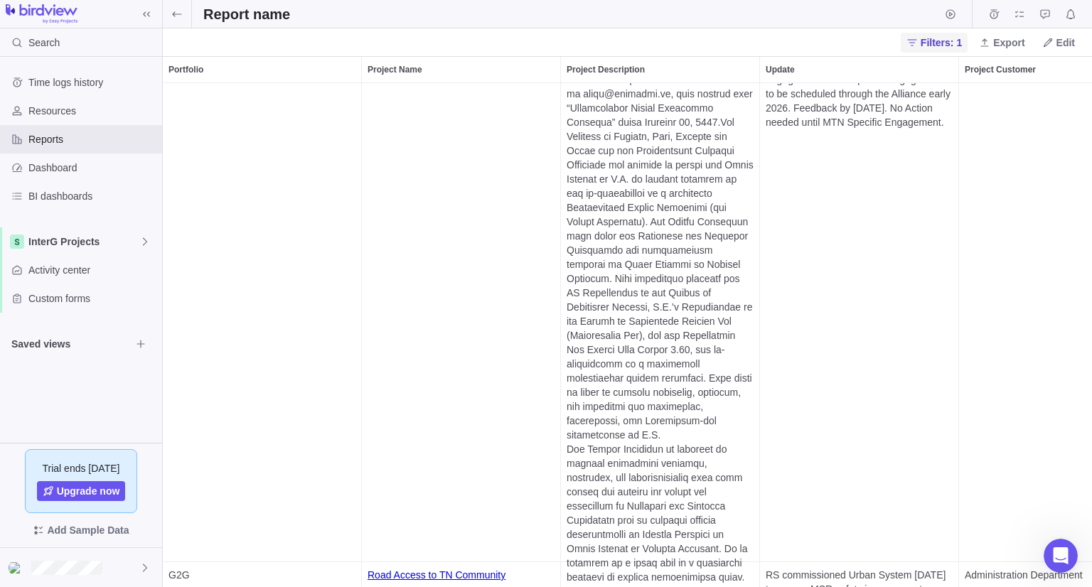
click at [947, 43] on span "Filters: 1" at bounding box center [940, 43] width 41 height 14
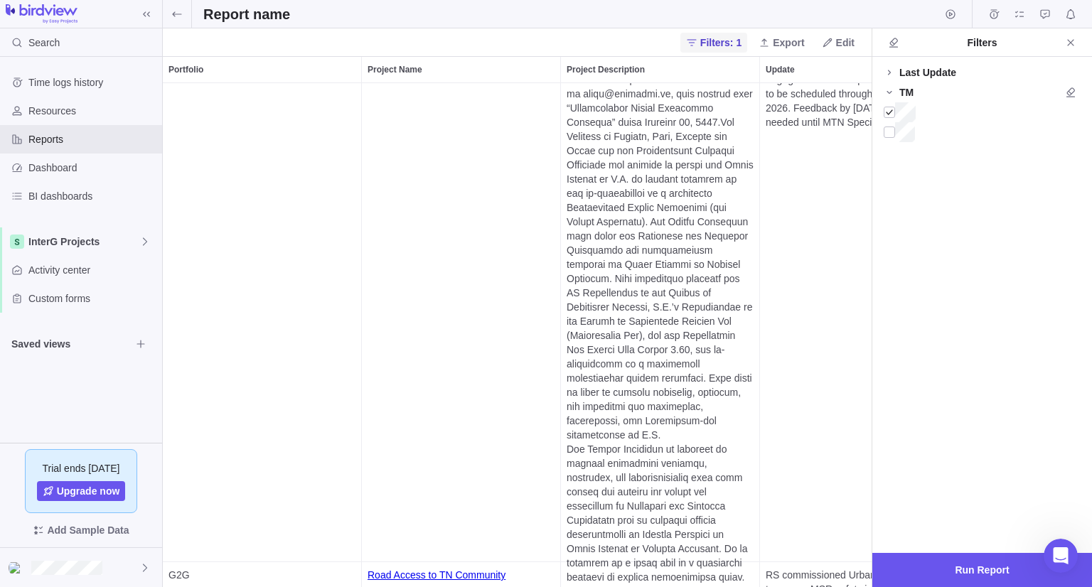
scroll to position [492, 697]
click at [889, 75] on icon at bounding box center [888, 72] width 11 height 11
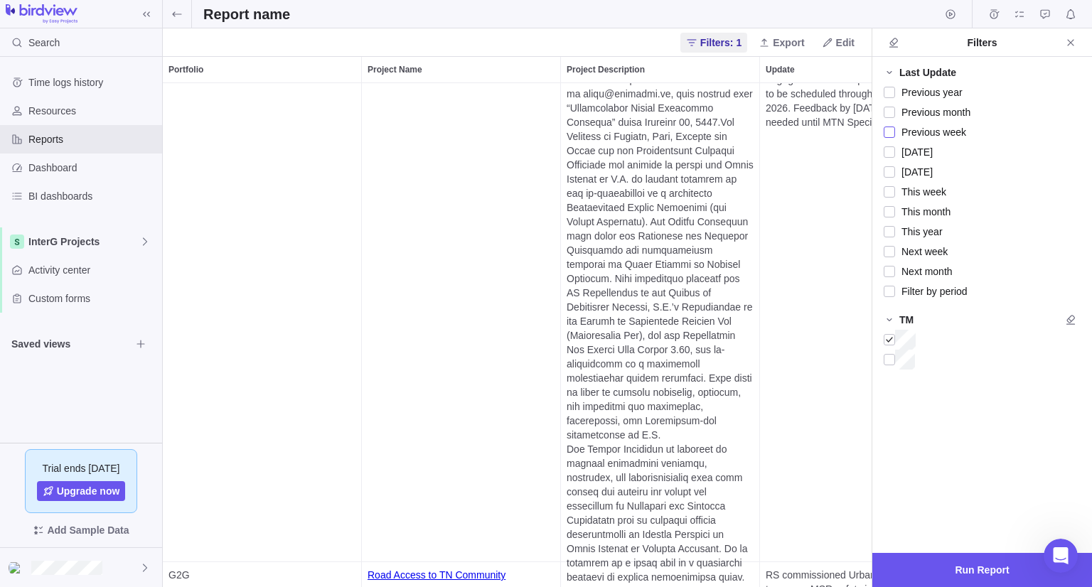
click at [888, 131] on div at bounding box center [888, 132] width 11 height 20
click at [1003, 566] on span "Run Report" at bounding box center [981, 569] width 54 height 17
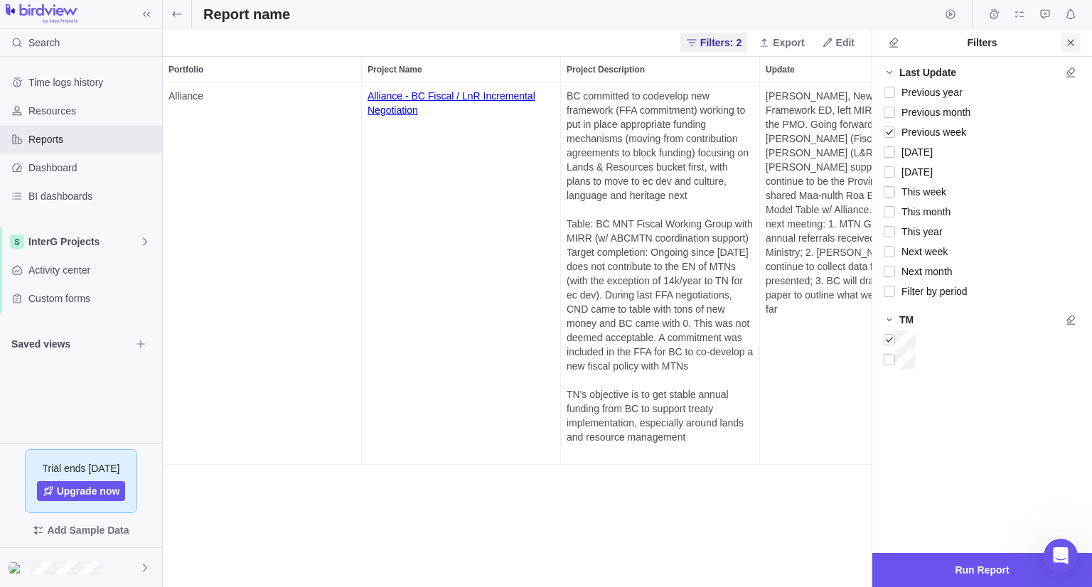
click at [1066, 43] on icon "Close" at bounding box center [1070, 42] width 11 height 11
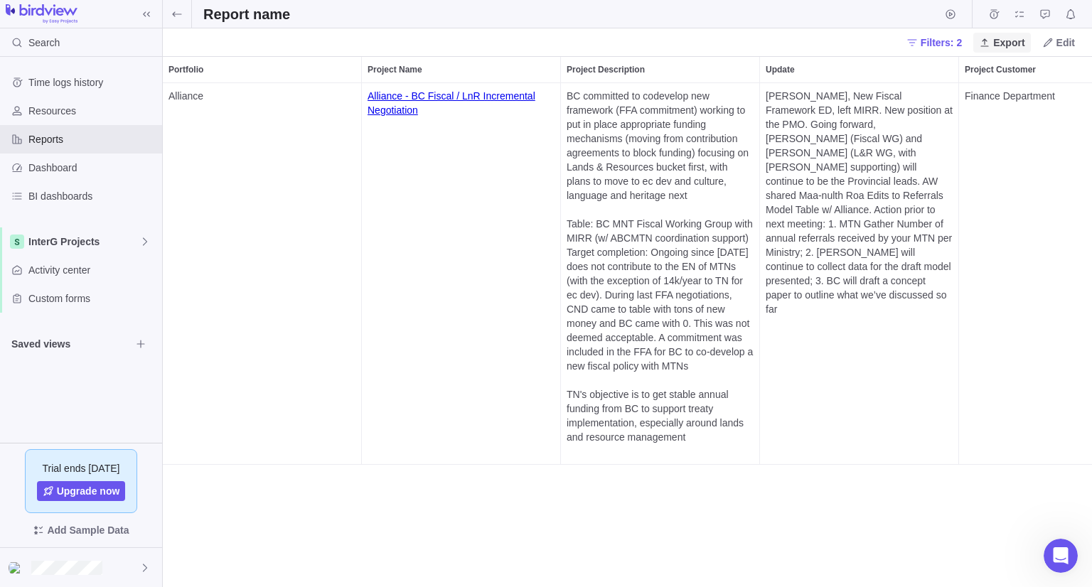
click at [1001, 38] on span "Export" at bounding box center [1008, 43] width 31 height 14
click at [1006, 95] on span "Export to Excel" at bounding box center [1021, 95] width 67 height 14
click at [947, 42] on span "Filters: 2" at bounding box center [940, 43] width 41 height 14
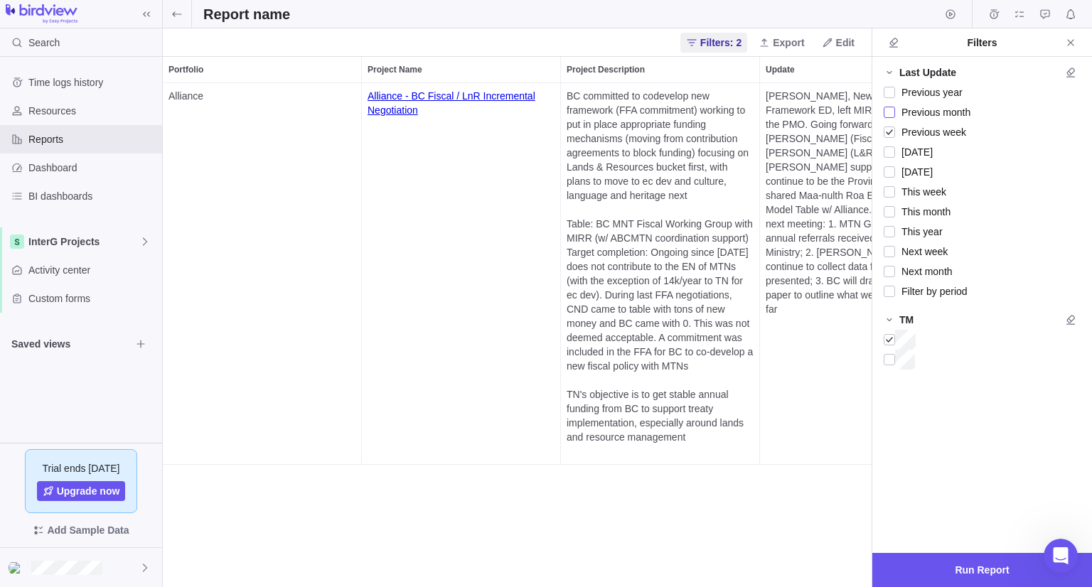
click at [887, 112] on div at bounding box center [888, 112] width 11 height 20
click at [890, 133] on div at bounding box center [888, 132] width 11 height 20
drag, startPoint x: 887, startPoint y: 112, endPoint x: 910, endPoint y: 183, distance: 74.2
click at [887, 112] on div at bounding box center [888, 112] width 11 height 20
click at [971, 561] on span "Run Report" at bounding box center [981, 569] width 54 height 17
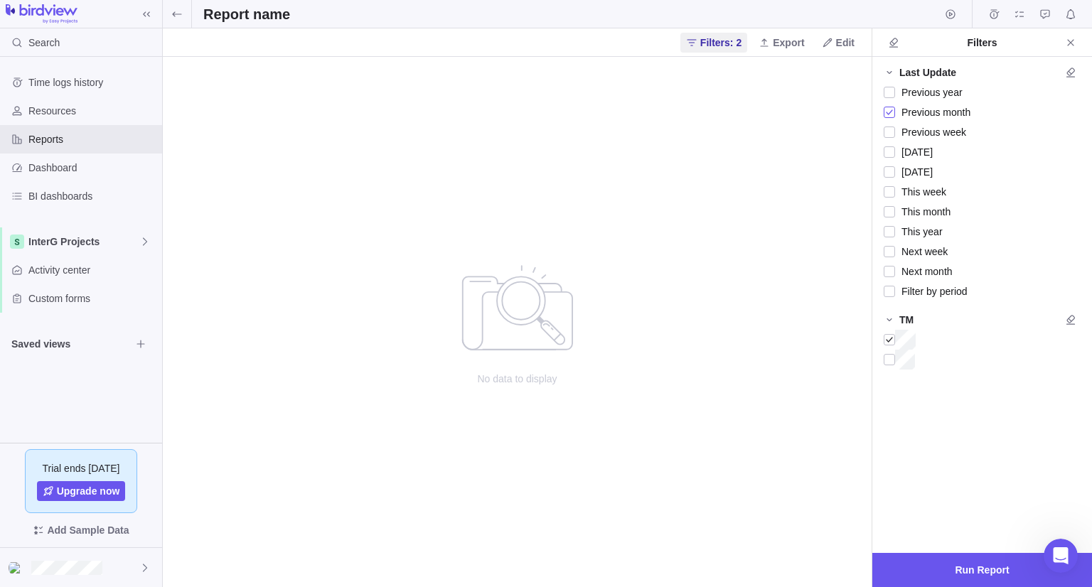
click at [890, 109] on div at bounding box center [888, 112] width 11 height 20
click at [888, 196] on div at bounding box center [888, 192] width 11 height 20
click at [954, 572] on span "Run Report" at bounding box center [982, 570] width 220 height 34
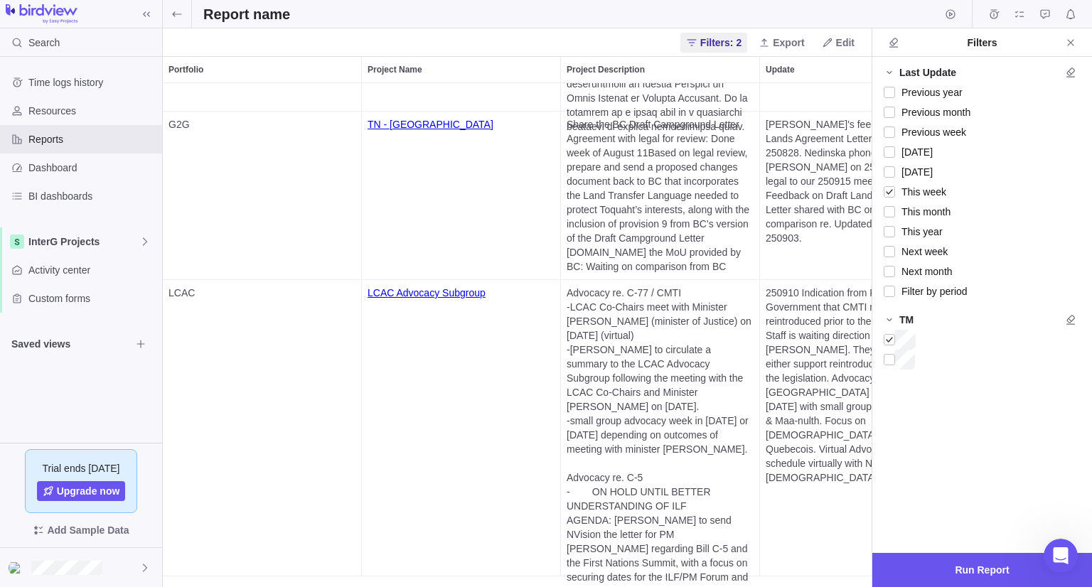
scroll to position [0, 0]
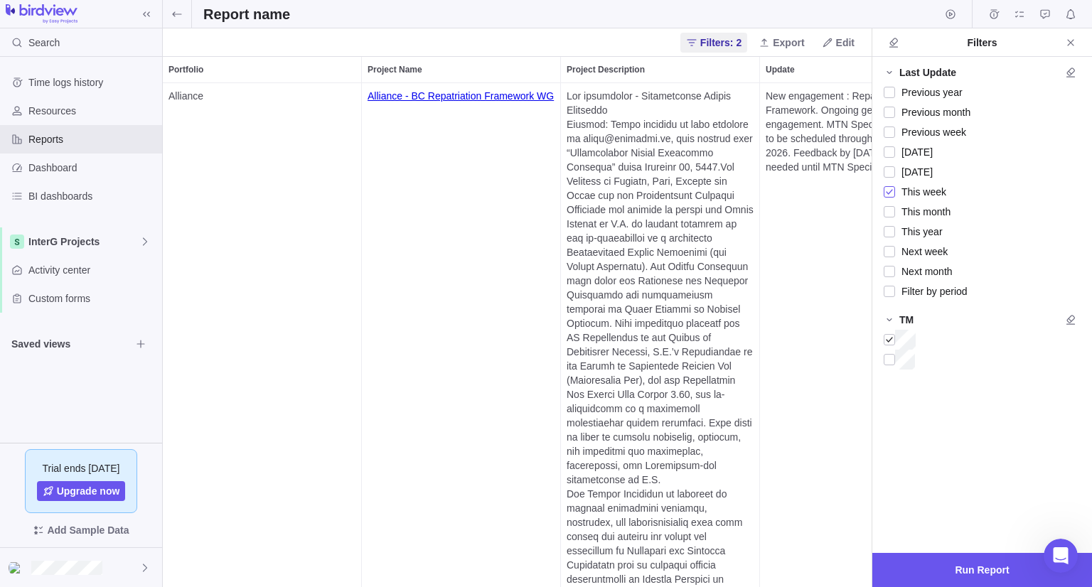
click at [888, 195] on div at bounding box center [888, 192] width 11 height 20
click at [888, 214] on div at bounding box center [888, 212] width 11 height 20
click at [967, 572] on span "Run Report" at bounding box center [981, 569] width 54 height 17
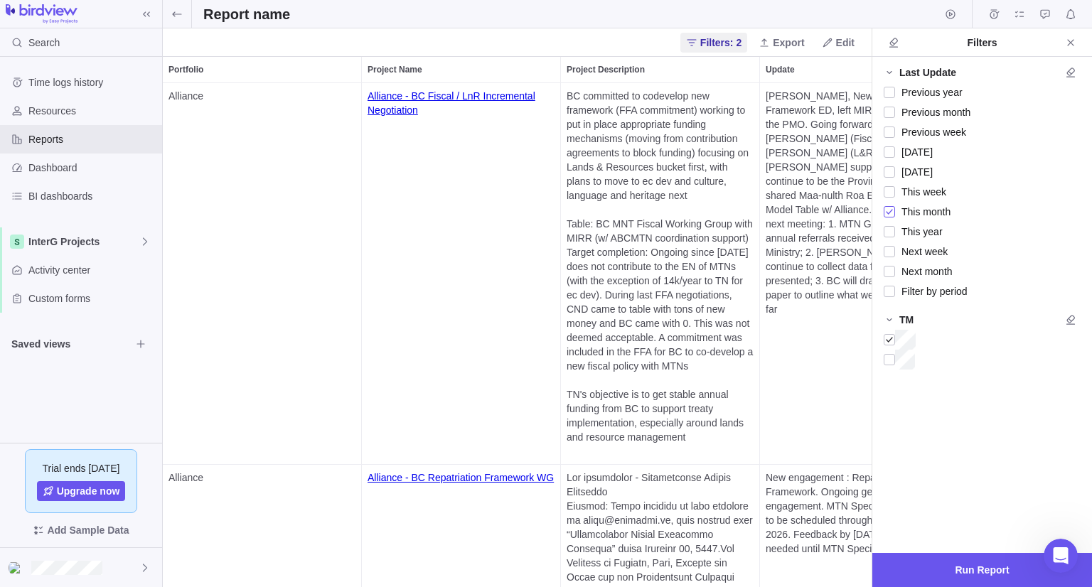
click at [890, 209] on div at bounding box center [888, 212] width 11 height 20
click at [891, 252] on div at bounding box center [888, 252] width 11 height 20
click at [966, 569] on span "Run Report" at bounding box center [981, 569] width 54 height 17
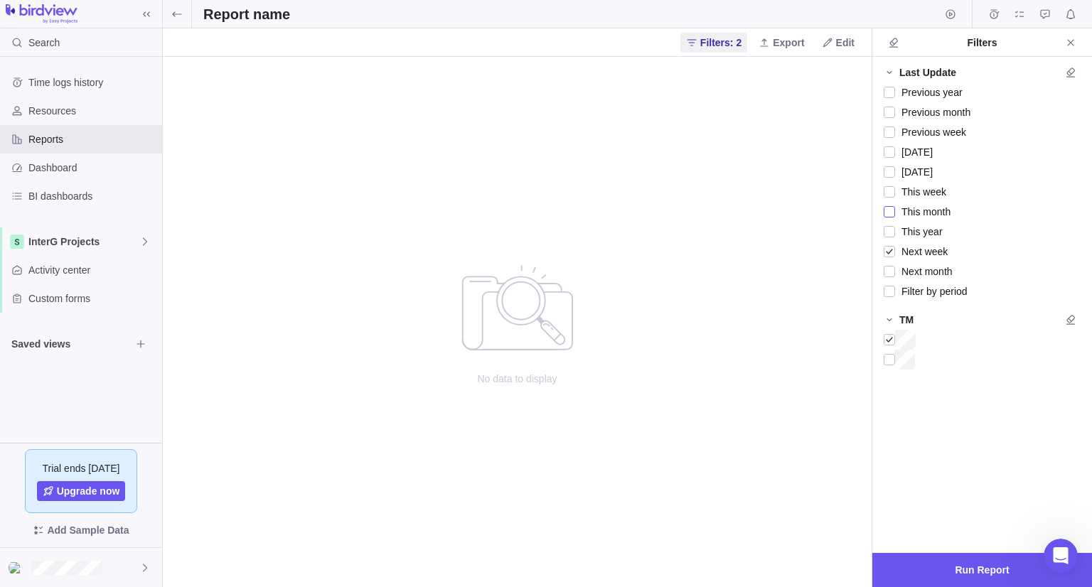
click at [889, 213] on div at bounding box center [888, 212] width 11 height 20
click at [942, 566] on span "Run Report" at bounding box center [982, 570] width 220 height 34
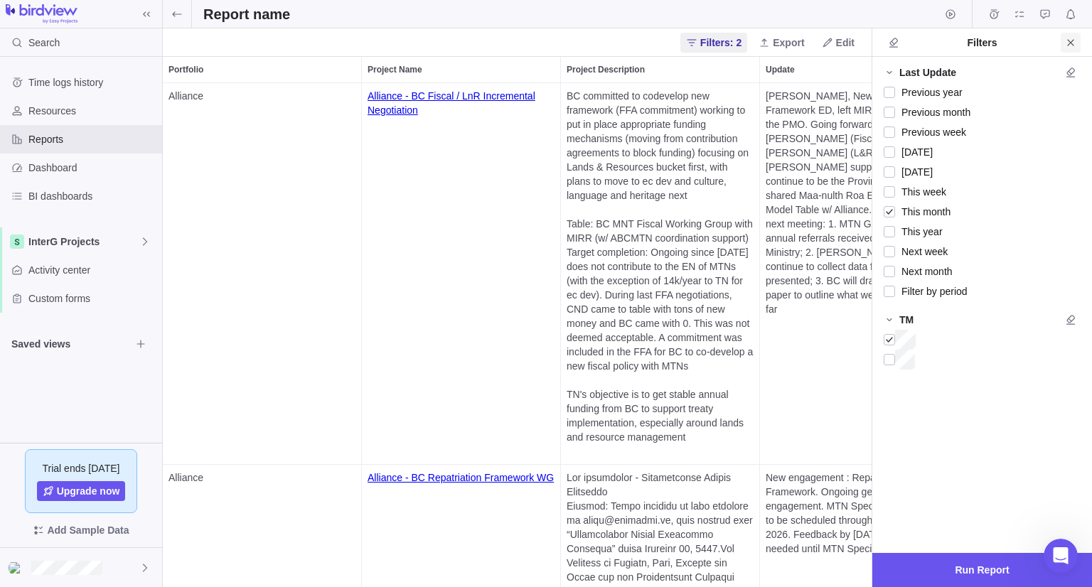
click at [1071, 40] on icon "Close" at bounding box center [1070, 42] width 11 height 11
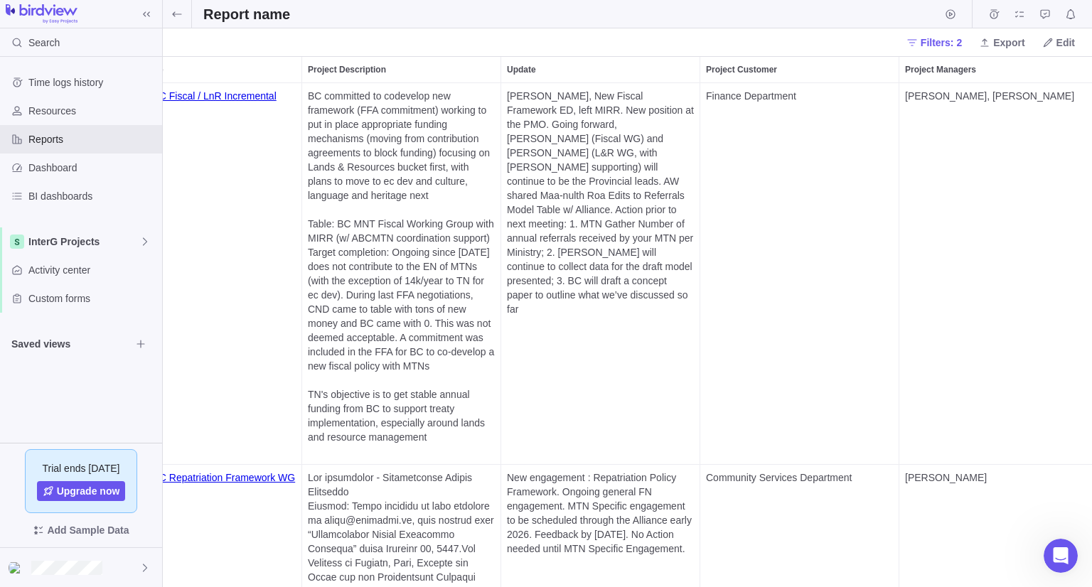
scroll to position [0, 276]
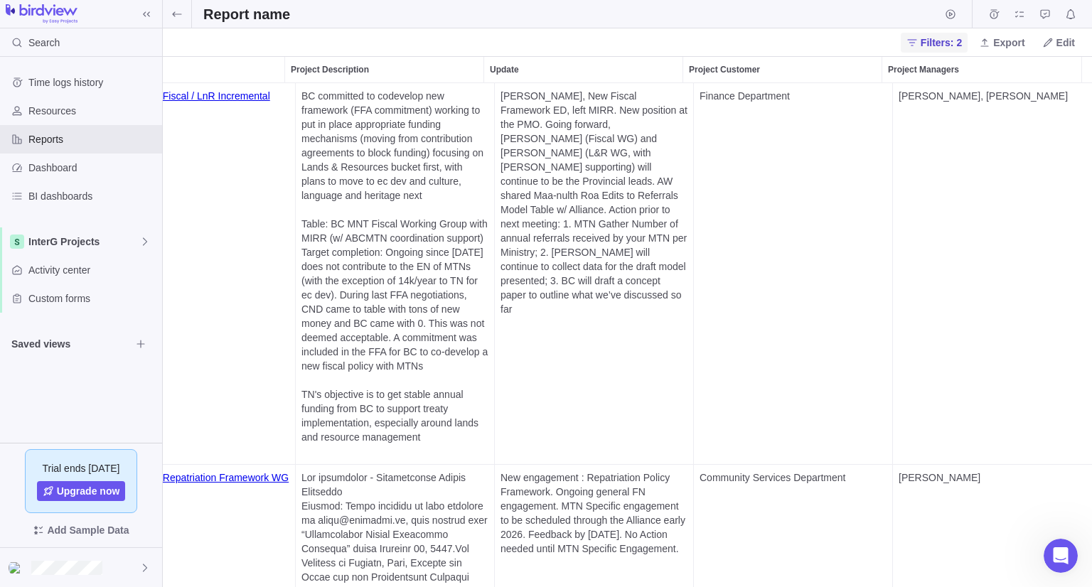
click at [942, 45] on span "Filters: 2" at bounding box center [940, 43] width 41 height 14
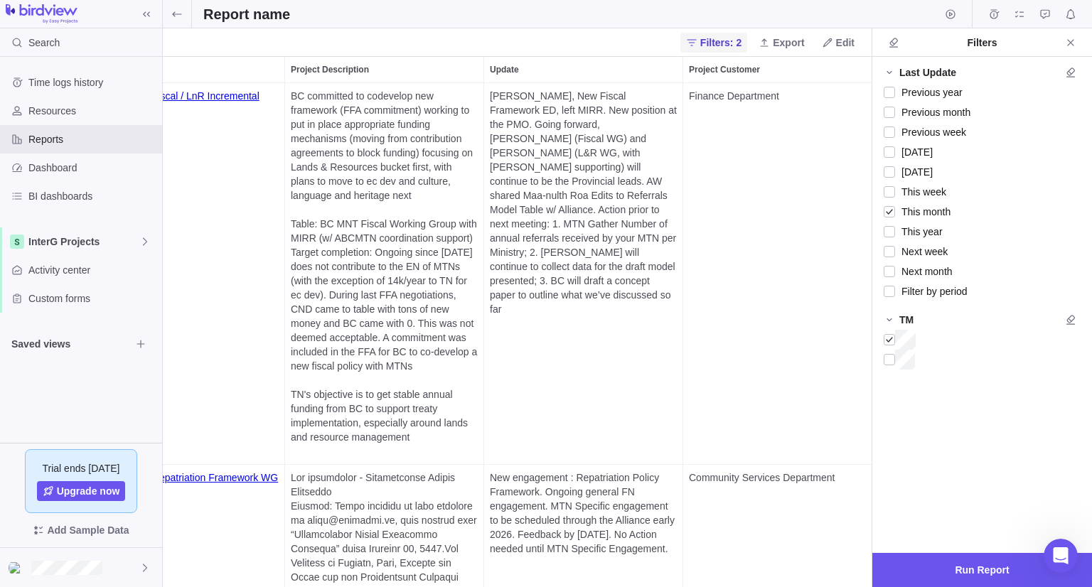
scroll to position [492, 697]
click at [888, 213] on div at bounding box center [888, 212] width 11 height 20
drag, startPoint x: 1067, startPoint y: 43, endPoint x: 969, endPoint y: 517, distance: 484.0
click at [964, 471] on div "Filters Last Update Previous year Previous month Previous week [DATE] [DATE] Th…" at bounding box center [981, 307] width 220 height 559
click at [977, 573] on span "Run Report" at bounding box center [981, 569] width 54 height 17
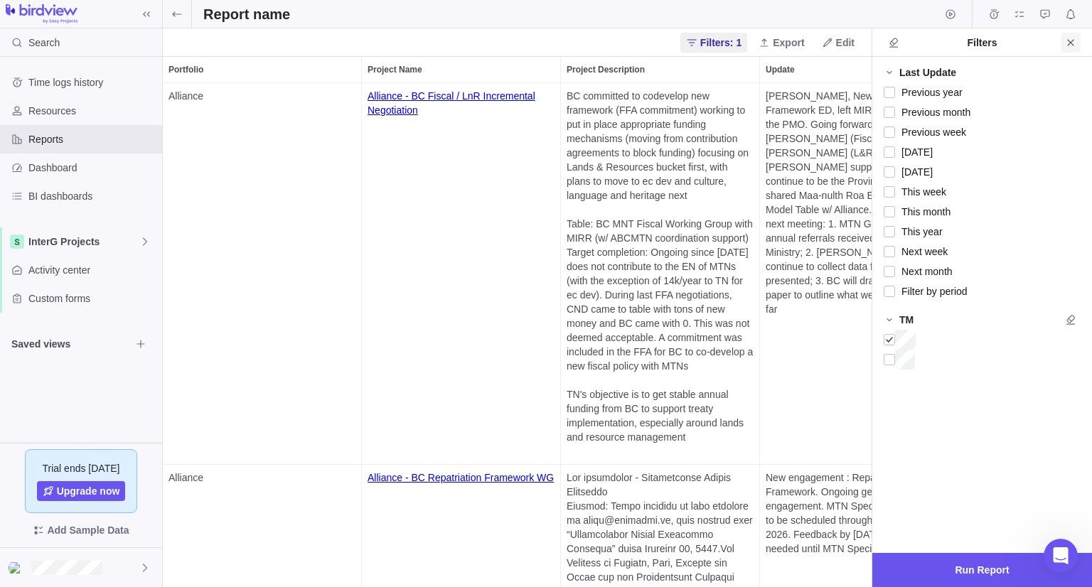
click at [1069, 41] on icon "Close" at bounding box center [1070, 42] width 6 height 6
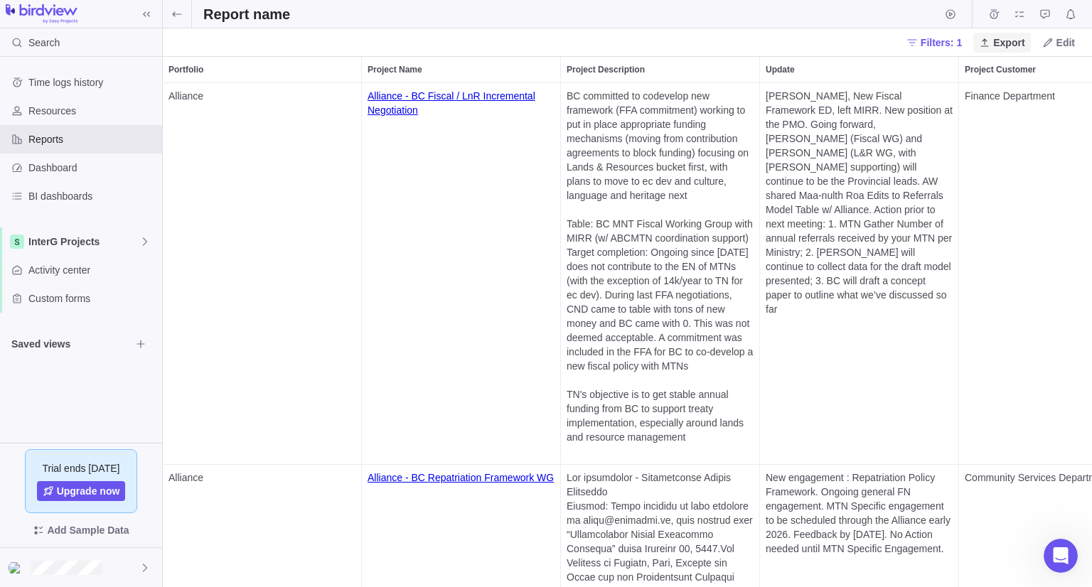
click at [1015, 47] on span "Export" at bounding box center [1008, 43] width 31 height 14
click at [1016, 94] on span "Export to Excel" at bounding box center [1021, 95] width 67 height 14
click at [176, 11] on icon at bounding box center [176, 14] width 11 height 11
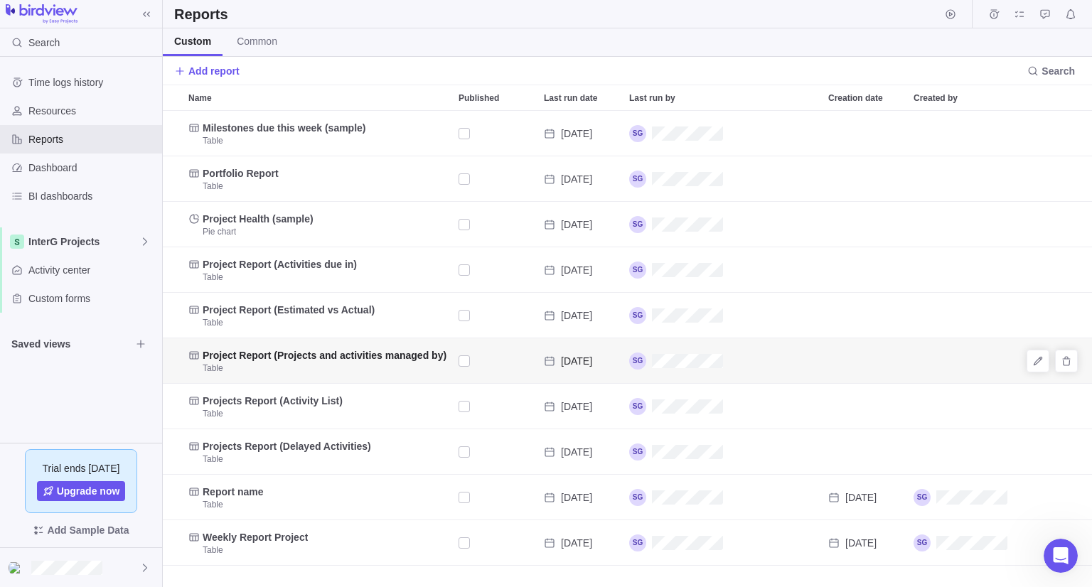
scroll to position [465, 918]
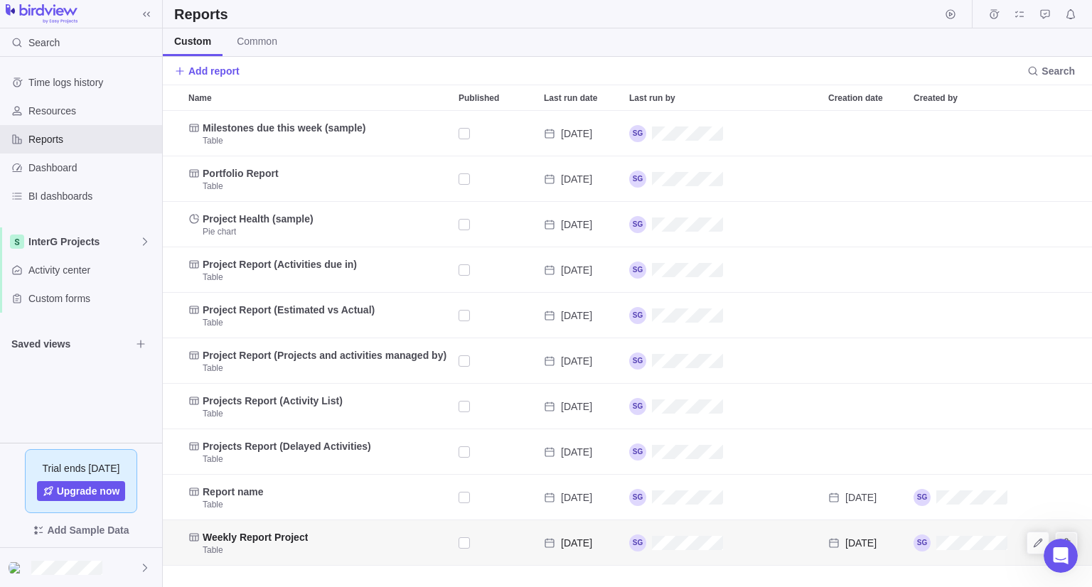
click at [1068, 535] on span "Delete" at bounding box center [1066, 543] width 20 height 20
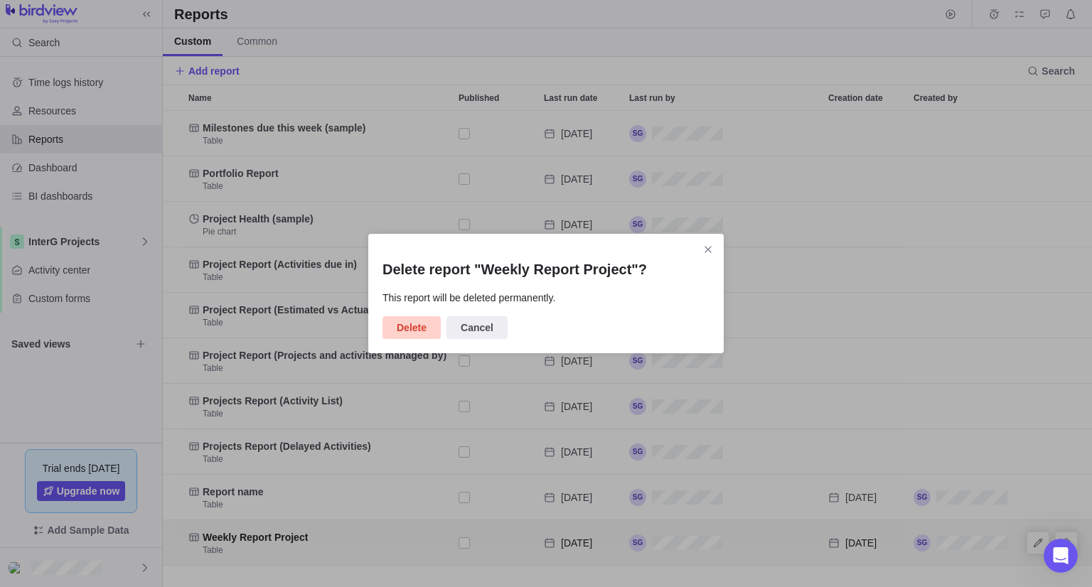
click at [404, 325] on span "Delete" at bounding box center [412, 327] width 30 height 17
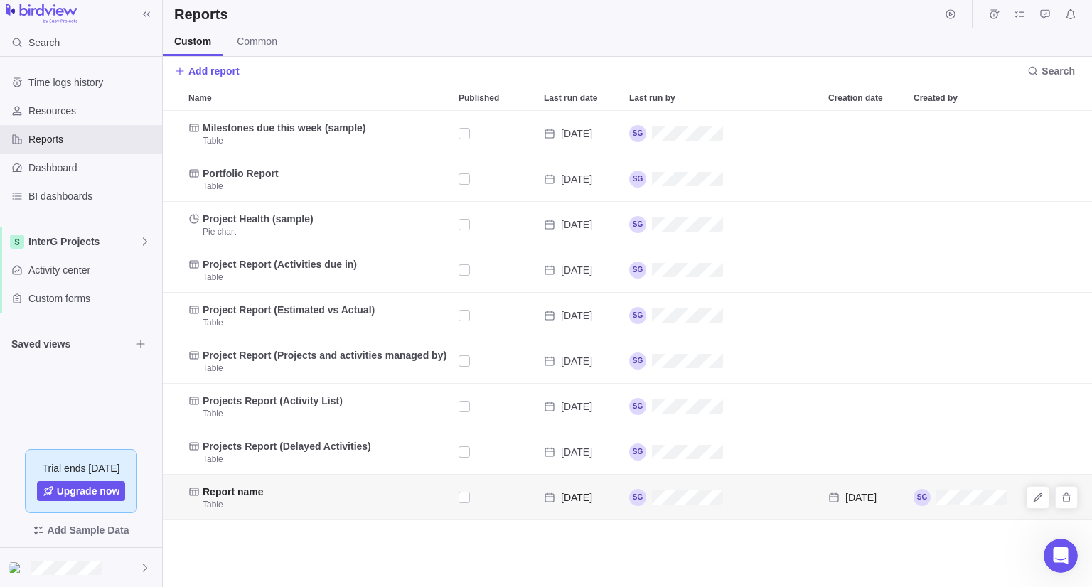
drag, startPoint x: 1039, startPoint y: 501, endPoint x: 200, endPoint y: 497, distance: 839.3
click at [193, 480] on div "Report name Table Sep [DATE]" at bounding box center [645, 497] width 964 height 45
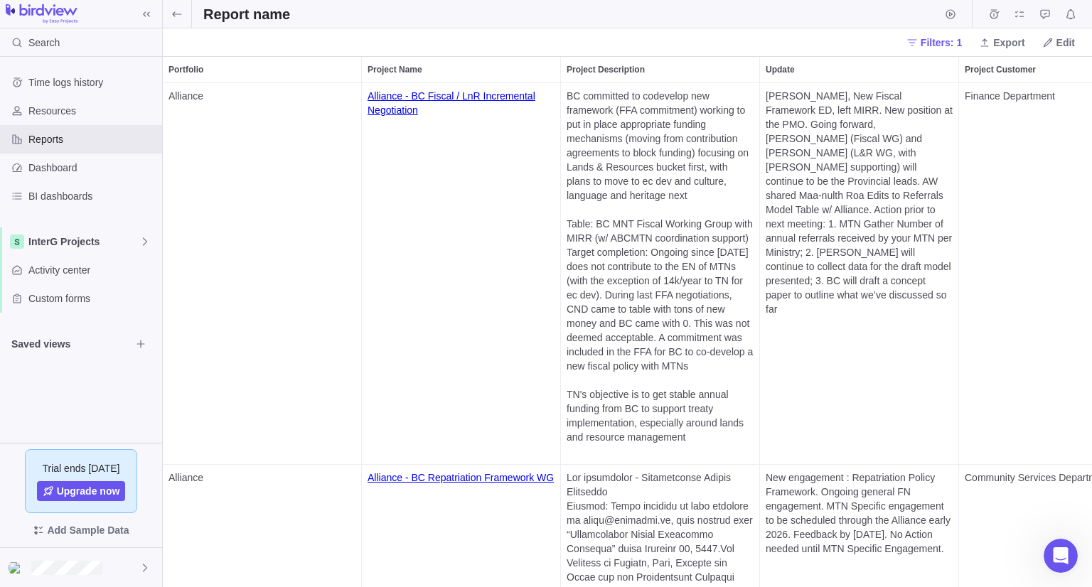
scroll to position [492, 918]
click at [173, 18] on icon at bounding box center [176, 14] width 11 height 11
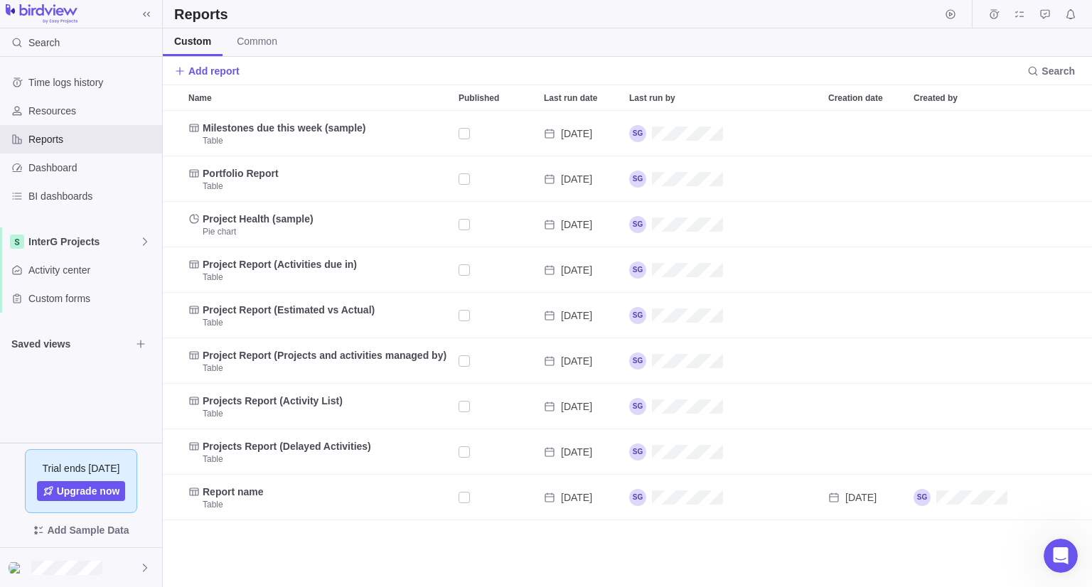
scroll to position [465, 918]
drag, startPoint x: 244, startPoint y: 499, endPoint x: 466, endPoint y: 524, distance: 223.2
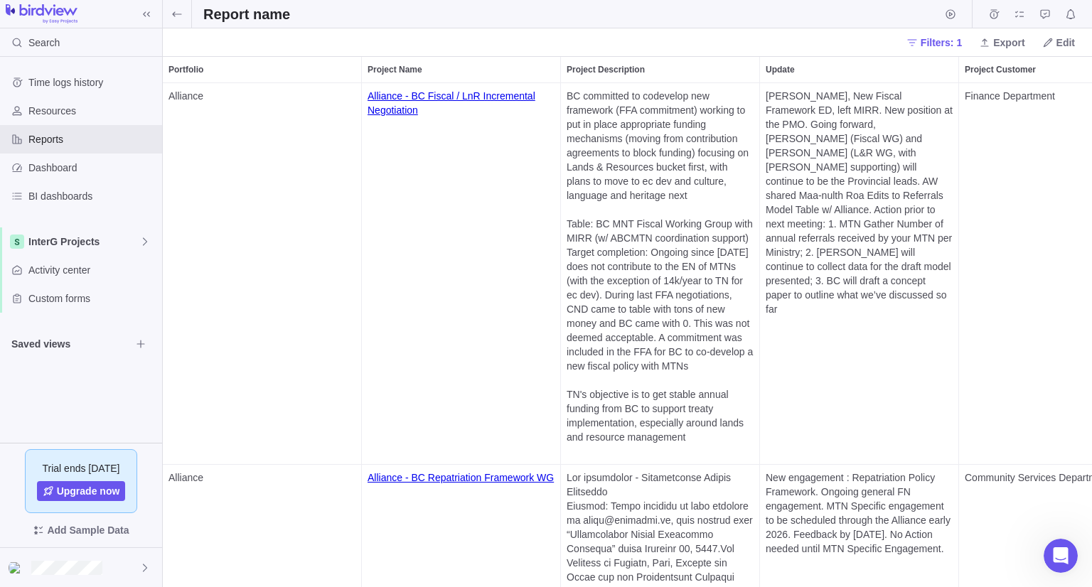
scroll to position [492, 918]
click at [249, 25] on div "Report name" at bounding box center [627, 14] width 929 height 28
click at [239, 8] on h2 "Report name" at bounding box center [246, 14] width 87 height 20
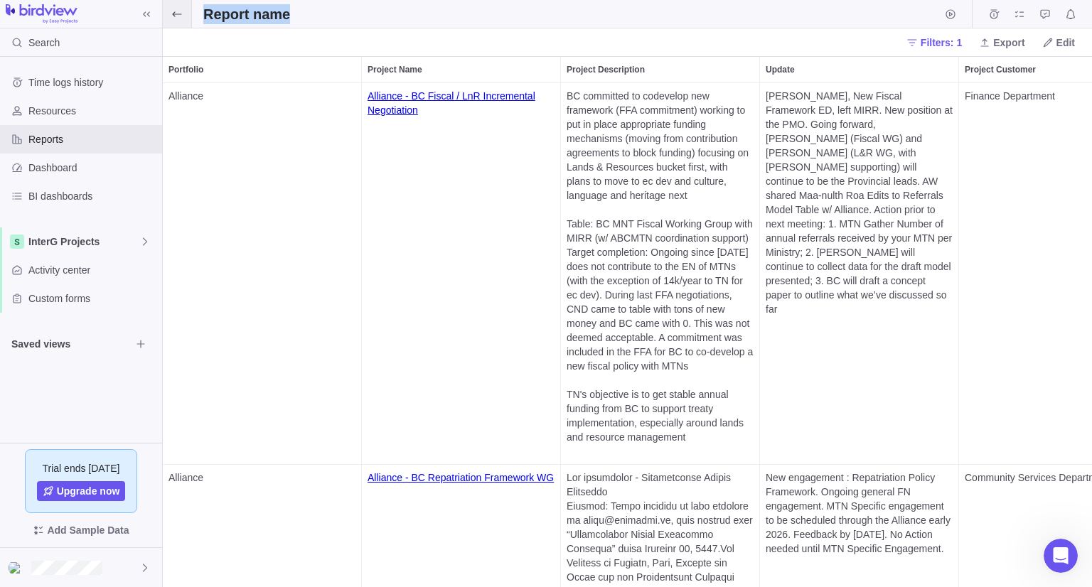
click at [178, 11] on icon at bounding box center [176, 14] width 11 height 11
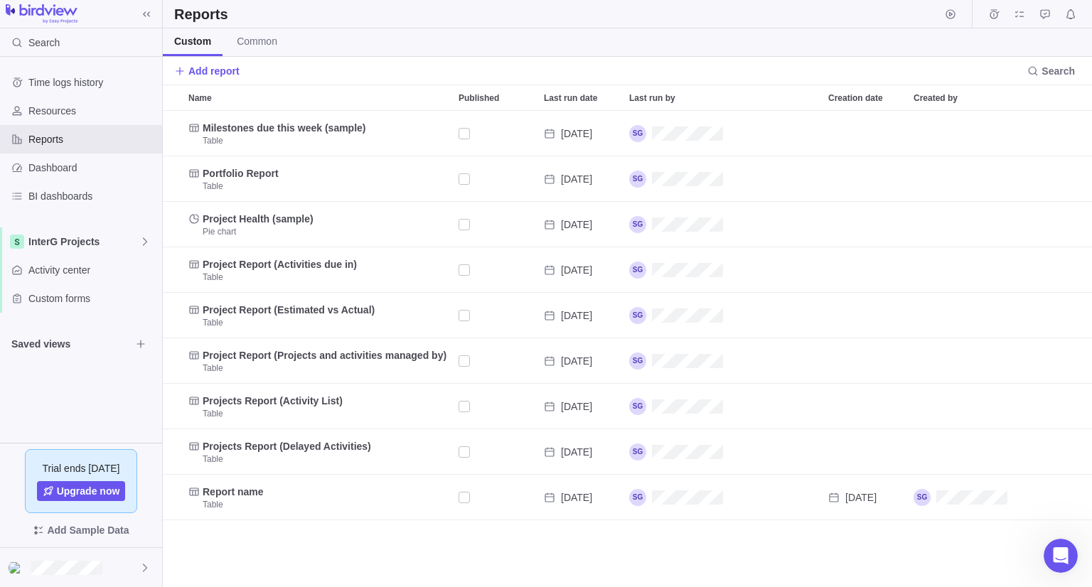
scroll to position [11, 11]
click at [1042, 495] on icon "Edit" at bounding box center [1037, 497] width 11 height 11
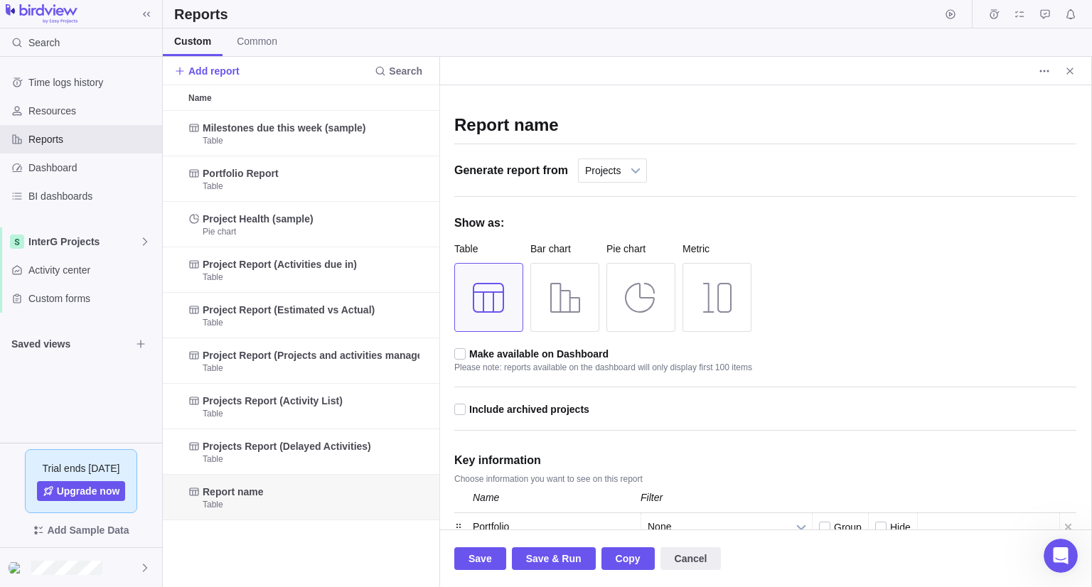
scroll to position [465, 265]
click at [576, 123] on input "Weekly Report Project" at bounding box center [765, 126] width 622 height 35
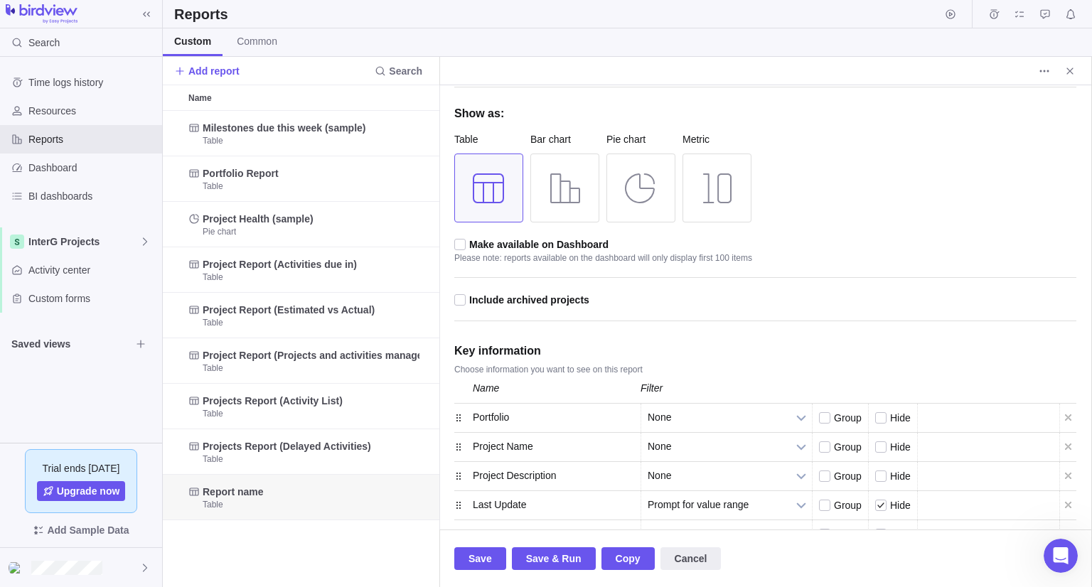
scroll to position [242, 0]
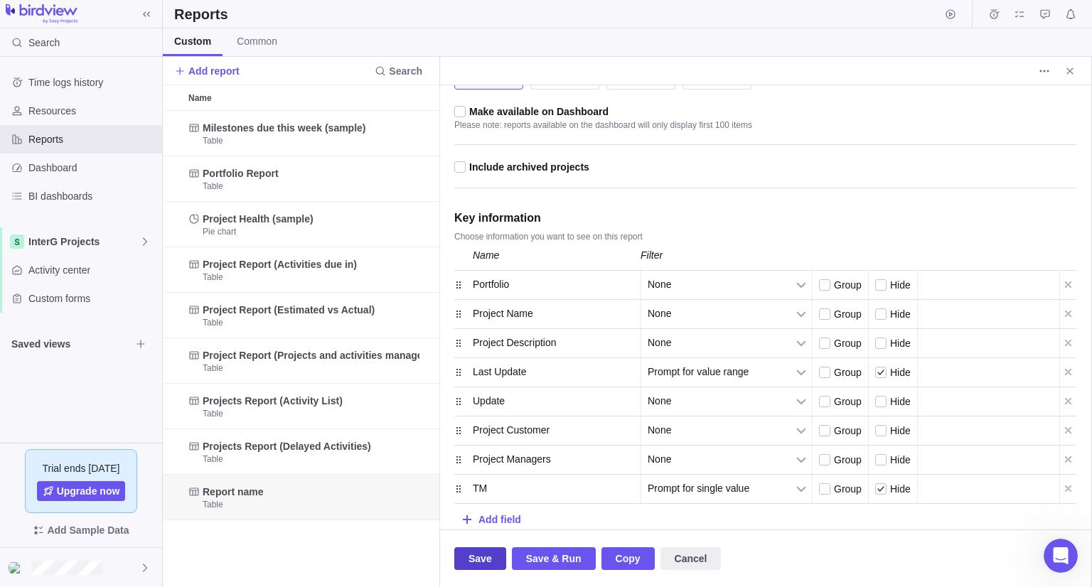
click at [472, 561] on span "Save" at bounding box center [479, 558] width 23 height 17
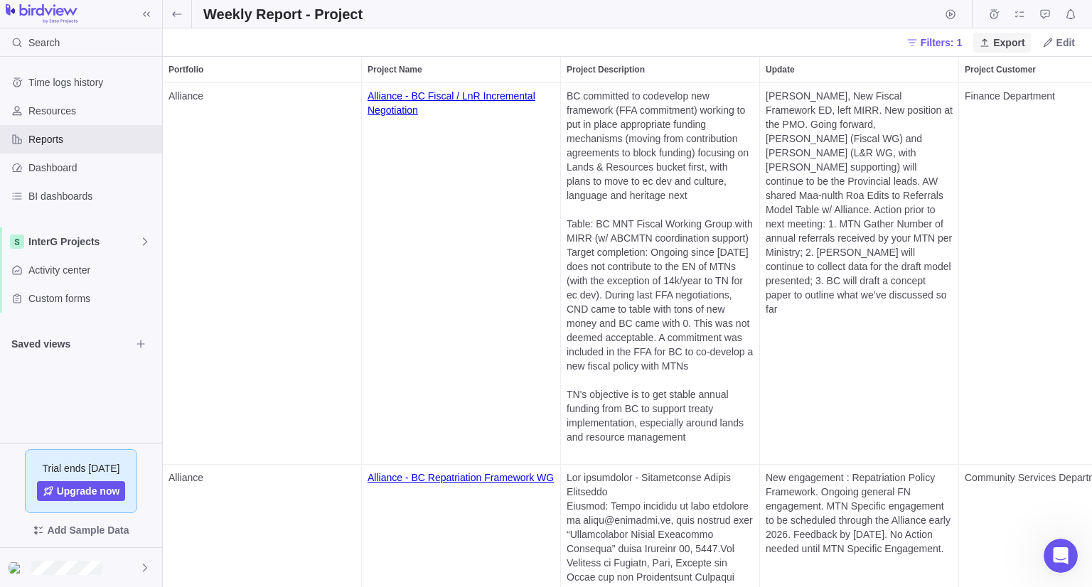
click at [1006, 48] on span "Export" at bounding box center [1008, 43] width 31 height 14
click at [1007, 70] on span "Export to PDF" at bounding box center [1019, 72] width 63 height 14
click at [1056, 41] on span "Edit" at bounding box center [1058, 43] width 44 height 20
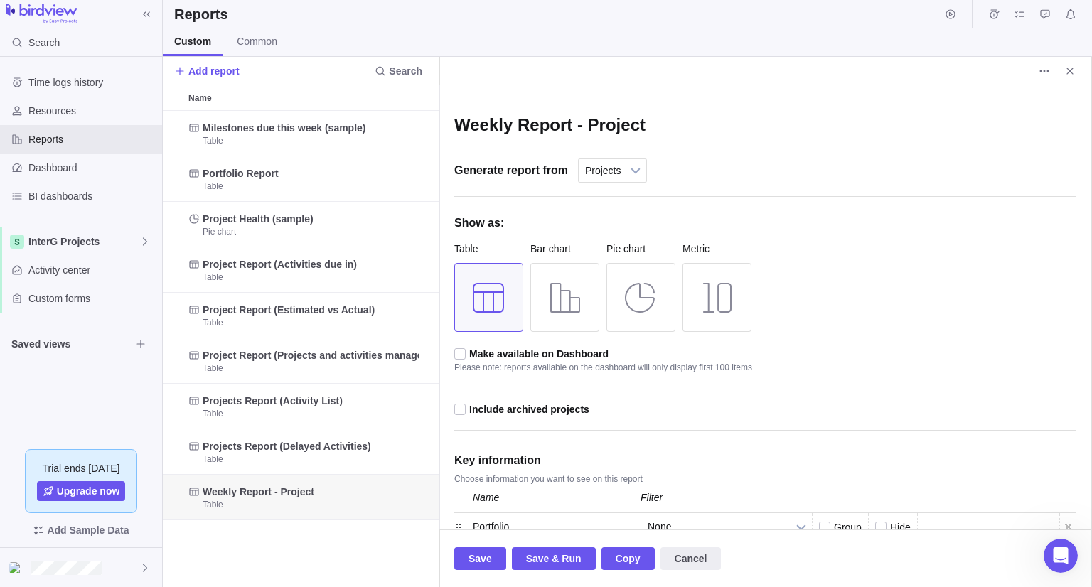
scroll to position [11, 11]
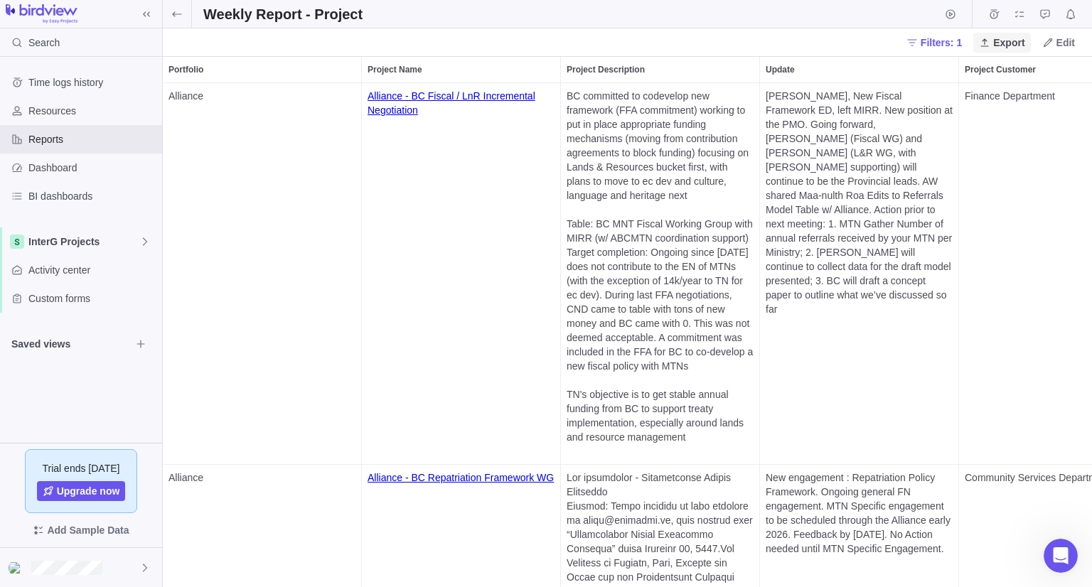
scroll to position [492, 918]
click at [1003, 45] on span "Export" at bounding box center [1008, 43] width 31 height 14
click at [998, 95] on span "Export to Excel" at bounding box center [1021, 95] width 67 height 14
click at [57, 239] on span "InterG Projects" at bounding box center [83, 242] width 111 height 14
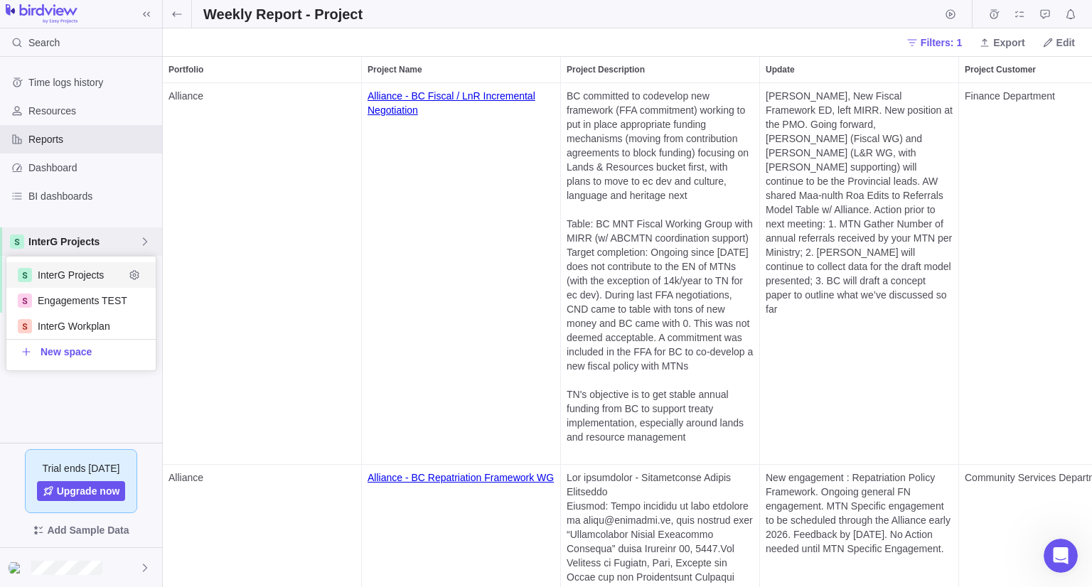
scroll to position [102, 139]
click at [66, 282] on div "InterG Projects" at bounding box center [80, 275] width 149 height 26
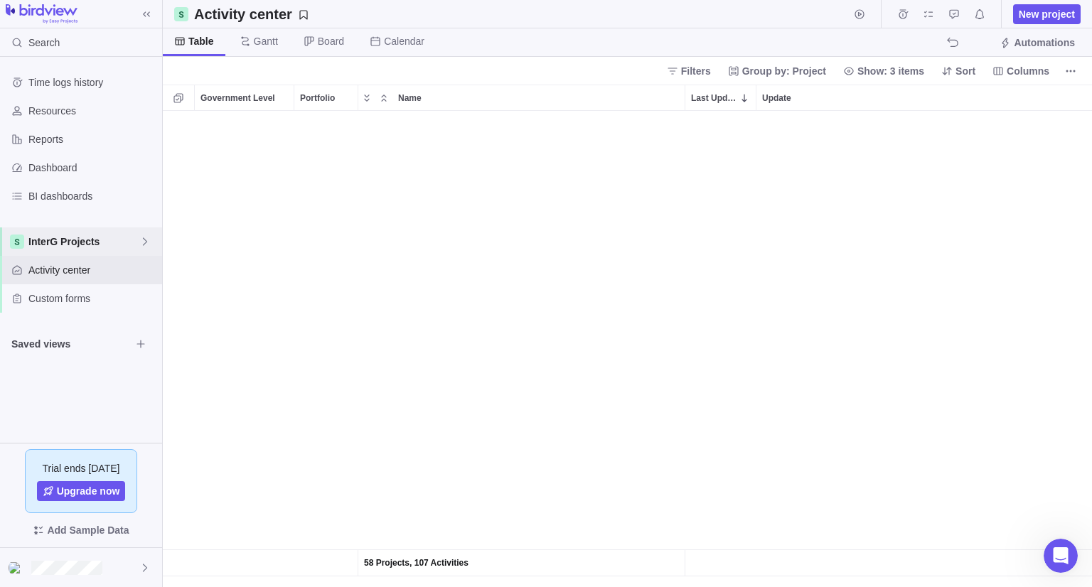
scroll to position [574, 0]
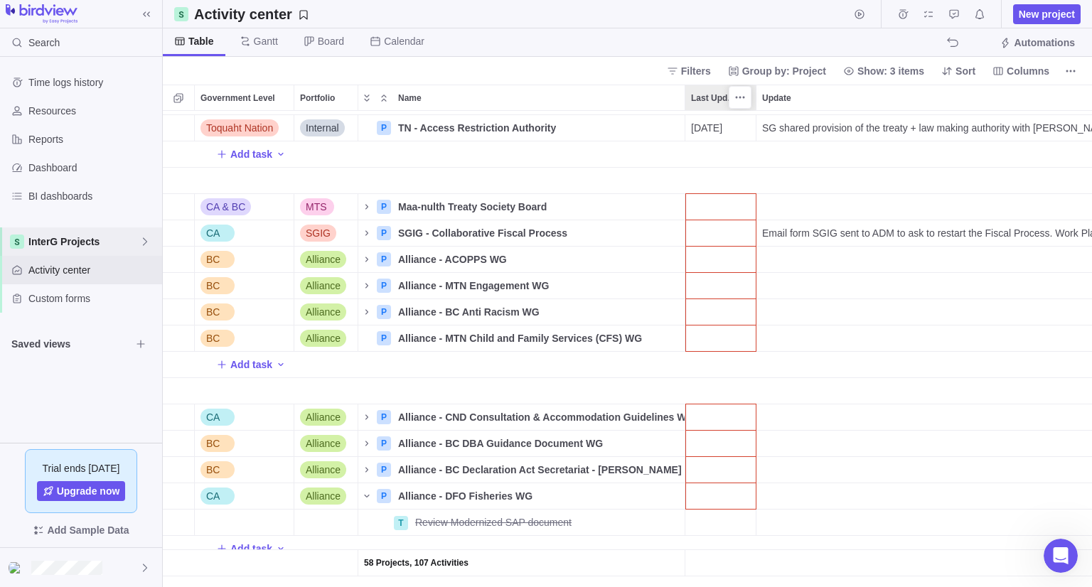
click at [718, 97] on span "Last Update" at bounding box center [713, 98] width 45 height 14
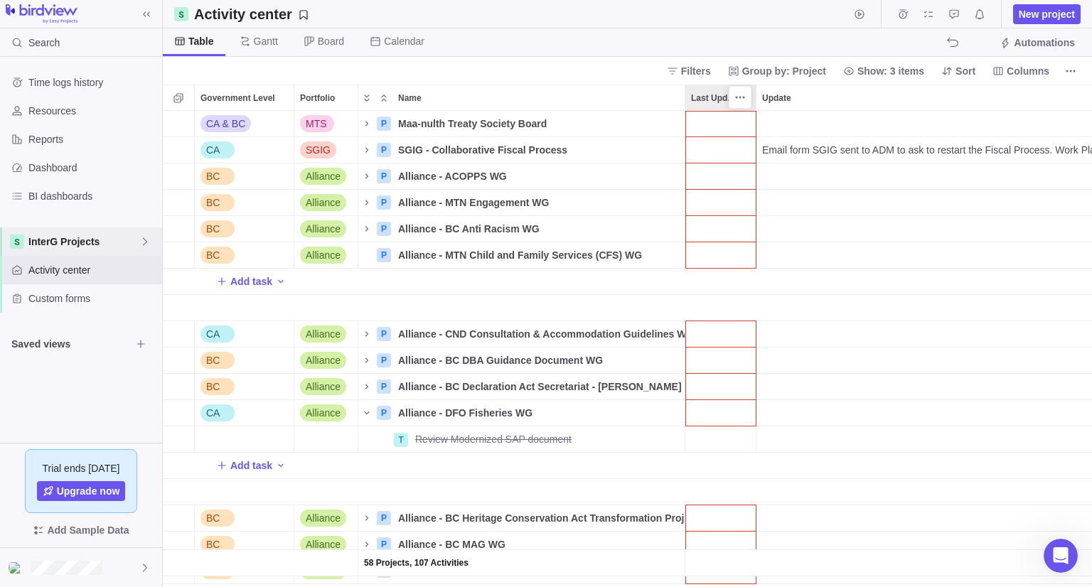
scroll to position [465, 918]
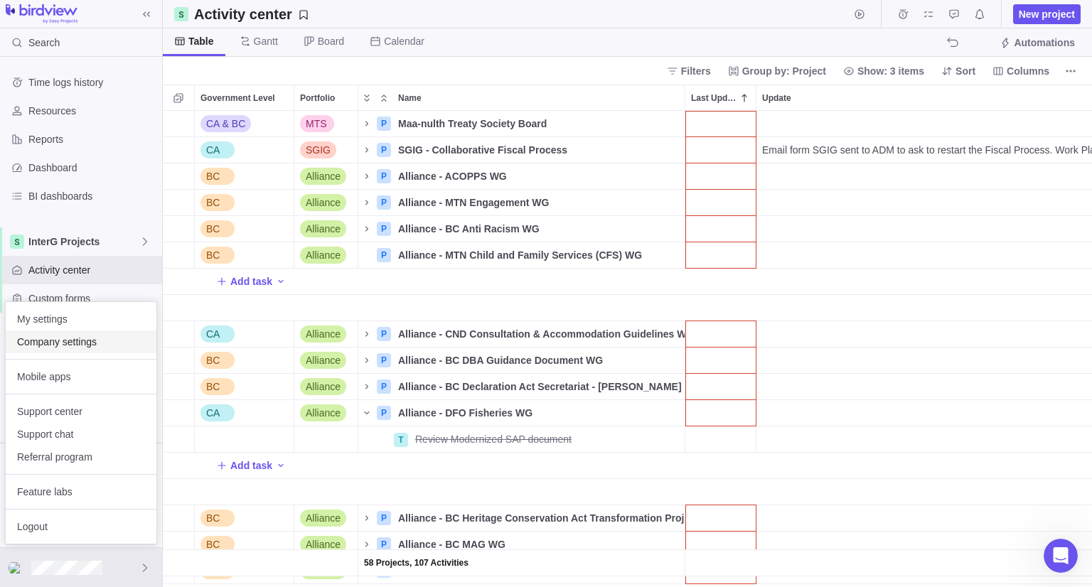
click at [54, 346] on span "Company settings" at bounding box center [81, 342] width 128 height 14
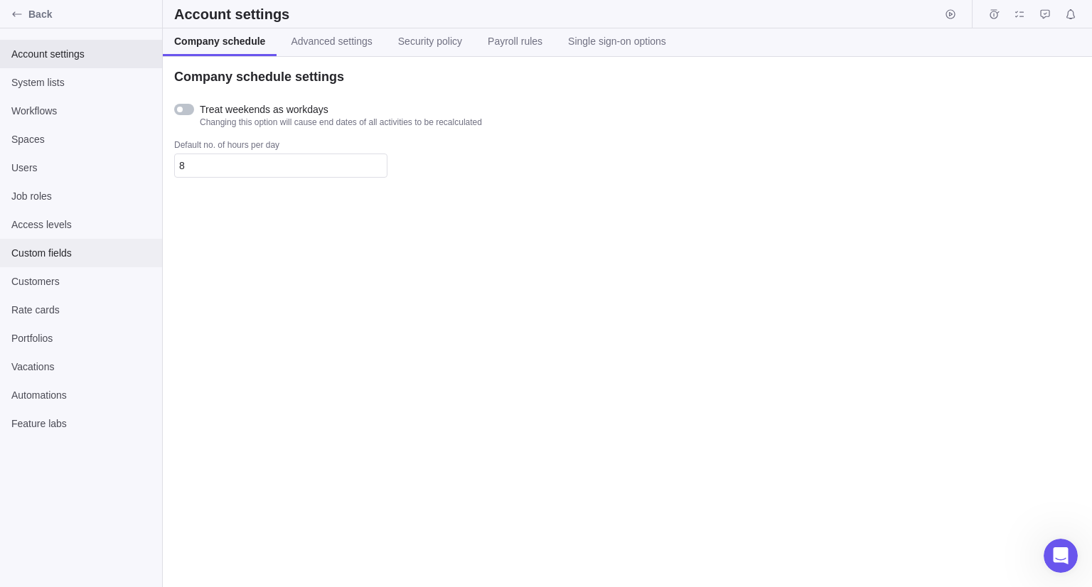
click at [38, 252] on span "Custom fields" at bounding box center [80, 253] width 139 height 14
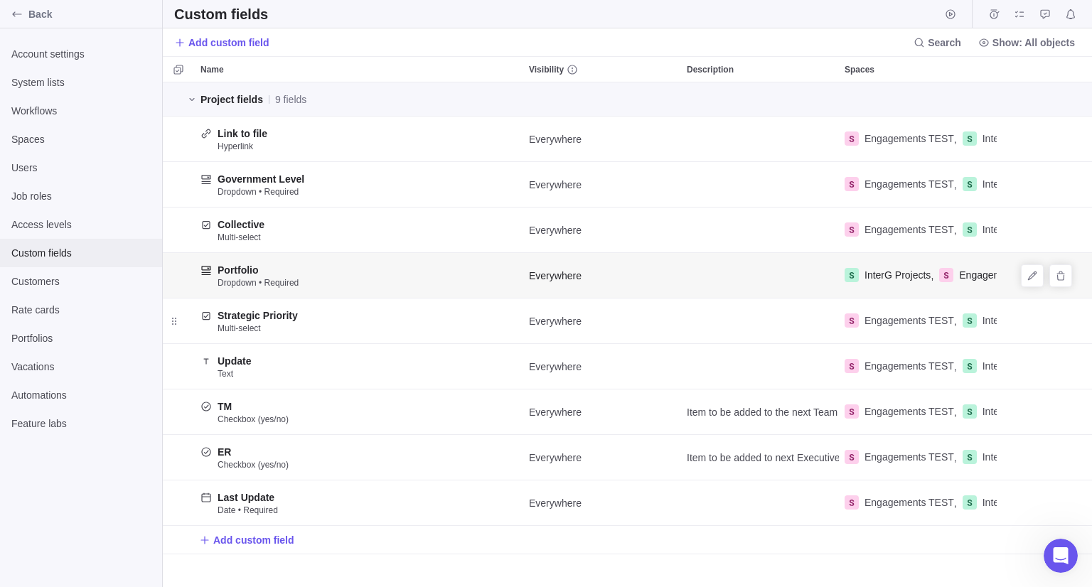
scroll to position [494, 918]
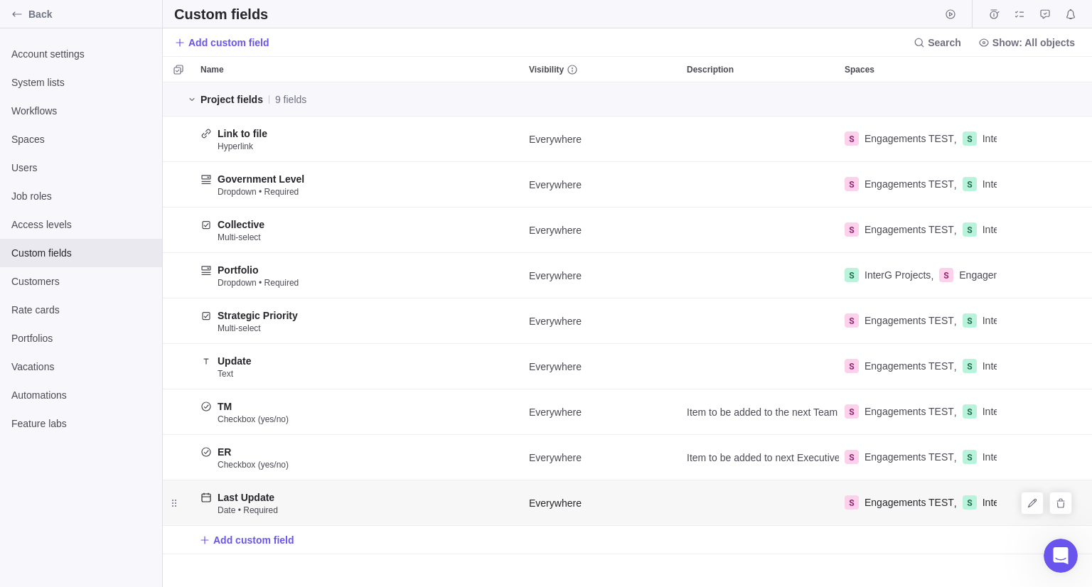
scroll to position [494, 548]
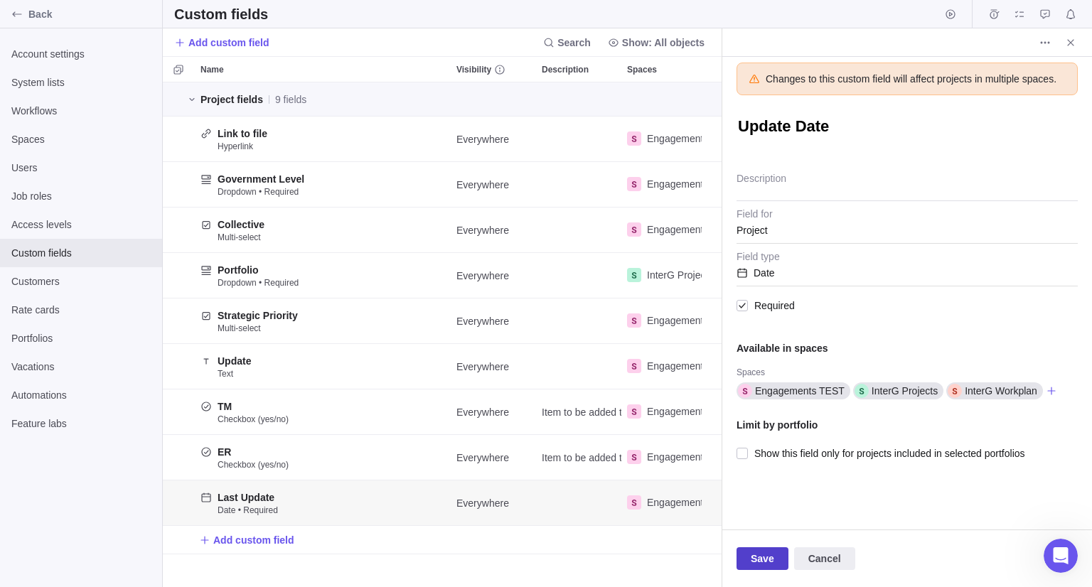
click at [748, 560] on span "Save" at bounding box center [762, 558] width 52 height 23
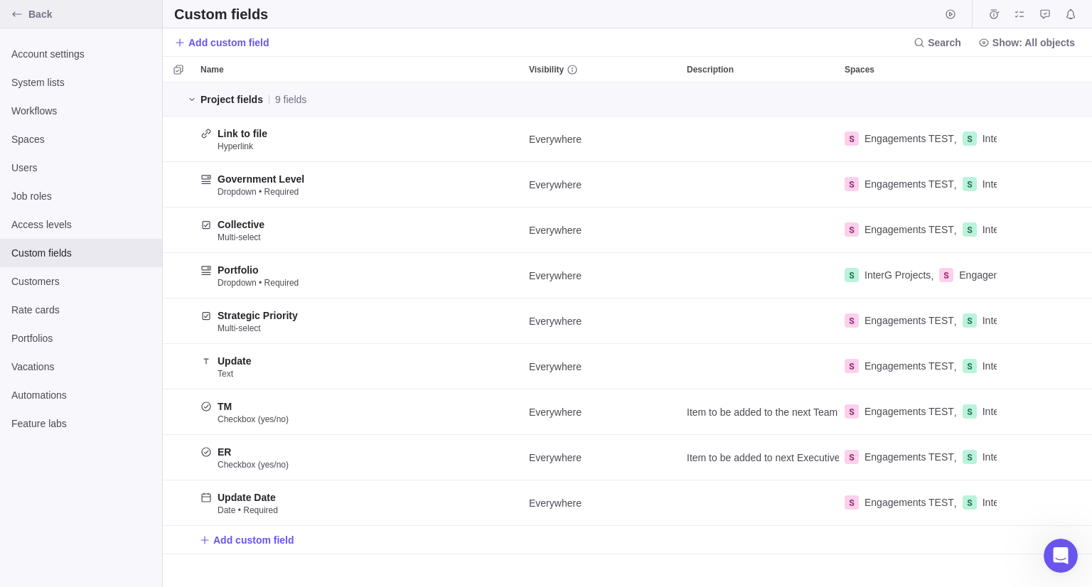
click at [6, 13] on div "Back" at bounding box center [17, 14] width 23 height 23
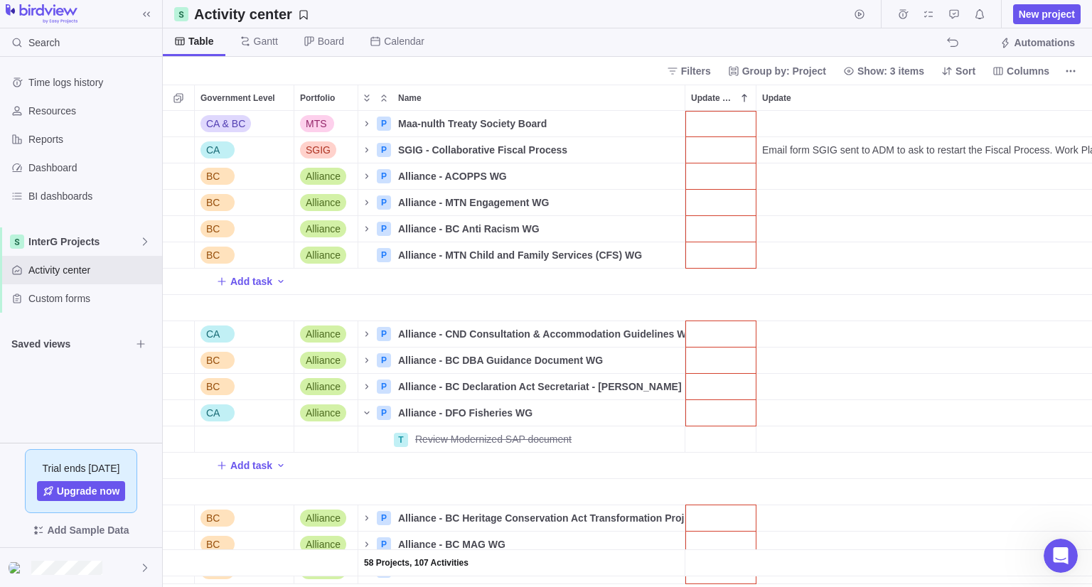
scroll to position [465, 918]
